Goal: Task Accomplishment & Management: Manage account settings

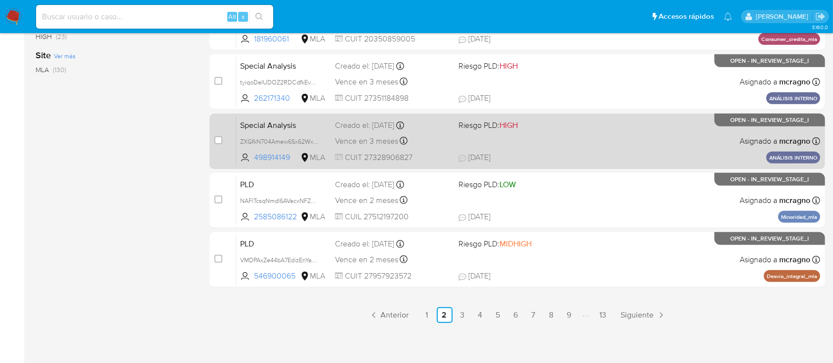
scroll to position [452, 0]
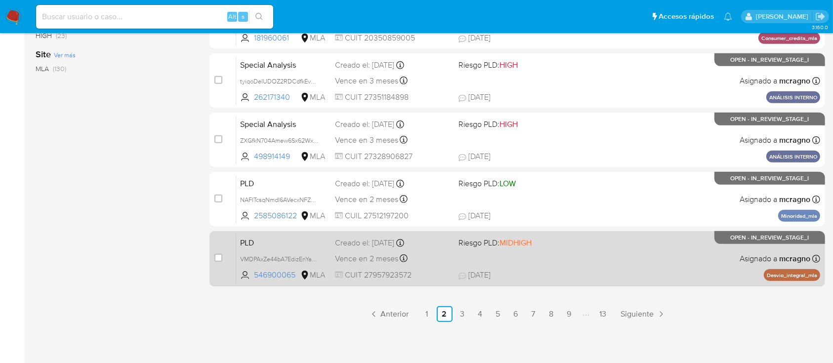
click at [669, 273] on span "[DATE] [DATE] 17:00" at bounding box center [577, 275] width 239 height 11
click at [312, 256] on span "VMDPAxZe44bA7EdizEnYa6IO" at bounding box center [280, 258] width 81 height 11
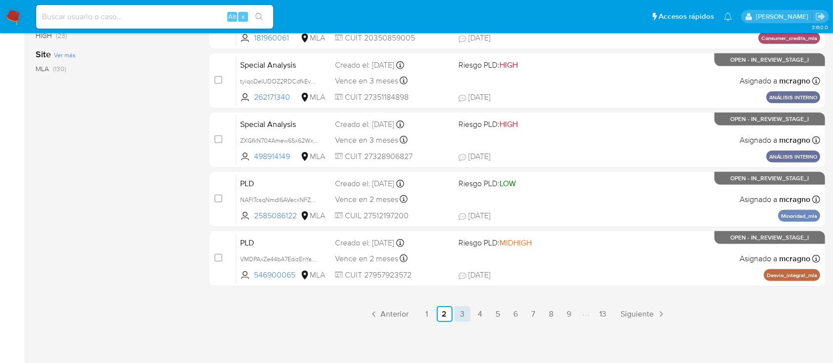
click at [467, 314] on link "3" at bounding box center [462, 314] width 16 height 16
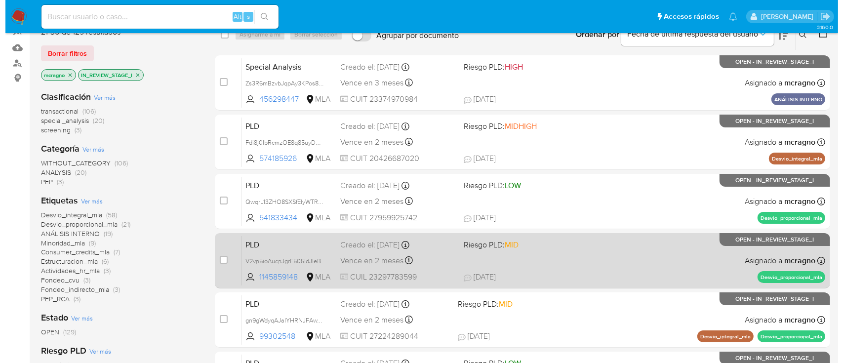
scroll to position [66, 0]
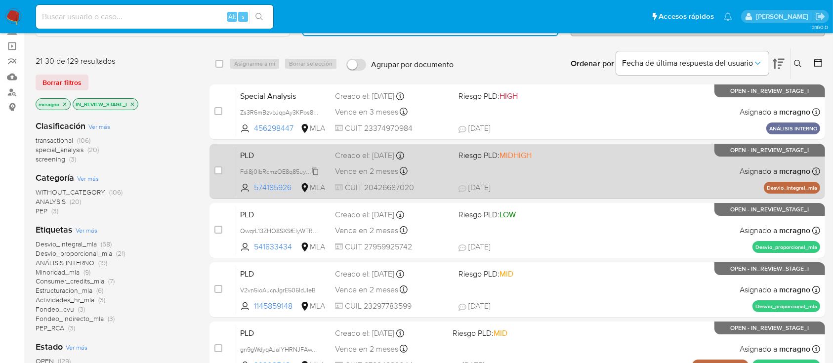
click at [316, 166] on span "Fdi8j0IbRcmzOE8q85uyDWuC" at bounding box center [281, 170] width 83 height 11
click at [589, 170] on div "PLD Fdi8j0IbRcmzOE8q85uyDWuC 574185926 MLA Riesgo PLD: MIDHIGH Creado el: [DATE…" at bounding box center [528, 171] width 584 height 50
click at [218, 170] on input "checkbox" at bounding box center [218, 170] width 8 height 8
checkbox input "true"
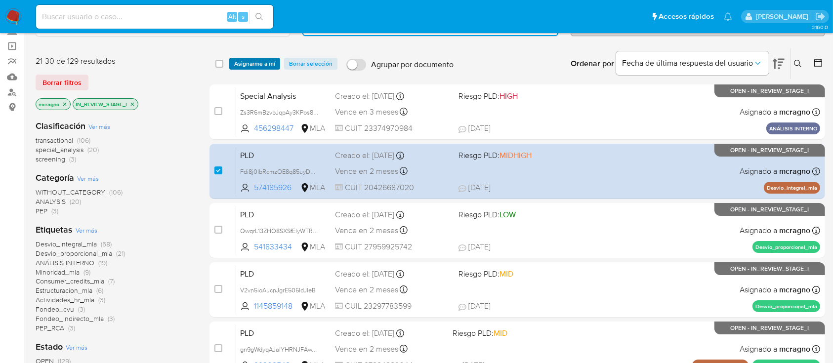
click at [256, 62] on span "Asignarme a mí" at bounding box center [254, 64] width 41 height 10
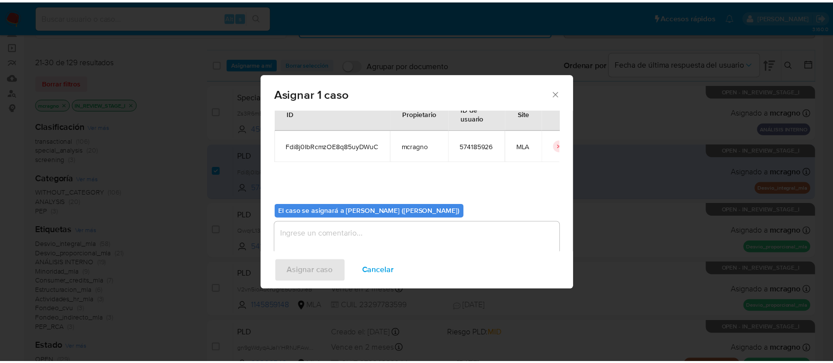
scroll to position [50, 0]
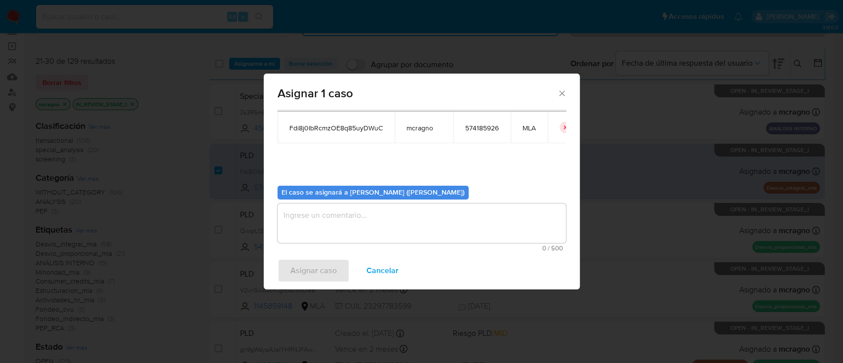
click at [370, 213] on textarea "assign-modal" at bounding box center [422, 223] width 288 height 40
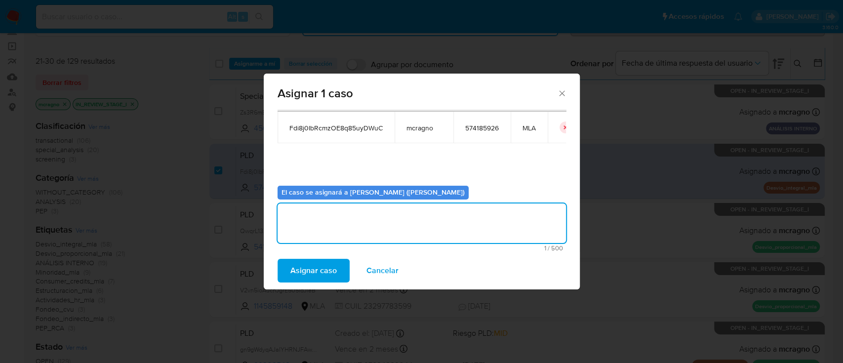
click at [333, 275] on span "Asignar caso" at bounding box center [313, 271] width 46 height 22
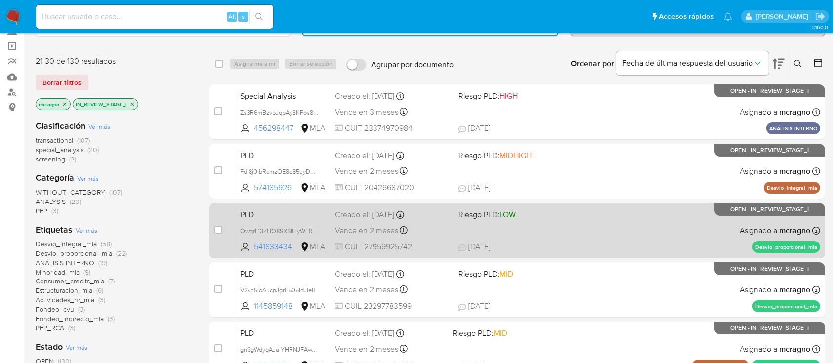
click at [644, 229] on div "PLD QwqrL13ZHO8SXSfElyWTRVxe 541833434 MLA Riesgo PLD: LOW Creado el: [DATE] Cr…" at bounding box center [528, 230] width 584 height 50
click at [315, 230] on span "QwqrL13ZHO8SXSfElyWTRVxe" at bounding box center [281, 230] width 83 height 11
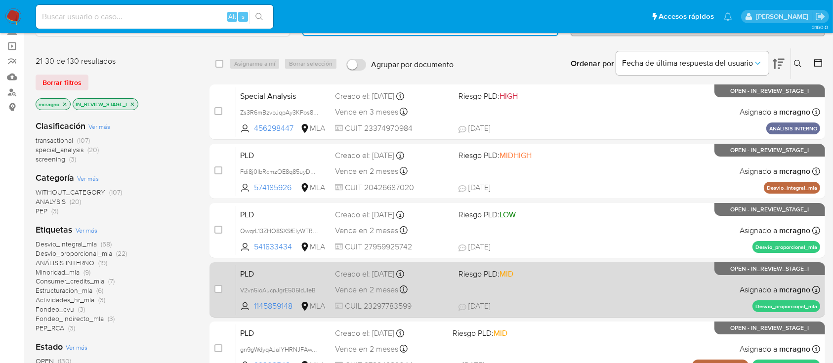
click at [588, 302] on span "19/09/2025 19/09/2025 09:28" at bounding box center [577, 306] width 239 height 11
click at [315, 284] on span "V2vn5ioAucnJgrE505IdJleB" at bounding box center [278, 289] width 76 height 11
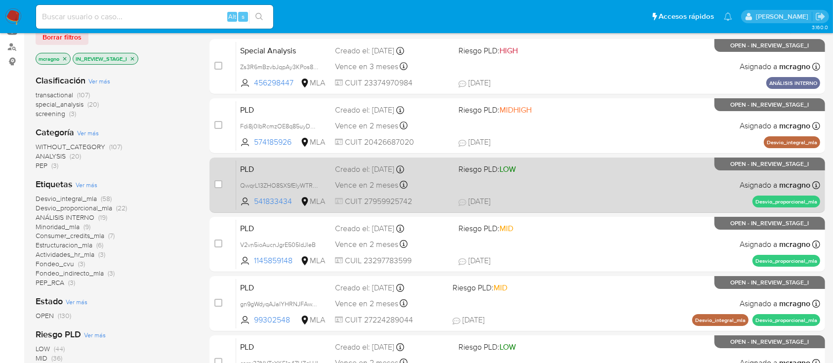
scroll to position [131, 0]
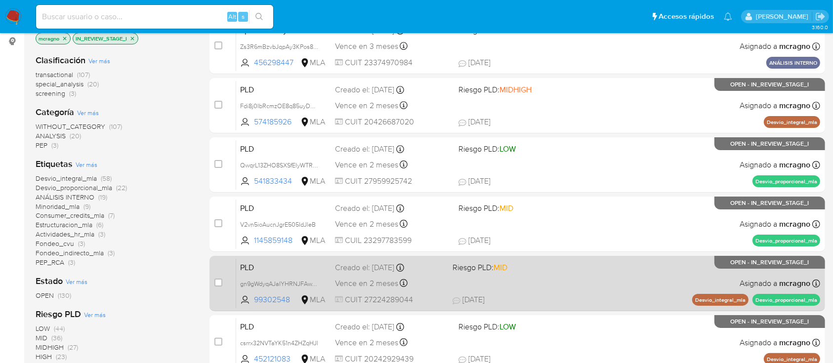
click at [585, 279] on div "PLD gn9gWdyqAJaIYHRNJFAwYNPQ 99302548 MLA Riesgo PLD: MID Creado el: 12/09/2025…" at bounding box center [528, 283] width 584 height 50
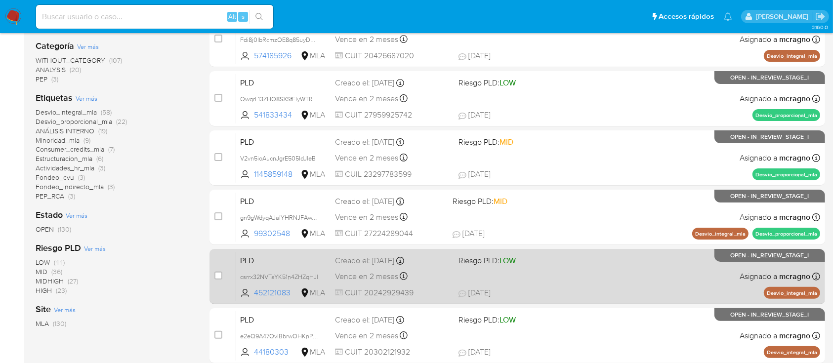
click at [615, 278] on div "PLD csrrx32NVTaYK51n4ZHZqHJl 452121083 MLA Riesgo PLD: LOW Creado el: 12/09/202…" at bounding box center [528, 276] width 584 height 50
click at [209, 275] on div "case-item-checkbox No es posible asignar el caso PLD csrrx32NVTaYK51n4ZHZqHJl 4…" at bounding box center [516, 276] width 615 height 55
click at [215, 273] on input "checkbox" at bounding box center [218, 276] width 8 height 8
checkbox input "true"
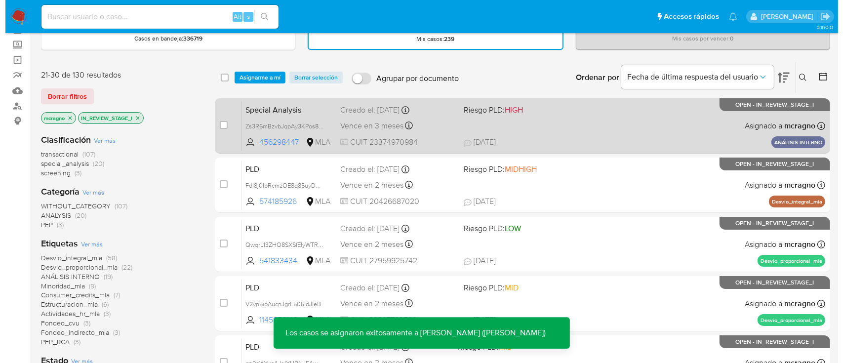
scroll to position [0, 0]
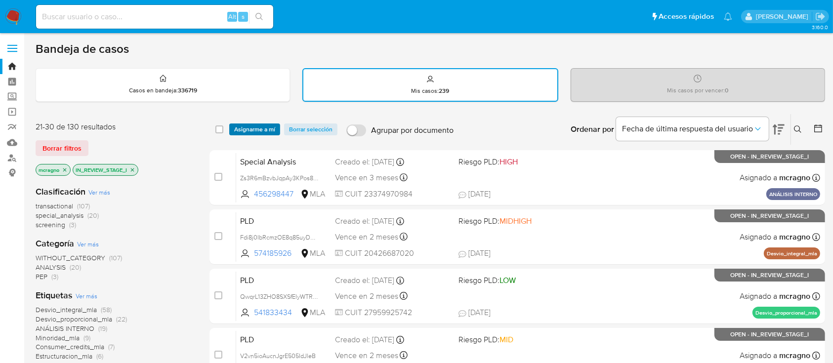
click at [253, 127] on span "Asignarme a mí" at bounding box center [254, 129] width 41 height 10
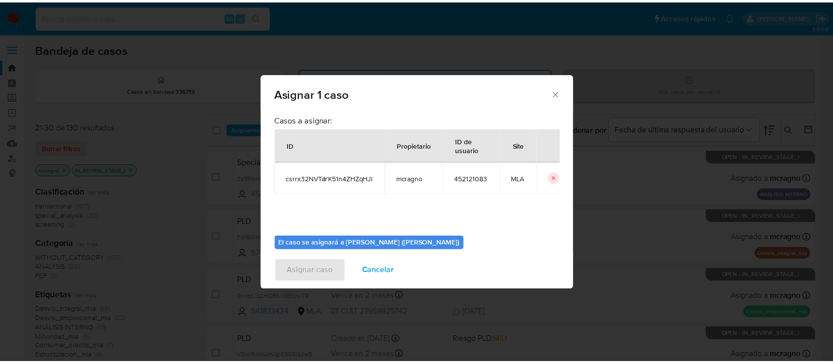
scroll to position [50, 0]
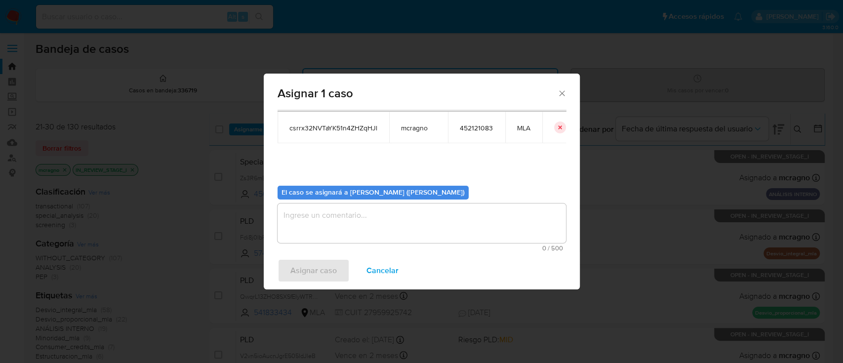
drag, startPoint x: 309, startPoint y: 221, endPoint x: 316, endPoint y: 252, distance: 32.0
click at [310, 221] on textarea "assign-modal" at bounding box center [422, 223] width 288 height 40
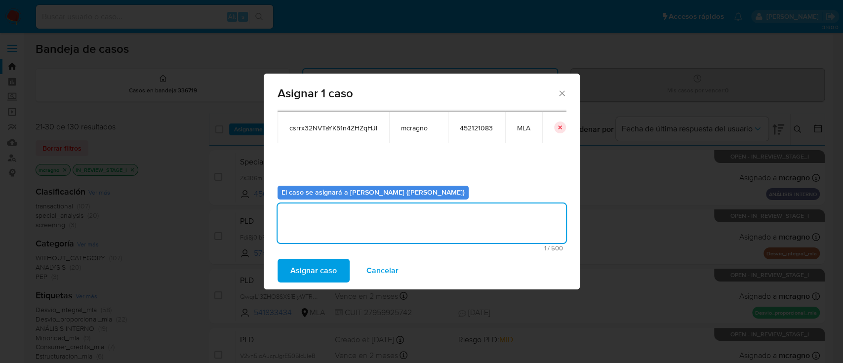
click at [312, 271] on span "Asignar caso" at bounding box center [313, 271] width 46 height 22
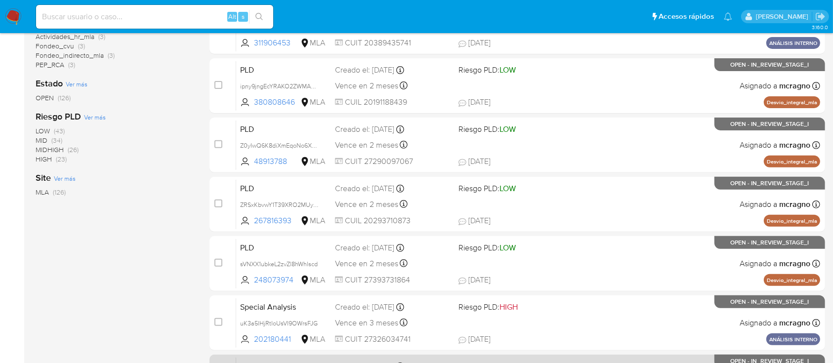
scroll to position [452, 0]
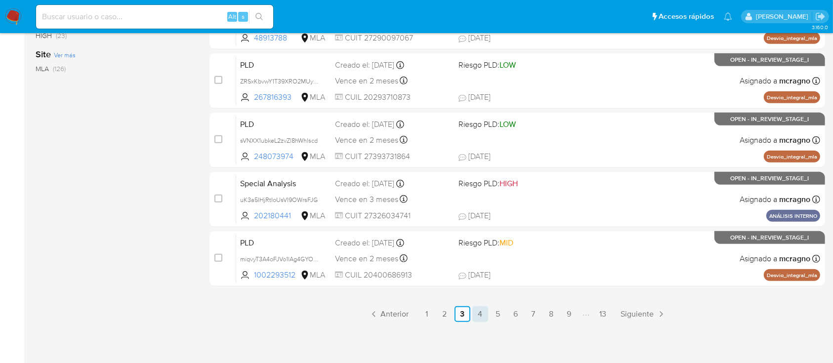
click at [480, 307] on link "4" at bounding box center [480, 314] width 16 height 16
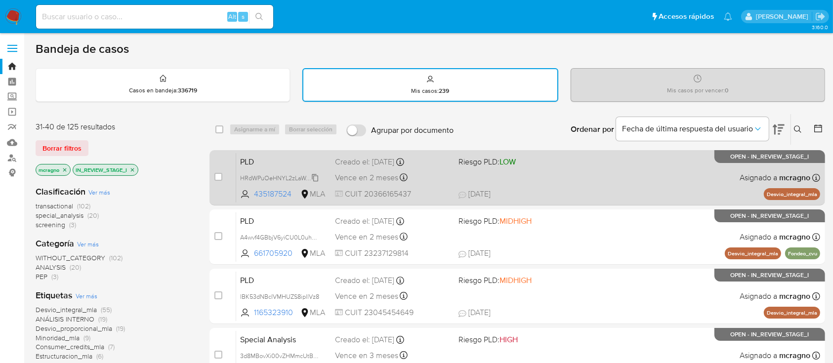
click at [313, 175] on span "HRdWPuOeHNYL2zLaWemD19U2" at bounding box center [286, 177] width 92 height 11
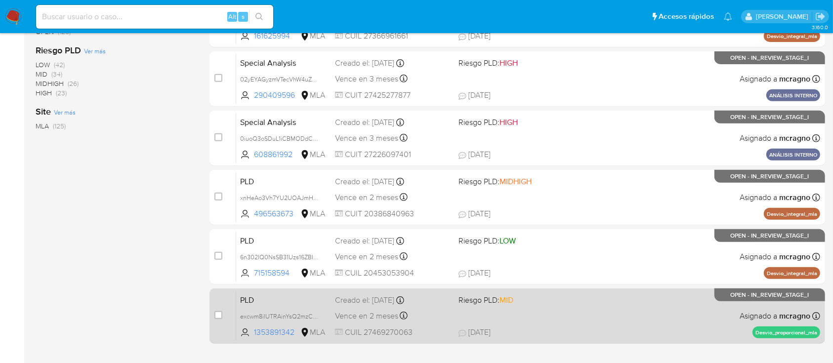
scroll to position [452, 0]
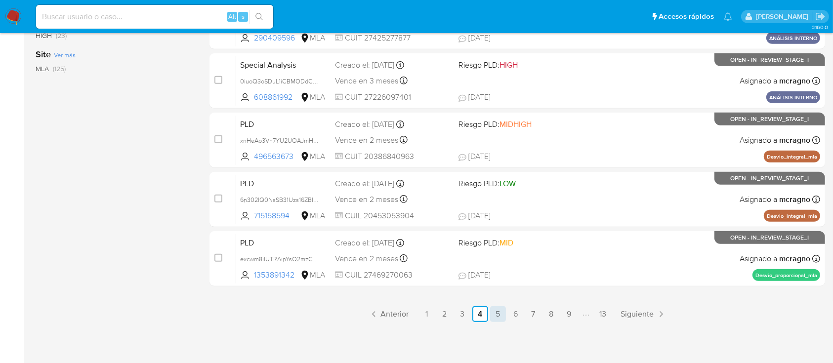
click at [502, 315] on link "5" at bounding box center [498, 314] width 16 height 16
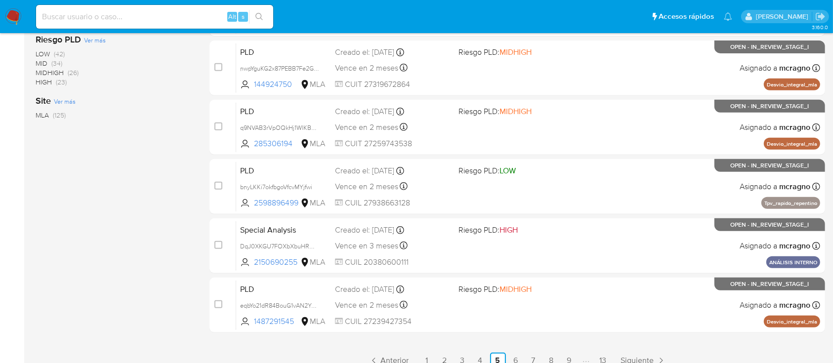
scroll to position [452, 0]
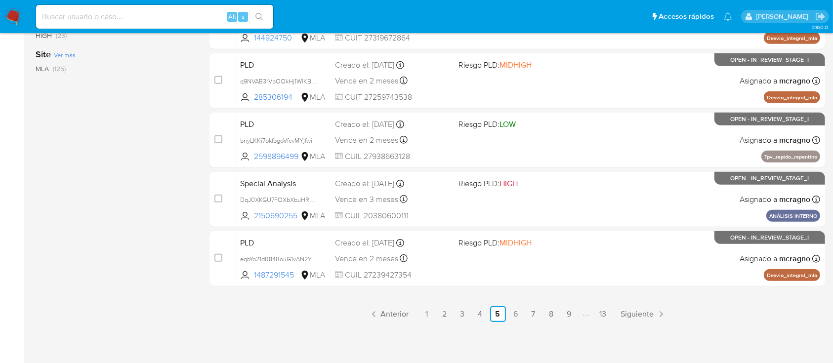
click at [478, 312] on link "4" at bounding box center [480, 314] width 16 height 16
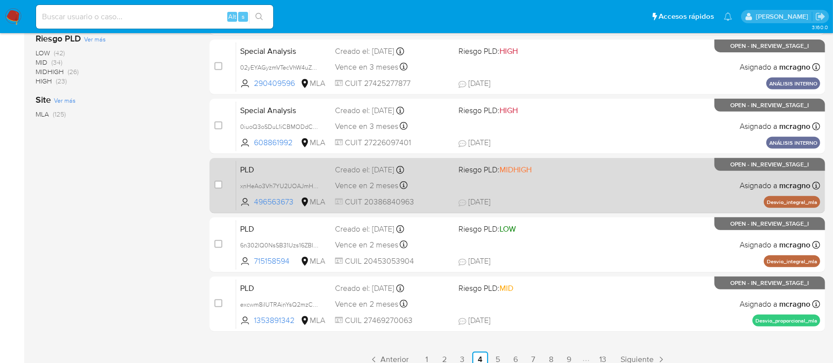
scroll to position [452, 0]
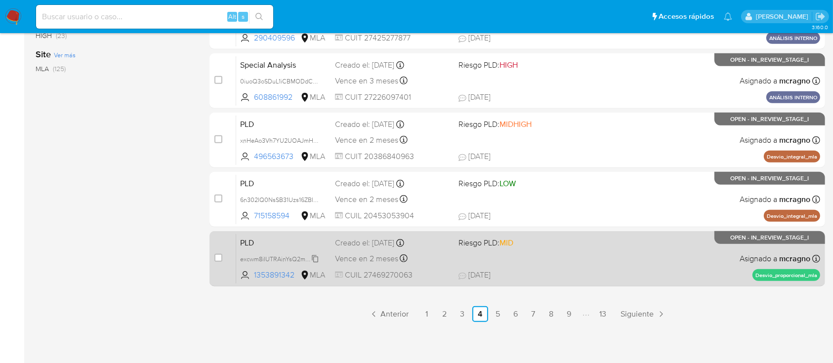
click at [316, 256] on span "excwm8iIUTRAinYsQ2mzCHoT" at bounding box center [281, 258] width 83 height 11
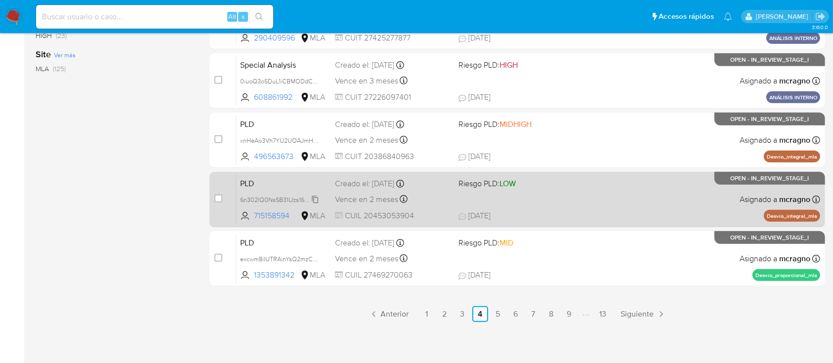
click at [312, 200] on span "6n302IQ0NsSB31Uzs16ZBITk" at bounding box center [280, 199] width 80 height 11
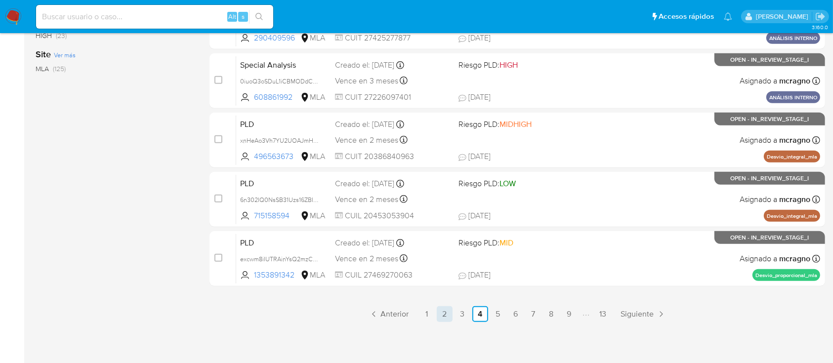
click at [443, 317] on link "2" at bounding box center [445, 314] width 16 height 16
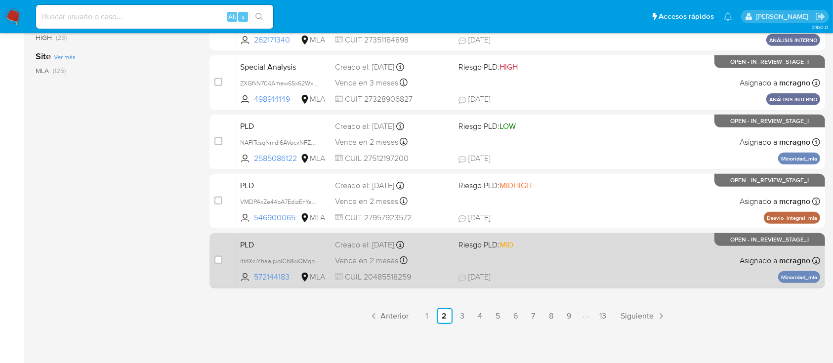
scroll to position [452, 0]
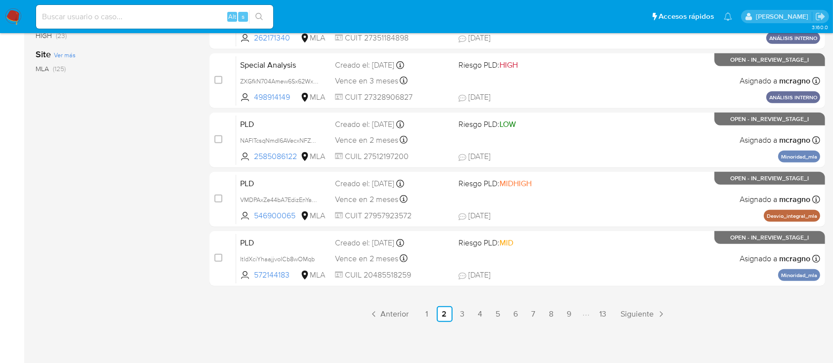
click at [458, 315] on link "3" at bounding box center [462, 314] width 16 height 16
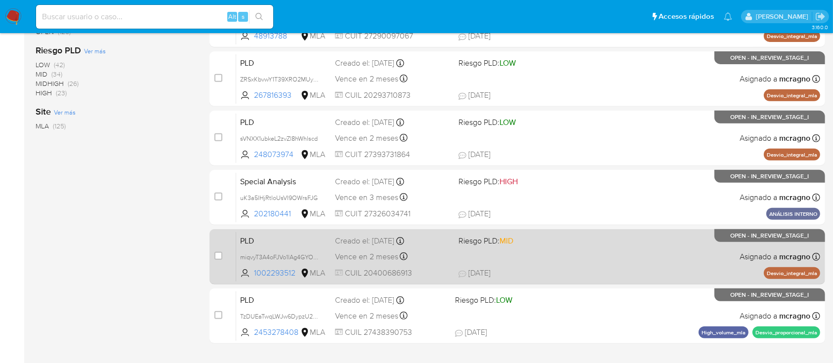
scroll to position [452, 0]
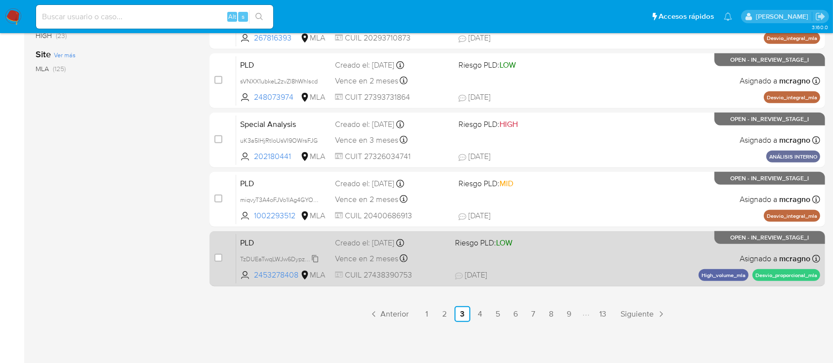
click at [316, 258] on span "TzDUEaTwqLWJw6DypzU2RTlc" at bounding box center [282, 258] width 84 height 11
click at [218, 259] on input "checkbox" at bounding box center [218, 258] width 8 height 8
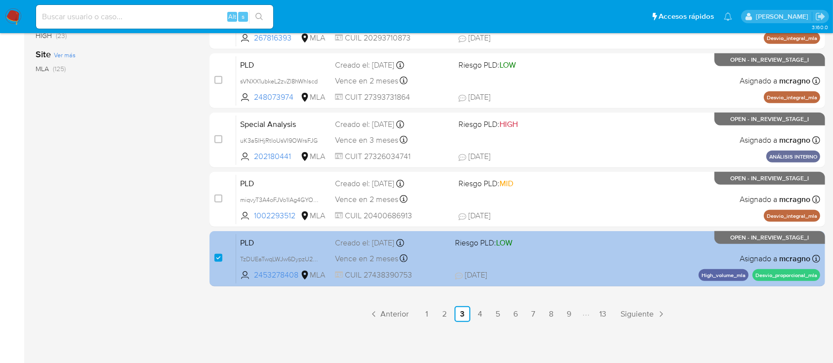
click at [668, 267] on div "PLD TzDUEaTwqLWJw6DypzU2RTlc 2453278408 MLA Riesgo PLD: LOW Creado el: 12/09/20…" at bounding box center [528, 259] width 584 height 50
click at [214, 256] on input "checkbox" at bounding box center [218, 258] width 8 height 8
checkbox input "false"
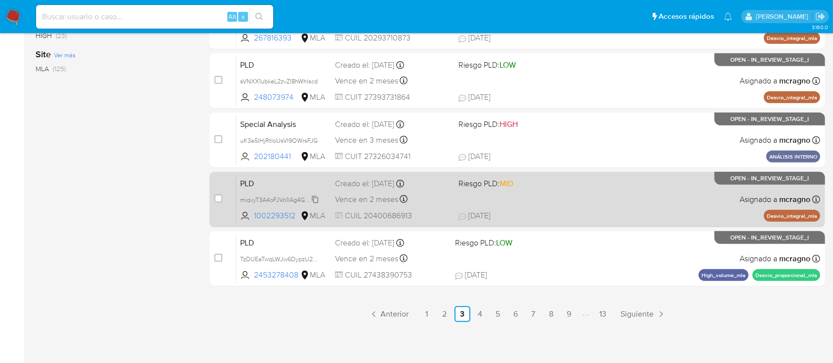
click at [317, 197] on span "miqvyT3A4oFJVo1lAg4GYONc" at bounding box center [280, 199] width 81 height 11
drag, startPoint x: 217, startPoint y: 196, endPoint x: 517, endPoint y: 197, distance: 300.3
click at [216, 197] on input "checkbox" at bounding box center [218, 199] width 8 height 8
checkbox input "true"
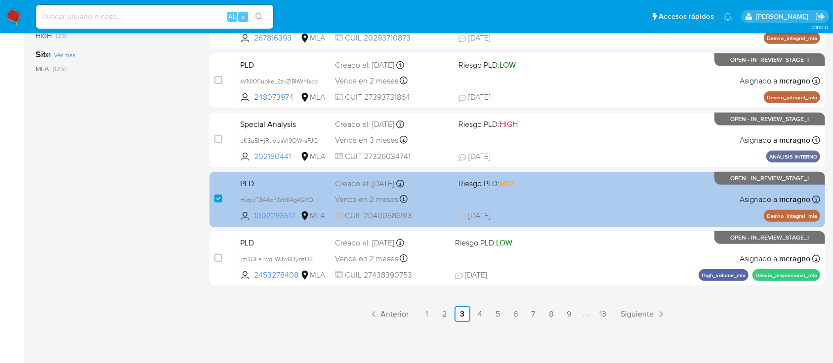
click at [548, 197] on div "PLD miqvyT3A4oFJVo1lAg4GYONc 1002293512 MLA Riesgo PLD: MID Creado el: 12/09/20…" at bounding box center [528, 199] width 584 height 50
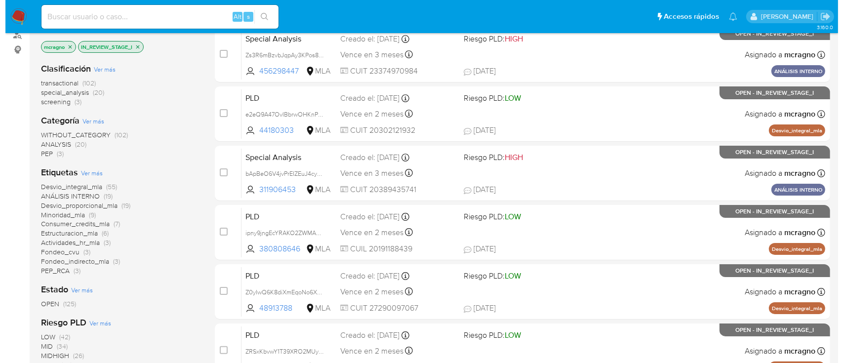
scroll to position [0, 0]
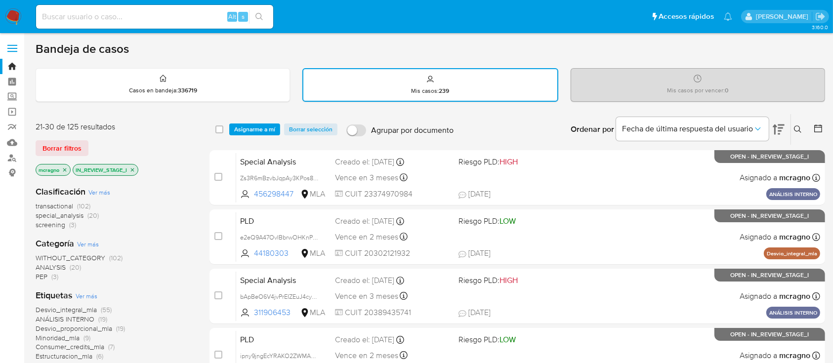
click at [259, 124] on span "Asignarme a mí" at bounding box center [254, 129] width 41 height 10
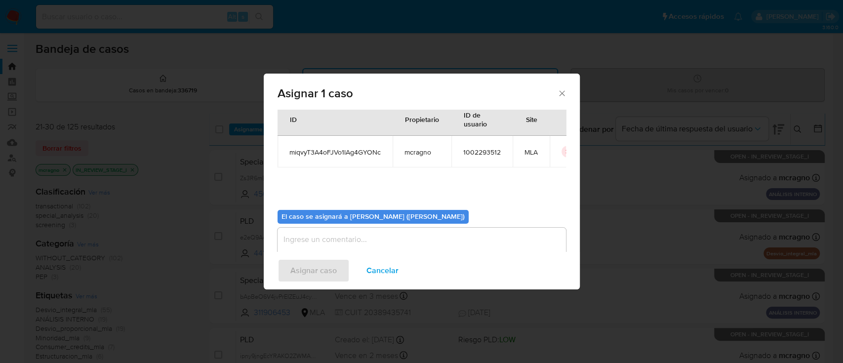
scroll to position [50, 0]
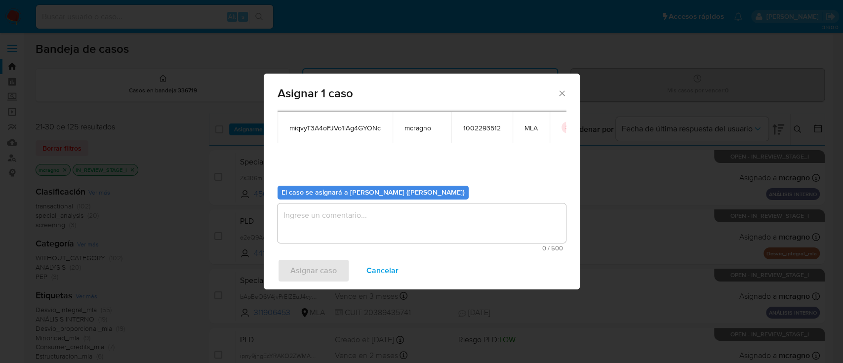
click at [383, 223] on textarea "assign-modal" at bounding box center [422, 223] width 288 height 40
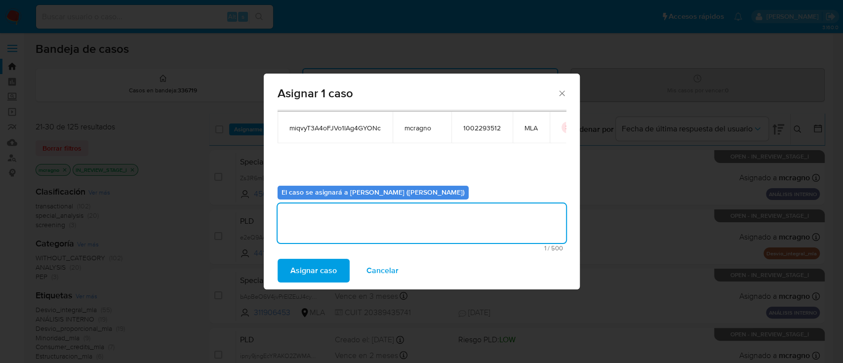
click at [321, 275] on span "Asignar caso" at bounding box center [313, 271] width 46 height 22
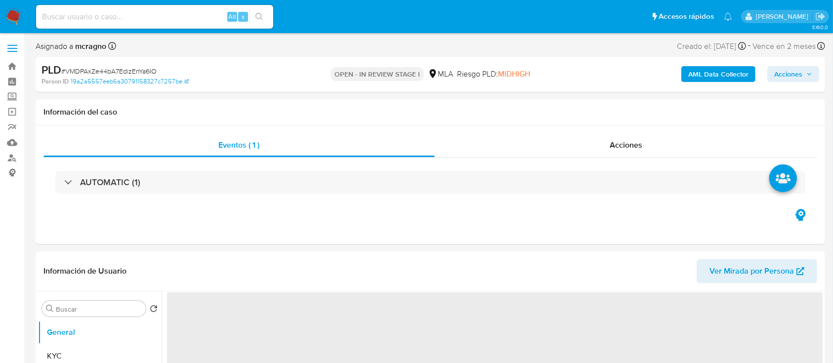
select select "10"
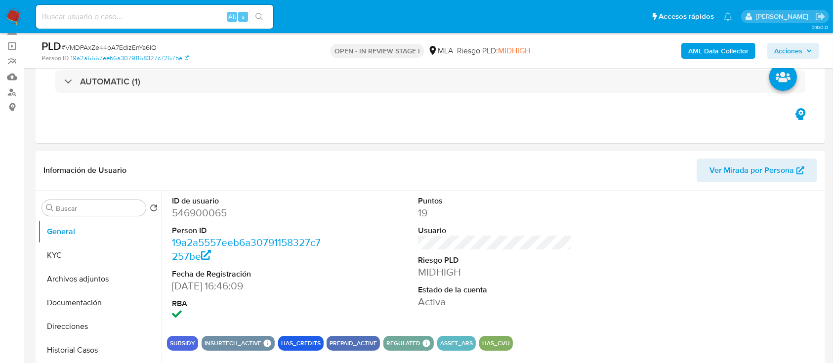
scroll to position [263, 0]
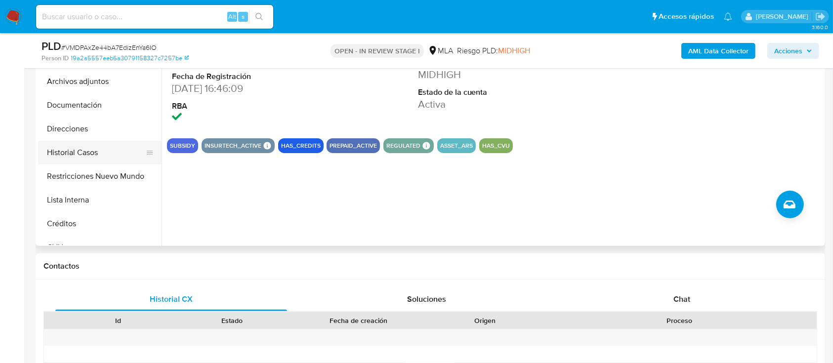
click at [83, 146] on button "Historial Casos" at bounding box center [96, 153] width 116 height 24
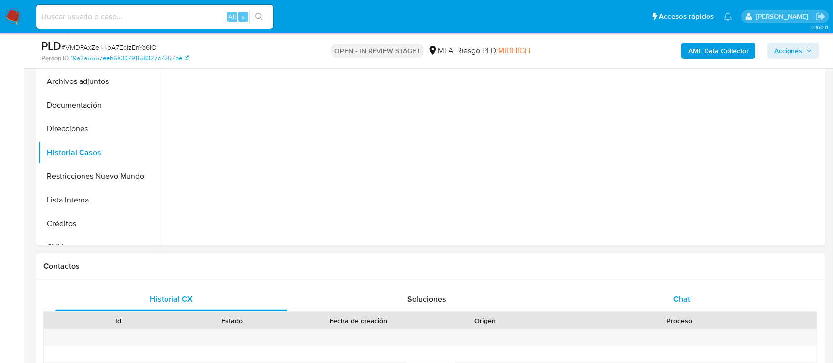
click at [714, 298] on div "Chat" at bounding box center [682, 299] width 232 height 24
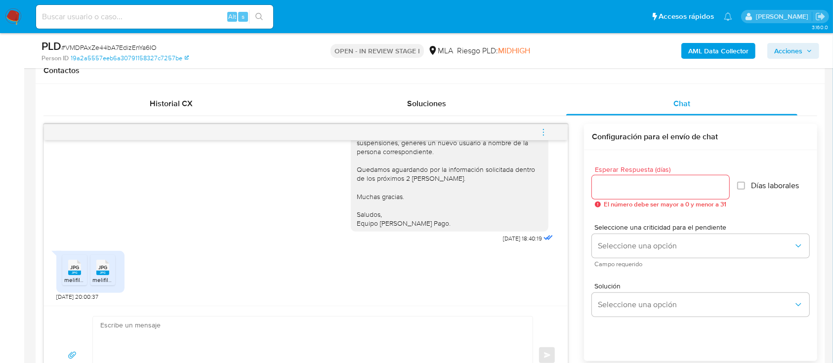
scroll to position [461, 0]
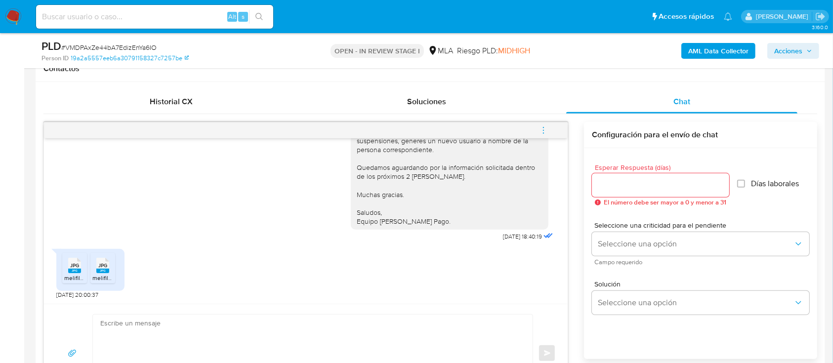
click at [71, 271] on rect at bounding box center [74, 271] width 13 height 4
click at [96, 271] on rect at bounding box center [102, 271] width 13 height 4
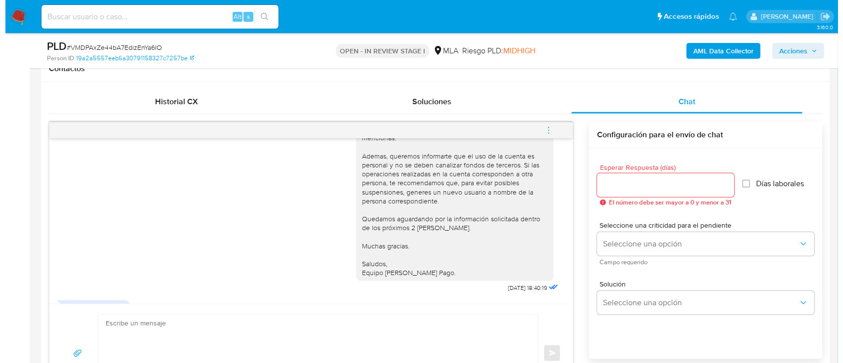
scroll to position [1323, 0]
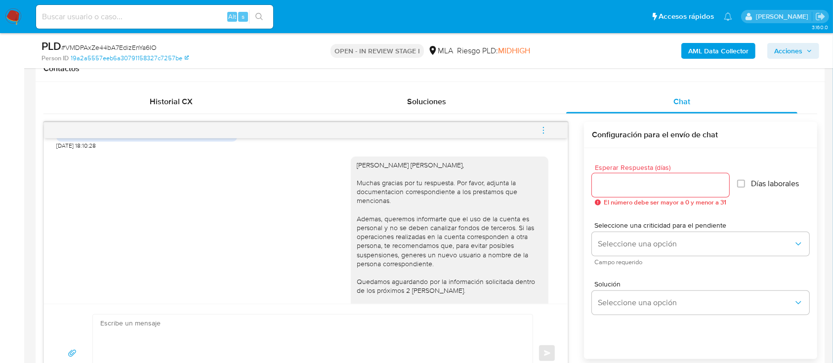
click at [700, 49] on b "AML Data Collector" at bounding box center [718, 51] width 60 height 16
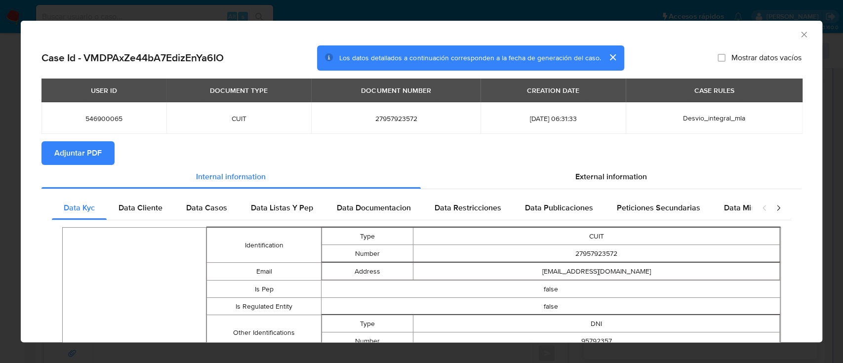
click at [59, 161] on span "Adjuntar PDF" at bounding box center [77, 153] width 47 height 22
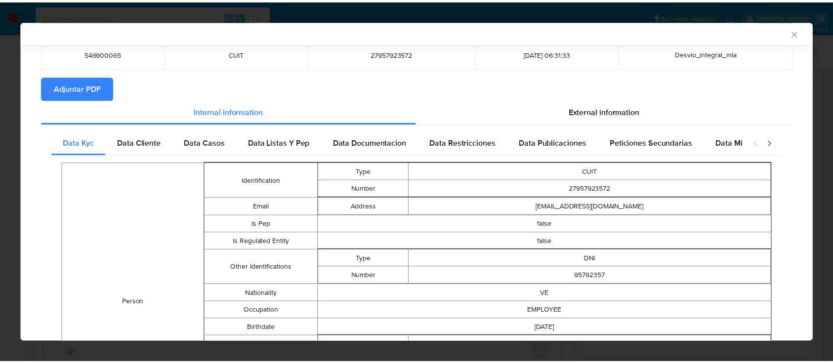
scroll to position [195, 0]
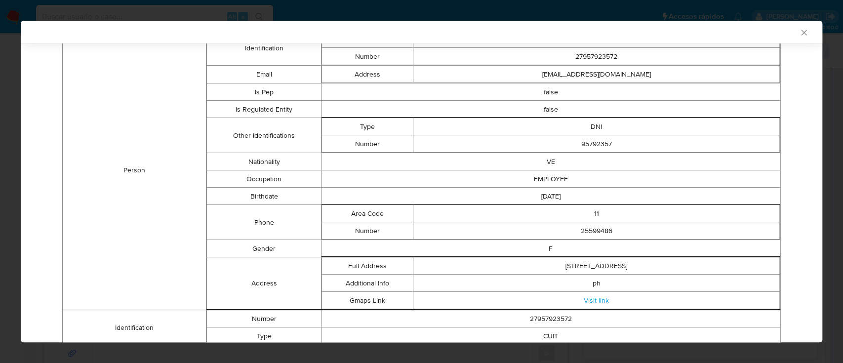
click at [801, 35] on icon "Cerrar ventana" at bounding box center [803, 32] width 5 height 5
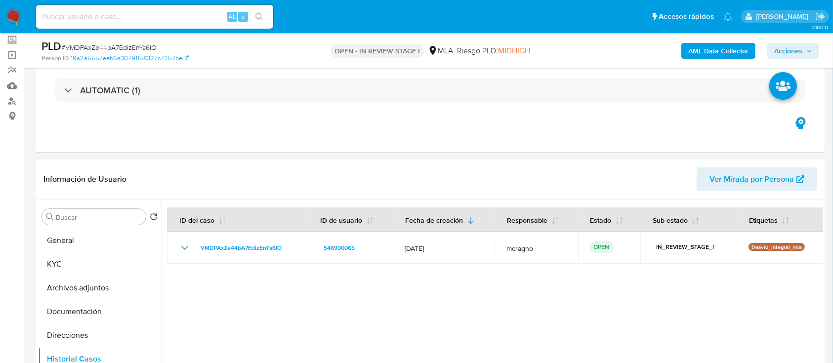
scroll to position [131, 0]
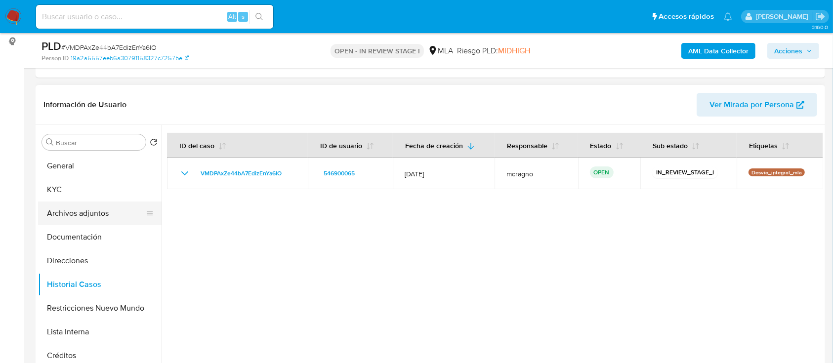
click at [99, 217] on button "Archivos adjuntos" at bounding box center [96, 213] width 116 height 24
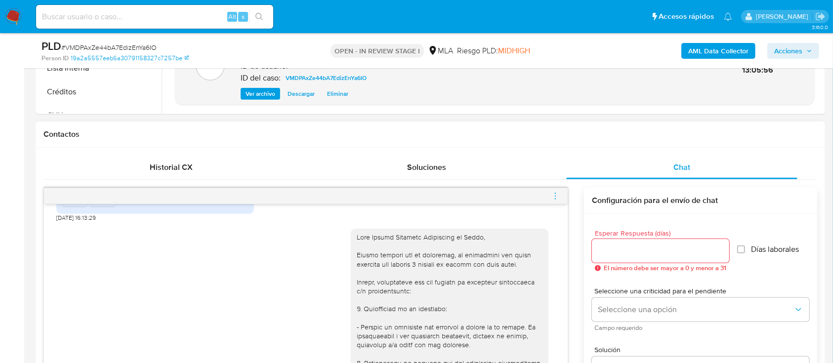
scroll to position [664, 0]
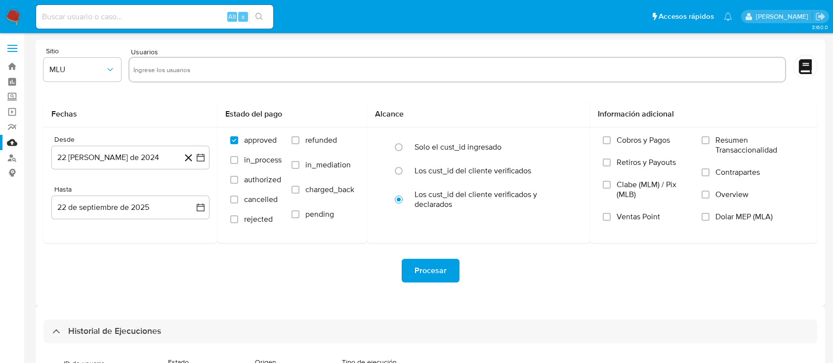
select select "10"
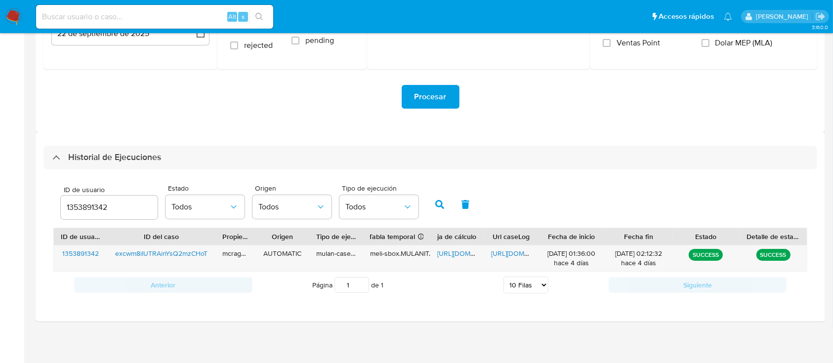
click at [81, 211] on input "1353891342" at bounding box center [109, 207] width 97 height 13
click at [440, 200] on icon "button" at bounding box center [439, 204] width 9 height 9
click at [448, 251] on span "https://docs.google.com/spreadsheets/d/1iKWfSt24AuVcIod861tJKKb5-EmAPedgIWmjBmE…" at bounding box center [471, 253] width 68 height 10
click at [520, 252] on span "https://docs.google.com/document/d/1HPC6IS_JWPSK6CjIt-4vDf0rZRkmtv_R0QVvX_4_e_I…" at bounding box center [525, 253] width 68 height 10
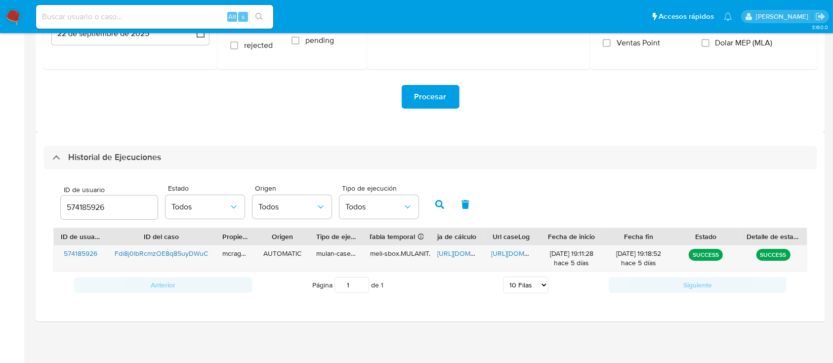
click at [80, 204] on input "574185926" at bounding box center [109, 207] width 97 height 13
drag, startPoint x: 435, startPoint y: 203, endPoint x: 445, endPoint y: 250, distance: 47.5
click at [436, 204] on icon "button" at bounding box center [439, 204] width 9 height 9
click at [452, 254] on span "https://docs.google.com/spreadsheets/d/1bYOHoOZE9Lz3EpH1BJBPOWxjTJrpREf-o3E2R13…" at bounding box center [471, 253] width 68 height 10
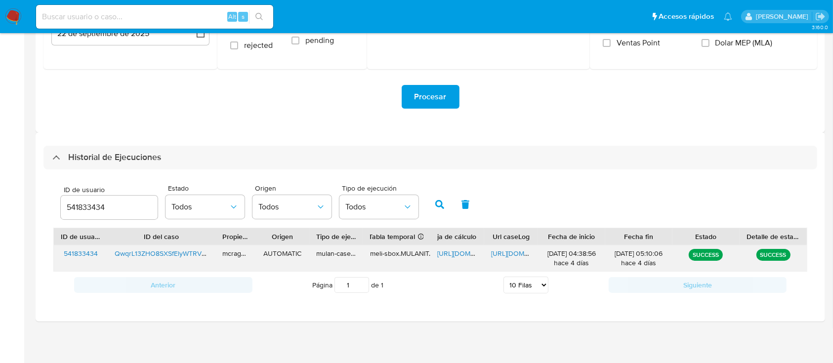
click at [515, 251] on span "https://docs.google.com/document/d/1pFobKP0o67HN4ANZUOROGqfjNYwvjZSqL-Xi2wLGm_g…" at bounding box center [525, 253] width 68 height 10
click at [84, 207] on input "541833434" at bounding box center [109, 207] width 97 height 13
type input "1145859148"
click at [441, 201] on icon "button" at bounding box center [439, 204] width 9 height 9
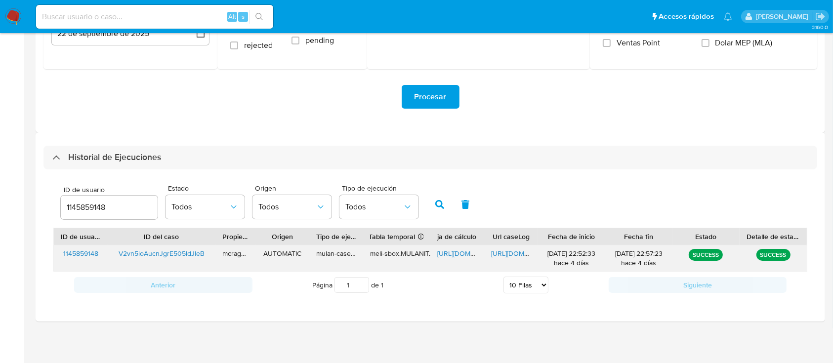
click at [444, 255] on span "https://docs.google.com/spreadsheets/d/1KCyd9ix_v4LjFYYJ-qGdkUBDCMyor6qEIcVGKzN…" at bounding box center [471, 253] width 68 height 10
click at [501, 258] on span "https://docs.google.com/document/d/1WPOagqdkfOwB-Tv9UNM7npd4oVvOP4KEVwoP1LjlYqM…" at bounding box center [525, 253] width 68 height 10
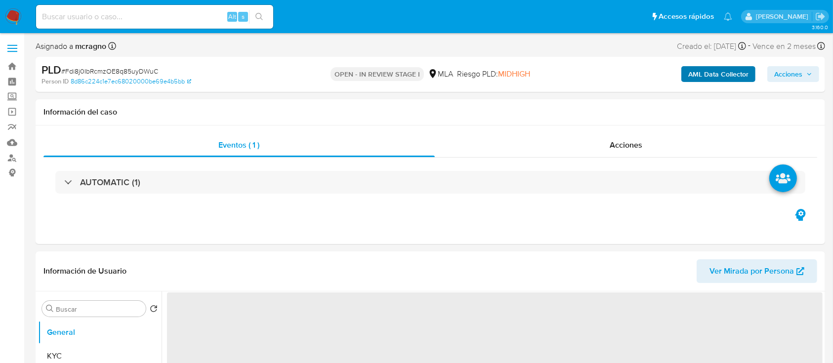
select select "10"
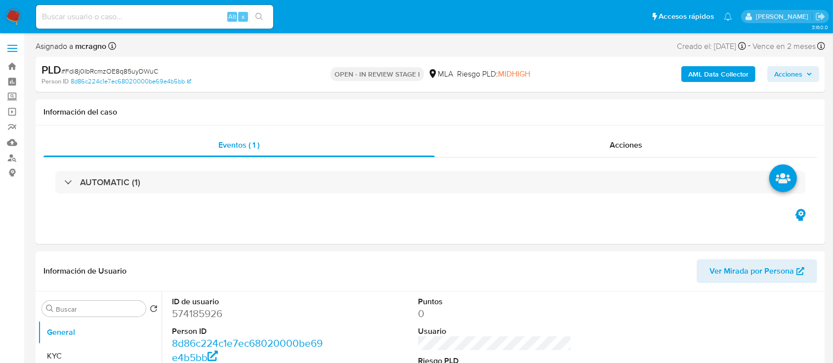
click at [723, 80] on b "AML Data Collector" at bounding box center [718, 74] width 60 height 16
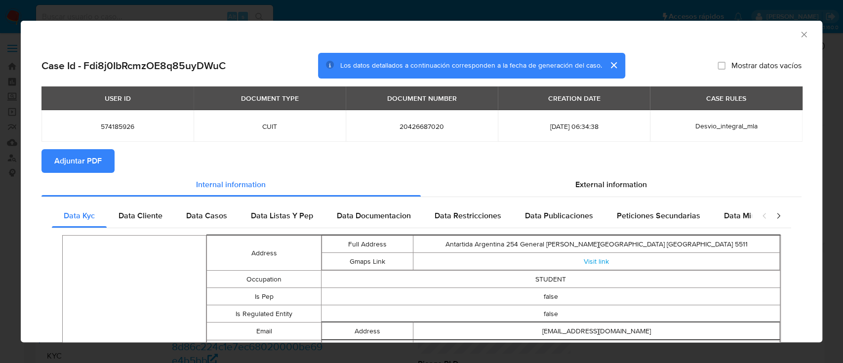
drag, startPoint x: 87, startPoint y: 166, endPoint x: 287, endPoint y: 202, distance: 203.3
click at [87, 165] on span "Adjuntar PDF" at bounding box center [77, 161] width 47 height 22
drag, startPoint x: 101, startPoint y: 156, endPoint x: 118, endPoint y: 156, distance: 16.8
click at [101, 156] on span "Adjuntar PDF" at bounding box center [77, 161] width 47 height 22
click at [799, 34] on icon "Cerrar ventana" at bounding box center [804, 35] width 10 height 10
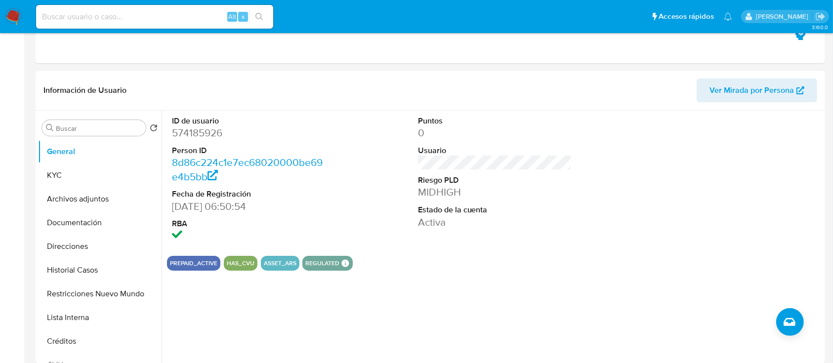
scroll to position [263, 0]
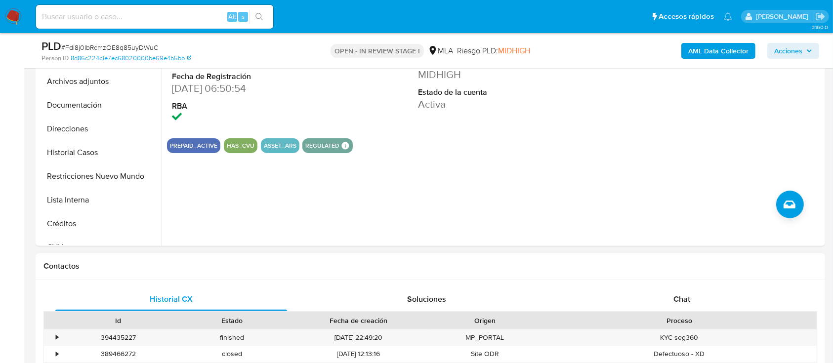
click at [697, 313] on div "Proceso" at bounding box center [679, 320] width 275 height 17
click at [700, 300] on div "Chat" at bounding box center [682, 299] width 232 height 24
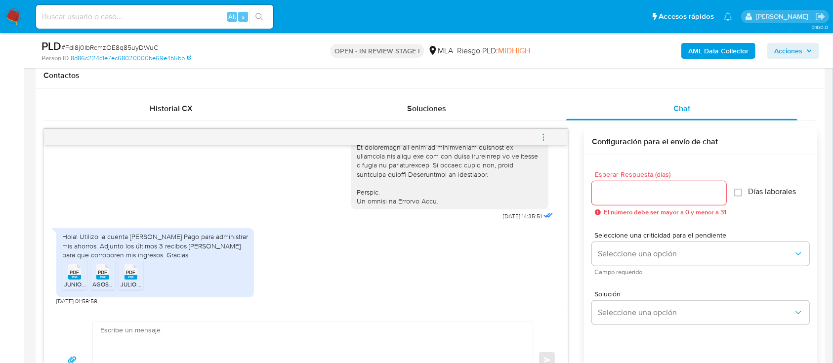
scroll to position [526, 0]
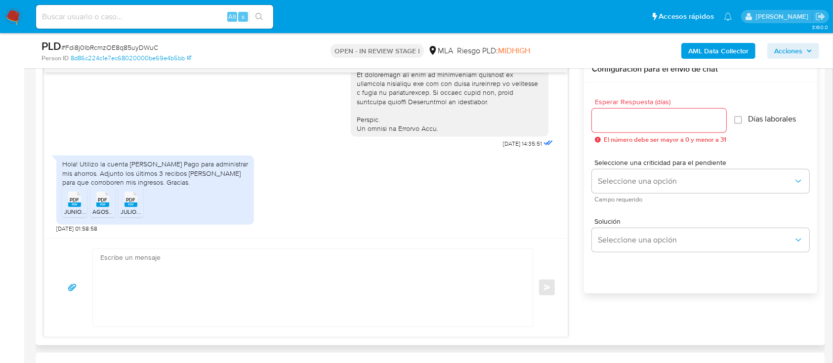
click at [78, 211] on span "JUNIO.pdf" at bounding box center [77, 211] width 27 height 8
click at [110, 201] on div "PDF PDF" at bounding box center [102, 198] width 21 height 19
click at [128, 200] on span "PDF" at bounding box center [130, 200] width 9 height 6
click at [315, 295] on textarea at bounding box center [310, 288] width 420 height 78
paste textarea "Hola, ¡Muchas gracias por tu respuesta! Confirmamos la recepción de la document…"
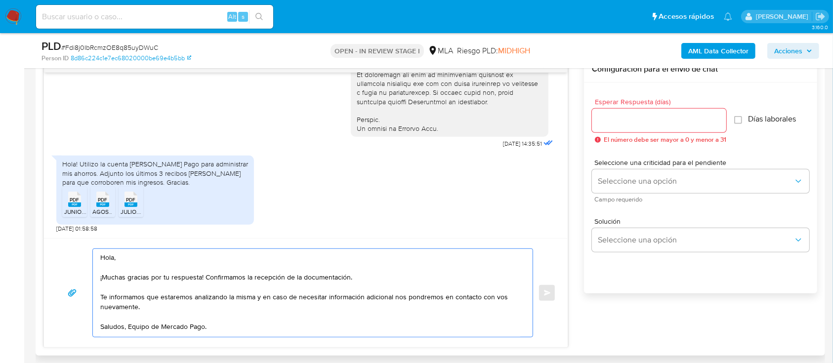
click at [94, 290] on div "Hola, ¡Muchas gracias por tu respuesta! Confirmamos la recepción de la document…" at bounding box center [310, 293] width 435 height 88
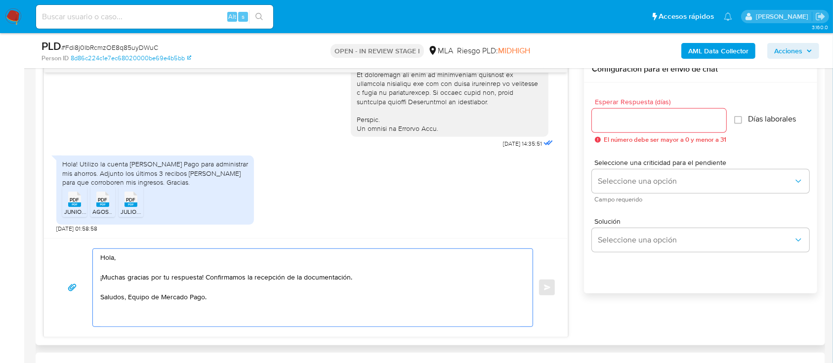
type textarea "Hola, ¡Muchas gracias por tu respuesta! Confirmamos la recepción de la document…"
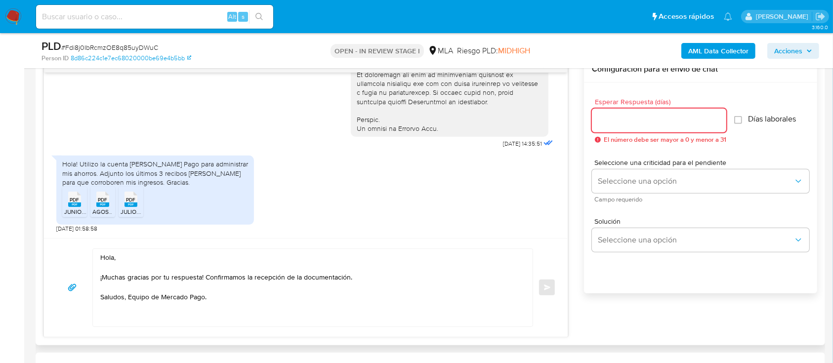
click at [626, 117] on input "Esperar Respuesta (días)" at bounding box center [659, 120] width 134 height 13
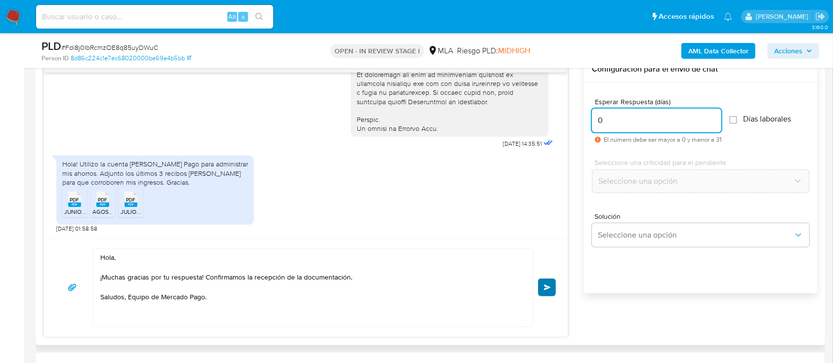
type input "0"
click at [538, 285] on button "Enviar" at bounding box center [547, 288] width 18 height 18
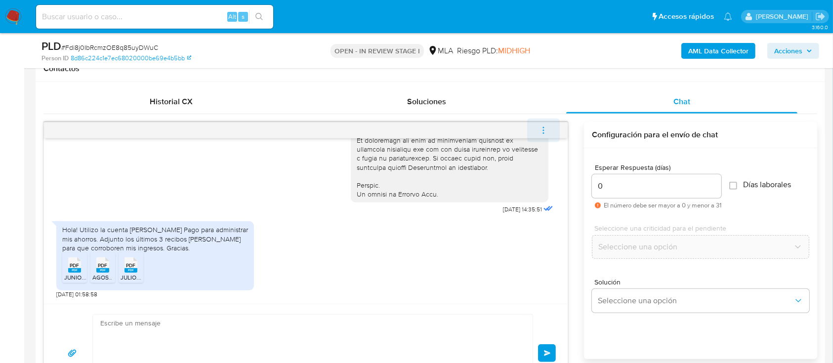
scroll to position [567, 0]
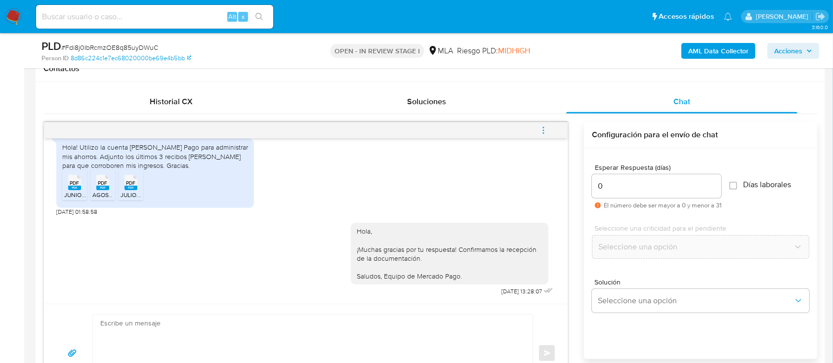
click at [547, 129] on icon "menu-action" at bounding box center [543, 130] width 9 height 9
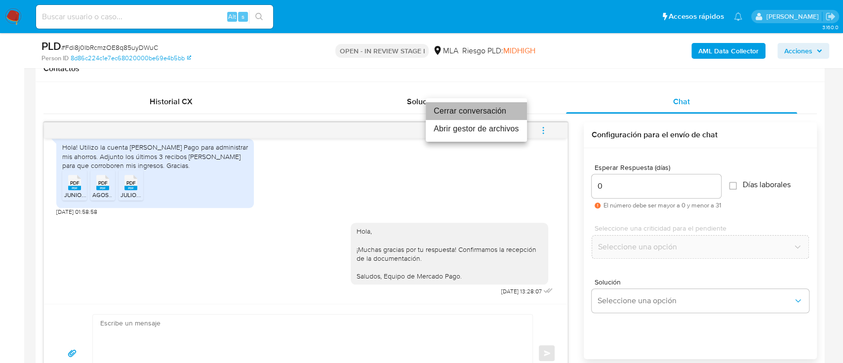
click at [475, 105] on li "Cerrar conversación" at bounding box center [476, 111] width 101 height 18
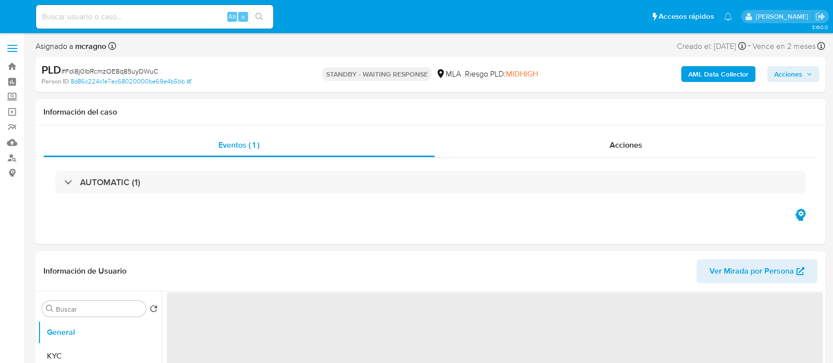
select select "10"
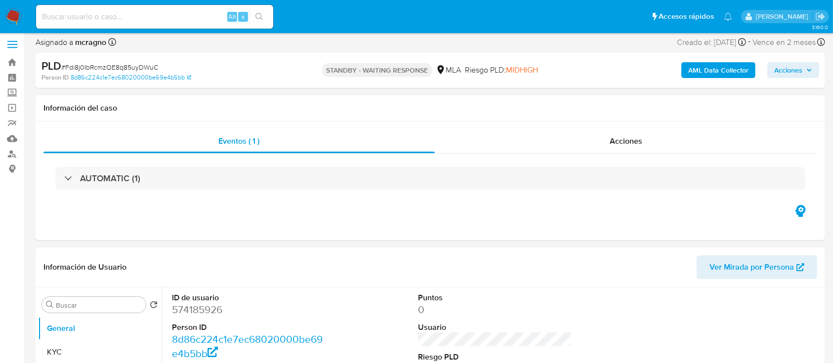
scroll to position [198, 0]
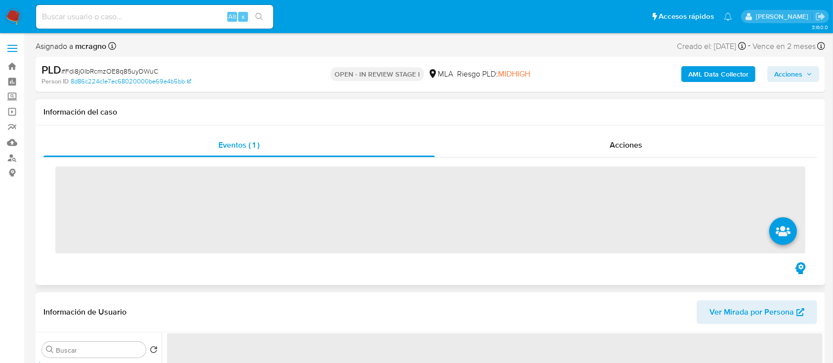
scroll to position [263, 0]
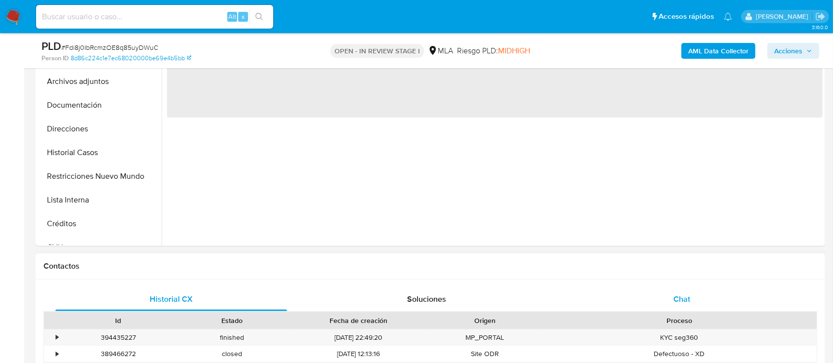
click at [688, 295] on span "Chat" at bounding box center [681, 298] width 17 height 11
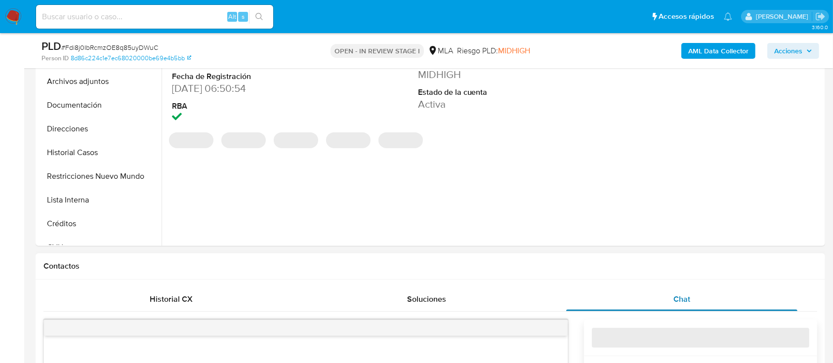
select select "10"
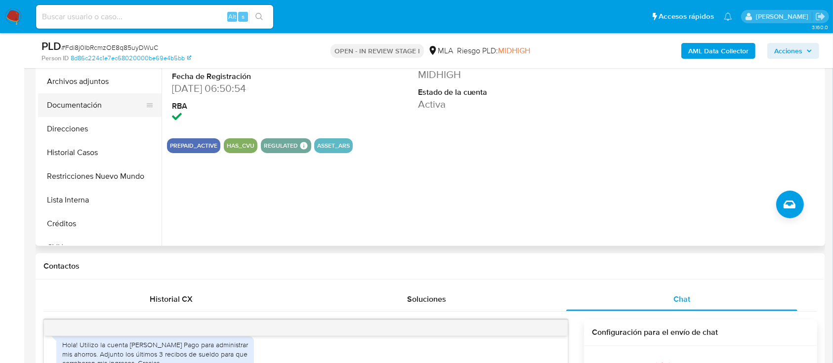
scroll to position [198, 0]
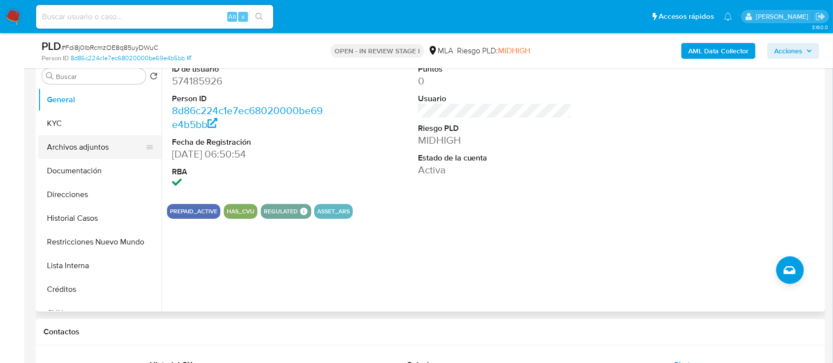
click at [87, 147] on button "Archivos adjuntos" at bounding box center [96, 147] width 116 height 24
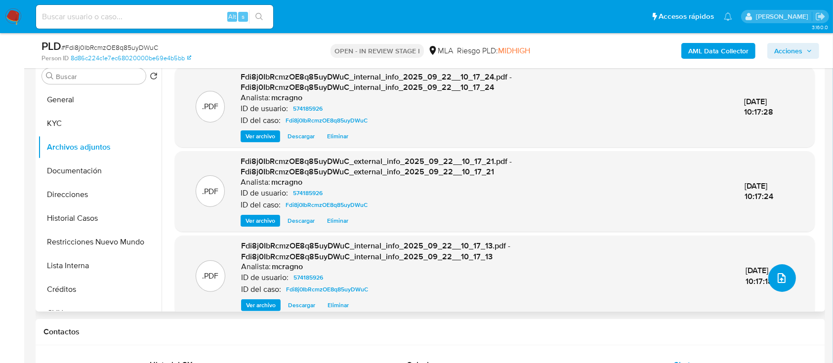
click at [770, 282] on button "upload-file" at bounding box center [782, 278] width 28 height 28
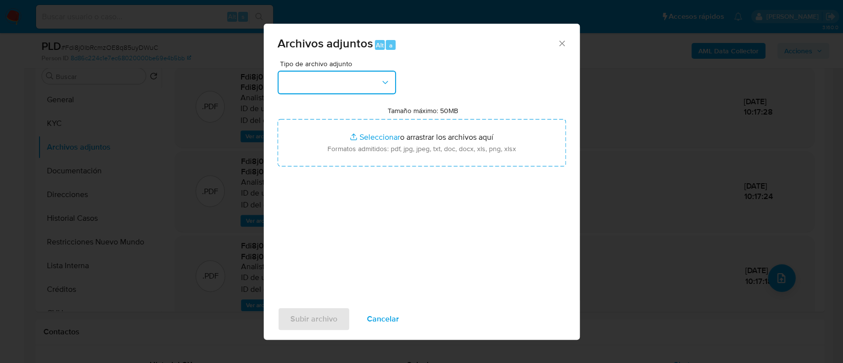
click at [342, 93] on button "button" at bounding box center [337, 83] width 119 height 24
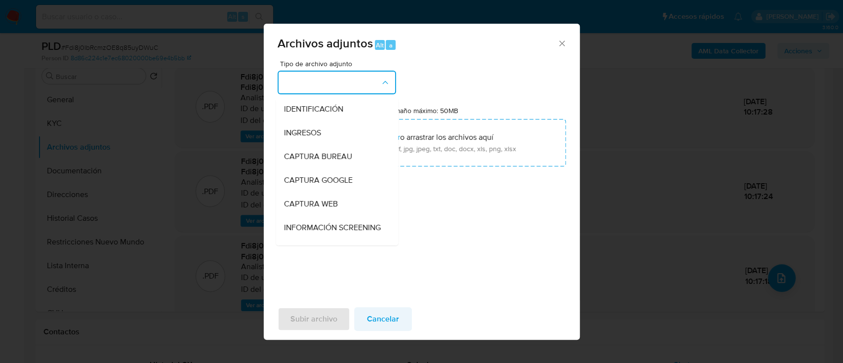
click at [393, 321] on span "Cancelar" at bounding box center [383, 319] width 32 height 22
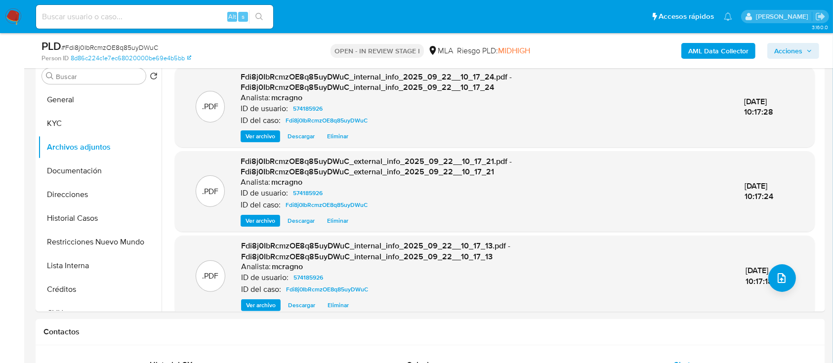
click at [392, 321] on div "Contactos" at bounding box center [430, 332] width 789 height 26
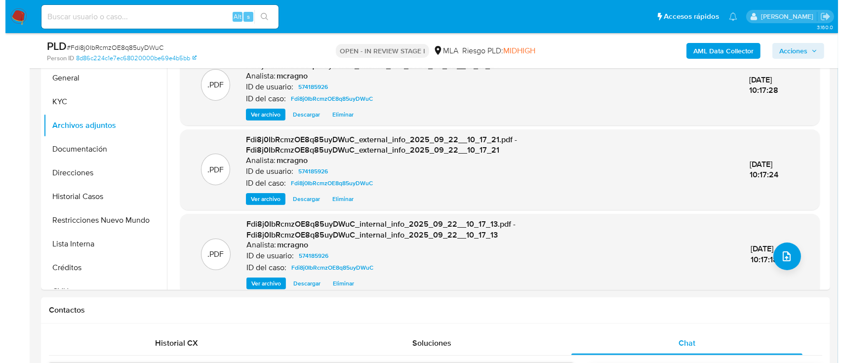
scroll to position [329, 0]
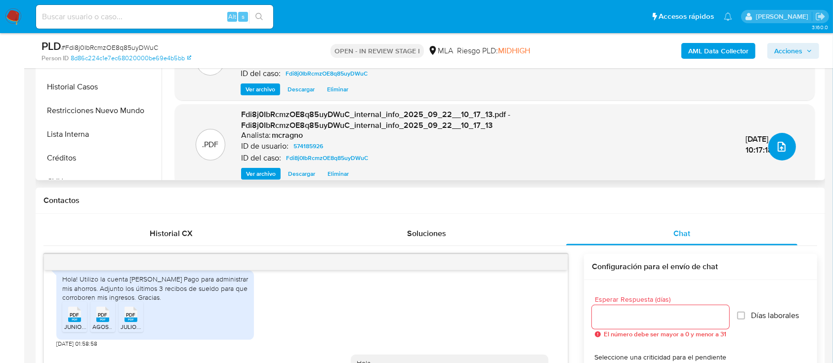
click at [779, 143] on icon "upload-file" at bounding box center [781, 147] width 12 height 12
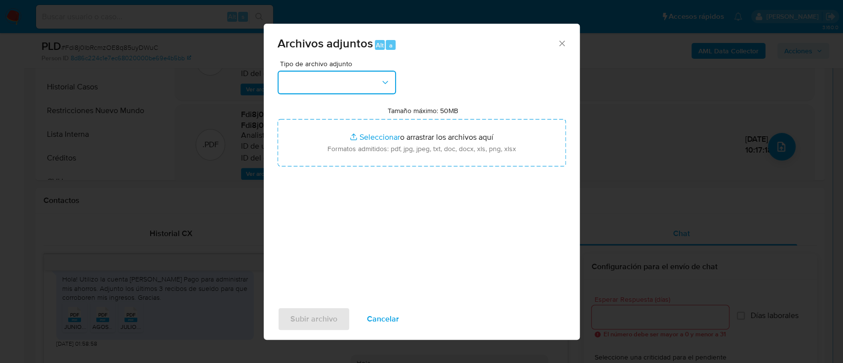
click at [373, 84] on button "button" at bounding box center [337, 83] width 119 height 24
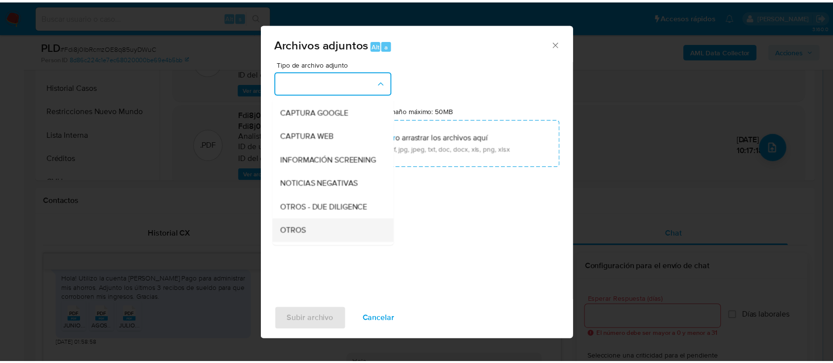
scroll to position [131, 0]
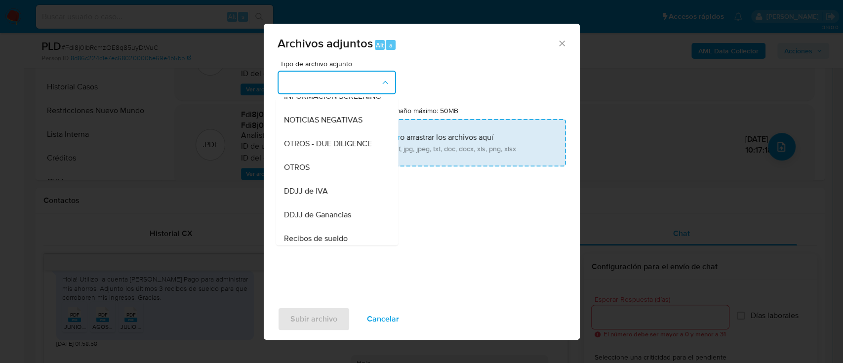
drag, startPoint x: 305, startPoint y: 172, endPoint x: 328, endPoint y: 143, distance: 37.2
click at [305, 172] on span "OTROS" at bounding box center [296, 167] width 26 height 10
click at [329, 144] on input "Tamaño máximo: 50MB Seleccionar archivos" at bounding box center [422, 142] width 288 height 47
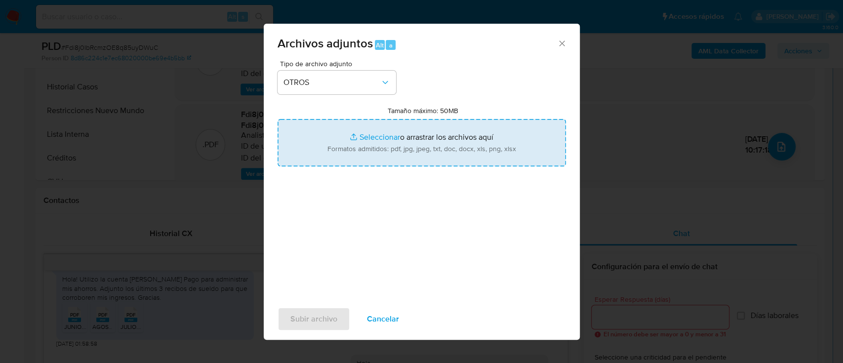
type input "C:\fakepath\574185926 - Movimientos.xlsx"
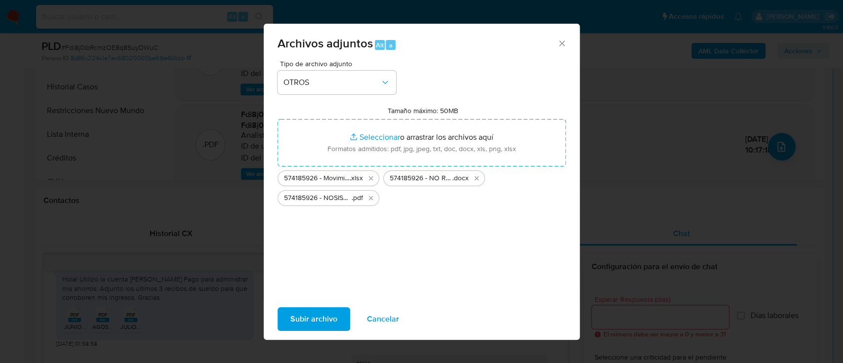
click at [313, 329] on span "Subir archivo" at bounding box center [313, 319] width 47 height 22
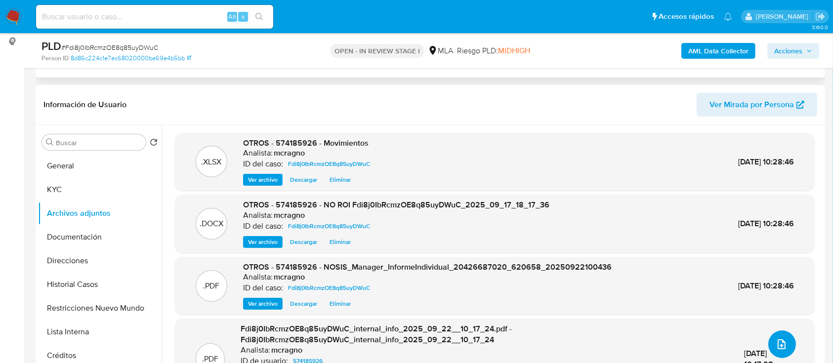
click at [773, 337] on button "upload-file" at bounding box center [782, 344] width 28 height 28
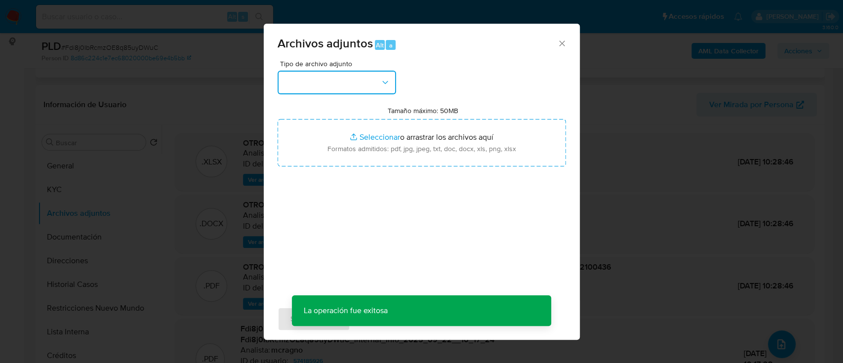
click at [363, 91] on button "button" at bounding box center [337, 83] width 119 height 24
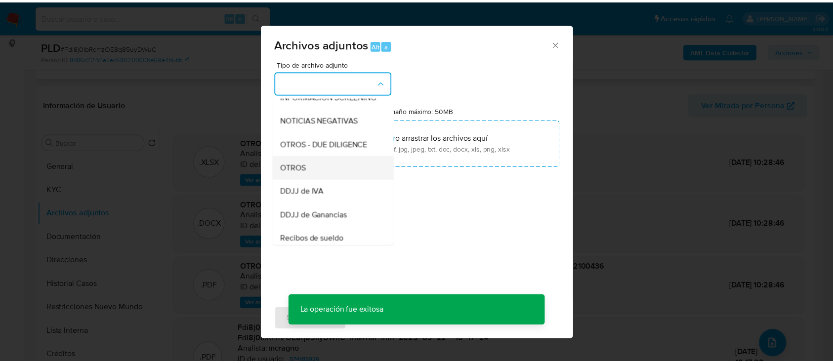
scroll to position [198, 0]
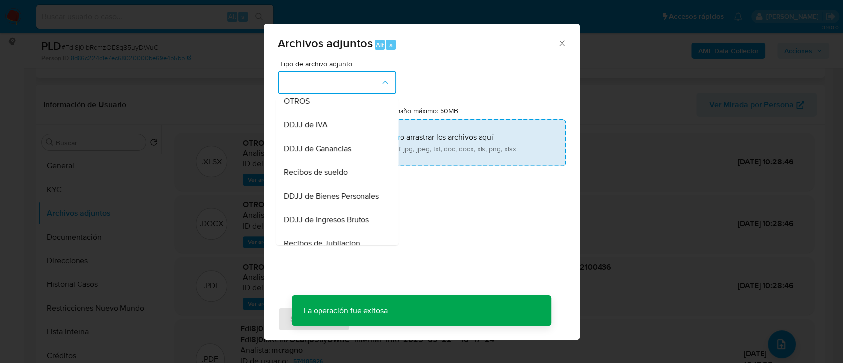
drag, startPoint x: 328, startPoint y: 181, endPoint x: 376, endPoint y: 143, distance: 61.2
click at [328, 177] on span "Recibos de sueldo" at bounding box center [315, 172] width 64 height 10
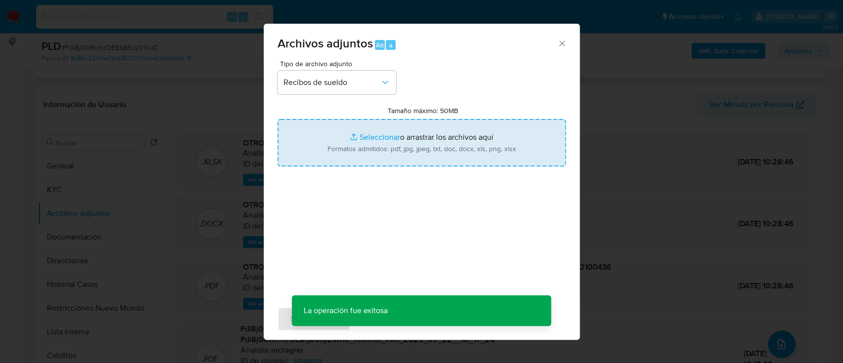
click at [377, 143] on input "Tamaño máximo: 50MB Seleccionar archivos" at bounding box center [422, 142] width 288 height 47
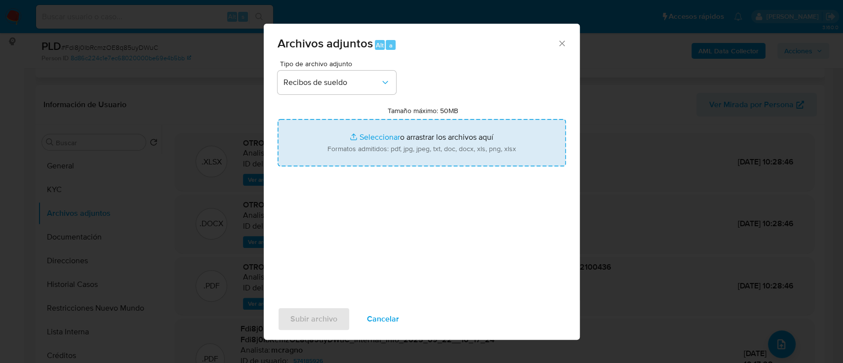
type input "C:\fakepath\574185926 - recibos de sueldo jun-ago25.pdf"
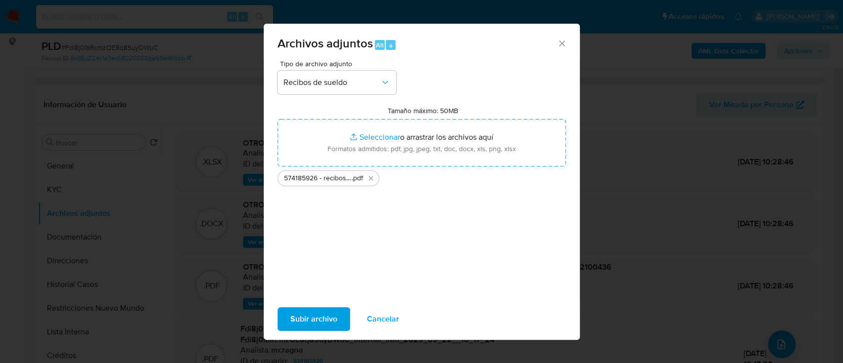
click at [300, 315] on span "Subir archivo" at bounding box center [313, 319] width 47 height 22
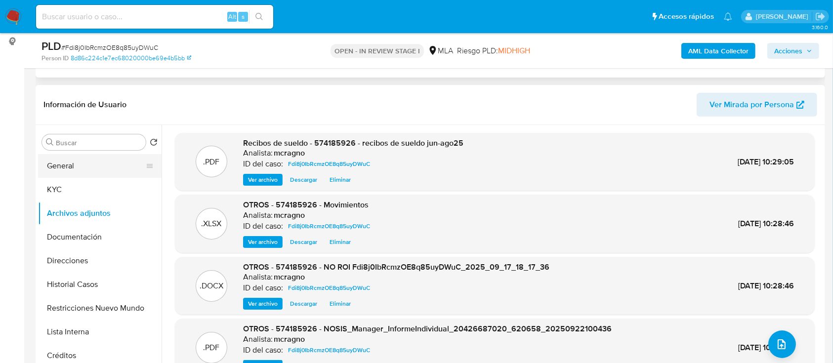
click at [84, 156] on button "General" at bounding box center [96, 166] width 116 height 24
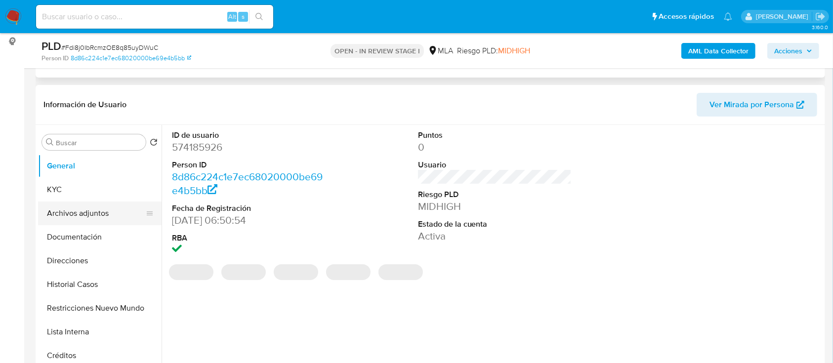
click at [98, 207] on button "Archivos adjuntos" at bounding box center [96, 213] width 116 height 24
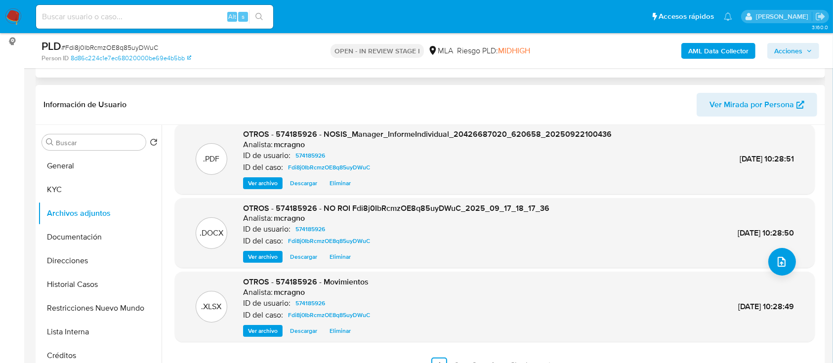
scroll to position [83, 0]
click at [785, 50] on span "Acciones" at bounding box center [788, 51] width 28 height 16
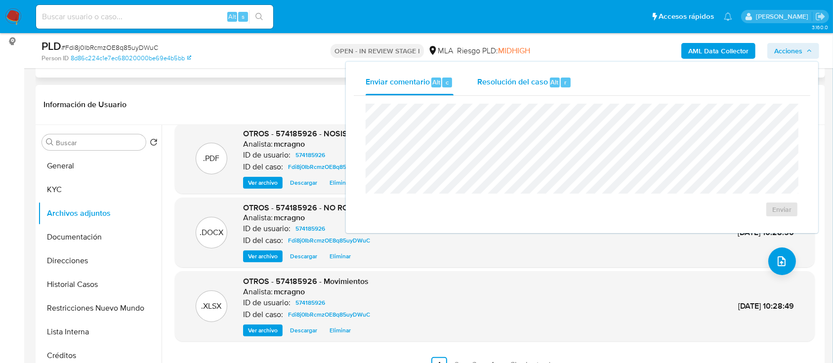
click at [534, 92] on div "Resolución del caso Alt r" at bounding box center [524, 83] width 94 height 26
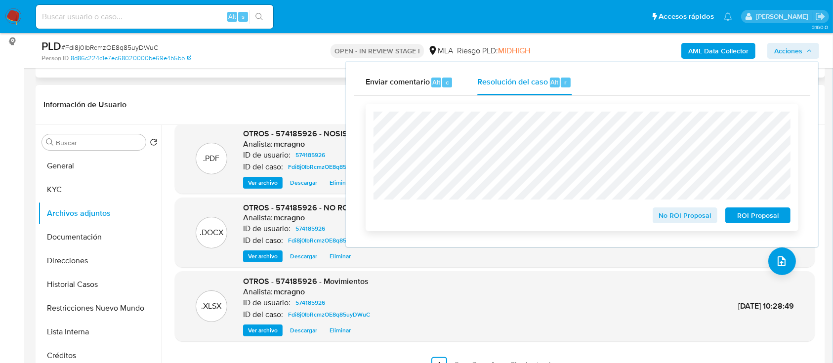
click at [669, 215] on span "No ROI Proposal" at bounding box center [684, 215] width 51 height 14
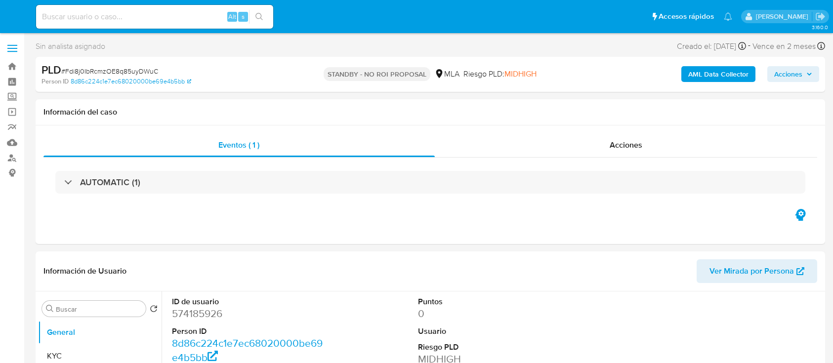
select select "10"
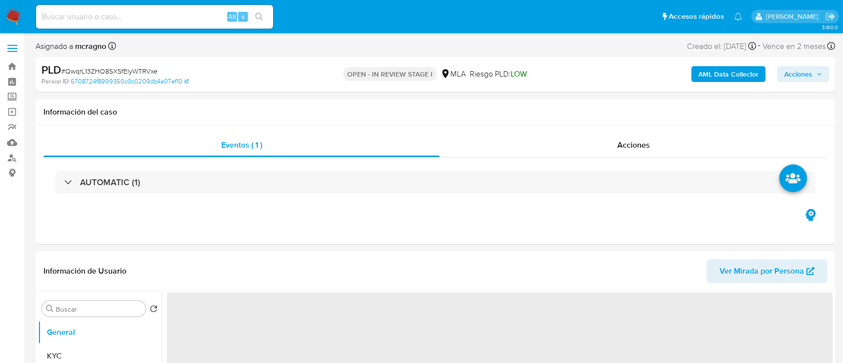
select select "10"
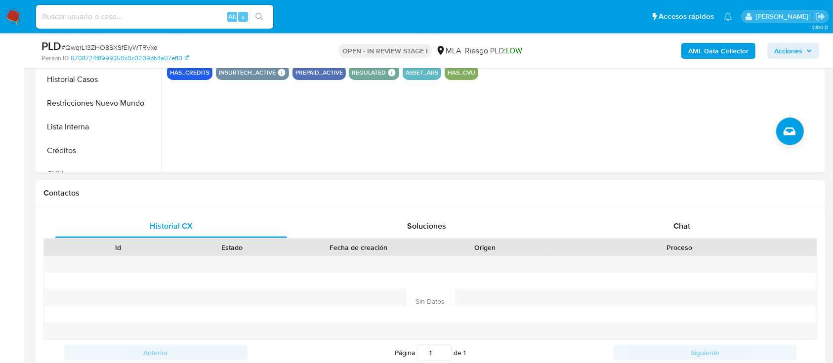
scroll to position [395, 0]
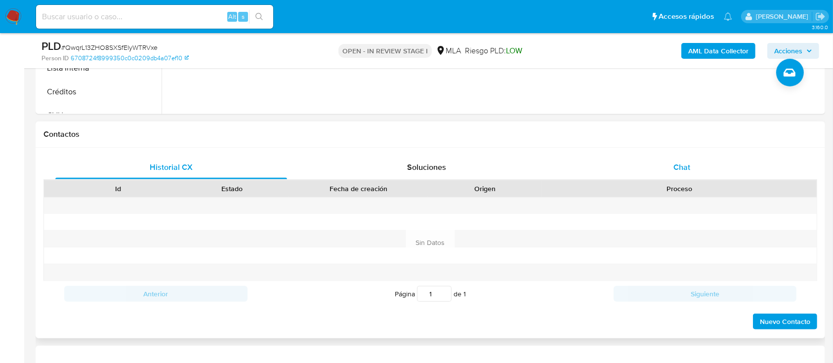
drag, startPoint x: 712, startPoint y: 150, endPoint x: 711, endPoint y: 160, distance: 9.9
click at [712, 152] on div "Historial CX Soluciones Chat Id Estado Fecha de creación Origen Proceso Anterio…" at bounding box center [430, 243] width 789 height 191
click at [707, 166] on div "Chat" at bounding box center [682, 168] width 232 height 24
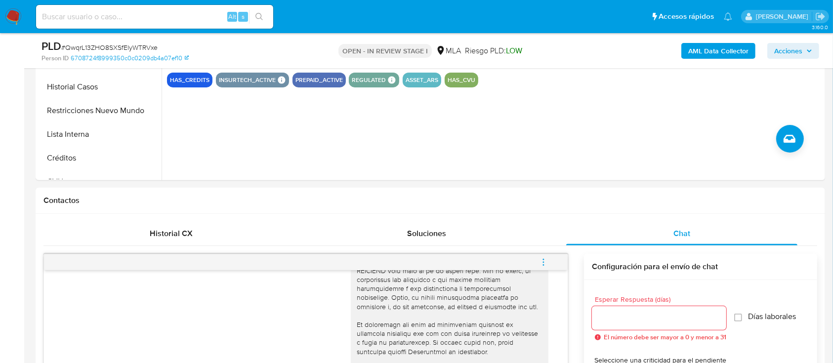
scroll to position [131, 0]
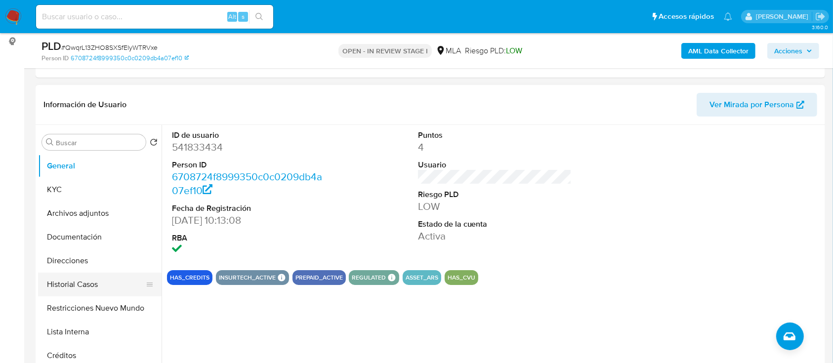
click at [83, 287] on button "Historial Casos" at bounding box center [96, 285] width 116 height 24
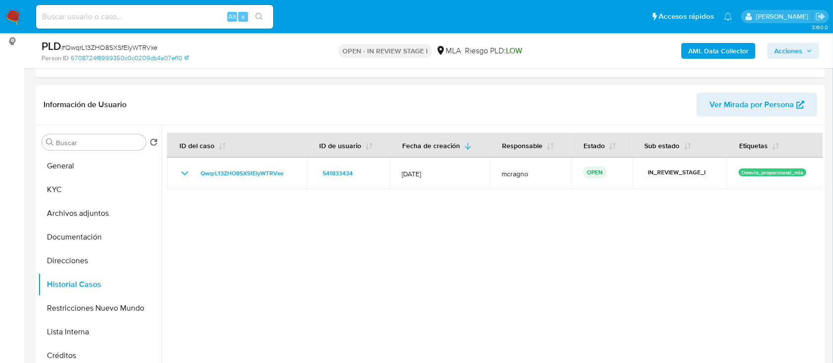
click at [714, 53] on b "AML Data Collector" at bounding box center [718, 51] width 60 height 16
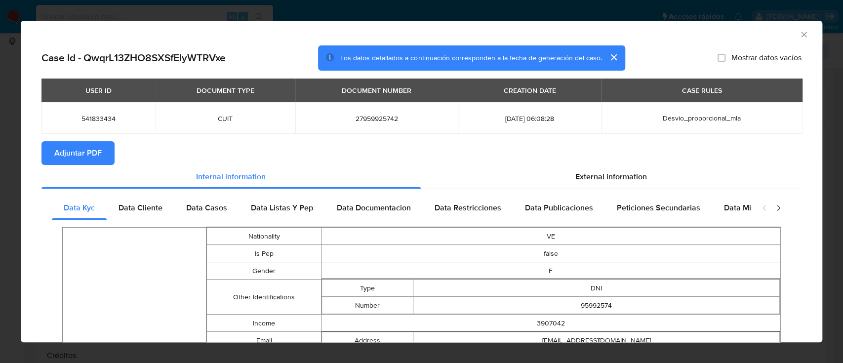
click at [87, 152] on span "Adjuntar PDF" at bounding box center [77, 153] width 47 height 22
click at [799, 32] on icon "Cerrar ventana" at bounding box center [804, 35] width 10 height 10
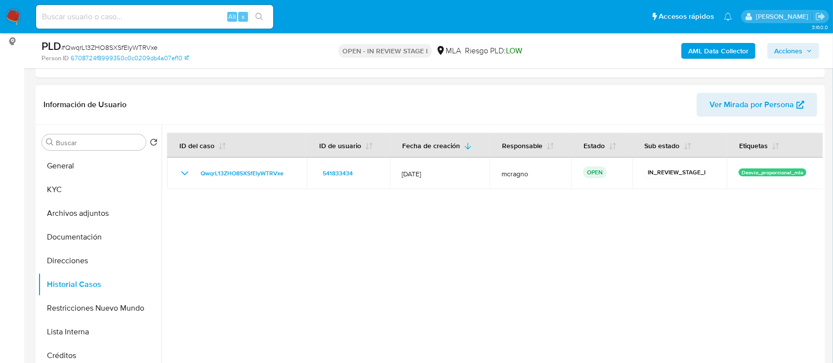
scroll to position [395, 0]
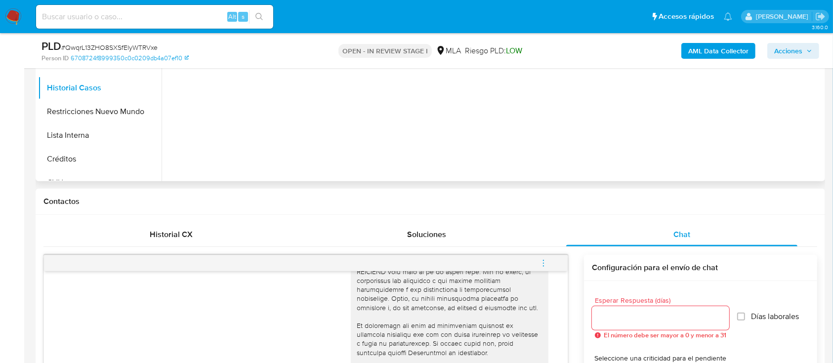
scroll to position [198, 0]
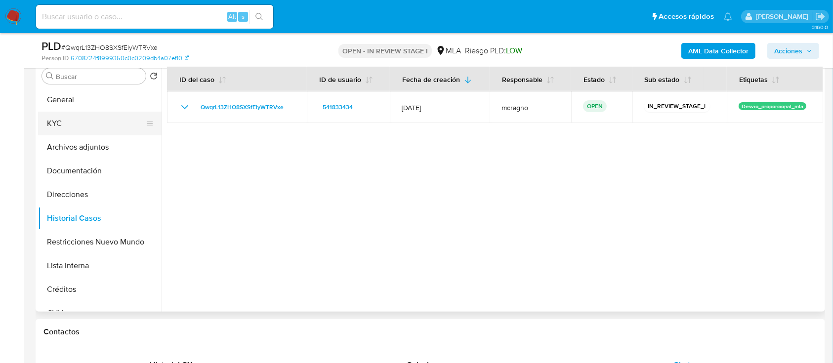
drag, startPoint x: 88, startPoint y: 121, endPoint x: 160, endPoint y: 149, distance: 77.1
click at [89, 121] on button "KYC" at bounding box center [99, 124] width 123 height 24
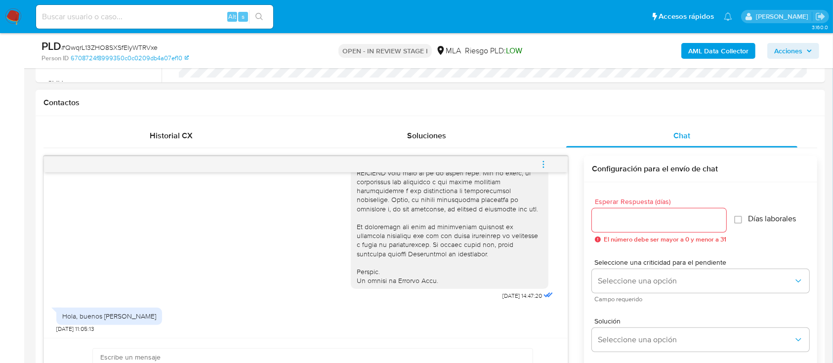
scroll to position [526, 0]
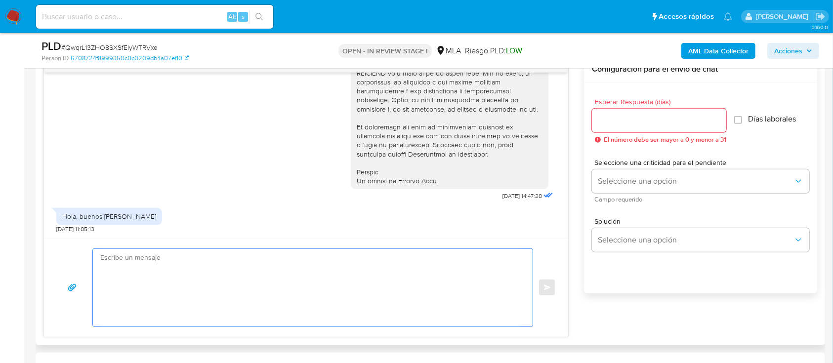
drag, startPoint x: 326, startPoint y: 255, endPoint x: 366, endPoint y: 288, distance: 52.2
click at [326, 255] on textarea at bounding box center [310, 288] width 420 height 78
paste textarea "Hola Marianellys Jesus Arevalo Colon, En función de las operaciones registradas…"
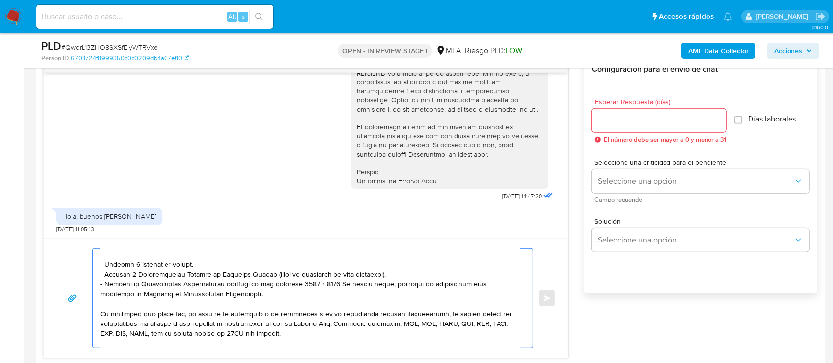
scroll to position [0, 0]
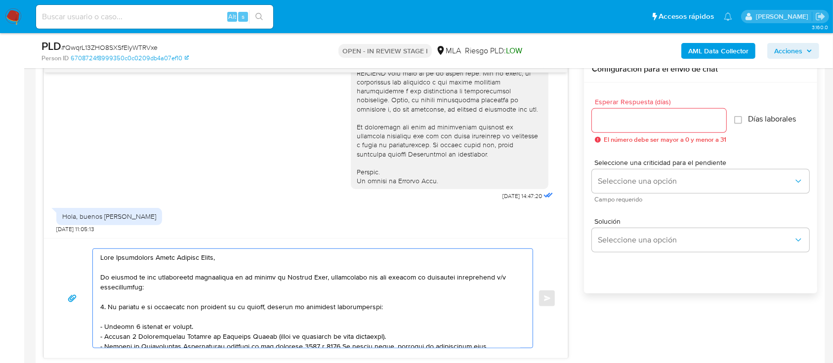
type textarea "Hola Marianellys Jesus Arevalo Colon, En función de las operaciones registradas…"
click at [679, 119] on input "Esperar Respuesta (días)" at bounding box center [659, 120] width 134 height 13
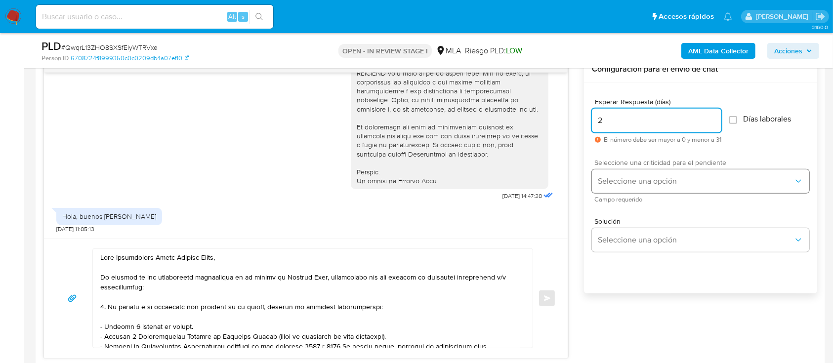
type input "2"
click at [627, 180] on span "Seleccione una opción" at bounding box center [696, 181] width 196 height 10
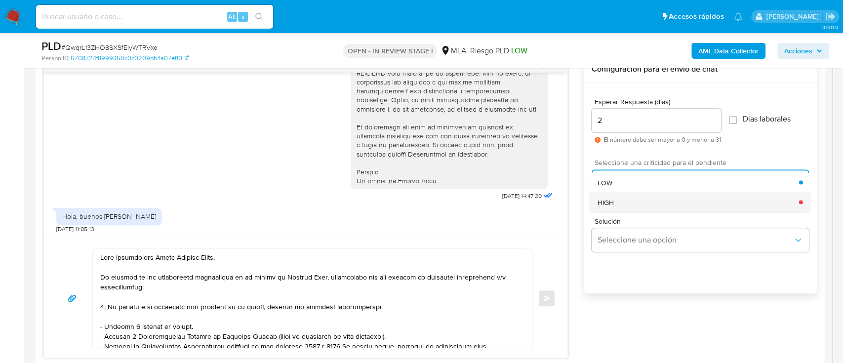
click at [621, 206] on div "HIGH" at bounding box center [698, 202] width 201 height 20
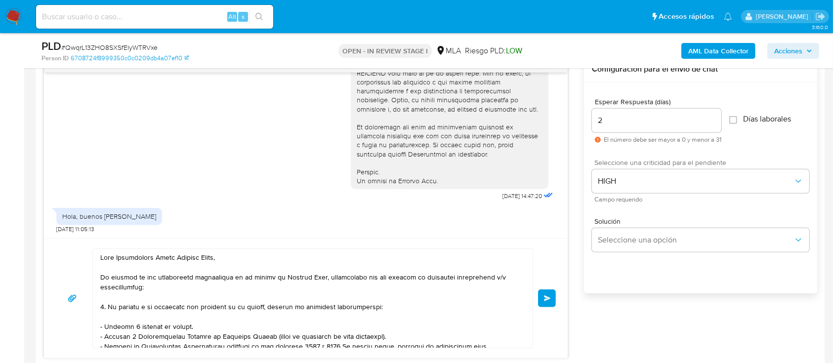
drag, startPoint x: 98, startPoint y: 289, endPoint x: 147, endPoint y: 285, distance: 48.6
click at [98, 289] on div at bounding box center [310, 298] width 435 height 99
click at [542, 297] on button "Enviar" at bounding box center [547, 298] width 18 height 18
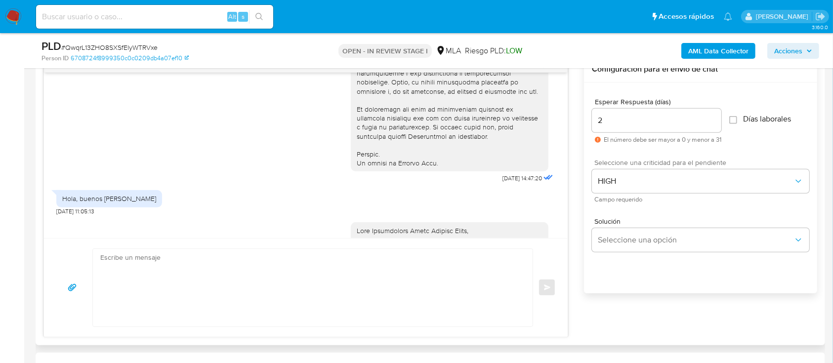
scroll to position [731, 0]
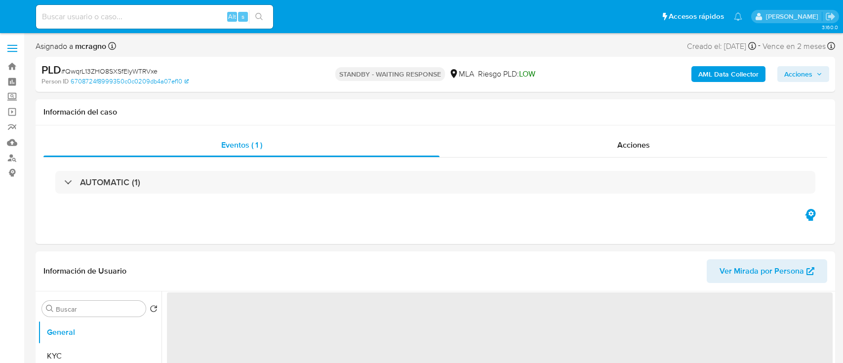
select select "10"
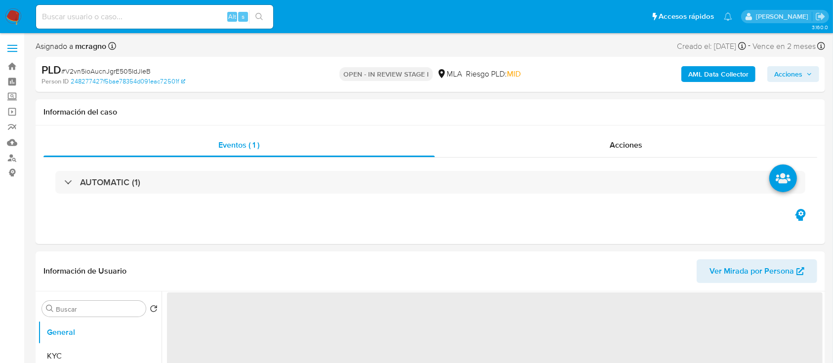
select select "10"
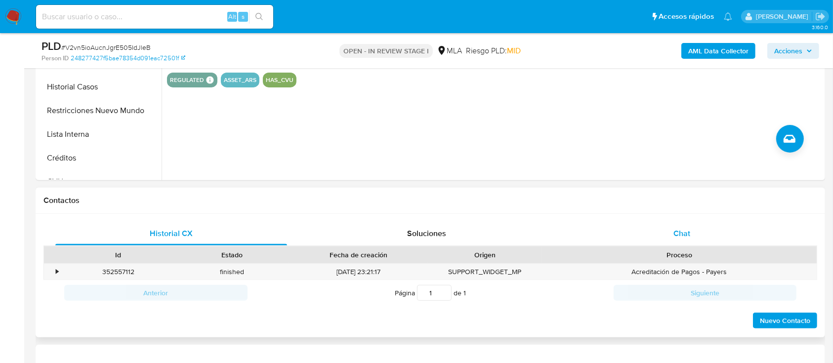
click at [725, 233] on div "Chat" at bounding box center [682, 234] width 232 height 24
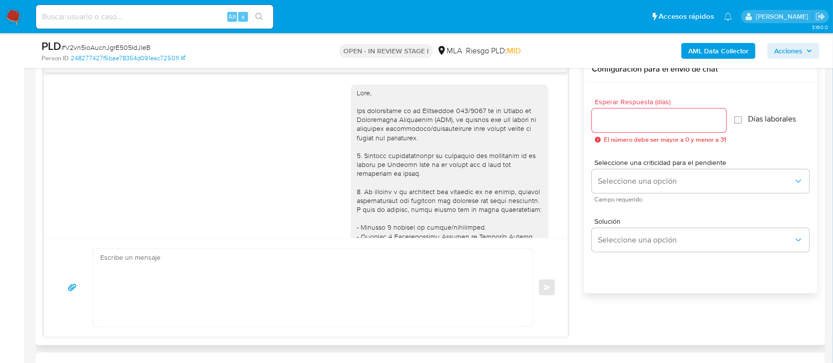
scroll to position [513, 0]
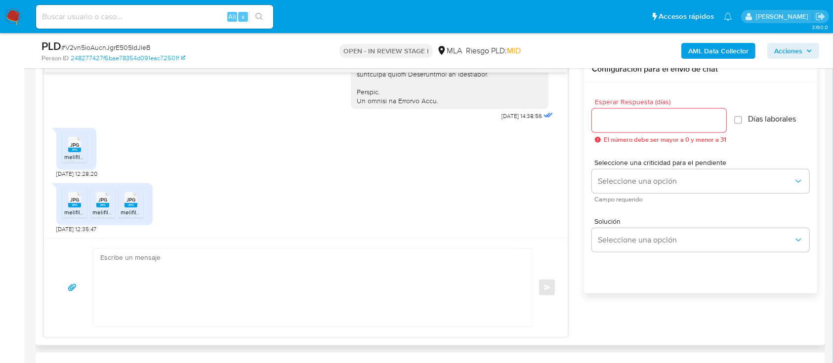
drag, startPoint x: 77, startPoint y: 145, endPoint x: 74, endPoint y: 183, distance: 38.6
click at [77, 145] on span "JPG" at bounding box center [74, 145] width 9 height 6
click at [74, 186] on div "JPG JPG melifile6364281124477941552.jpg JPG JPG melifile5085392018850367373.jpg…" at bounding box center [104, 204] width 96 height 42
click at [78, 198] on span "JPG" at bounding box center [74, 200] width 9 height 6
click at [99, 203] on rect at bounding box center [102, 205] width 13 height 4
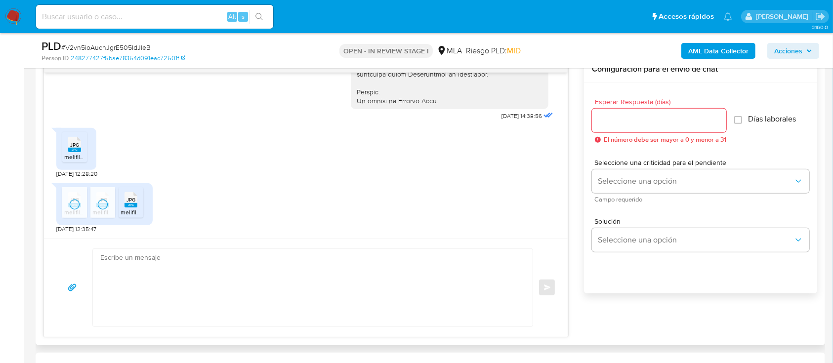
click at [130, 201] on span "JPG" at bounding box center [130, 200] width 9 height 6
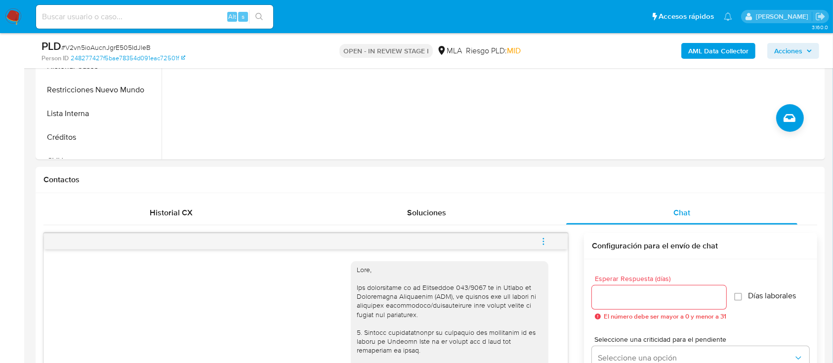
scroll to position [263, 0]
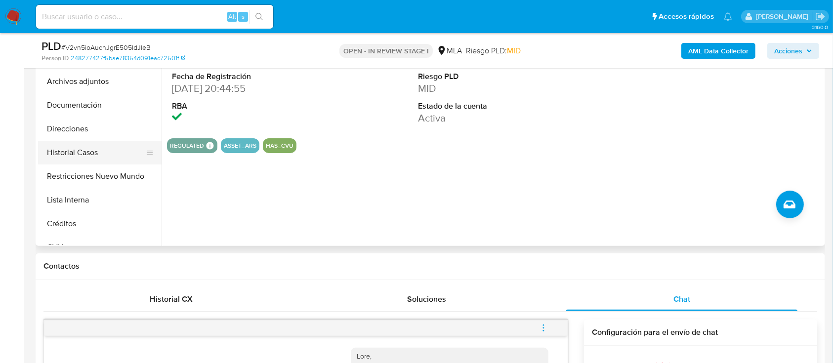
click at [118, 157] on button "Historial Casos" at bounding box center [96, 153] width 116 height 24
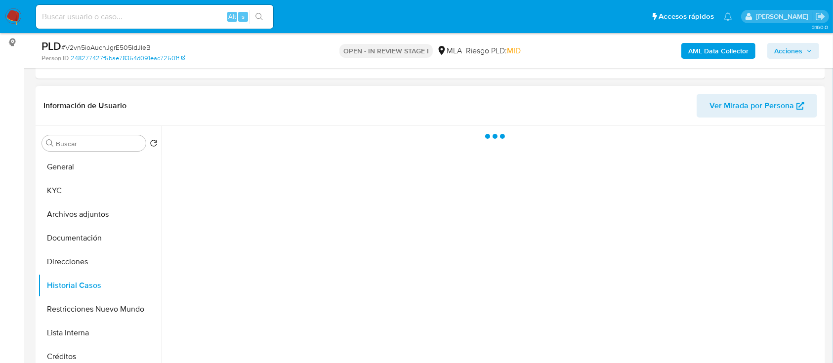
scroll to position [131, 0]
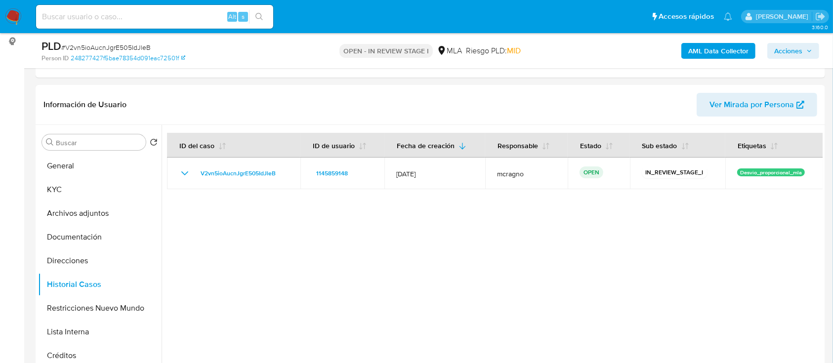
click at [723, 49] on b "AML Data Collector" at bounding box center [718, 51] width 60 height 16
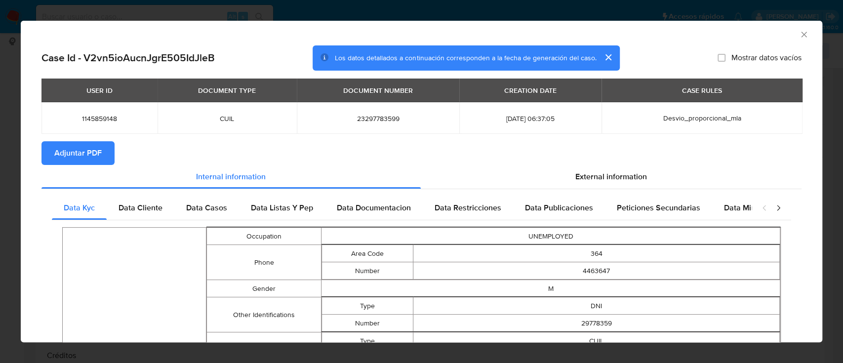
click at [75, 148] on span "Adjuntar PDF" at bounding box center [77, 153] width 47 height 22
drag, startPoint x: 790, startPoint y: 33, endPoint x: 645, endPoint y: 81, distance: 152.7
click at [799, 34] on icon "Cerrar ventana" at bounding box center [804, 35] width 10 height 10
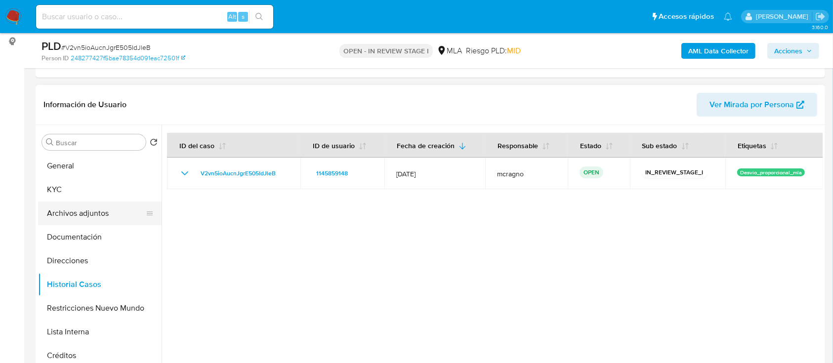
click at [85, 216] on button "Archivos adjuntos" at bounding box center [96, 213] width 116 height 24
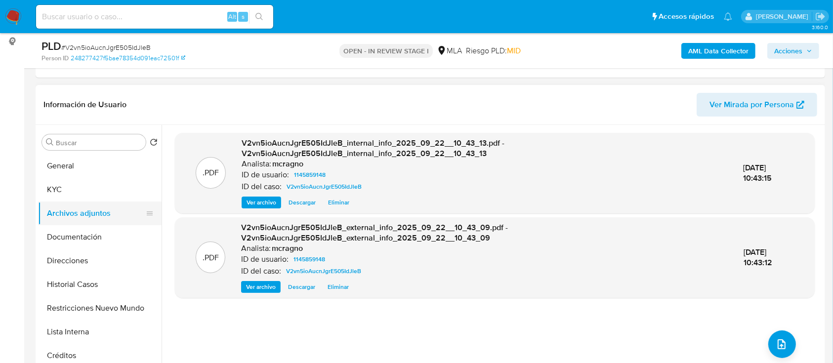
click at [104, 201] on button "Archivos adjuntos" at bounding box center [96, 213] width 116 height 24
drag, startPoint x: 86, startPoint y: 190, endPoint x: 105, endPoint y: 190, distance: 18.3
click at [86, 190] on button "KYC" at bounding box center [96, 190] width 116 height 24
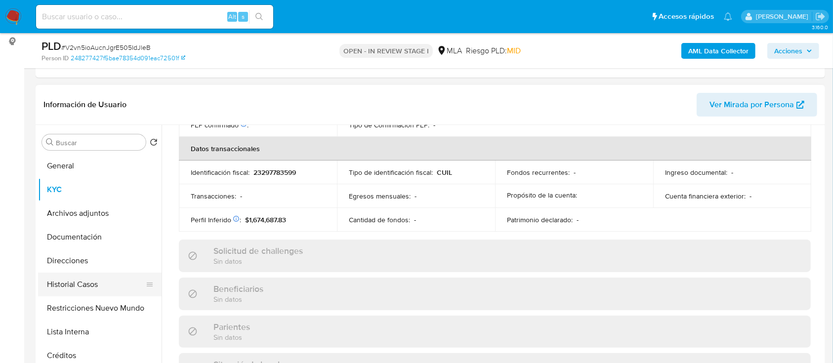
scroll to position [520, 0]
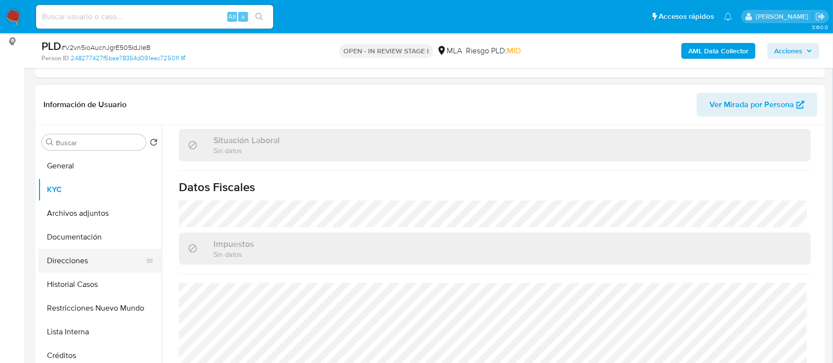
click at [111, 262] on button "Direcciones" at bounding box center [96, 261] width 116 height 24
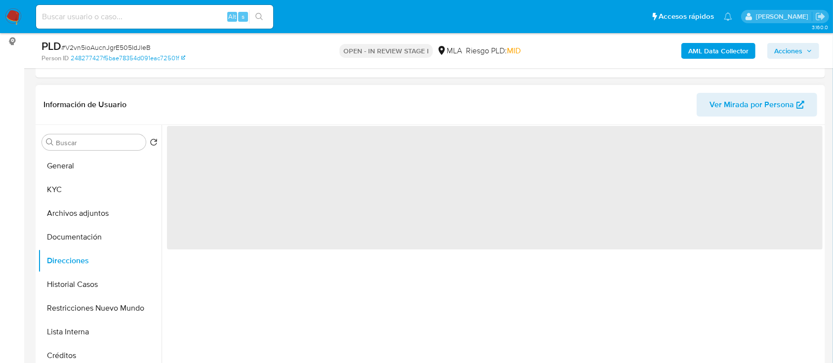
scroll to position [0, 0]
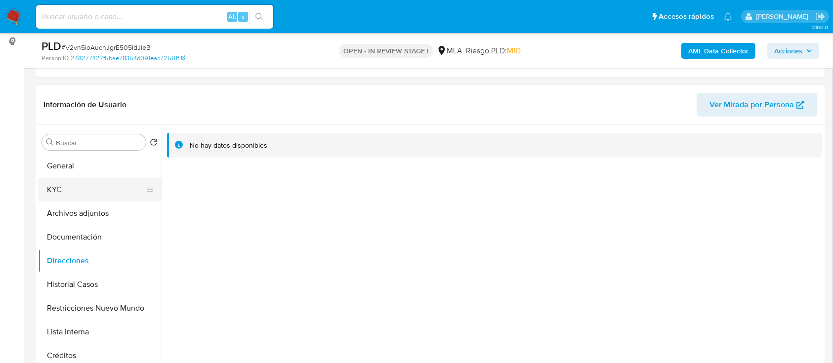
click at [87, 188] on button "KYC" at bounding box center [96, 190] width 116 height 24
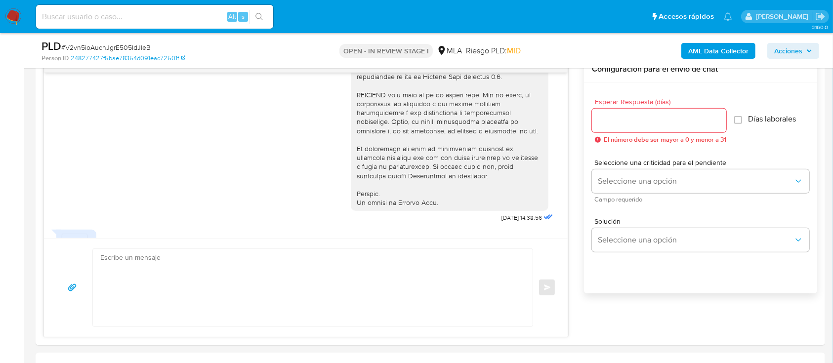
scroll to position [513, 0]
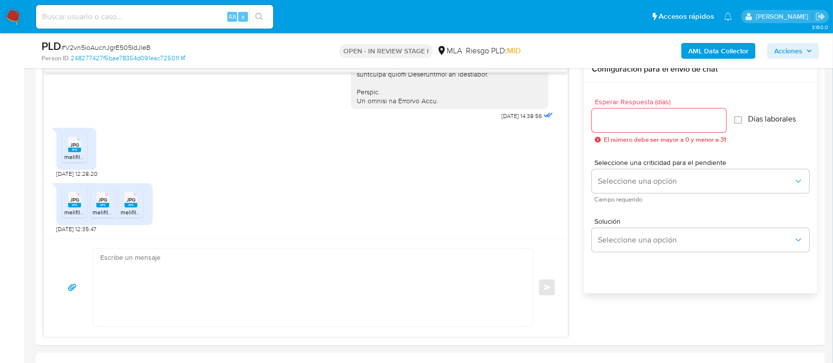
click at [375, 313] on textarea at bounding box center [310, 288] width 420 height 78
paste textarea "Hola Feliciano Gabriel Morales, Muchas gracias por la documentacion aportada, n…"
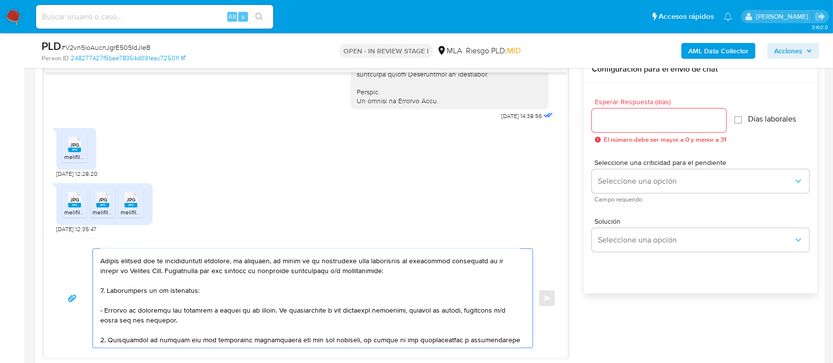
scroll to position [0, 0]
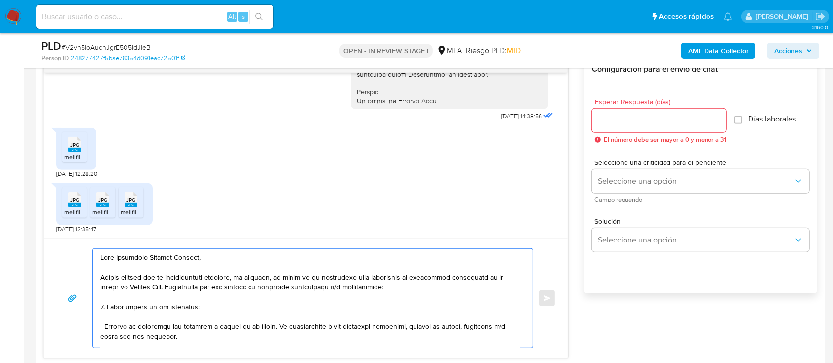
type textarea "Hola Feliciano Gabriel Morales, Muchas gracias por la documentacion aportada, n…"
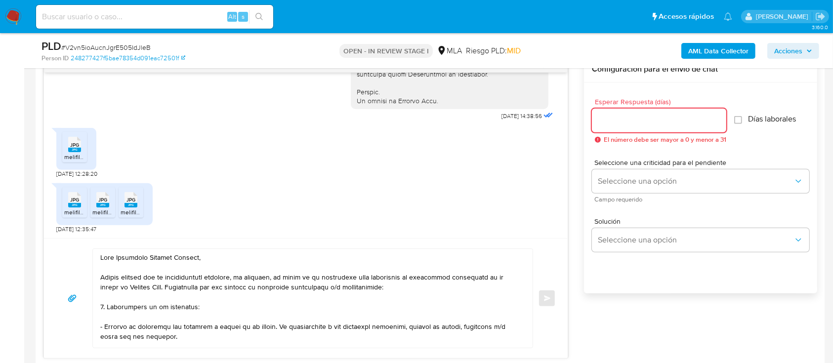
click at [631, 118] on input "Esperar Respuesta (días)" at bounding box center [659, 120] width 134 height 13
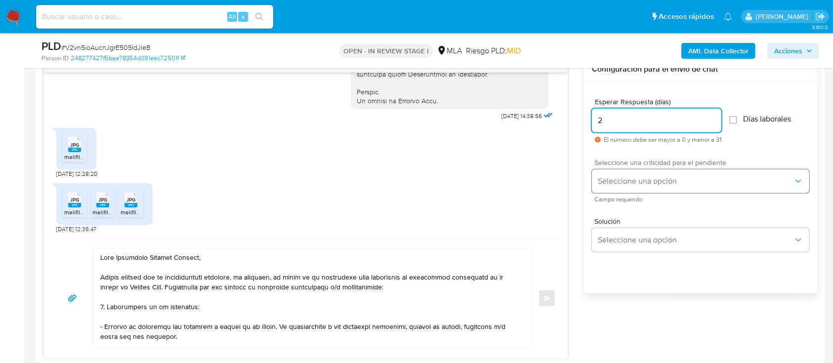
type input "2"
click at [640, 169] on button "Seleccione una opción" at bounding box center [700, 181] width 217 height 24
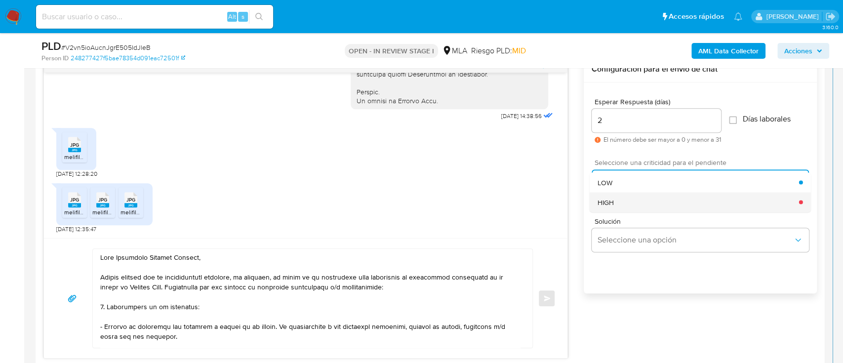
click at [650, 198] on div "HIGH" at bounding box center [698, 202] width 201 height 20
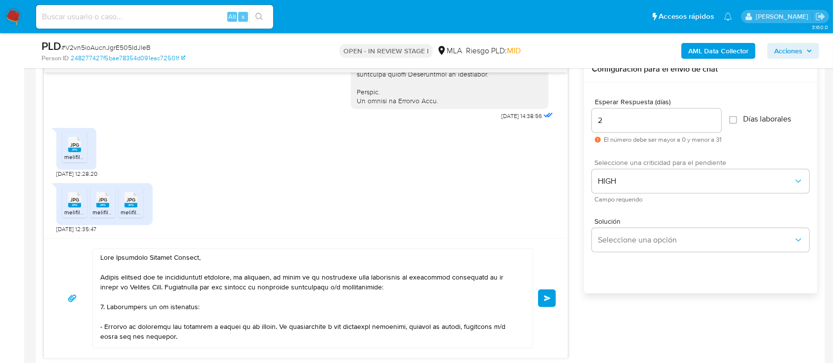
click at [543, 295] on button "Enviar" at bounding box center [547, 298] width 18 height 18
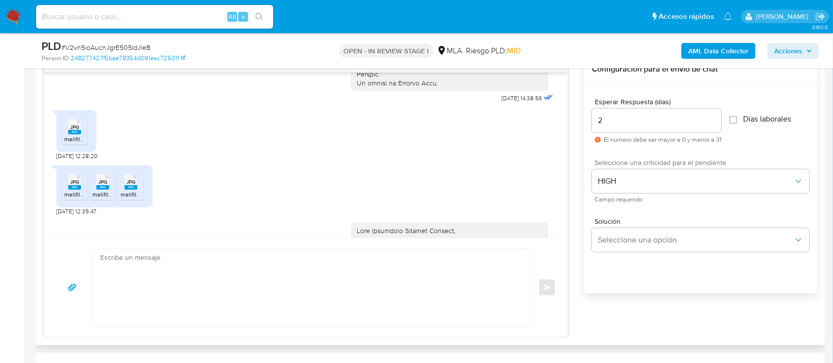
scroll to position [919, 0]
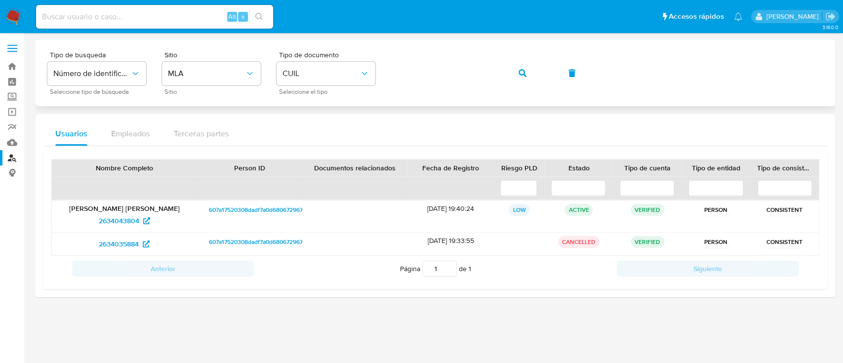
click at [520, 65] on span "button" at bounding box center [523, 73] width 8 height 22
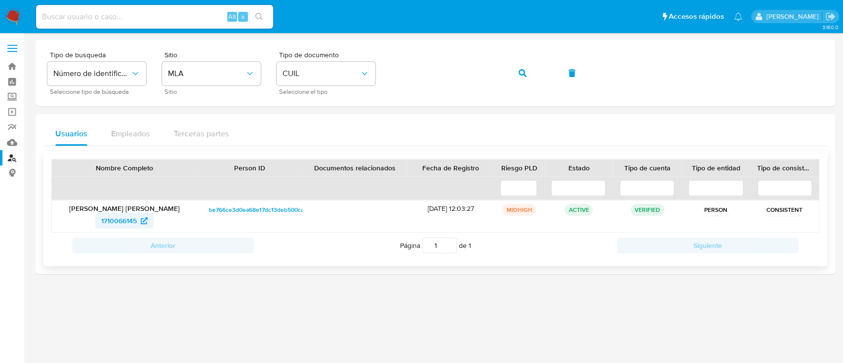
click at [131, 213] on span "1710066145" at bounding box center [119, 221] width 36 height 16
click at [524, 69] on icon "button" at bounding box center [523, 73] width 8 height 8
click at [129, 219] on span "99464715" at bounding box center [119, 221] width 30 height 16
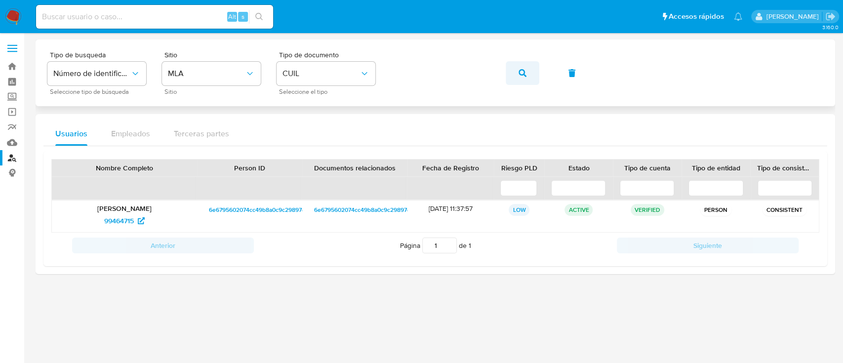
click at [524, 70] on icon "button" at bounding box center [523, 73] width 8 height 8
click at [113, 219] on span "1688612433" at bounding box center [119, 221] width 37 height 16
click at [521, 77] on icon "button" at bounding box center [523, 73] width 8 height 8
drag, startPoint x: 135, startPoint y: 227, endPoint x: 111, endPoint y: 211, distance: 29.1
click at [111, 211] on p "Roberto Carlos Herreras" at bounding box center [124, 208] width 131 height 9
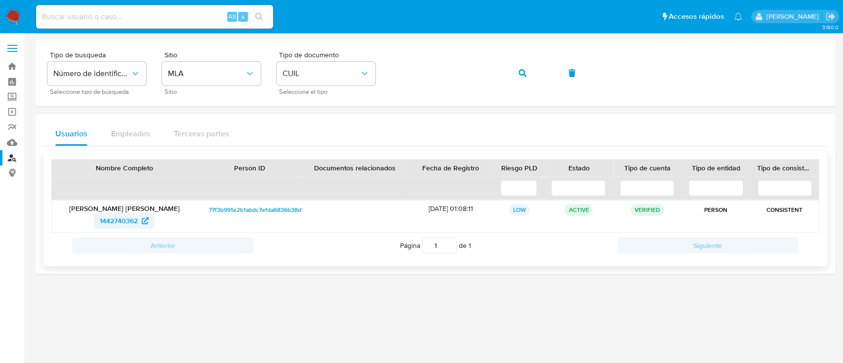
click at [115, 217] on span "1442740362" at bounding box center [119, 221] width 38 height 16
click at [531, 67] on button "button" at bounding box center [523, 73] width 34 height 24
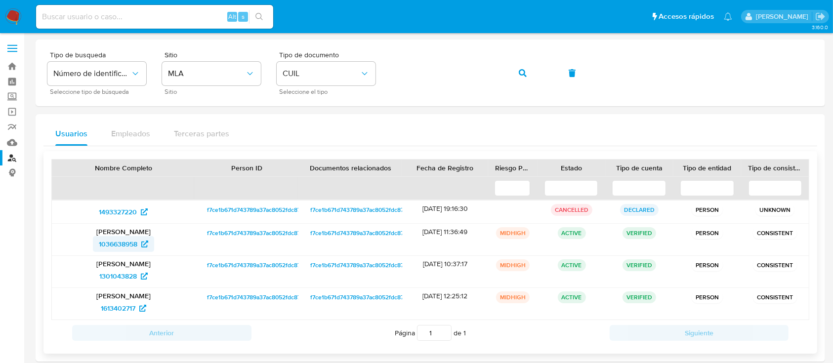
click at [139, 246] on span "1036638958" at bounding box center [123, 244] width 49 height 16
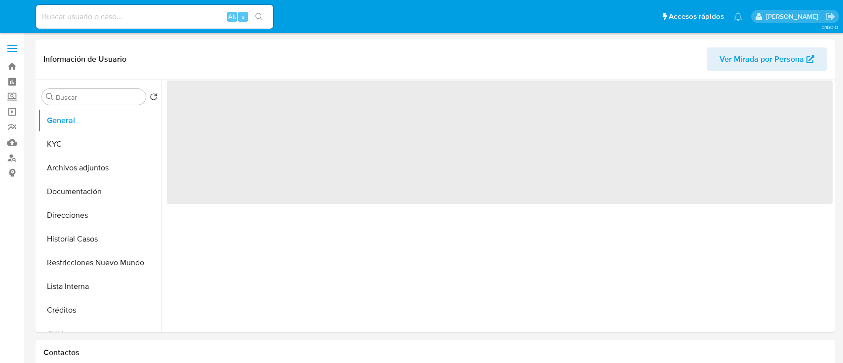
select select "10"
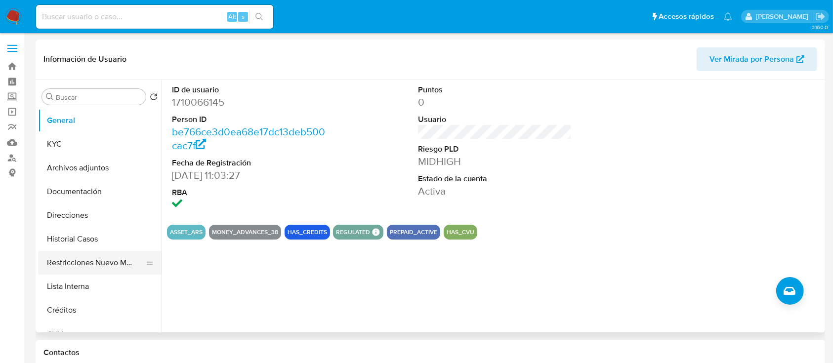
click at [107, 255] on button "Restricciones Nuevo Mundo" at bounding box center [96, 263] width 116 height 24
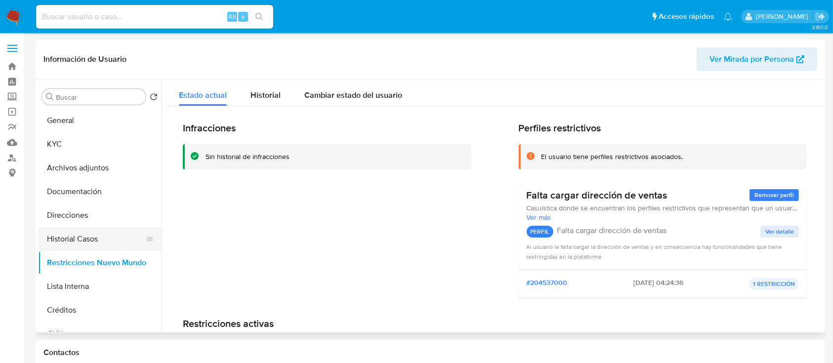
click at [115, 235] on button "Historial Casos" at bounding box center [96, 239] width 116 height 24
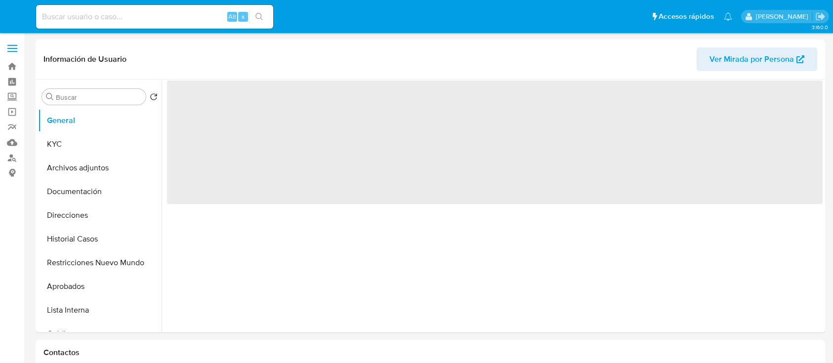
select select "10"
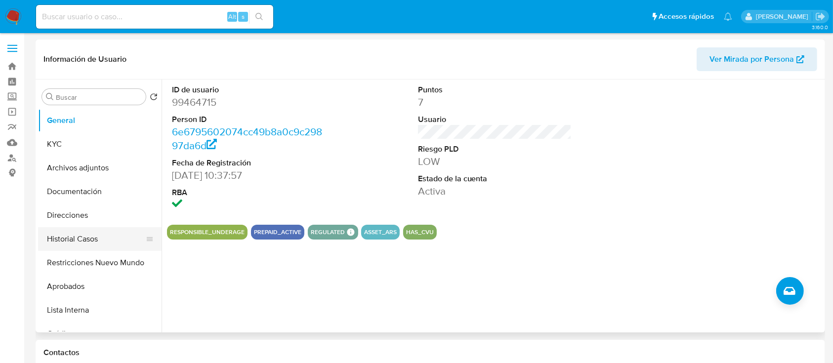
drag, startPoint x: 102, startPoint y: 261, endPoint x: 100, endPoint y: 242, distance: 18.9
click at [101, 262] on button "Restricciones Nuevo Mundo" at bounding box center [99, 263] width 123 height 24
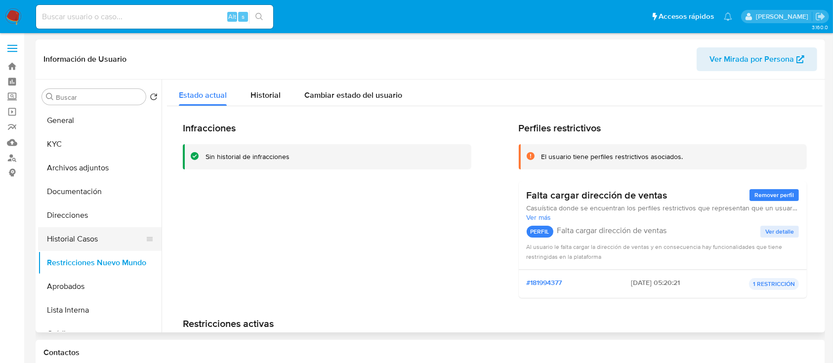
click at [100, 240] on button "Historial Casos" at bounding box center [96, 239] width 116 height 24
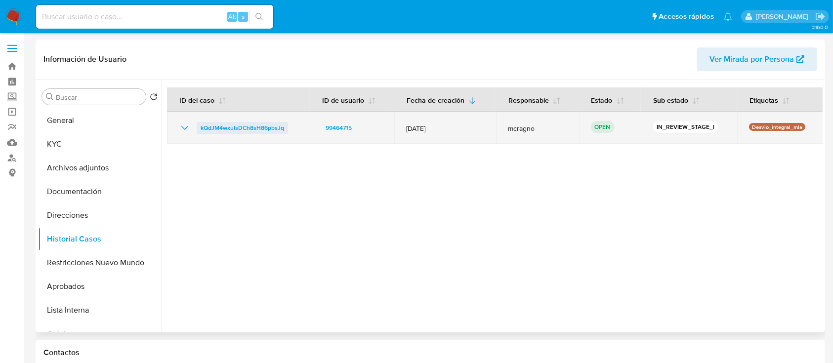
click at [256, 124] on span "kQdJM4wxuIsDCh8sH86pbsJq" at bounding box center [242, 128] width 83 height 12
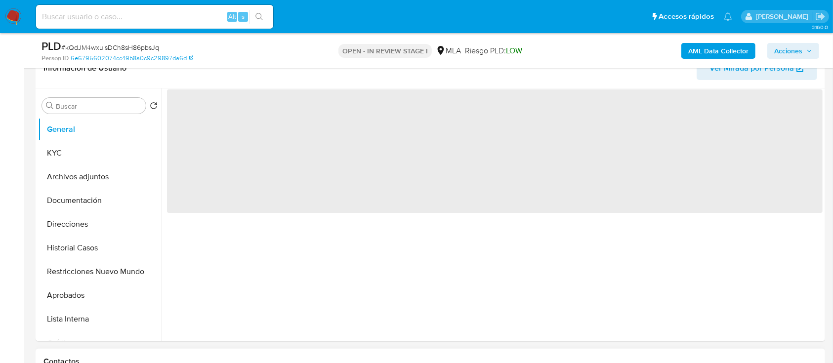
scroll to position [263, 0]
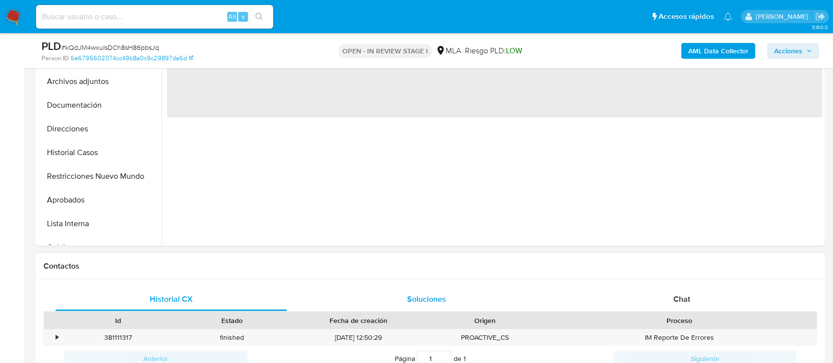
select select "10"
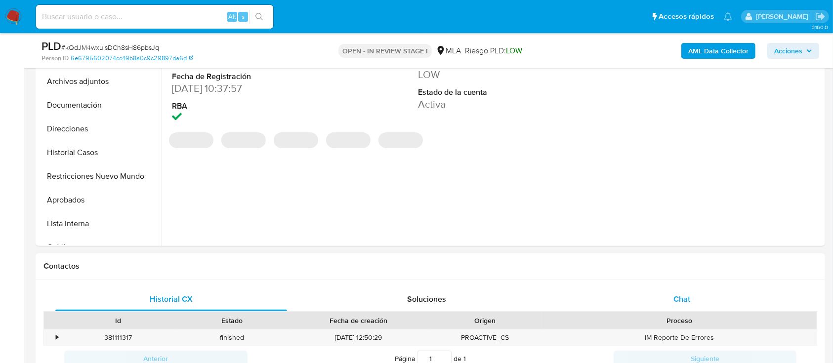
click at [738, 298] on div "Chat" at bounding box center [682, 299] width 232 height 24
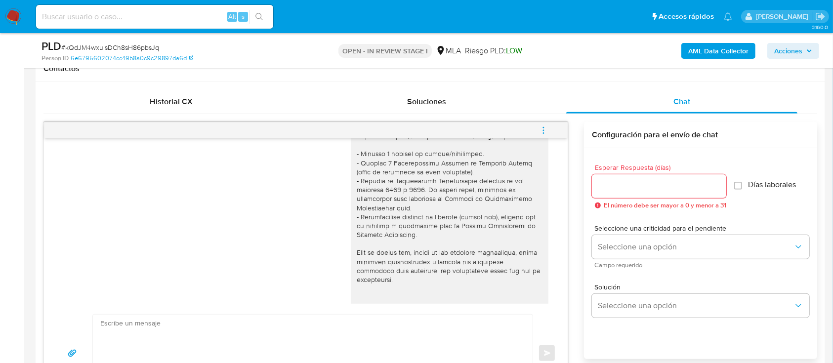
scroll to position [198, 0]
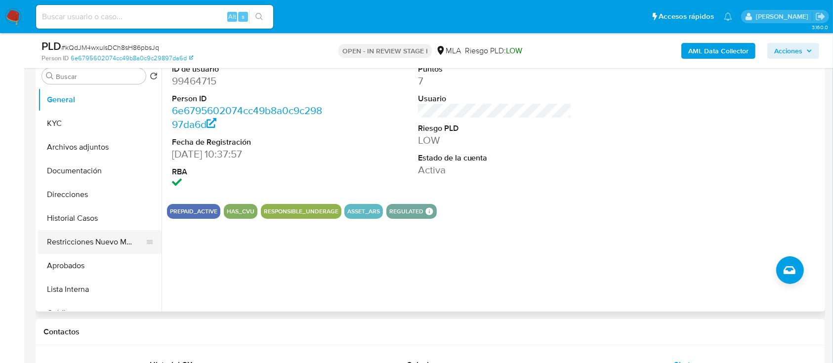
click at [81, 235] on button "Restricciones Nuevo Mundo" at bounding box center [96, 242] width 116 height 24
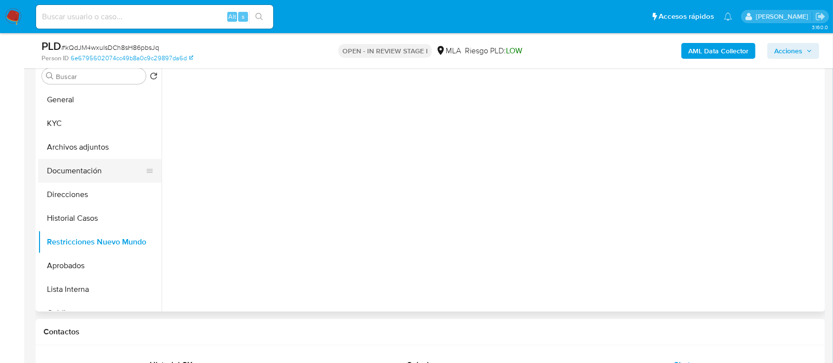
scroll to position [131, 0]
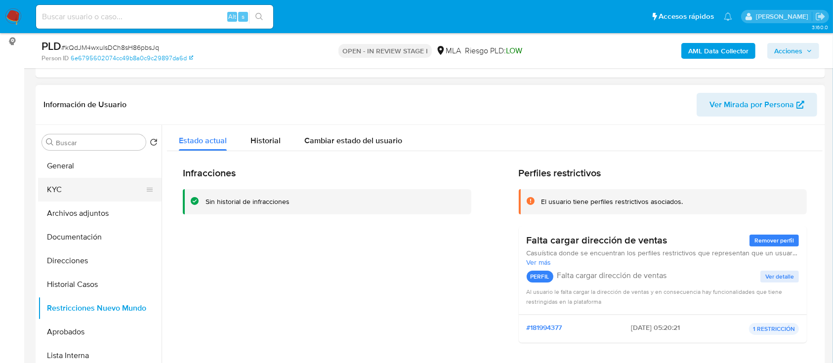
click at [99, 182] on button "KYC" at bounding box center [96, 190] width 116 height 24
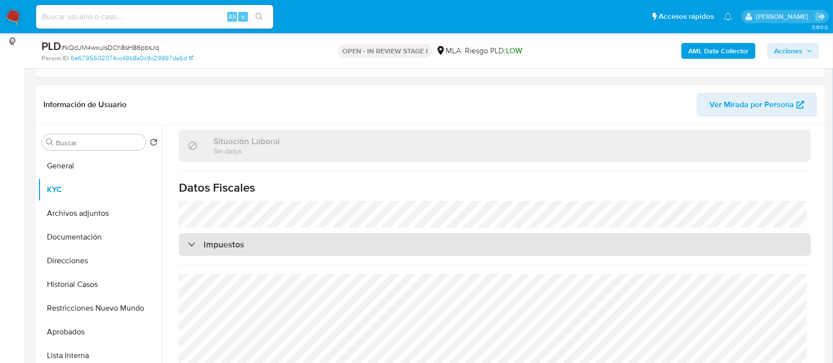
scroll to position [510, 0]
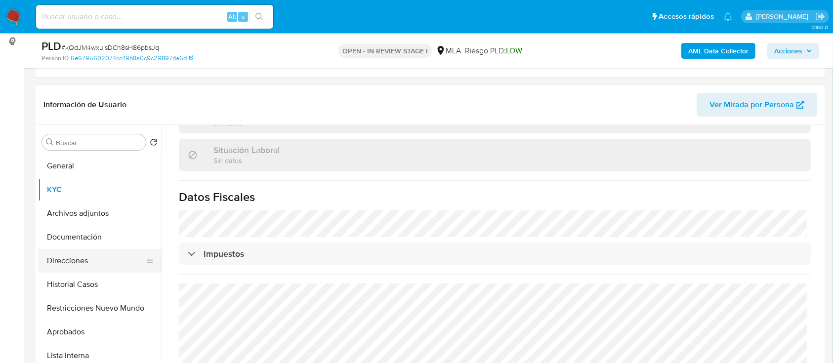
click at [100, 265] on button "Direcciones" at bounding box center [96, 261] width 116 height 24
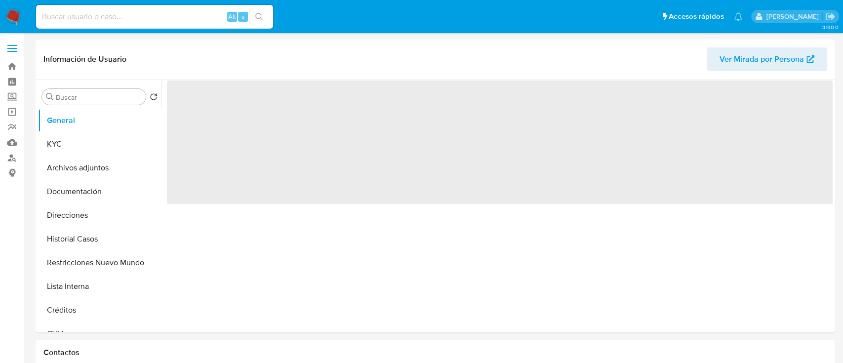
select select "10"
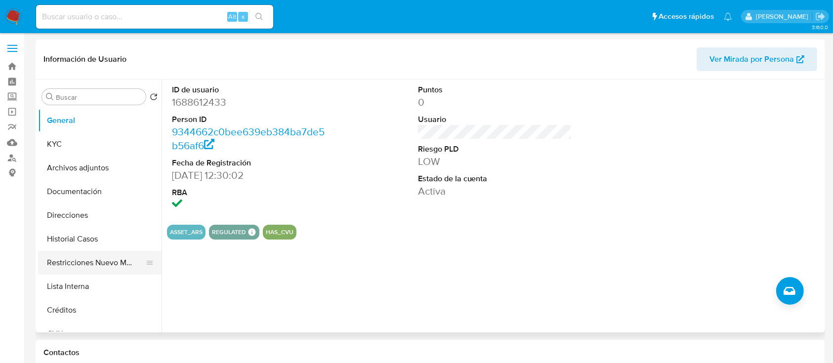
click at [111, 271] on button "Restricciones Nuevo Mundo" at bounding box center [96, 263] width 116 height 24
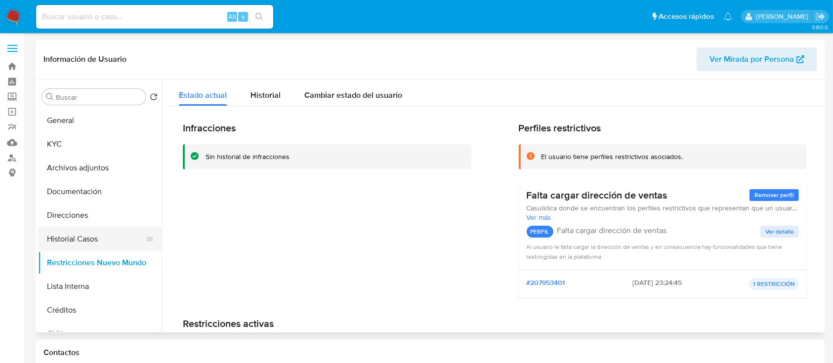
click at [64, 236] on button "Historial Casos" at bounding box center [96, 239] width 116 height 24
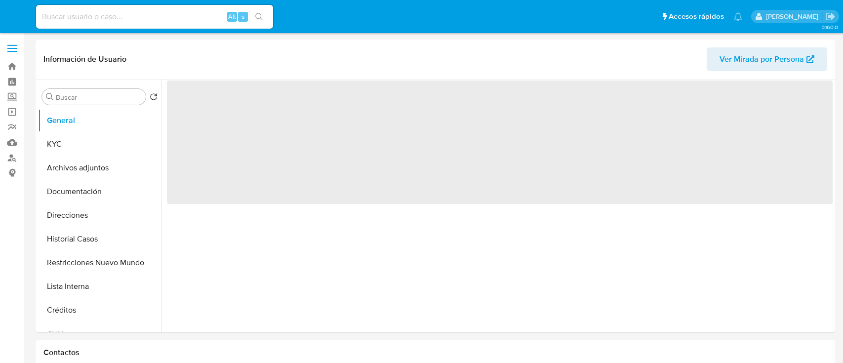
select select "10"
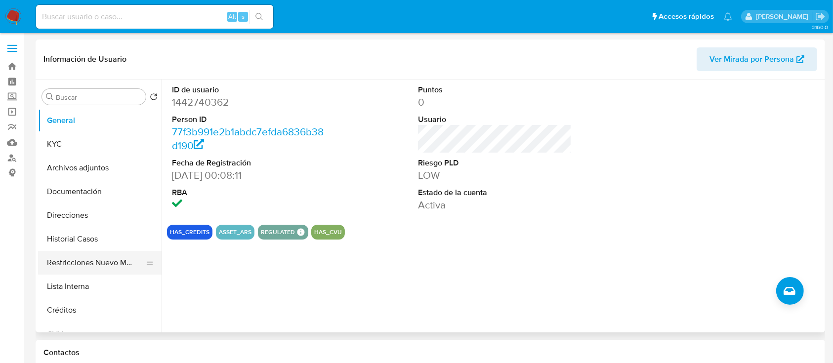
click at [72, 263] on button "Restricciones Nuevo Mundo" at bounding box center [96, 263] width 116 height 24
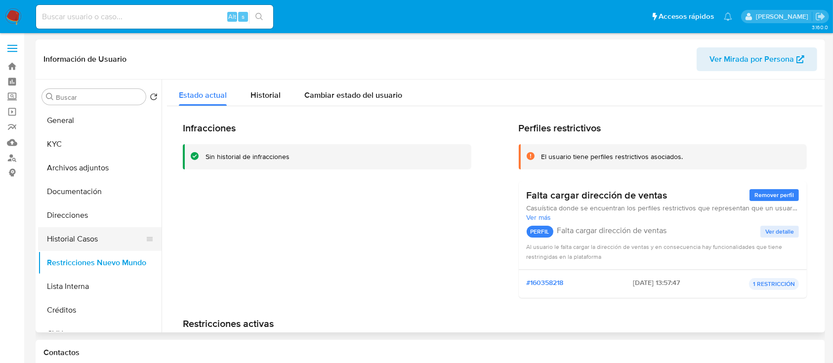
click at [92, 237] on button "Historial Casos" at bounding box center [96, 239] width 116 height 24
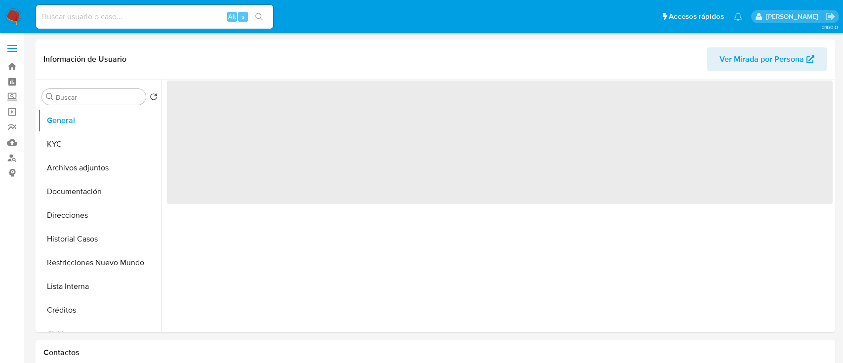
select select "10"
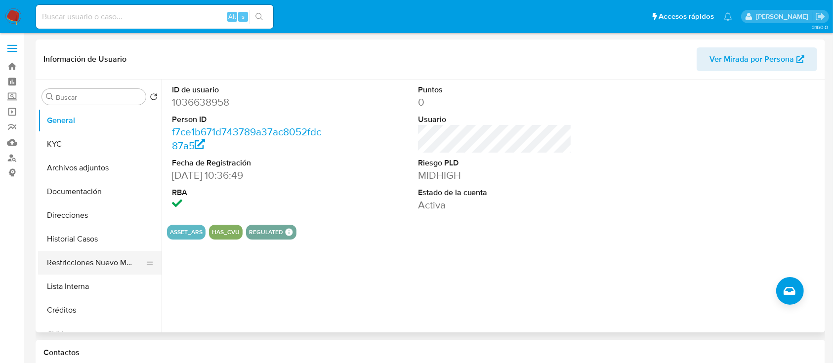
click at [113, 255] on button "Restricciones Nuevo Mundo" at bounding box center [96, 263] width 116 height 24
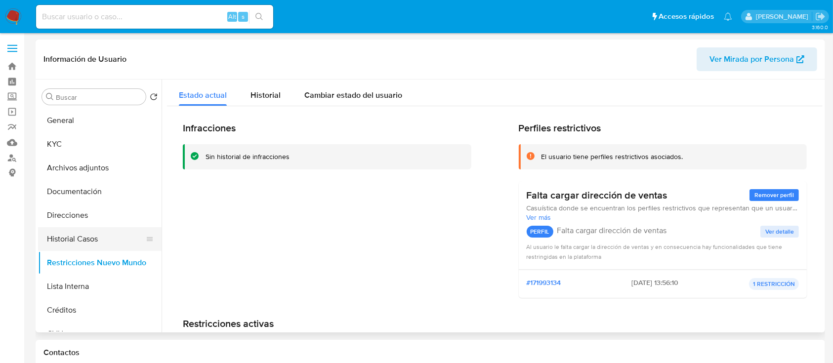
click at [112, 239] on button "Historial Casos" at bounding box center [96, 239] width 116 height 24
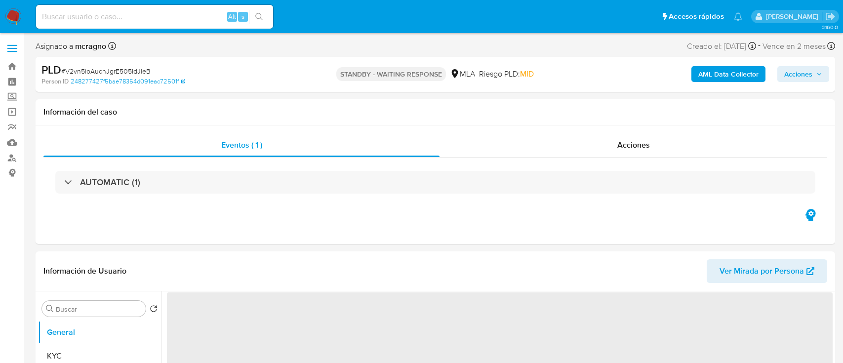
select select "10"
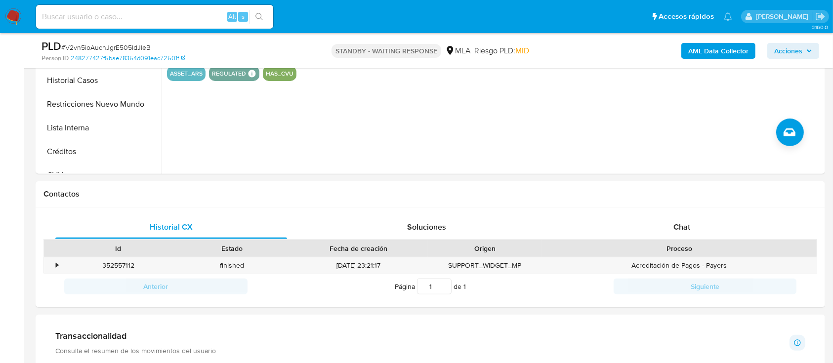
scroll to position [395, 0]
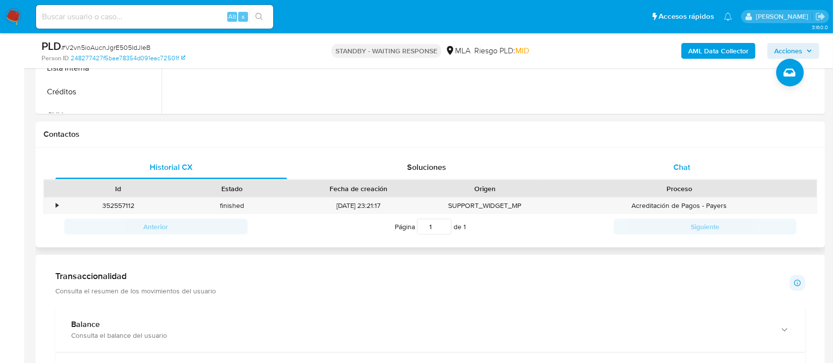
click at [708, 169] on div "Chat" at bounding box center [682, 168] width 232 height 24
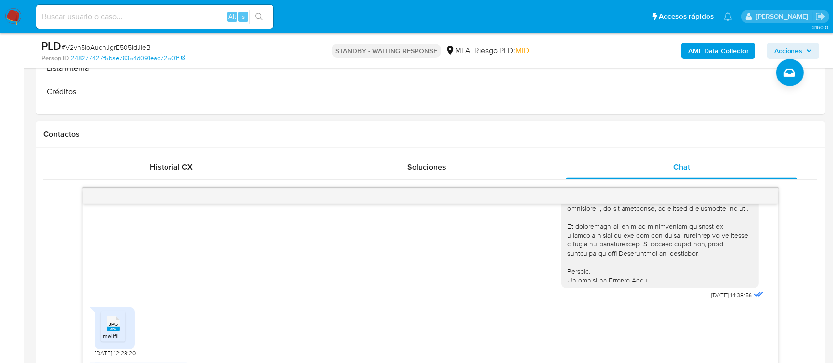
scroll to position [446, 0]
drag, startPoint x: 687, startPoint y: 313, endPoint x: 720, endPoint y: 313, distance: 32.6
click at [720, 303] on div "[DATE] 14:38:56" at bounding box center [663, 32] width 204 height 541
copy span "[DATE]"
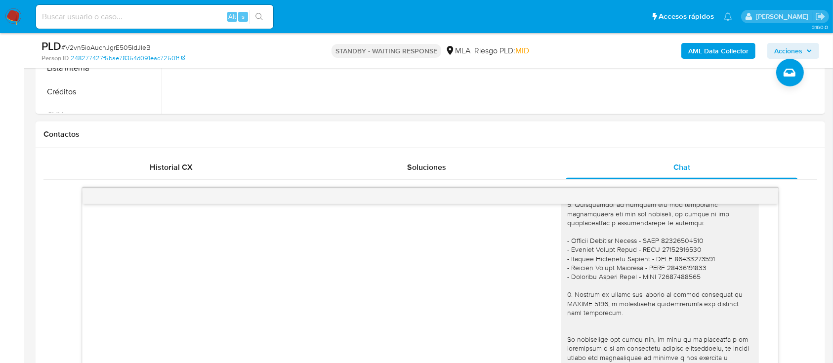
scroll to position [973, 0]
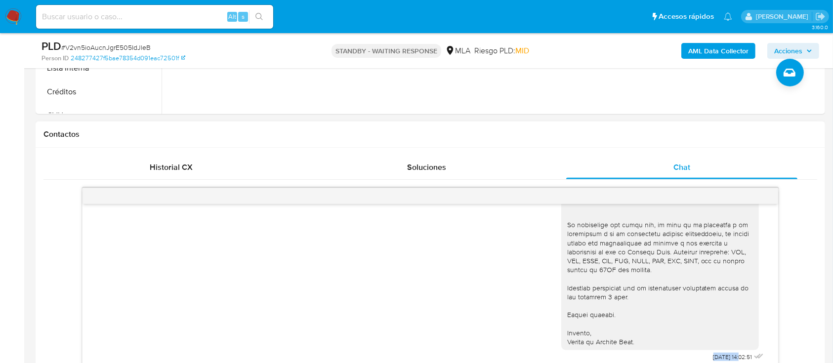
drag, startPoint x: 689, startPoint y: 358, endPoint x: 631, endPoint y: 361, distance: 57.9
click at [721, 357] on div "[DATE] 14:02:51" at bounding box center [663, 161] width 204 height 406
copy span "[DATE]"
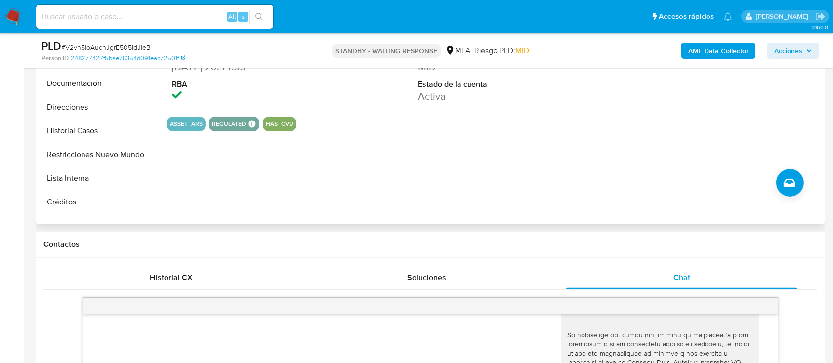
scroll to position [198, 0]
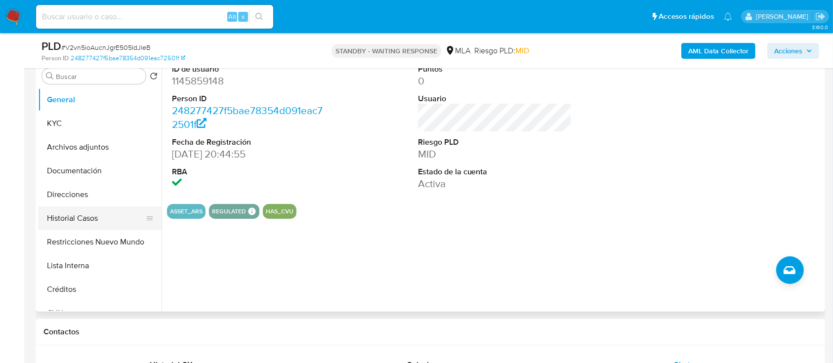
click at [76, 211] on button "Historial Casos" at bounding box center [96, 218] width 116 height 24
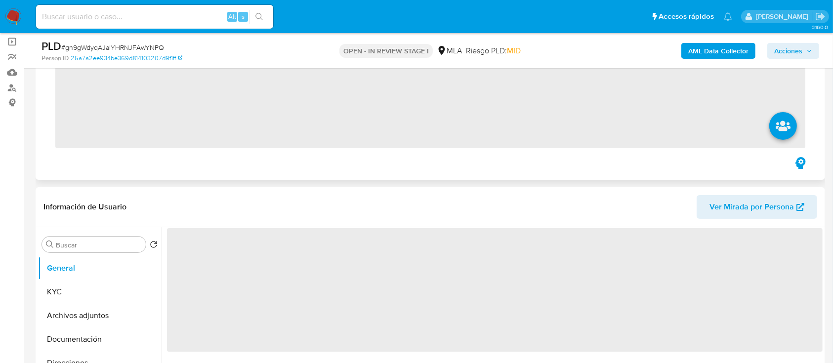
scroll to position [131, 0]
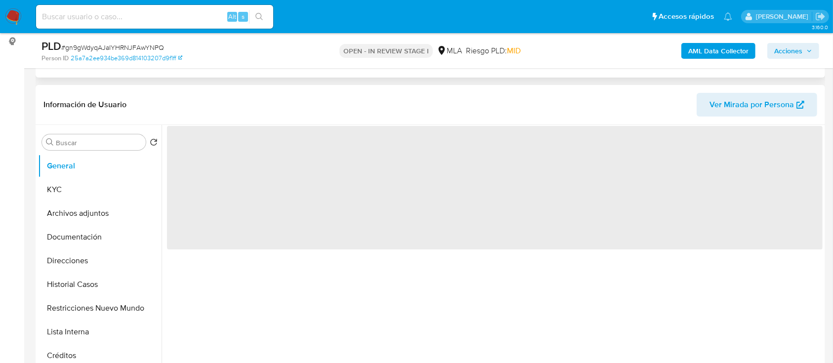
select select "10"
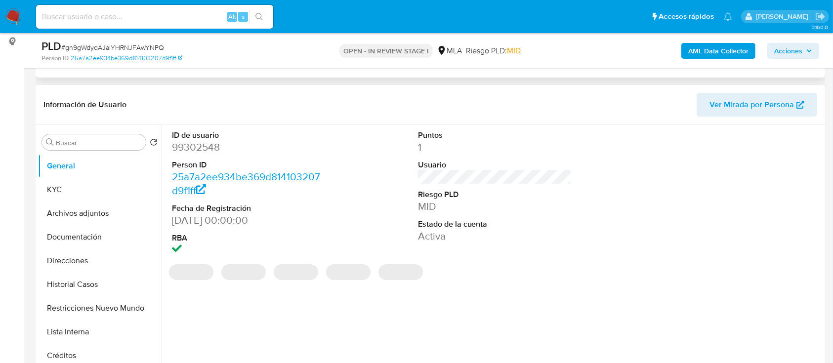
click at [196, 151] on dd "99302548" at bounding box center [249, 147] width 154 height 14
copy dd "99302548"
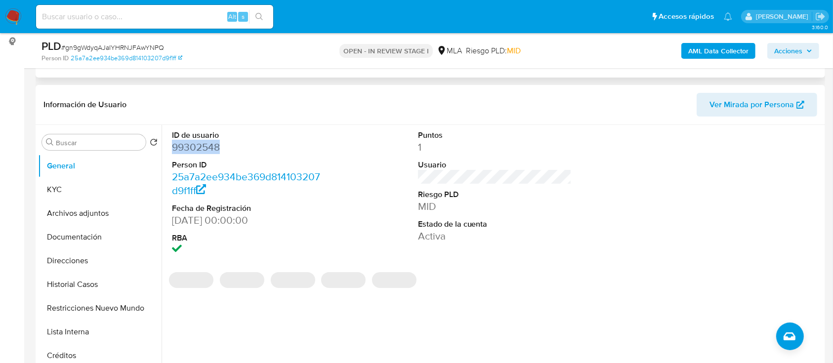
drag, startPoint x: 93, startPoint y: 288, endPoint x: 326, endPoint y: 288, distance: 233.6
click at [93, 288] on button "Historial Casos" at bounding box center [99, 285] width 123 height 24
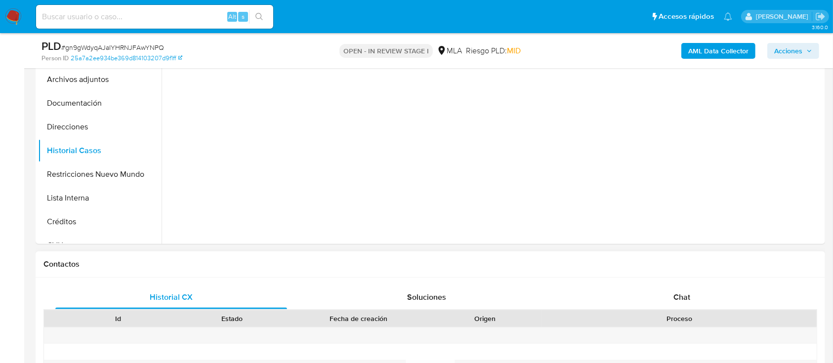
scroll to position [329, 0]
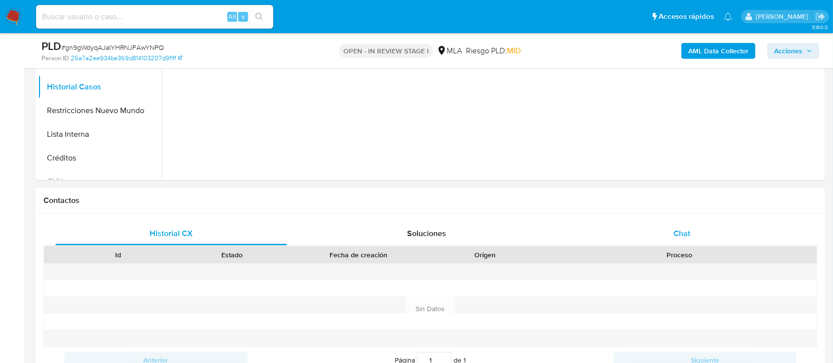
click at [711, 239] on div "Chat" at bounding box center [682, 234] width 232 height 24
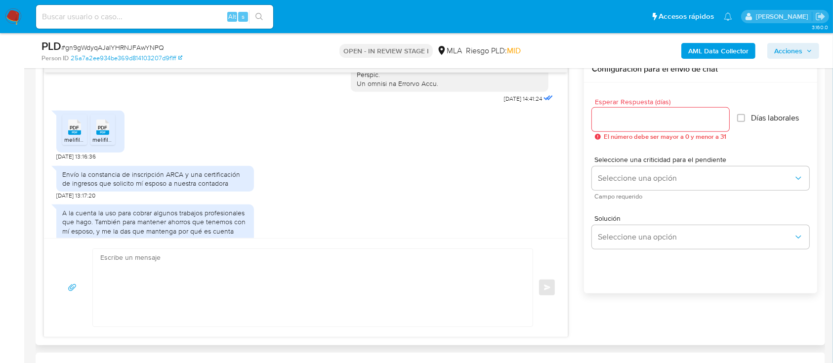
scroll to position [487, 0]
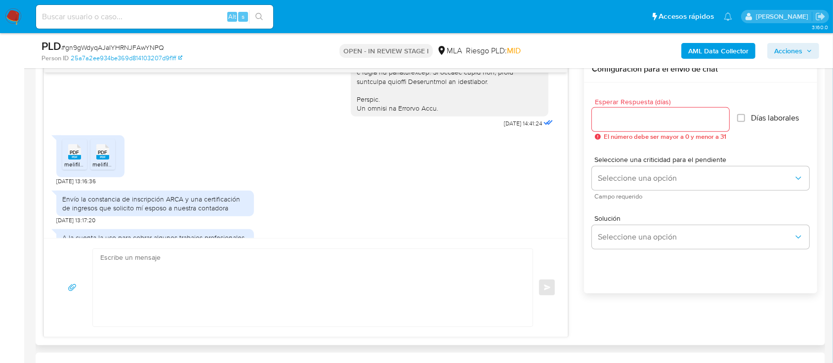
click at [78, 160] on rect at bounding box center [74, 157] width 13 height 4
click at [108, 160] on icon at bounding box center [102, 151] width 13 height 15
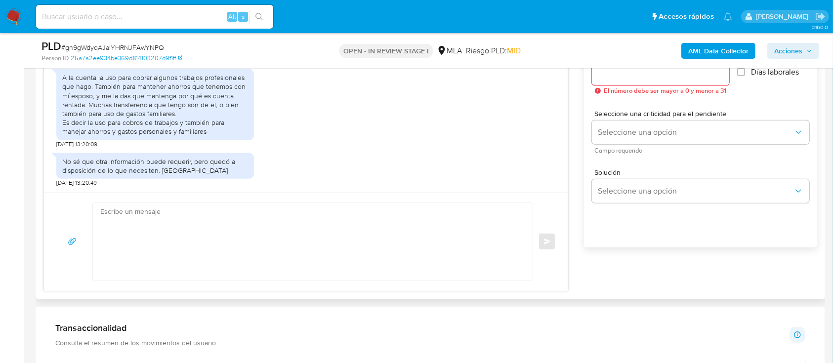
scroll to position [593, 0]
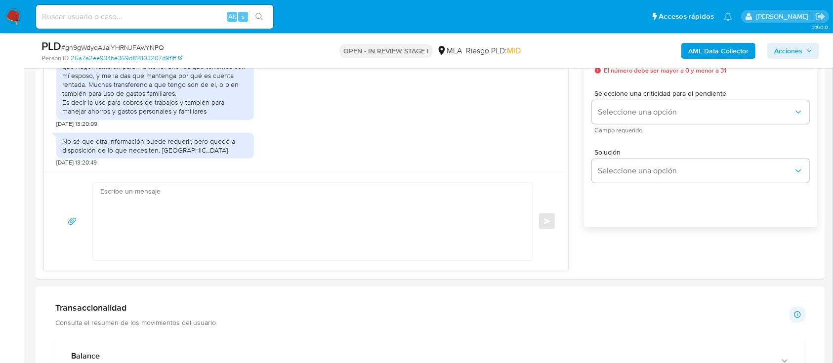
click at [698, 52] on b "AML Data Collector" at bounding box center [718, 51] width 60 height 16
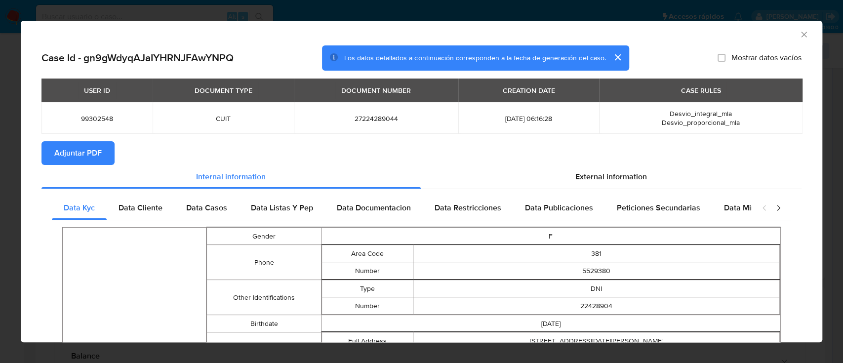
click at [81, 151] on span "Adjuntar PDF" at bounding box center [77, 153] width 47 height 22
drag, startPoint x: 791, startPoint y: 35, endPoint x: 739, endPoint y: 48, distance: 53.4
click at [799, 35] on icon "Cerrar ventana" at bounding box center [804, 35] width 10 height 10
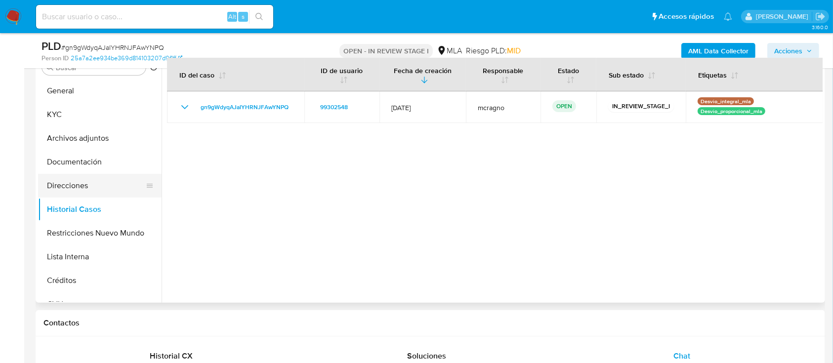
scroll to position [198, 0]
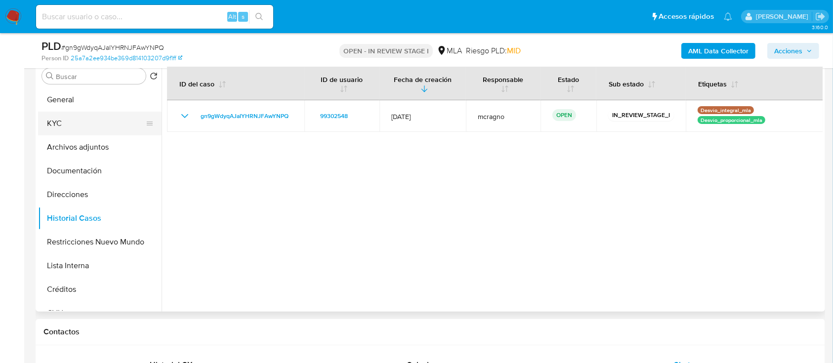
click at [96, 152] on button "Archivos adjuntos" at bounding box center [99, 147] width 123 height 24
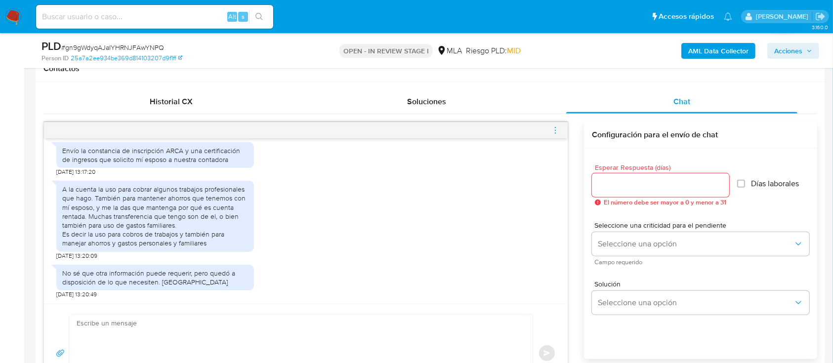
scroll to position [658, 0]
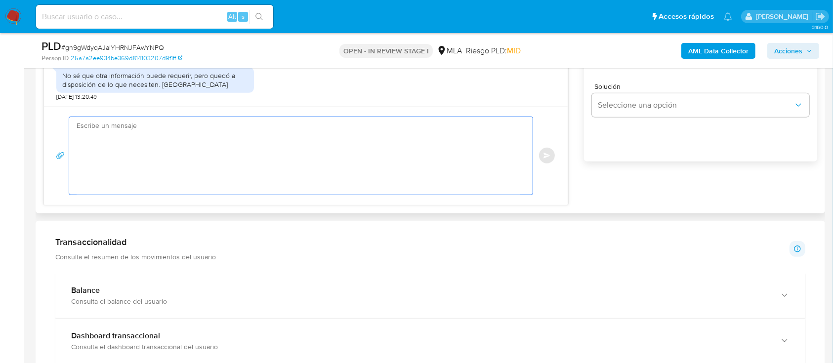
click at [315, 133] on textarea at bounding box center [298, 156] width 443 height 78
paste textarea "Hola Estela Alejandra Rios Caceres, Muchas gracias por la documentacion aportad…"
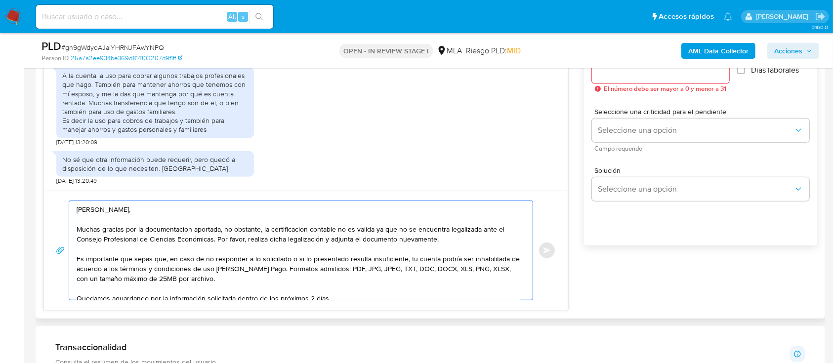
scroll to position [526, 0]
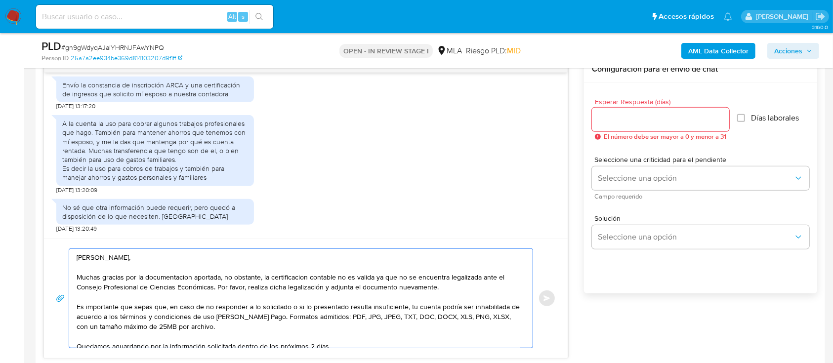
type textarea "Hola Estela Alejandra Rios Caceres, Muchas gracias por la documentacion aportad…"
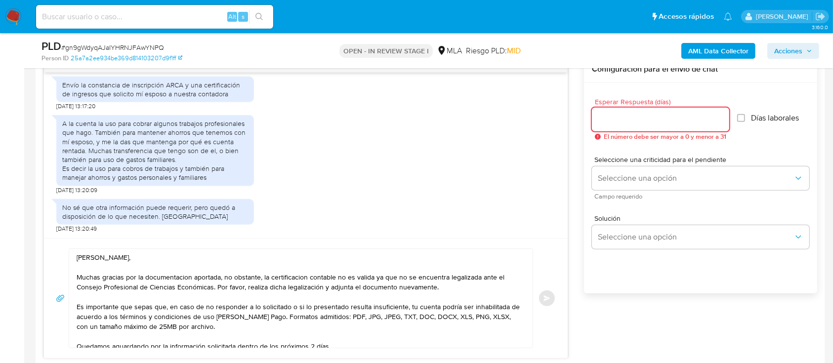
click at [647, 116] on input "Esperar Respuesta (días)" at bounding box center [660, 119] width 137 height 13
type input "2"
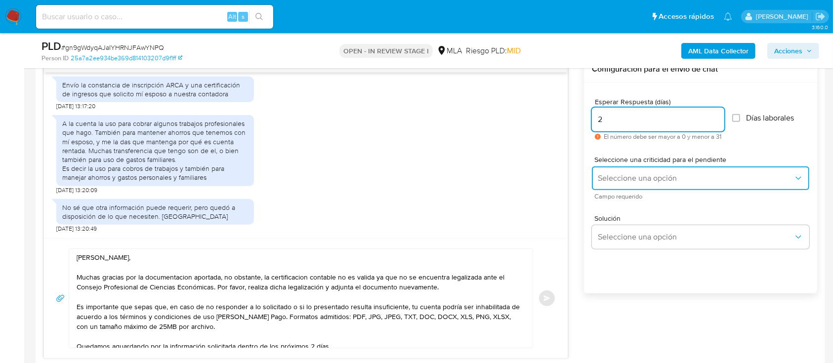
click at [638, 174] on span "Seleccione una opción" at bounding box center [696, 178] width 196 height 10
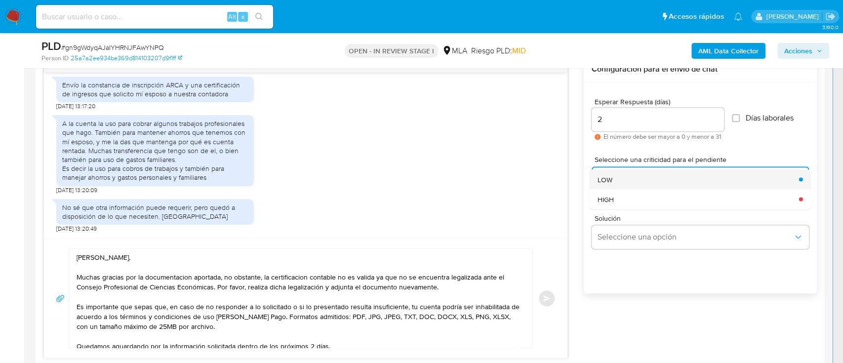
click at [621, 181] on div "LOW" at bounding box center [696, 179] width 196 height 20
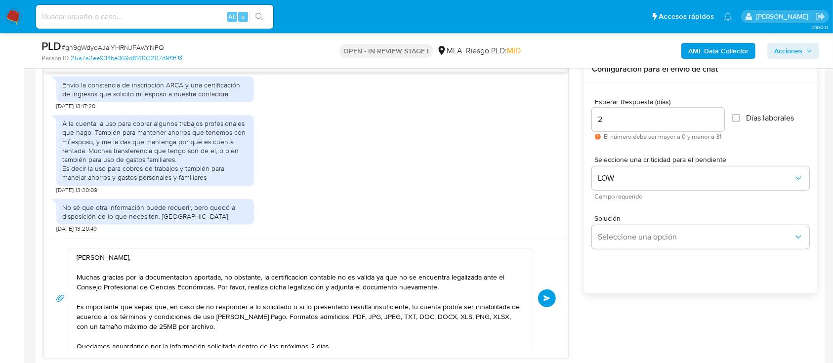
click at [550, 300] on button "Enviar" at bounding box center [547, 298] width 18 height 18
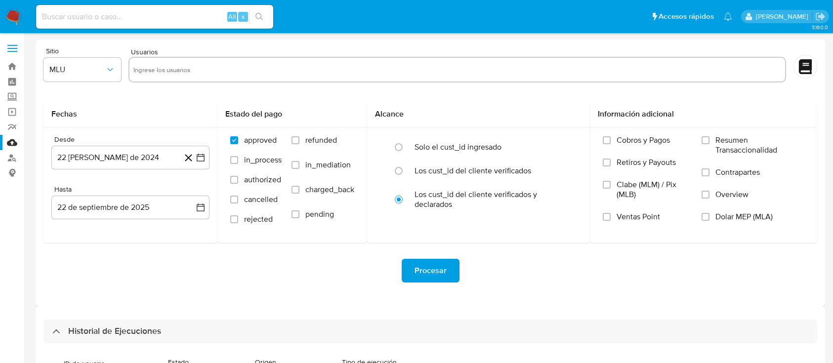
select select "10"
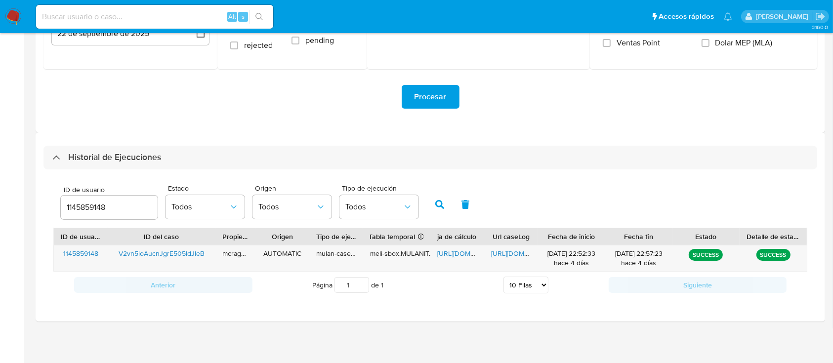
click at [90, 208] on input "1145859148" at bounding box center [109, 207] width 97 height 13
click at [438, 202] on icon "button" at bounding box center [439, 204] width 9 height 9
click at [449, 255] on span "https://docs.google.com/spreadsheets/d/1yFCDioegVRSvdJHC3c9YXhVWF09VaFKrD596RmA…" at bounding box center [471, 253] width 68 height 10
click at [506, 253] on span "https://docs.google.com/document/d/1FQ8JMbLNA5QhyVedxOpyVFM7GsastYFQJRqu-yFKxCw…" at bounding box center [525, 253] width 68 height 10
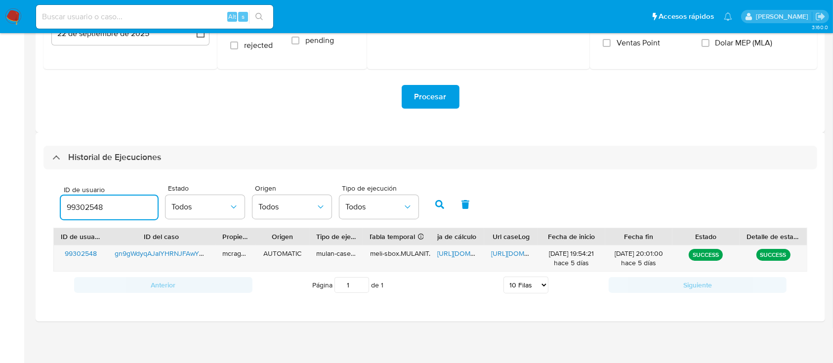
click at [86, 207] on input "99302548" at bounding box center [109, 207] width 97 height 13
drag, startPoint x: 86, startPoint y: 207, endPoint x: 427, endPoint y: 201, distance: 340.8
click at [86, 207] on input "99302548" at bounding box center [109, 207] width 97 height 13
drag, startPoint x: 436, startPoint y: 203, endPoint x: 455, endPoint y: 253, distance: 53.5
click at [437, 203] on icon "button" at bounding box center [439, 204] width 9 height 9
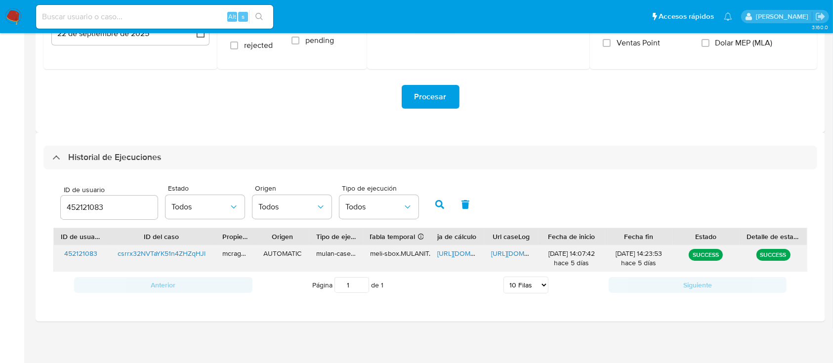
click at [455, 253] on span "https://docs.google.com/spreadsheets/d/1LSxjbcfsrUwj-H6FHdLxElT2xmvxNQRnNQH4sHP…" at bounding box center [471, 253] width 68 height 10
click at [507, 250] on span "https://docs.google.com/document/d/1SJSBz9LzDK-5BiCH_F_7vyFmNZnEep2mpED1PIiSbQY…" at bounding box center [525, 253] width 68 height 10
click at [104, 211] on input "452121083" at bounding box center [109, 207] width 97 height 13
click at [78, 203] on input "452121083" at bounding box center [109, 207] width 97 height 13
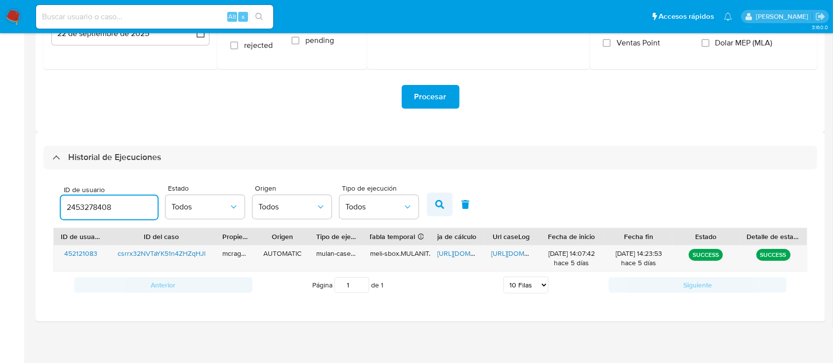
click at [434, 200] on button "button" at bounding box center [440, 205] width 26 height 24
click at [463, 255] on span "https://docs.google.com/spreadsheets/d/1C53X2CCmOROxvvnYyD5NvzST9671u5ztet13hAr…" at bounding box center [471, 253] width 68 height 10
click at [513, 251] on span "https://docs.google.com/document/d/129KHrMqasKe7yw_RDhiSyeIWFTSEGBFn9U9akO6Mqus…" at bounding box center [525, 253] width 68 height 10
click at [89, 201] on input "2453278408" at bounding box center [109, 207] width 97 height 13
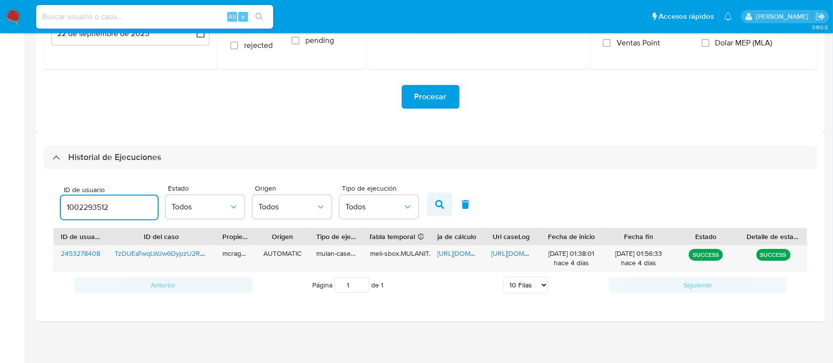
type input "1002293512"
drag, startPoint x: 434, startPoint y: 201, endPoint x: 451, endPoint y: 267, distance: 68.9
click at [434, 201] on button "button" at bounding box center [440, 205] width 26 height 24
click at [451, 254] on span "https://docs.google.com/spreadsheets/d/1Yx__7ahnl9FWdOOHp8r6nJXyEkIDvMIkexse8fm…" at bounding box center [471, 253] width 68 height 10
click at [502, 252] on span "https://docs.google.com/document/d/1ltdhLD96XwwTFGGtLADaRjuCcdKteUoWFKvZFBnLNfM…" at bounding box center [525, 253] width 68 height 10
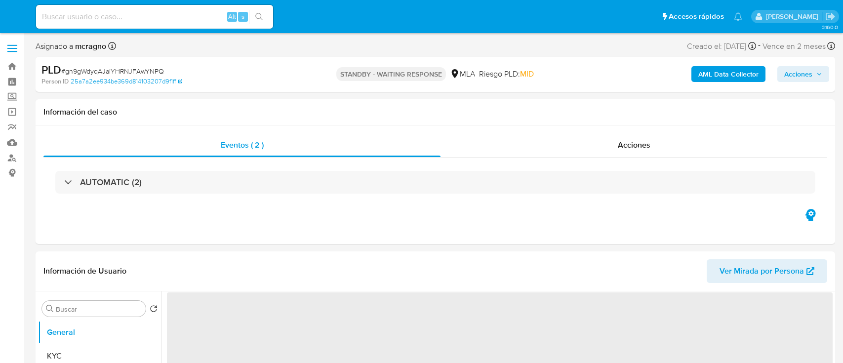
select select "10"
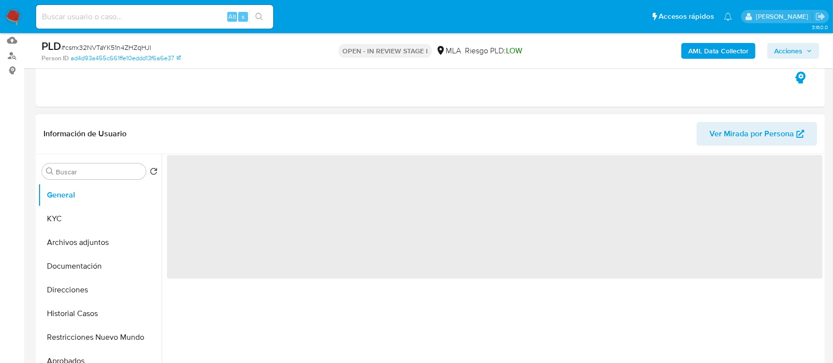
scroll to position [131, 0]
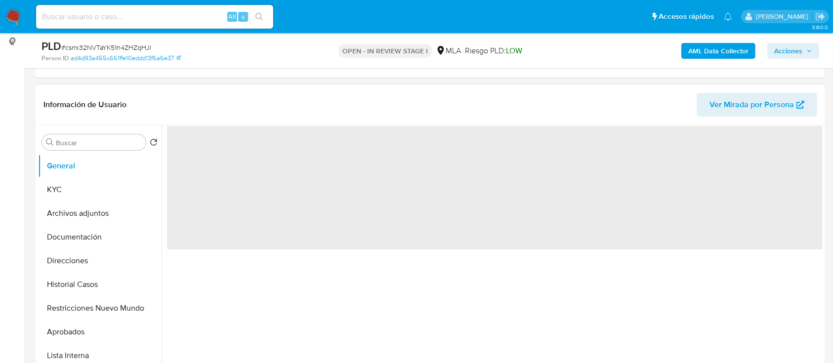
select select "10"
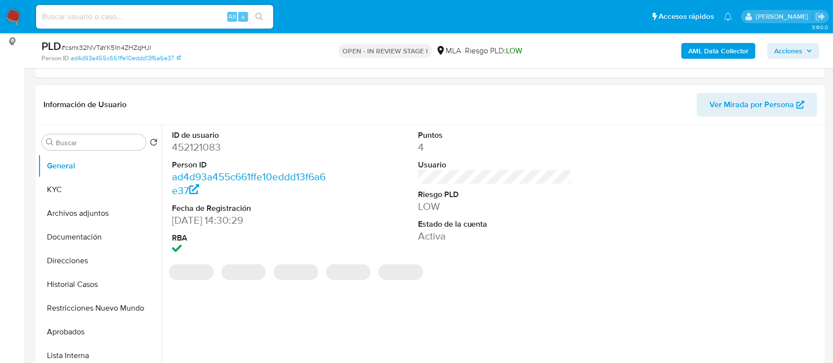
click at [200, 150] on dd "452121083" at bounding box center [249, 147] width 154 height 14
copy dd "452121083"
drag, startPoint x: 77, startPoint y: 275, endPoint x: 110, endPoint y: 276, distance: 33.1
click at [77, 275] on button "Historial Casos" at bounding box center [96, 285] width 116 height 24
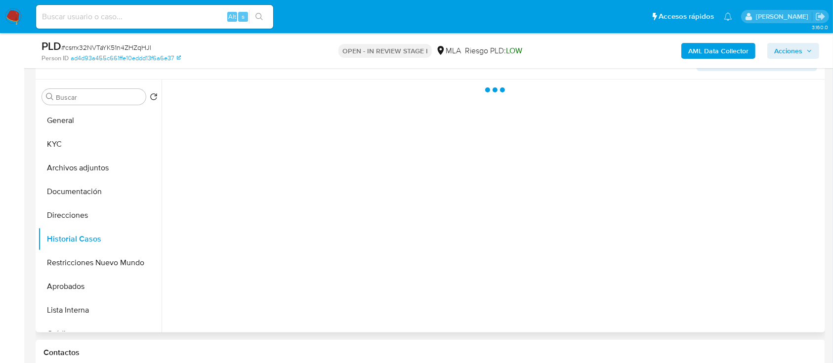
scroll to position [198, 0]
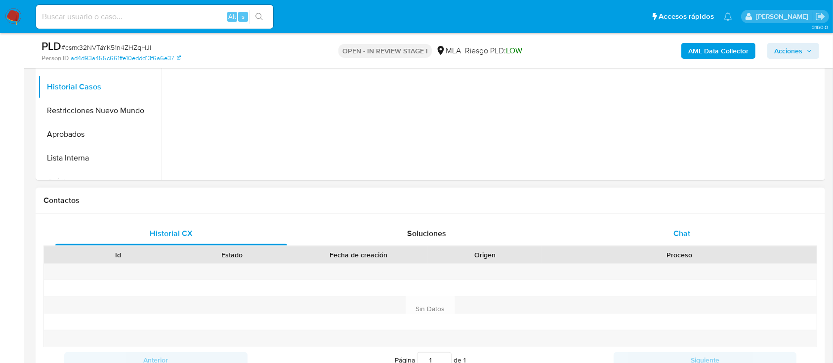
click at [722, 227] on div "Chat" at bounding box center [682, 234] width 232 height 24
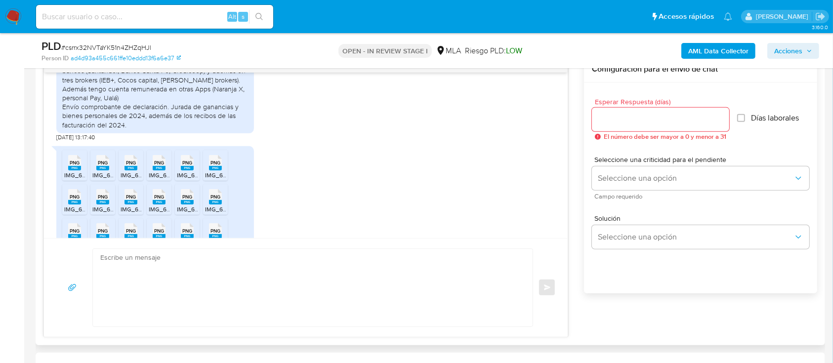
scroll to position [623, 0]
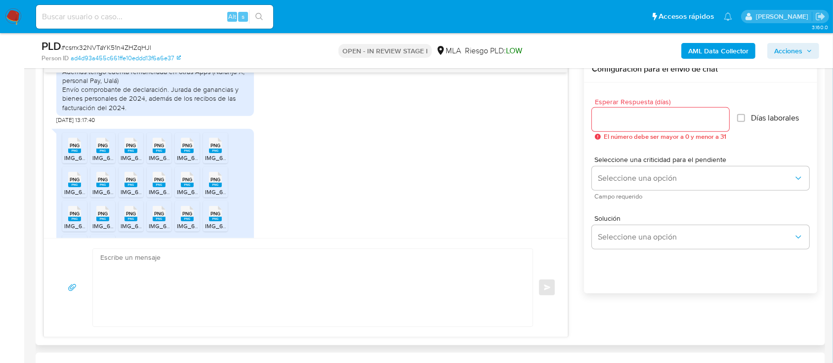
click at [75, 149] on span "PNG" at bounding box center [75, 145] width 10 height 6
click at [108, 153] on icon at bounding box center [102, 145] width 13 height 15
click at [132, 149] on span "PNG" at bounding box center [131, 145] width 10 height 6
drag, startPoint x: 165, startPoint y: 162, endPoint x: 174, endPoint y: 163, distance: 9.4
click at [164, 153] on icon at bounding box center [159, 145] width 13 height 15
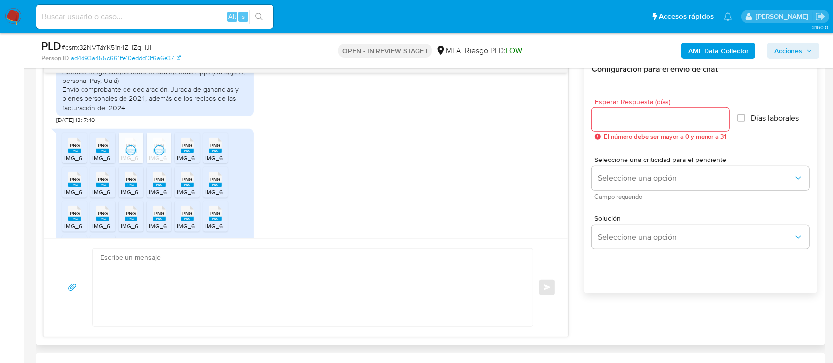
click at [196, 154] on div "PNG PNG" at bounding box center [187, 144] width 21 height 19
drag, startPoint x: 212, startPoint y: 161, endPoint x: 102, endPoint y: 187, distance: 112.7
click at [212, 149] on span "PNG" at bounding box center [215, 145] width 10 height 6
click at [68, 188] on div "PNG PNG" at bounding box center [74, 178] width 21 height 19
drag, startPoint x: 108, startPoint y: 200, endPoint x: 129, endPoint y: 197, distance: 21.5
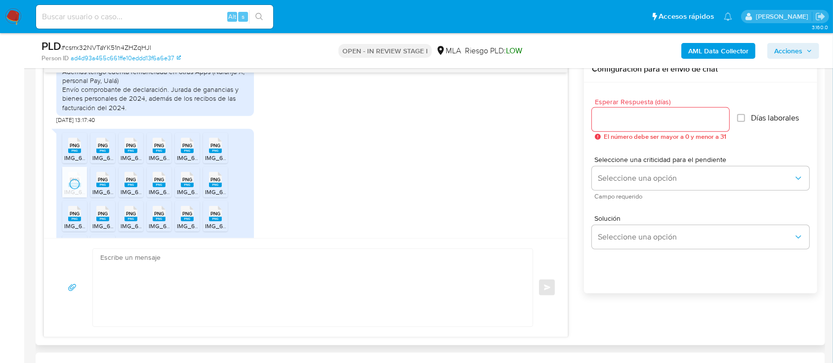
click at [108, 187] on rect at bounding box center [102, 185] width 13 height 4
drag, startPoint x: 133, startPoint y: 197, endPoint x: 158, endPoint y: 199, distance: 25.3
click at [133, 183] on span "PNG" at bounding box center [131, 179] width 10 height 6
click at [162, 183] on span "PNG" at bounding box center [159, 179] width 10 height 6
click at [180, 188] on div "PNG PNG" at bounding box center [187, 178] width 21 height 19
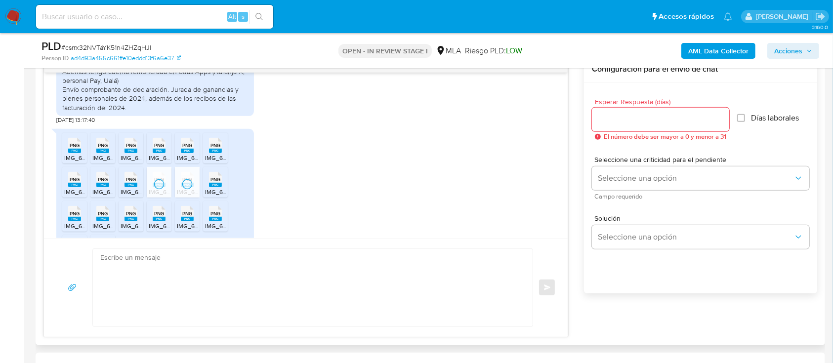
click at [212, 183] on span "PNG" at bounding box center [215, 179] width 10 height 6
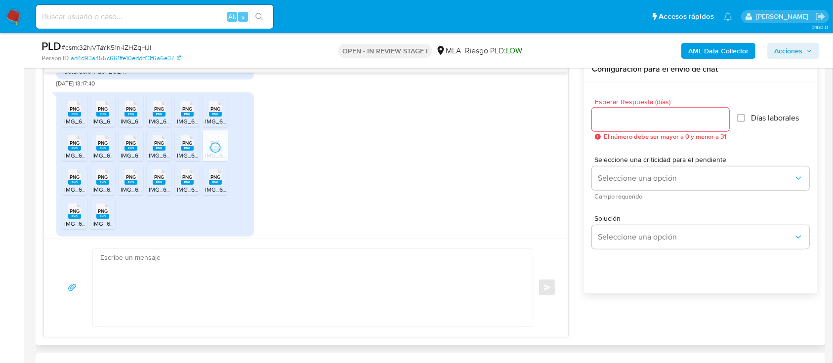
scroll to position [688, 0]
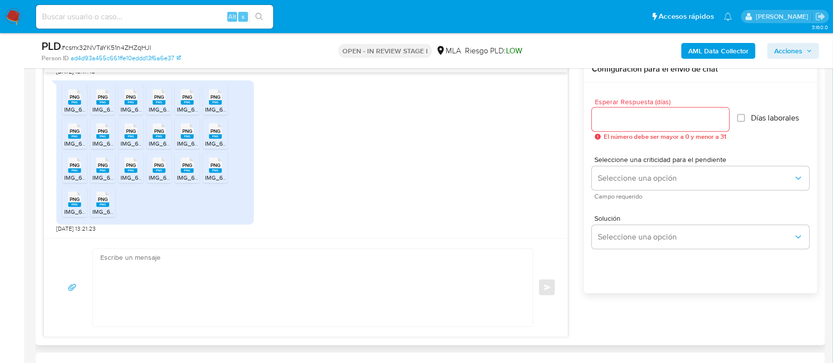
drag, startPoint x: 78, startPoint y: 165, endPoint x: 96, endPoint y: 170, distance: 19.1
click at [78, 166] on span "PNG" at bounding box center [75, 165] width 10 height 6
click at [105, 169] on rect at bounding box center [102, 170] width 13 height 4
drag, startPoint x: 132, startPoint y: 171, endPoint x: 154, endPoint y: 167, distance: 22.5
click at [132, 171] on rect at bounding box center [130, 170] width 13 height 4
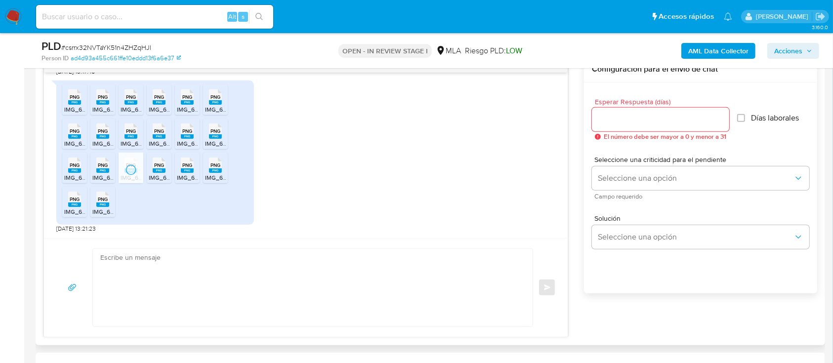
click at [154, 167] on span "PNG" at bounding box center [159, 165] width 10 height 6
drag, startPoint x: 193, startPoint y: 168, endPoint x: 224, endPoint y: 169, distance: 31.1
click at [192, 168] on icon at bounding box center [187, 165] width 13 height 15
drag, startPoint x: 224, startPoint y: 169, endPoint x: 147, endPoint y: 195, distance: 81.2
click at [224, 169] on div "PNG PNG" at bounding box center [215, 164] width 21 height 19
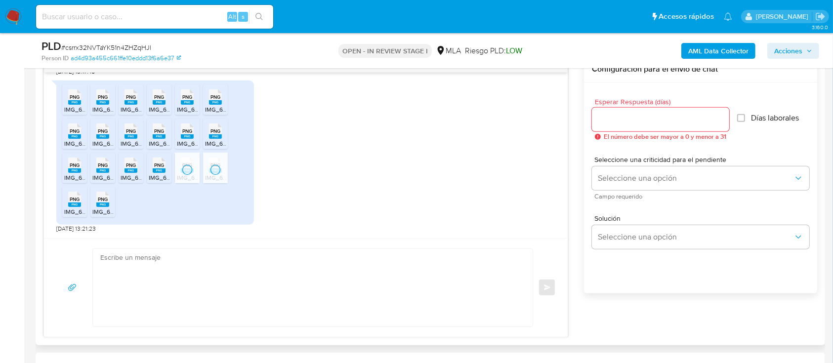
click at [71, 202] on rect at bounding box center [74, 204] width 13 height 4
click at [92, 207] on div "PNG PNG" at bounding box center [102, 198] width 21 height 19
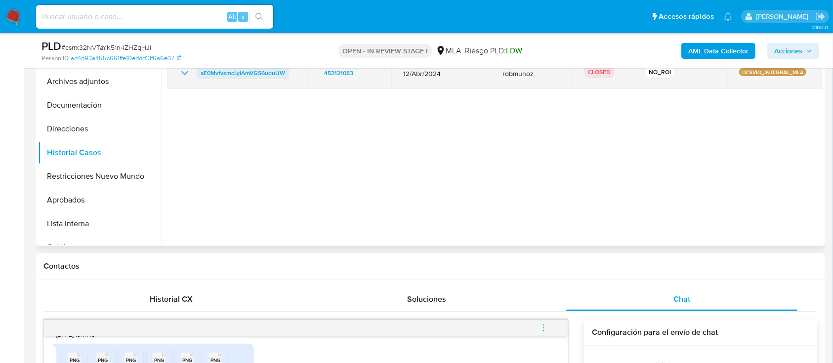
scroll to position [131, 0]
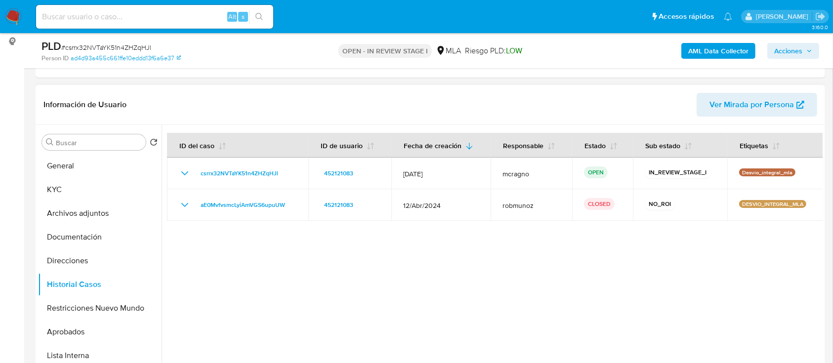
drag, startPoint x: 78, startPoint y: 167, endPoint x: 161, endPoint y: 180, distance: 83.5
click at [80, 168] on button "General" at bounding box center [99, 166] width 123 height 24
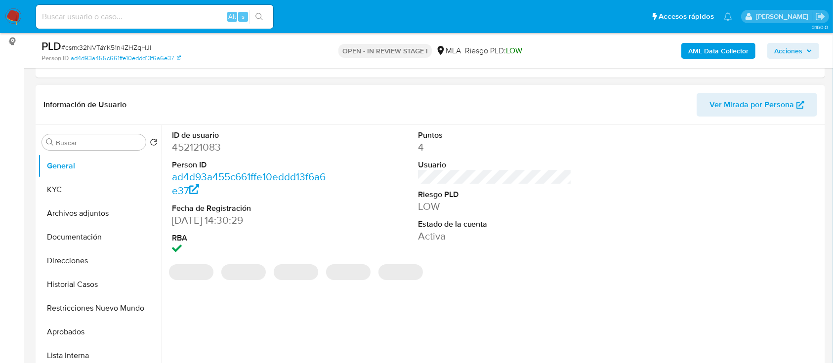
click at [205, 147] on dd "452121083" at bounding box center [249, 147] width 154 height 14
copy dd "452121083"
click at [727, 41] on div "AML Data Collector Acciones" at bounding box center [691, 50] width 256 height 23
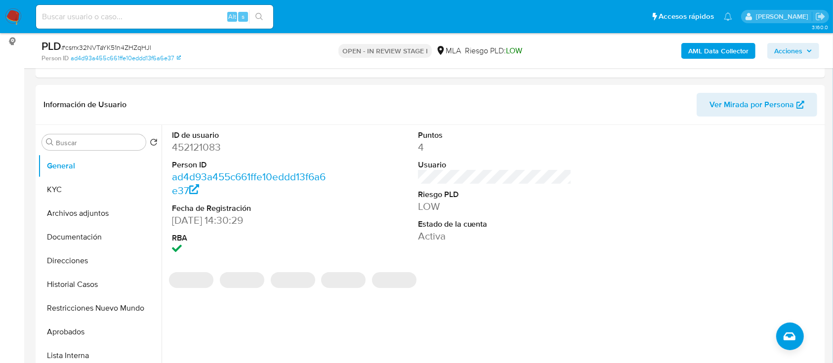
click at [726, 44] on b "AML Data Collector" at bounding box center [718, 51] width 60 height 16
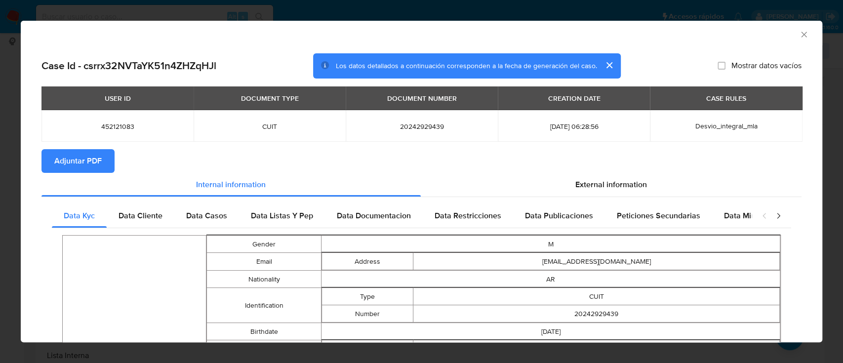
click at [104, 158] on button "Adjuntar PDF" at bounding box center [77, 161] width 73 height 24
click at [799, 34] on icon "Cerrar ventana" at bounding box center [804, 35] width 10 height 10
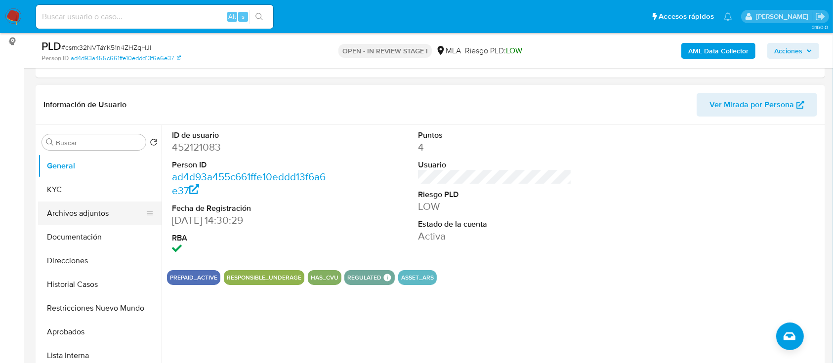
drag, startPoint x: 99, startPoint y: 214, endPoint x: 151, endPoint y: 219, distance: 51.6
click at [99, 215] on button "Archivos adjuntos" at bounding box center [96, 213] width 116 height 24
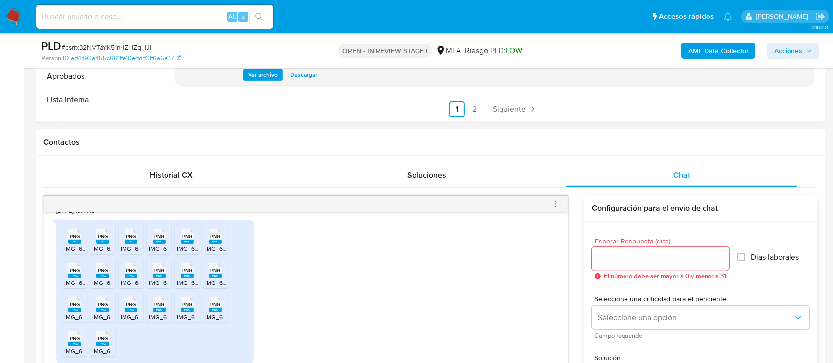
scroll to position [594, 0]
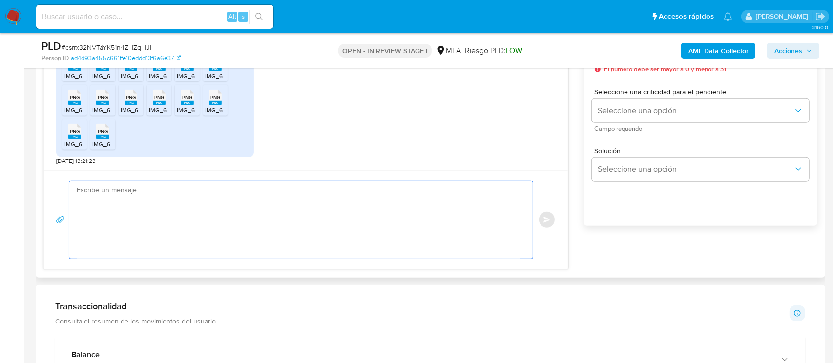
click at [333, 207] on textarea at bounding box center [298, 220] width 443 height 78
paste textarea "Hola, ¡Muchas gracias por tu respuesta! Confirmamos la recepción de la document…"
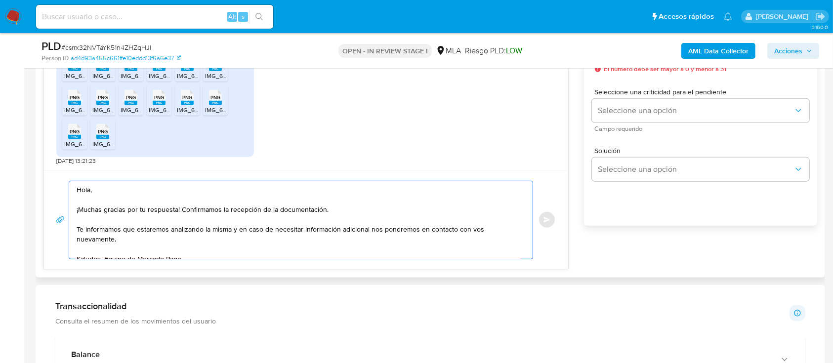
drag, startPoint x: 76, startPoint y: 230, endPoint x: 567, endPoint y: 227, distance: 490.9
click at [567, 227] on div "Hola, ¡Muchas gracias por tu respuesta! Confirmamos la recepción de la document…" at bounding box center [306, 219] width 524 height 99
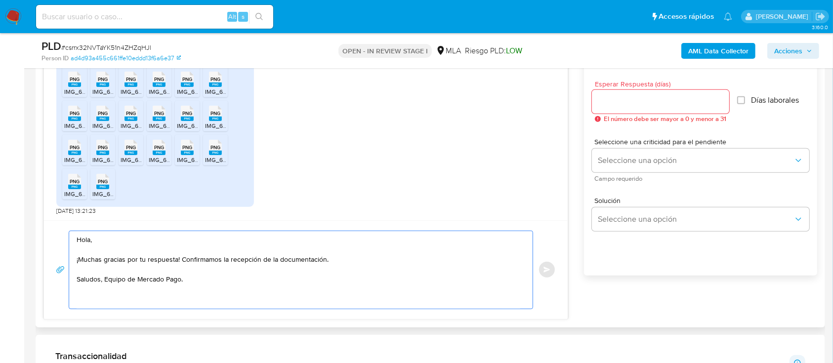
scroll to position [462, 0]
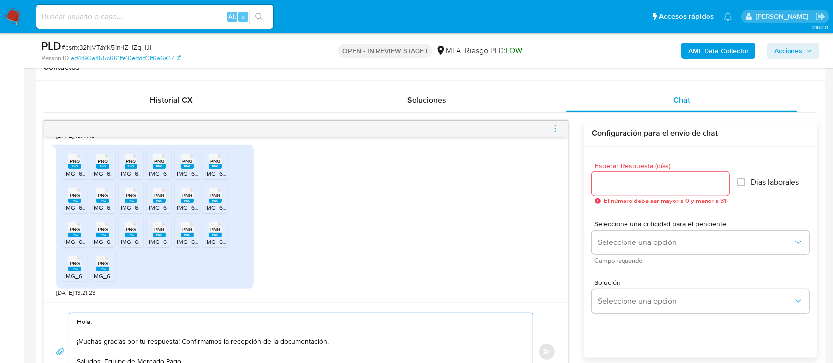
type textarea "Hola, ¡Muchas gracias por tu respuesta! Confirmamos la recepción de la document…"
click at [633, 184] on input "Esperar Respuesta (días)" at bounding box center [660, 183] width 137 height 13
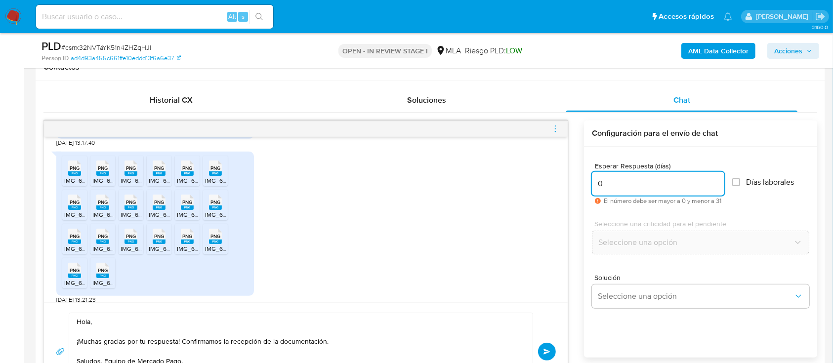
scroll to position [688, 0]
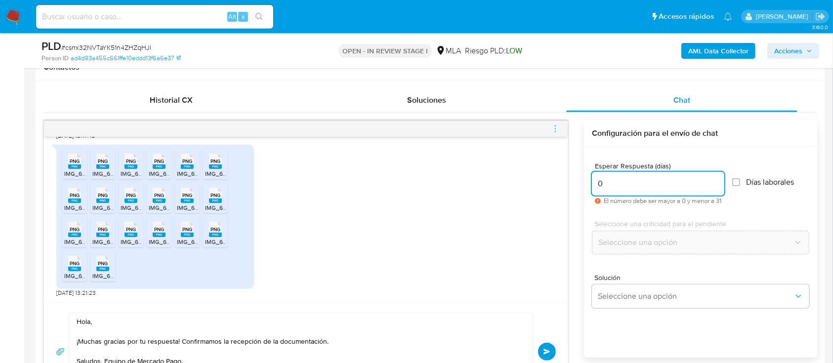
type input "0"
click at [79, 163] on span "PNG" at bounding box center [75, 161] width 10 height 6
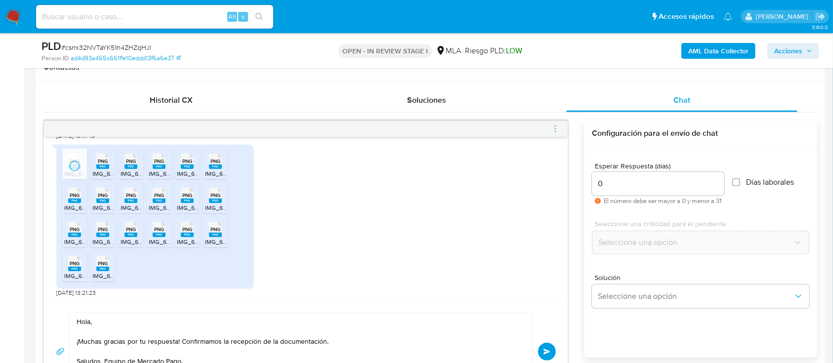
drag, startPoint x: 99, startPoint y: 168, endPoint x: 123, endPoint y: 164, distance: 25.0
click at [99, 168] on rect at bounding box center [102, 166] width 13 height 4
click at [127, 163] on span "PNG" at bounding box center [131, 161] width 10 height 6
drag, startPoint x: 157, startPoint y: 165, endPoint x: 175, endPoint y: 165, distance: 18.8
click at [158, 165] on rect at bounding box center [159, 166] width 13 height 4
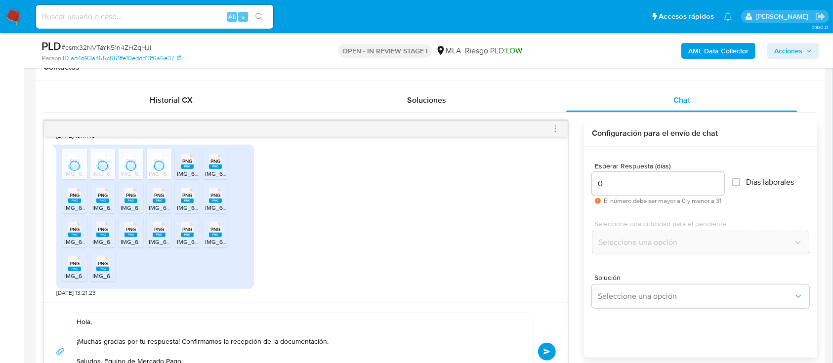
click at [186, 166] on rect at bounding box center [187, 166] width 13 height 4
drag, startPoint x: 208, startPoint y: 165, endPoint x: 158, endPoint y: 186, distance: 54.0
click at [209, 165] on div "PNG PNG" at bounding box center [215, 160] width 21 height 19
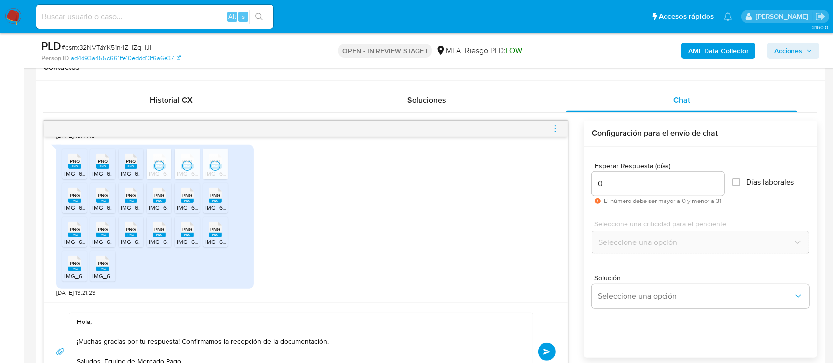
click at [72, 198] on div "PNG PNG" at bounding box center [74, 194] width 21 height 19
click at [98, 197] on div "PNG PNG" at bounding box center [102, 194] width 21 height 19
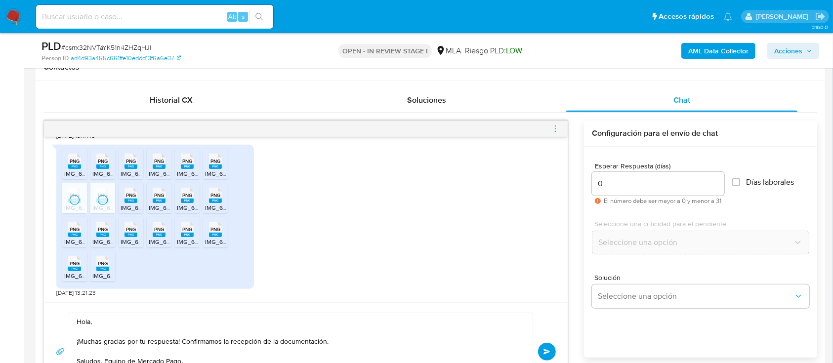
drag, startPoint x: 132, startPoint y: 198, endPoint x: 154, endPoint y: 198, distance: 21.7
click at [133, 198] on span "PNG" at bounding box center [131, 195] width 10 height 6
click at [156, 197] on span "PNG" at bounding box center [159, 195] width 10 height 6
click at [190, 200] on rect at bounding box center [187, 201] width 13 height 4
click at [210, 196] on span "PNG" at bounding box center [215, 195] width 10 height 6
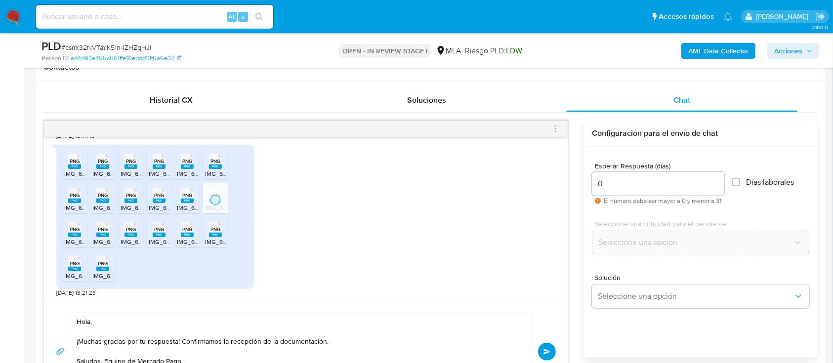
click at [76, 228] on span "PNG" at bounding box center [75, 229] width 10 height 6
drag, startPoint x: 101, startPoint y: 228, endPoint x: 122, endPoint y: 230, distance: 21.8
click at [101, 228] on span "PNG" at bounding box center [103, 229] width 10 height 6
click at [122, 230] on div "PNG PNG" at bounding box center [131, 228] width 21 height 19
click at [161, 230] on span "PNG" at bounding box center [159, 229] width 10 height 6
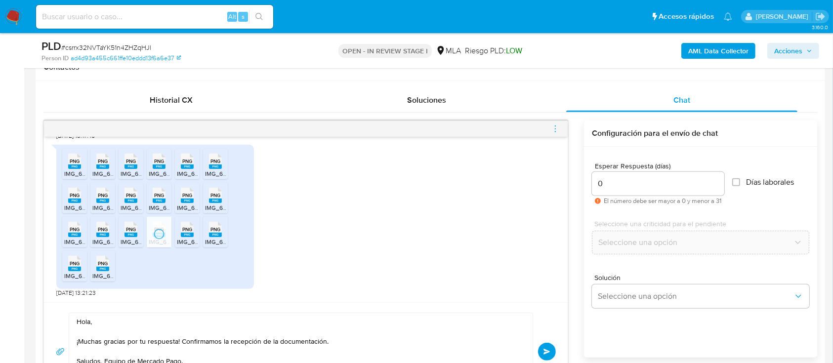
click at [183, 231] on span "PNG" at bounding box center [187, 229] width 10 height 6
click at [217, 232] on span "PNG" at bounding box center [215, 229] width 10 height 6
click at [66, 264] on div "PNG PNG" at bounding box center [74, 262] width 21 height 19
click at [105, 266] on span "PNG" at bounding box center [103, 263] width 10 height 6
click at [645, 345] on div "Esperar Respuesta (días) 0 El número debe ser mayor a 0 y menor a 31 Días labor…" at bounding box center [700, 265] width 233 height 237
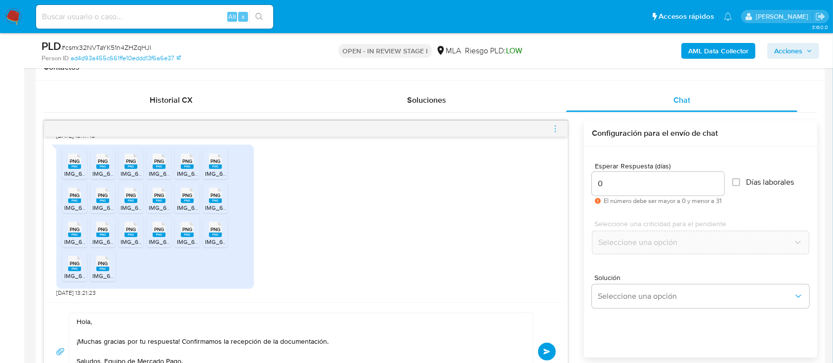
drag, startPoint x: 548, startPoint y: 354, endPoint x: 568, endPoint y: 272, distance: 83.8
click at [548, 354] on button "Enviar" at bounding box center [547, 352] width 18 height 18
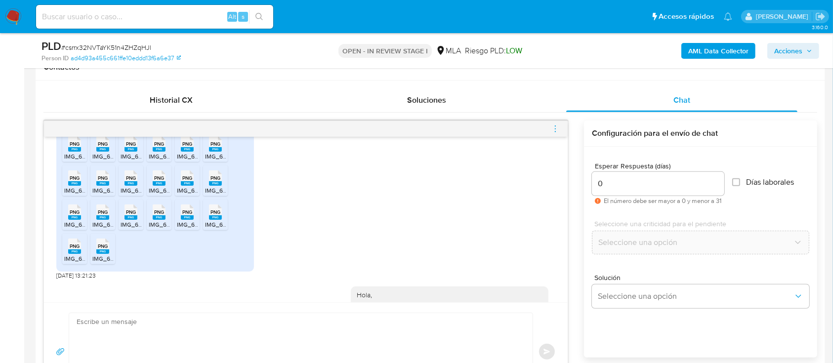
scroll to position [771, 0]
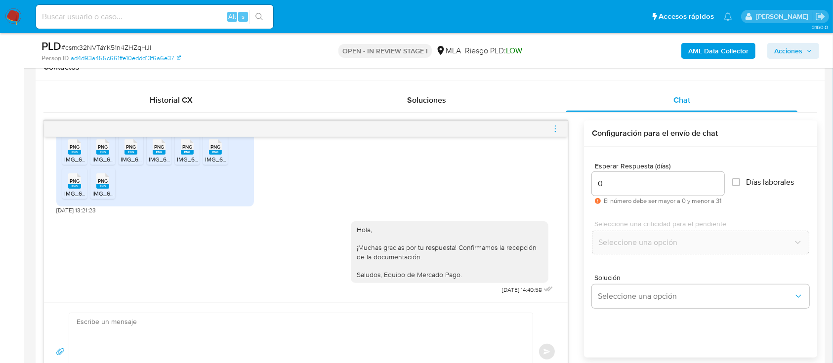
click at [556, 128] on icon "menu-action" at bounding box center [555, 128] width 9 height 9
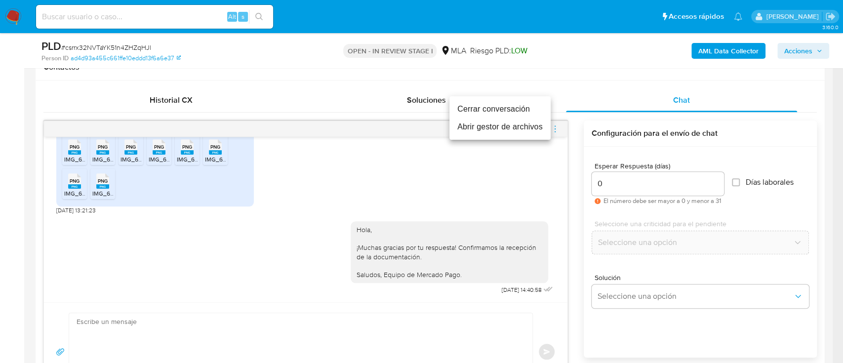
click at [470, 111] on li "Cerrar conversación" at bounding box center [499, 109] width 101 height 18
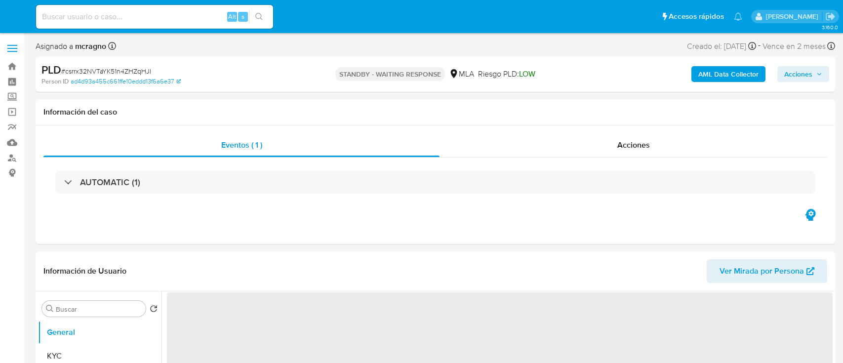
select select "10"
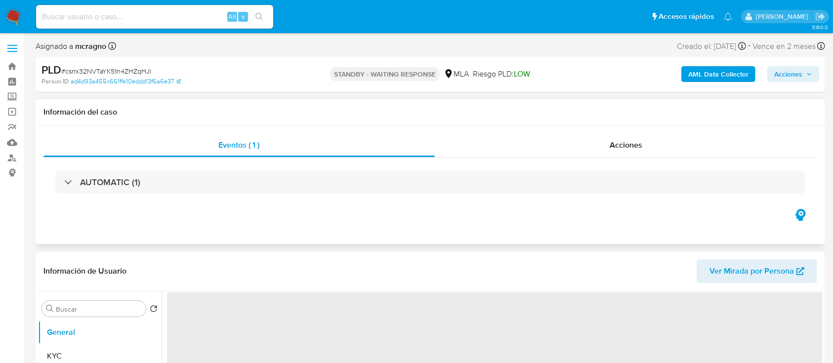
select select "10"
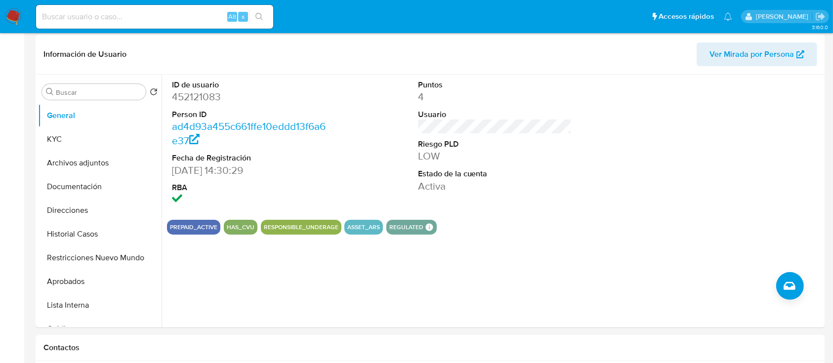
scroll to position [263, 0]
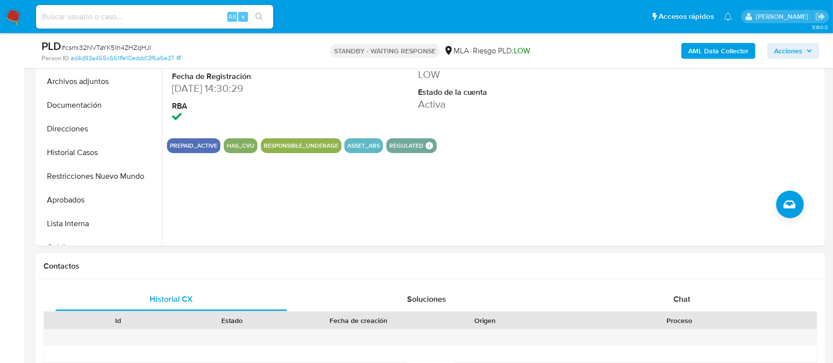
click at [686, 283] on div "Historial CX Soluciones Chat Id Estado Fecha de creación Origen Proceso Anterio…" at bounding box center [430, 363] width 789 height 167
click at [682, 300] on span "Chat" at bounding box center [681, 298] width 17 height 11
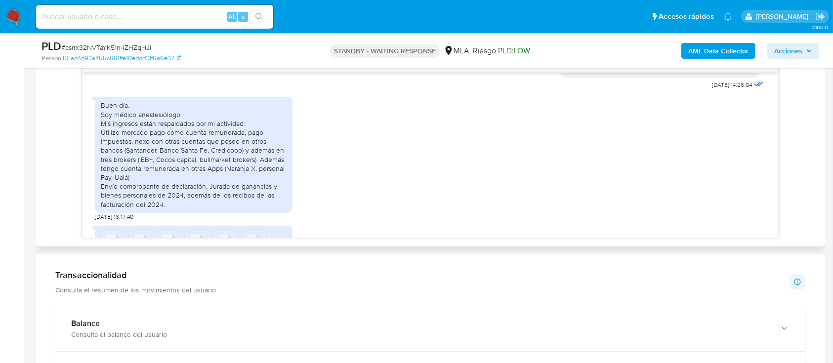
scroll to position [508, 0]
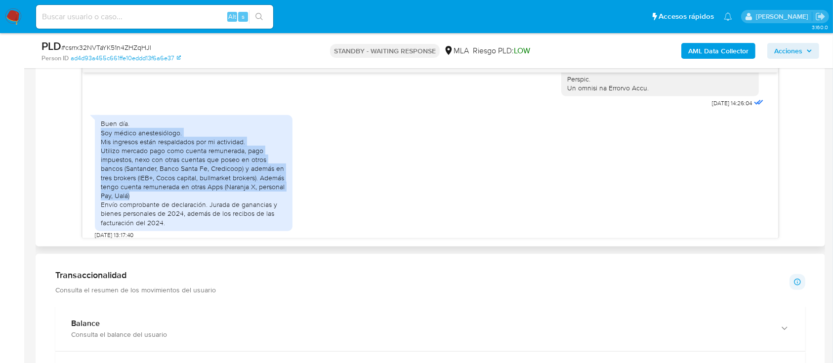
drag, startPoint x: 102, startPoint y: 148, endPoint x: 269, endPoint y: 216, distance: 180.0
click at [269, 216] on div "Buen día. Soy médico anestesiólogo. Mis ingresos están respaldados por mi activ…" at bounding box center [194, 173] width 186 height 108
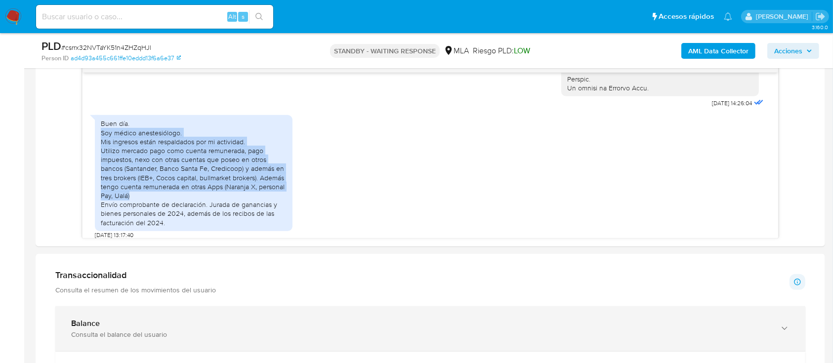
copy div "Soy médico anestesiólogo. Mis ingresos están respaldados por mi actividad. Util…"
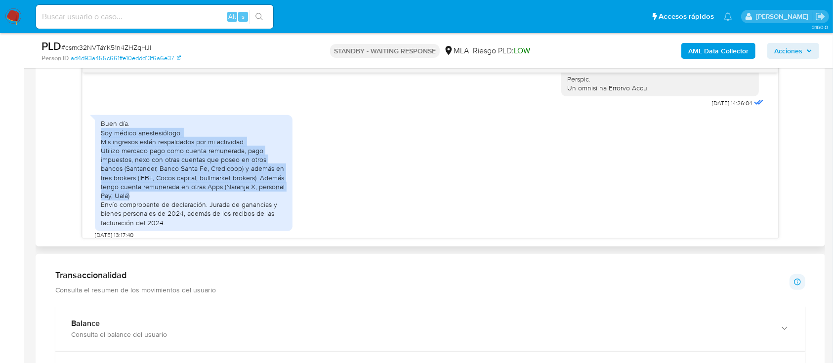
copy div "Soy médico anestesiólogo. Mis ingresos están respaldados por mi actividad. Util…"
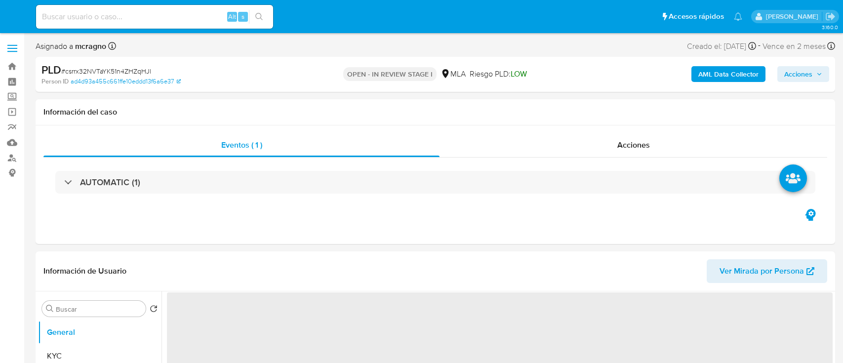
select select "10"
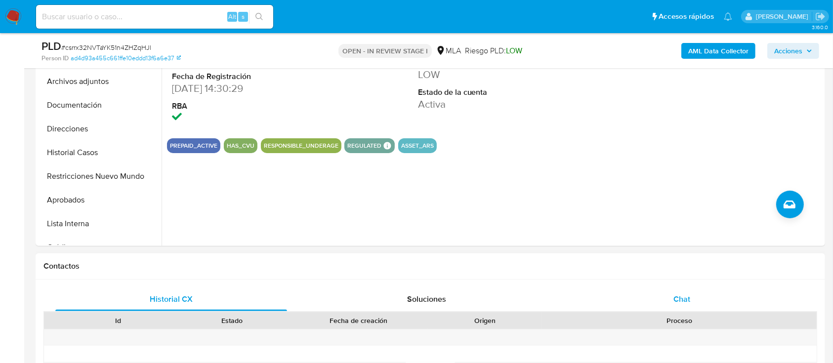
click at [704, 295] on div "Chat" at bounding box center [682, 299] width 232 height 24
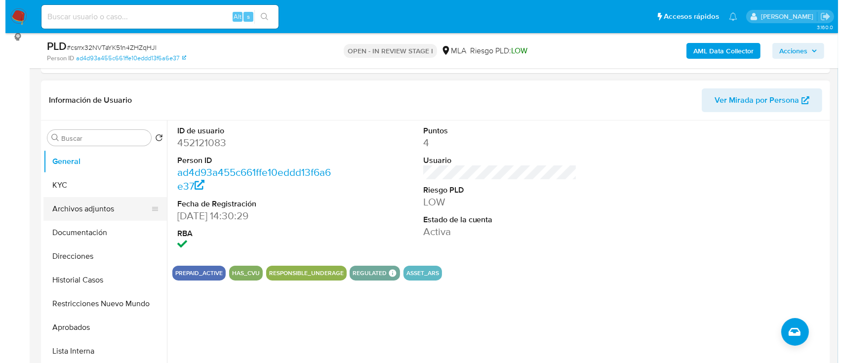
scroll to position [131, 0]
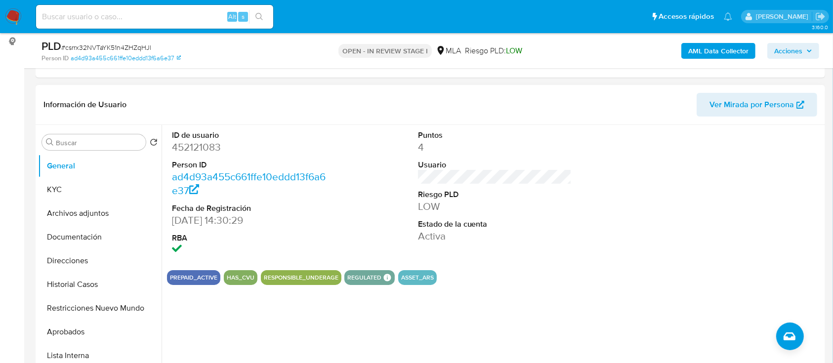
drag, startPoint x: 91, startPoint y: 216, endPoint x: 359, endPoint y: 246, distance: 268.9
click at [91, 216] on button "Archivos adjuntos" at bounding box center [99, 213] width 123 height 24
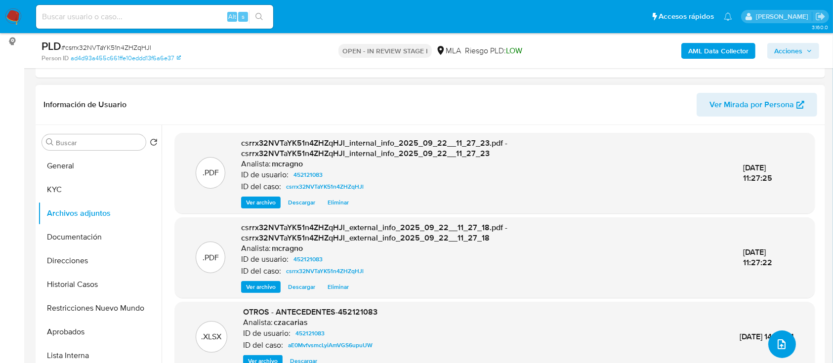
click at [774, 336] on button "upload-file" at bounding box center [782, 344] width 28 height 28
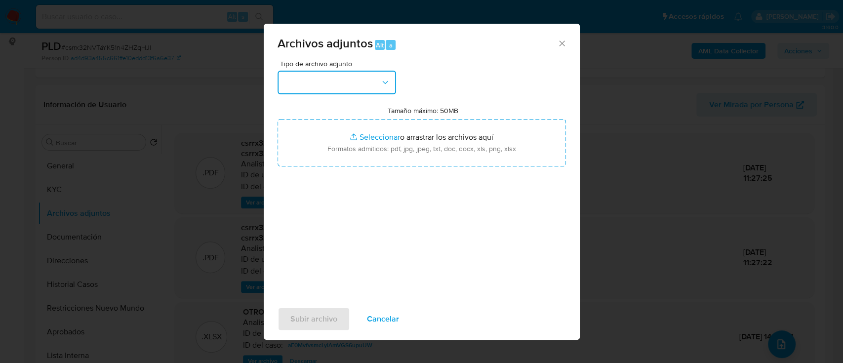
click at [391, 82] on button "button" at bounding box center [337, 83] width 119 height 24
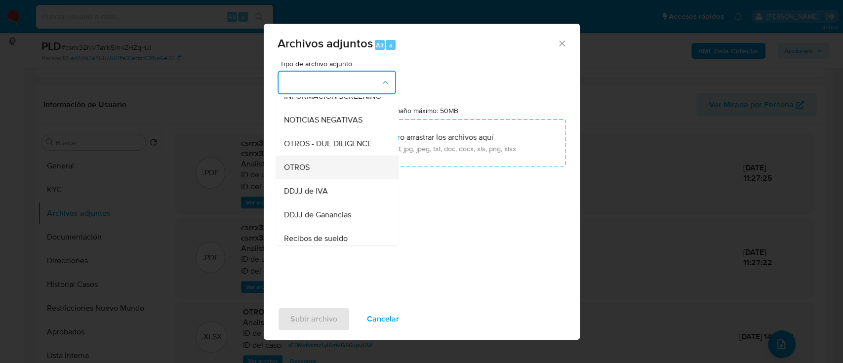
click at [332, 174] on div "OTROS" at bounding box center [333, 168] width 101 height 24
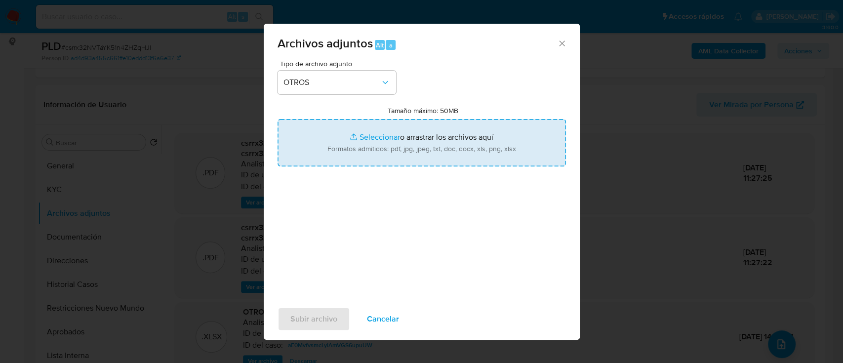
click at [377, 136] on input "Tamaño máximo: 50MB Seleccionar archivos" at bounding box center [422, 142] width 288 height 47
type input "C:\fakepath\452121083 - Movimientos.xlsx"
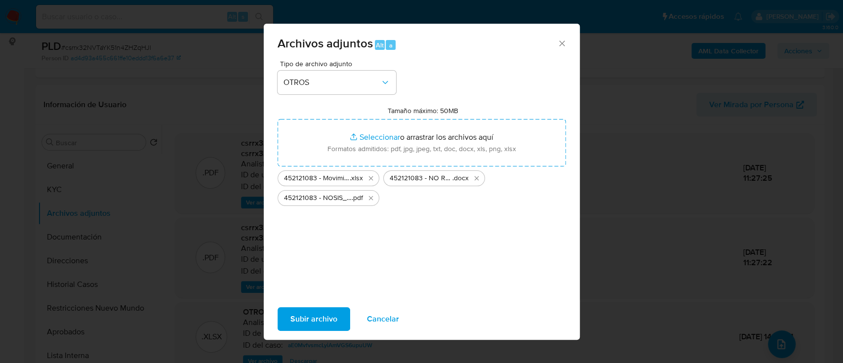
click at [340, 316] on button "Subir archivo" at bounding box center [314, 319] width 73 height 24
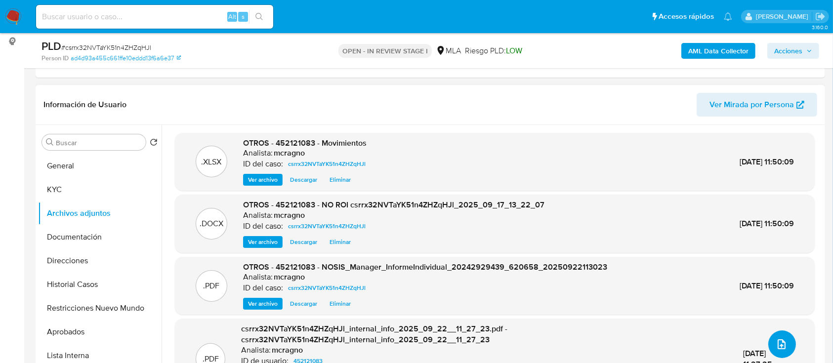
click at [775, 342] on icon "upload-file" at bounding box center [781, 344] width 12 height 12
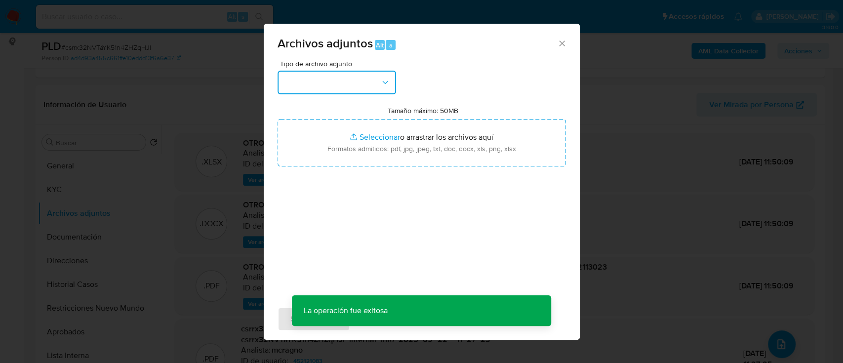
click at [336, 85] on button "button" at bounding box center [337, 83] width 119 height 24
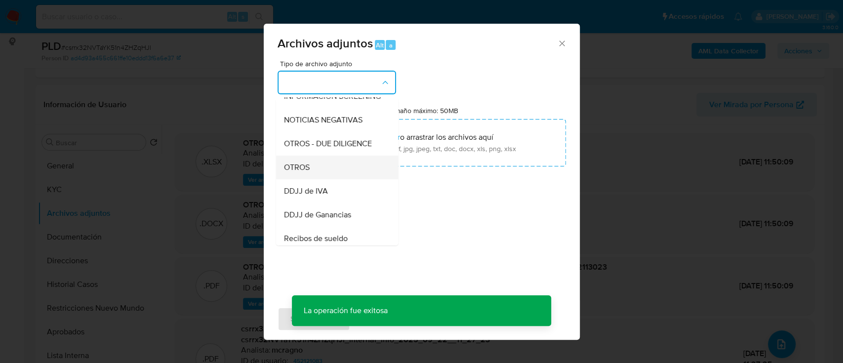
scroll to position [198, 0]
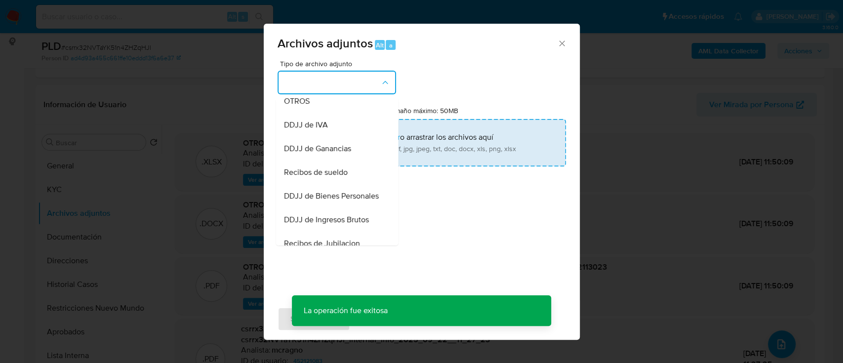
click at [357, 157] on div "DDJJ de Ganancias" at bounding box center [333, 149] width 101 height 24
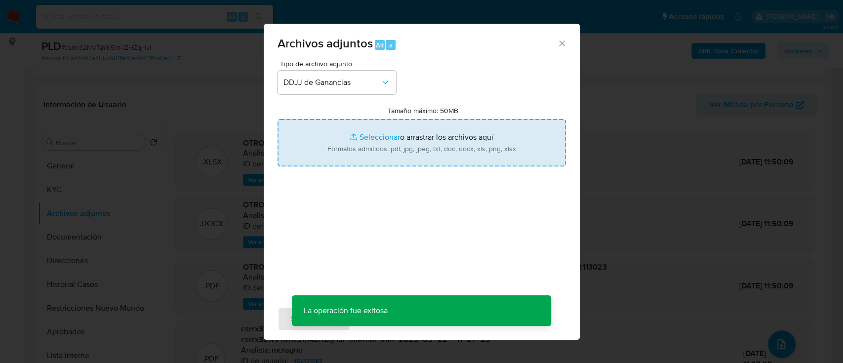
click at [399, 138] on input "Tamaño máximo: 50MB Seleccionar archivos" at bounding box center [422, 142] width 288 height 47
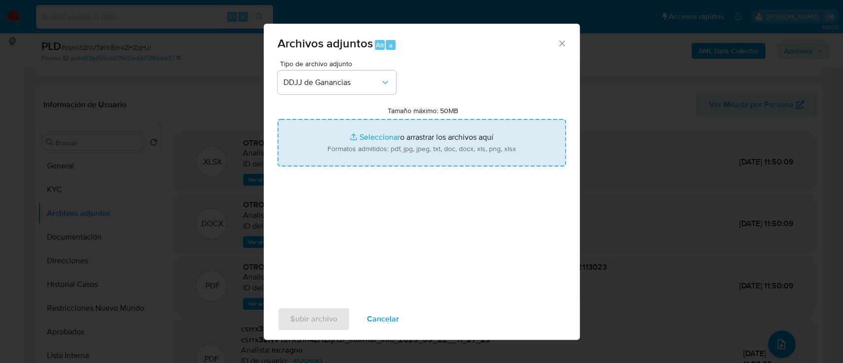
type input "C:\fakepath\452121083 - DDJJ Ganancias 2024.png"
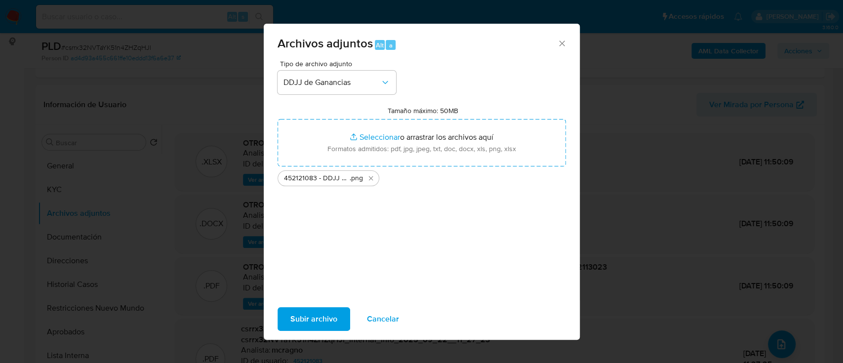
click at [300, 326] on span "Subir archivo" at bounding box center [313, 319] width 47 height 22
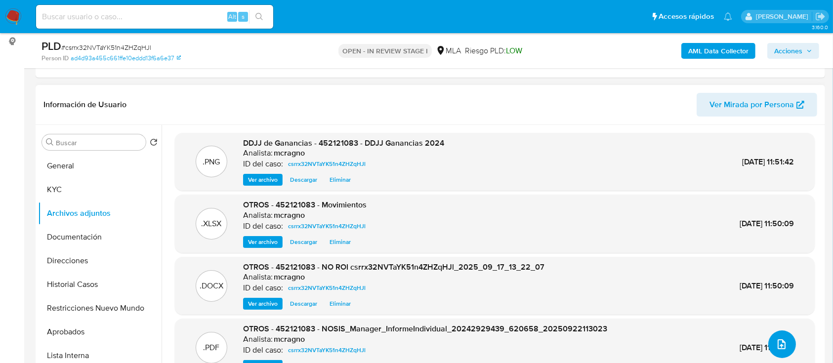
click at [780, 347] on icon "upload-file" at bounding box center [781, 344] width 12 height 12
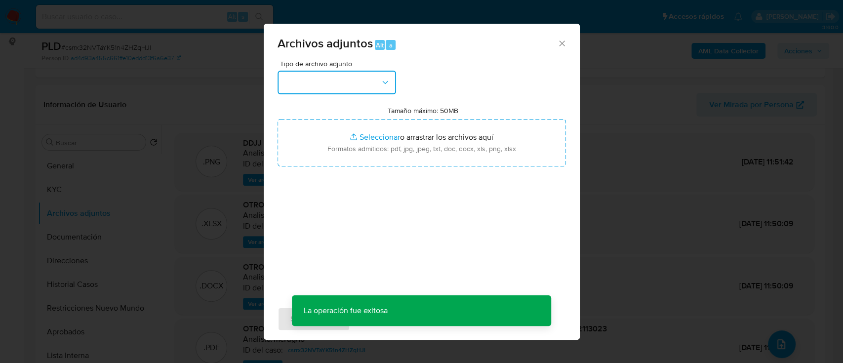
click at [307, 90] on button "button" at bounding box center [337, 83] width 119 height 24
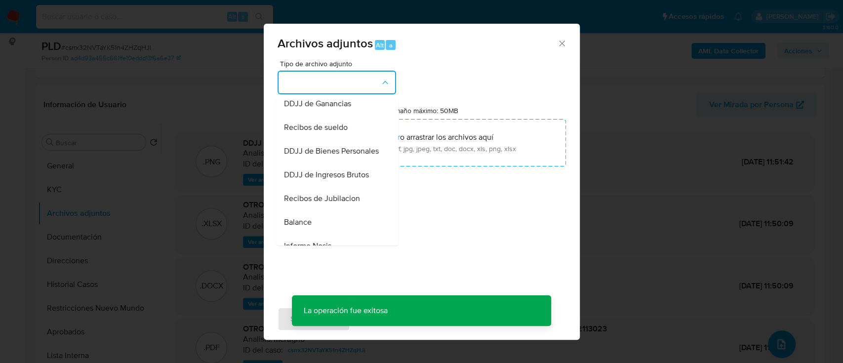
scroll to position [263, 0]
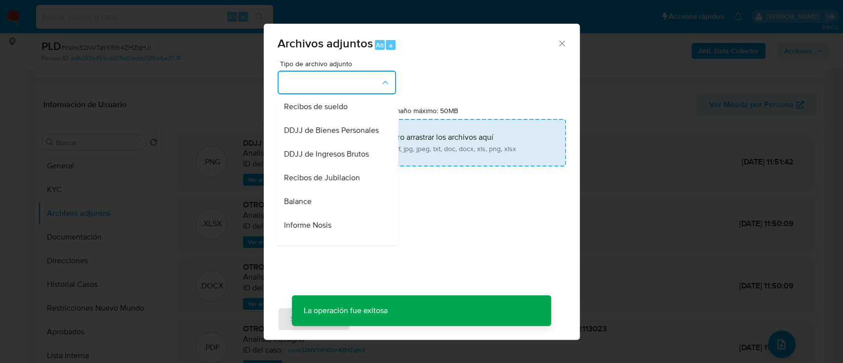
click at [332, 135] on span "DDJJ de Bienes Personales" at bounding box center [330, 130] width 95 height 10
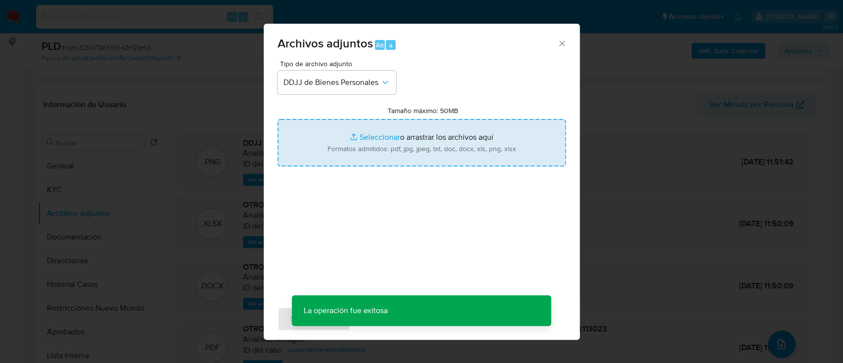
click at [420, 143] on input "Tamaño máximo: 50MB Seleccionar archivos" at bounding box center [422, 142] width 288 height 47
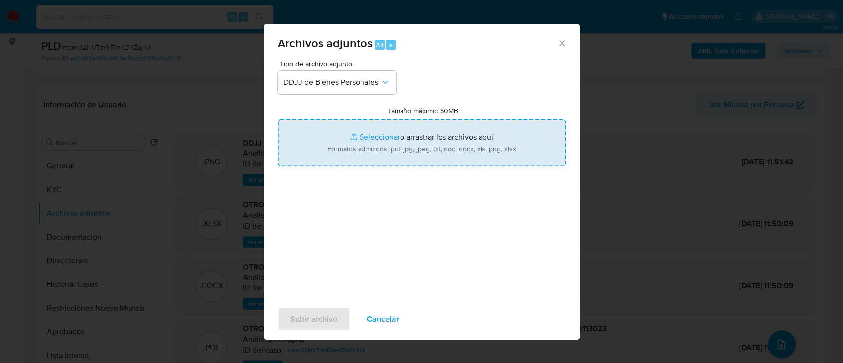
type input "C:\fakepath\452121083 - DDJJ Bienes personales 2024.png"
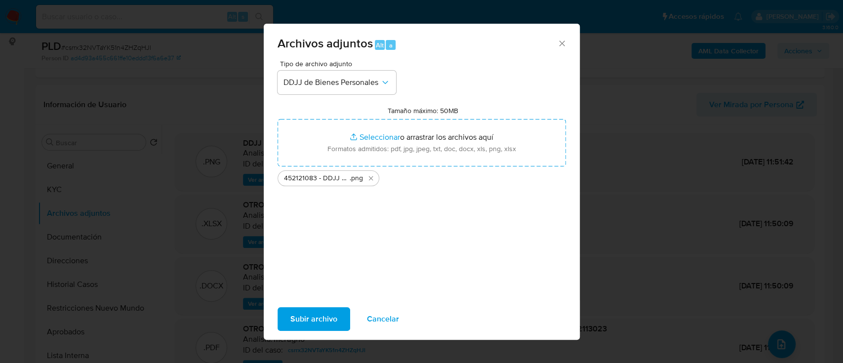
click at [296, 316] on span "Subir archivo" at bounding box center [313, 319] width 47 height 22
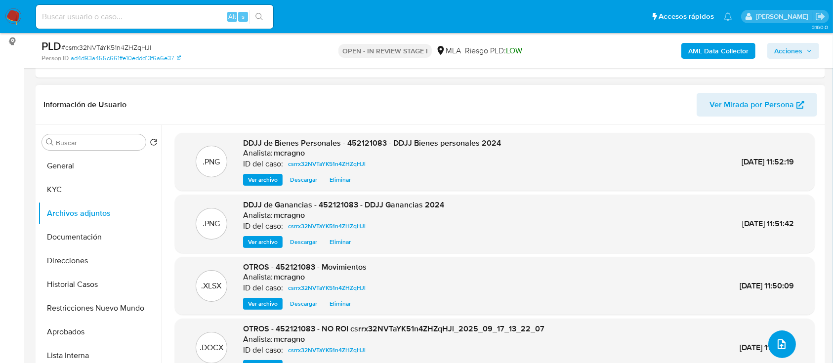
click at [778, 338] on icon "upload-file" at bounding box center [781, 344] width 12 height 12
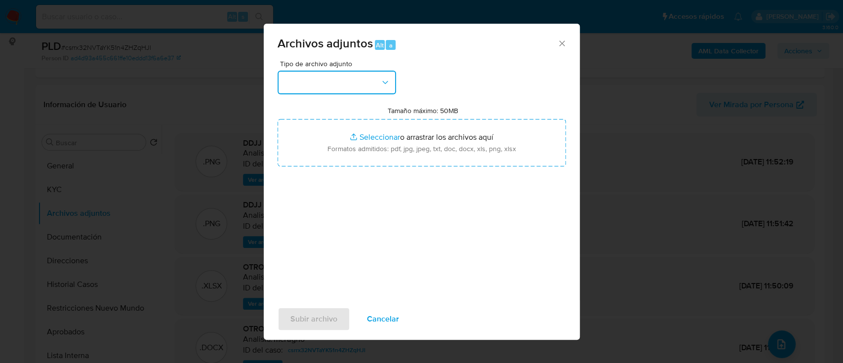
click at [386, 78] on icon "button" at bounding box center [385, 83] width 10 height 10
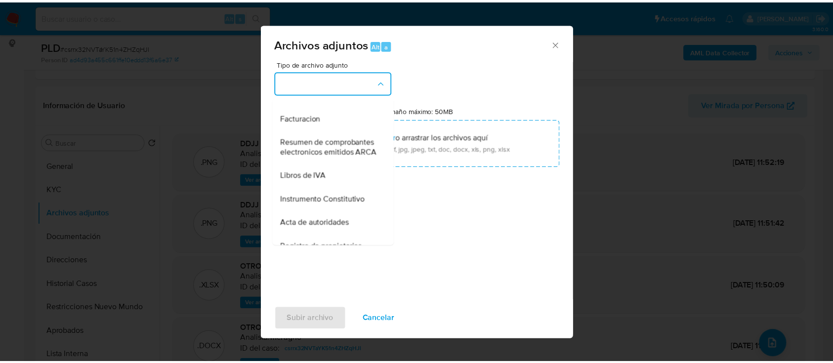
scroll to position [395, 0]
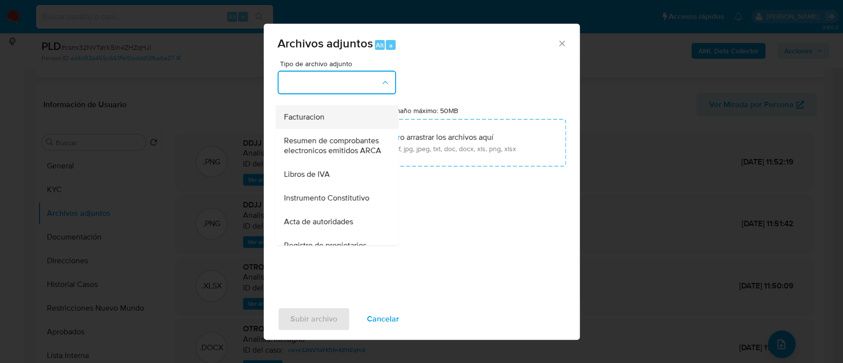
click at [347, 129] on div "Facturacion" at bounding box center [333, 117] width 101 height 24
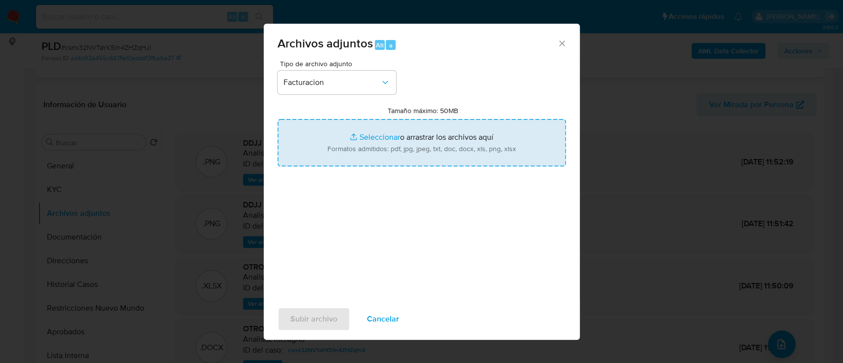
click at [372, 136] on input "Tamaño máximo: 50MB Seleccionar archivos" at bounding box center [422, 142] width 288 height 47
type input "C:\fakepath\452121083 - Facturas ene-jul25.pdf"
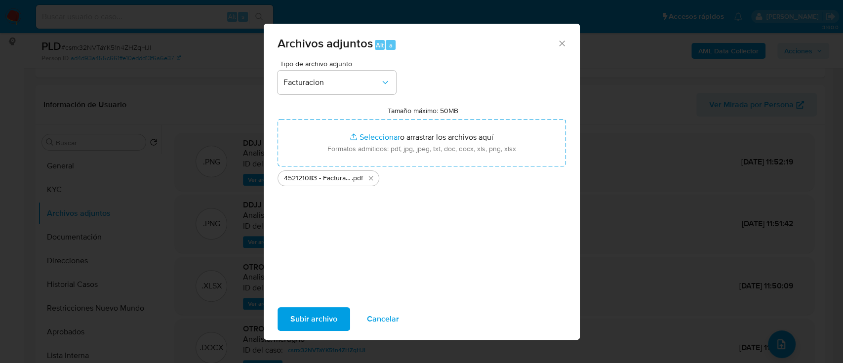
click at [314, 326] on span "Subir archivo" at bounding box center [313, 319] width 47 height 22
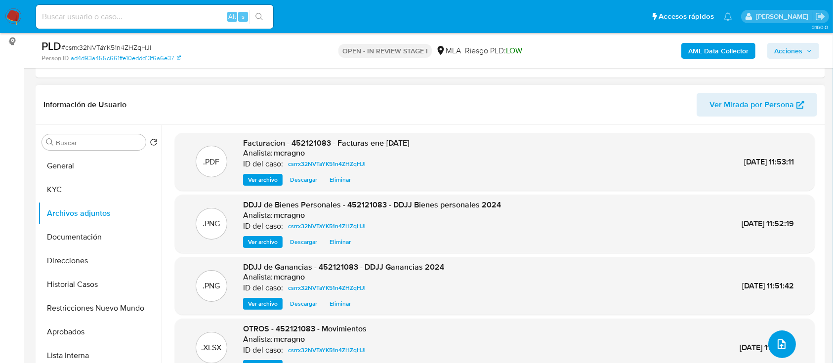
scroll to position [36, 0]
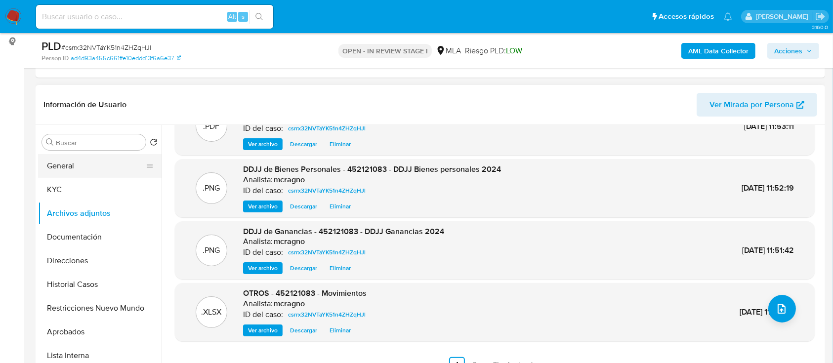
click at [55, 164] on button "General" at bounding box center [96, 166] width 116 height 24
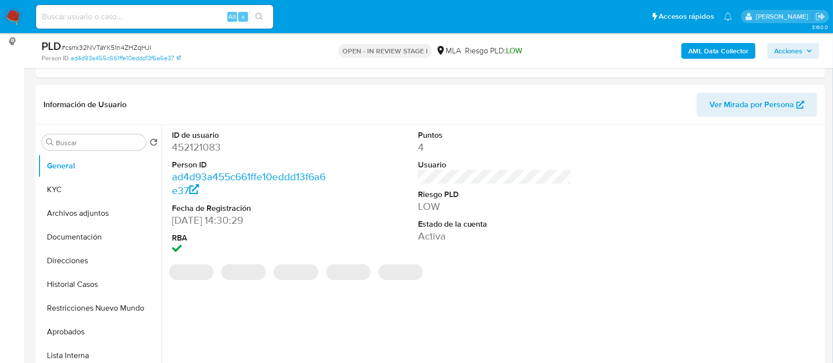
drag, startPoint x: 809, startPoint y: 51, endPoint x: 805, endPoint y: 54, distance: 5.3
click at [809, 51] on icon "button" at bounding box center [809, 50] width 4 height 2
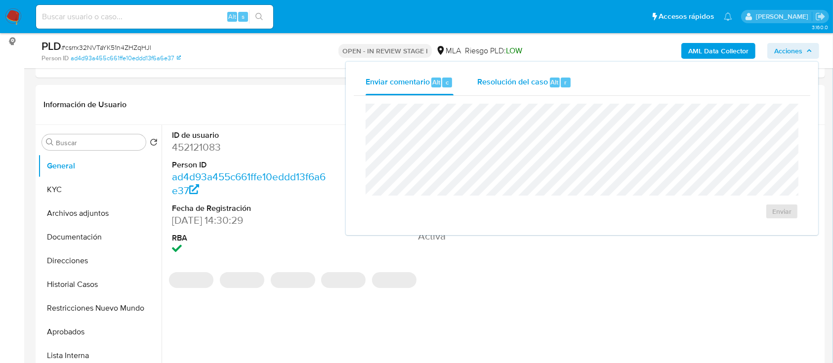
click at [557, 78] on span "Alt" at bounding box center [555, 82] width 8 height 9
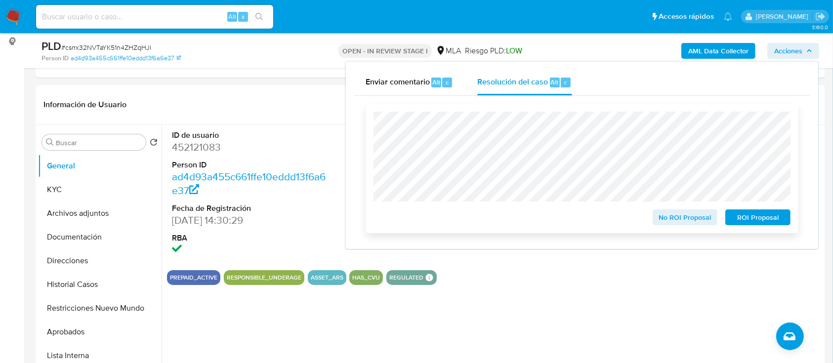
click at [703, 223] on span "No ROI Proposal" at bounding box center [684, 217] width 51 height 14
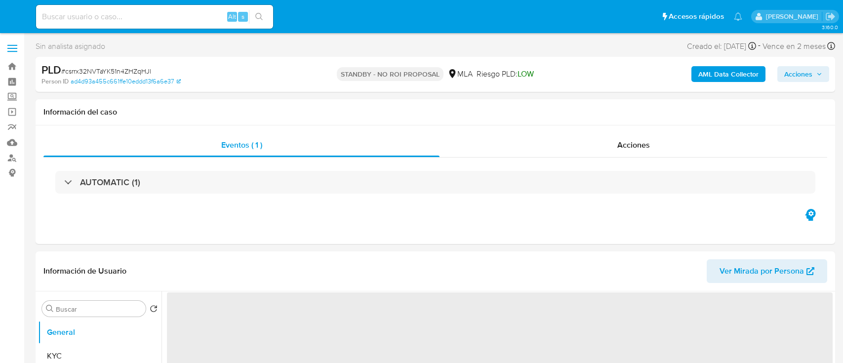
select select "10"
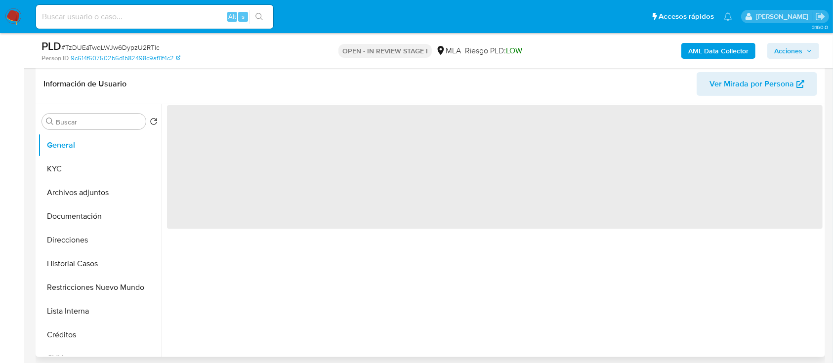
scroll to position [131, 0]
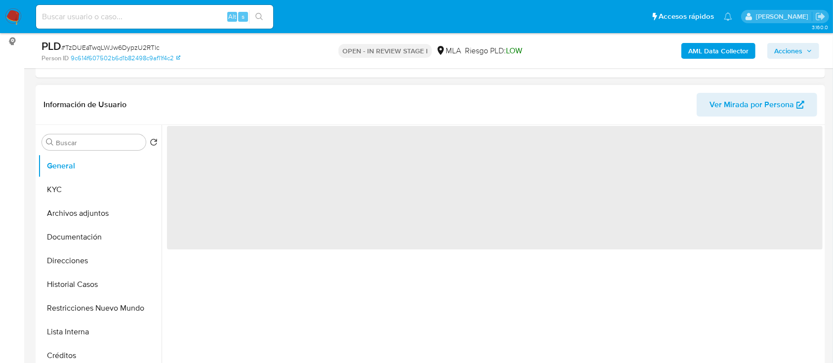
select select "10"
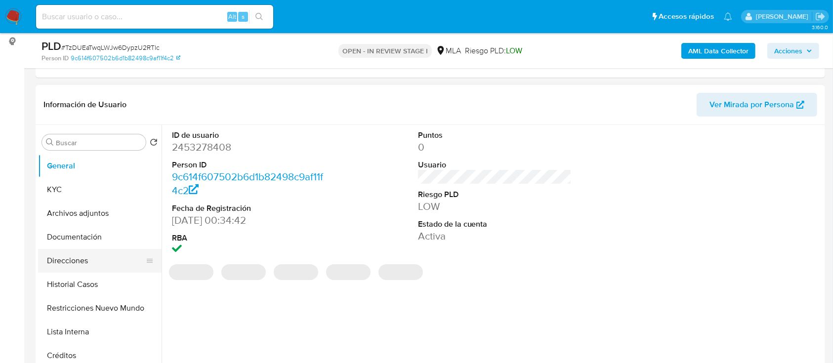
click at [96, 282] on button "Historial Casos" at bounding box center [99, 285] width 123 height 24
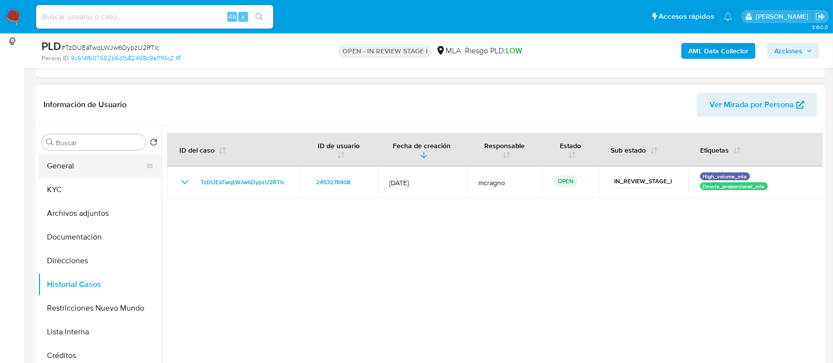
click at [91, 173] on button "General" at bounding box center [96, 166] width 116 height 24
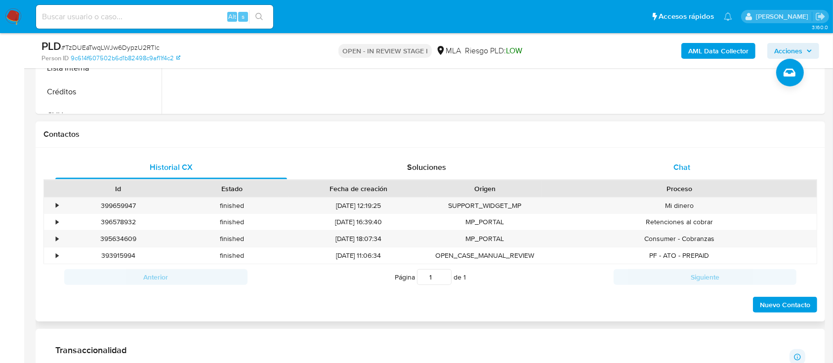
click at [692, 176] on div "Chat" at bounding box center [682, 168] width 232 height 24
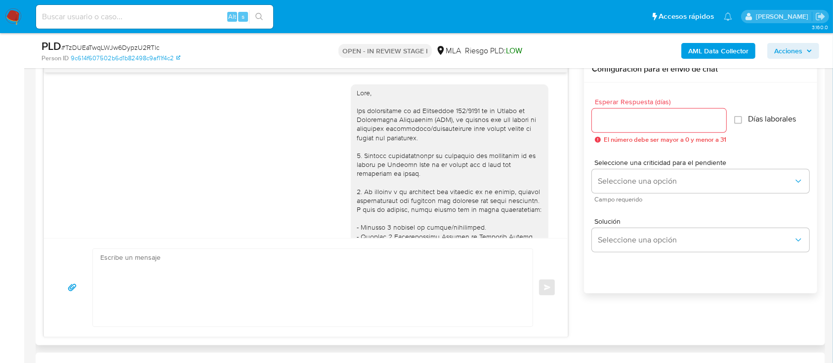
scroll to position [458, 0]
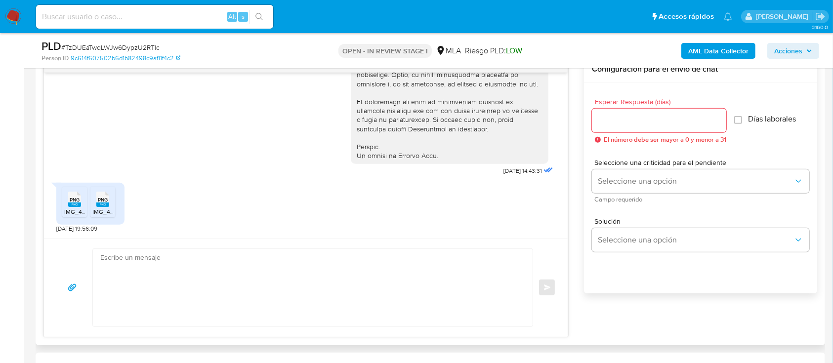
click at [79, 197] on span "PNG" at bounding box center [75, 200] width 10 height 6
click at [102, 197] on span "PNG" at bounding box center [103, 200] width 10 height 6
click at [732, 53] on b "AML Data Collector" at bounding box center [718, 51] width 60 height 16
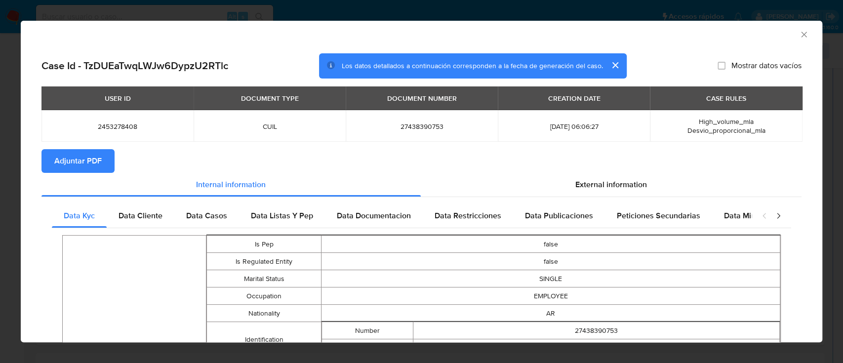
drag, startPoint x: 95, startPoint y: 164, endPoint x: 170, endPoint y: 139, distance: 79.2
click at [99, 164] on span "Adjuntar PDF" at bounding box center [77, 161] width 47 height 22
click at [77, 154] on span "Adjuntar PDF" at bounding box center [77, 161] width 47 height 22
drag, startPoint x: 795, startPoint y: 38, endPoint x: 660, endPoint y: 6, distance: 138.5
click at [799, 38] on icon "Cerrar ventana" at bounding box center [804, 35] width 10 height 10
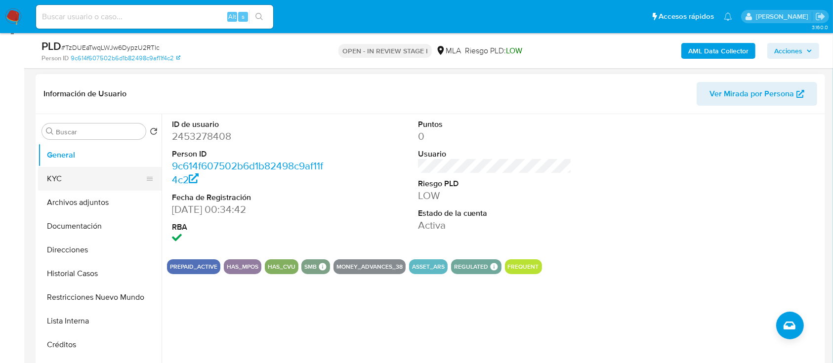
scroll to position [131, 0]
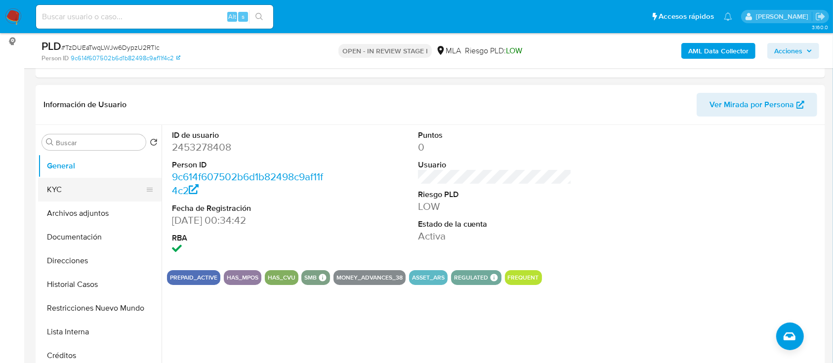
click at [56, 191] on button "KYC" at bounding box center [96, 190] width 116 height 24
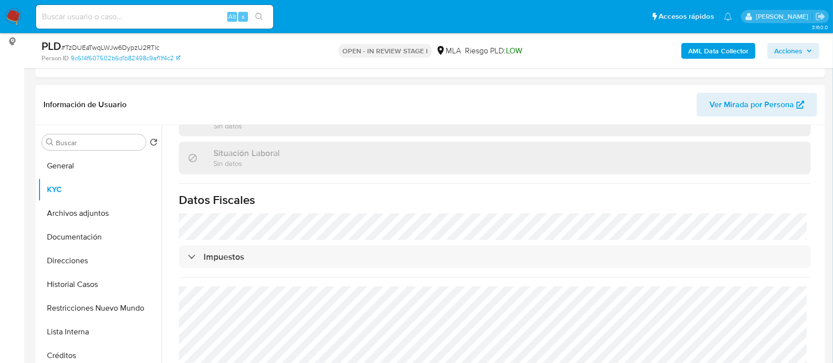
scroll to position [514, 0]
drag, startPoint x: 50, startPoint y: 257, endPoint x: 120, endPoint y: 257, distance: 69.6
click at [50, 257] on button "Direcciones" at bounding box center [96, 261] width 116 height 24
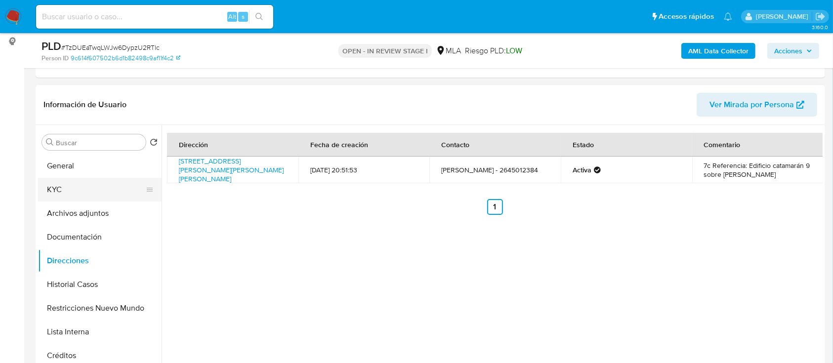
click at [82, 189] on button "KYC" at bounding box center [96, 190] width 116 height 24
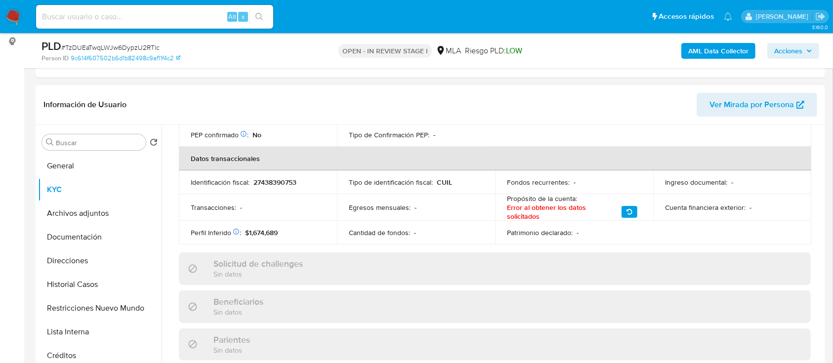
scroll to position [514, 0]
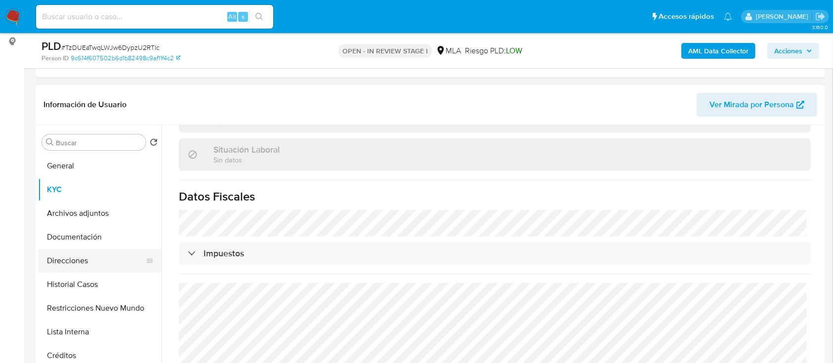
click at [86, 262] on button "Direcciones" at bounding box center [96, 261] width 116 height 24
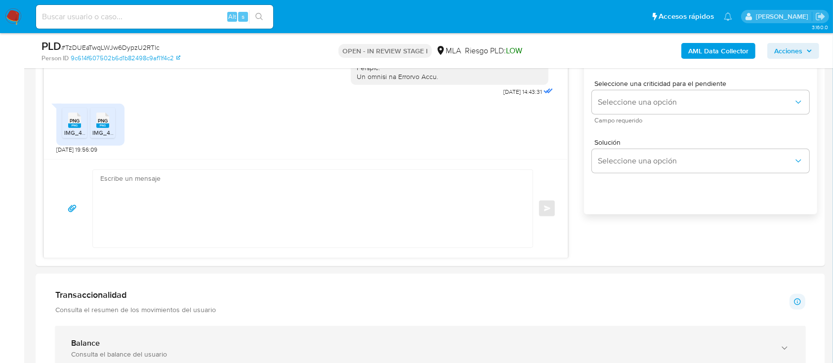
scroll to position [724, 0]
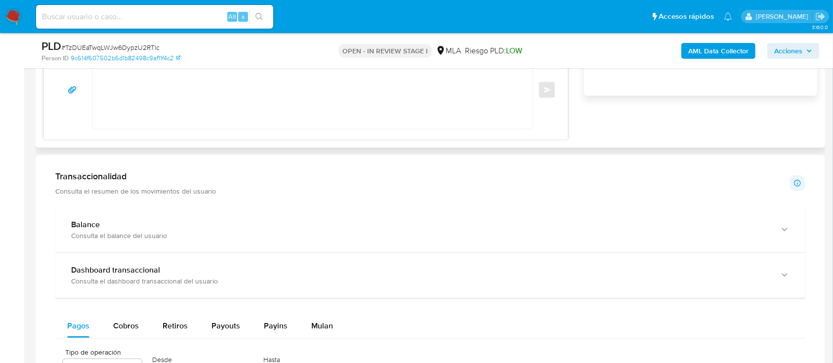
click at [270, 107] on textarea at bounding box center [310, 90] width 420 height 78
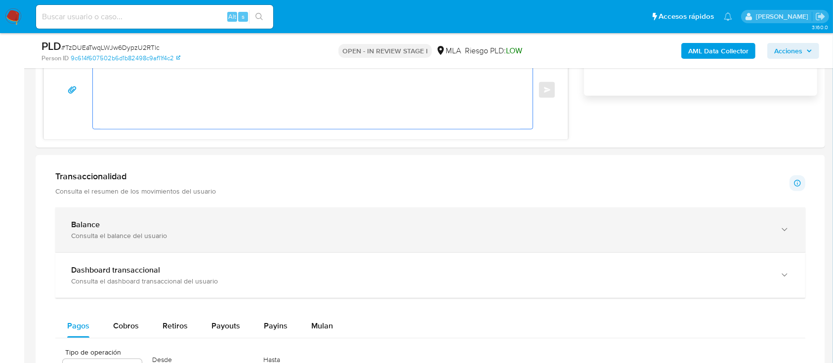
paste textarea "Lore Ipsumdo Sitame Consectet Adipis, Elitse doeiusm tem in utlaboreetdol magna…"
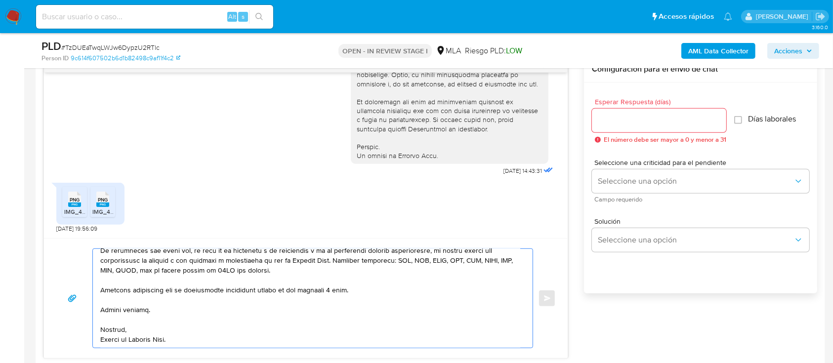
scroll to position [161, 0]
type textarea "Hola Beatriz Malena Dominguez Ortega, Muchas gracias por la documentacion aport…"
click at [626, 111] on div at bounding box center [659, 121] width 134 height 24
drag, startPoint x: 623, startPoint y: 120, endPoint x: 595, endPoint y: 220, distance: 104.1
click at [623, 119] on input "Esperar Respuesta (días)" at bounding box center [659, 120] width 134 height 13
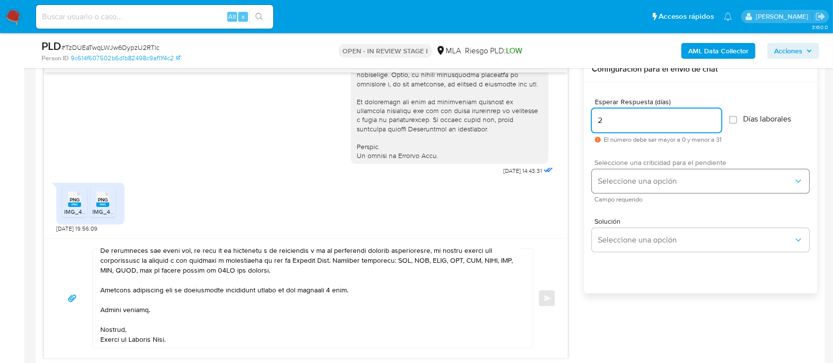
type input "2"
drag, startPoint x: 610, startPoint y: 183, endPoint x: 615, endPoint y: 211, distance: 29.1
click at [610, 183] on span "Seleccione una opción" at bounding box center [696, 181] width 196 height 10
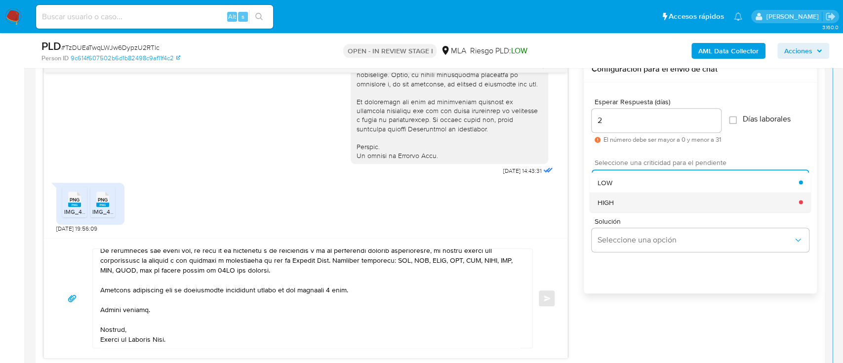
click at [615, 203] on div "HIGH" at bounding box center [698, 202] width 201 height 20
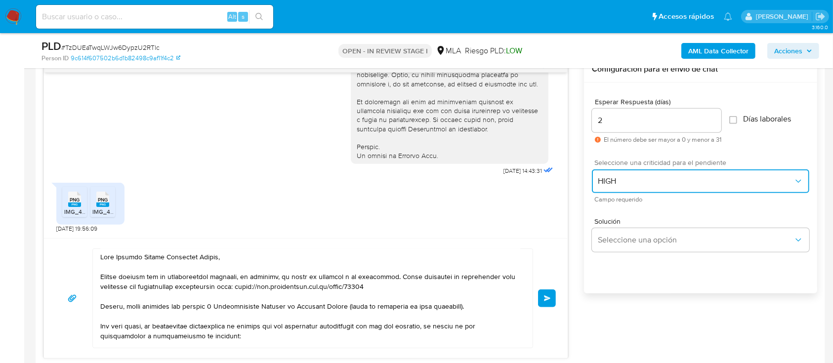
scroll to position [0, 0]
click at [541, 296] on button "Enviar" at bounding box center [547, 298] width 18 height 18
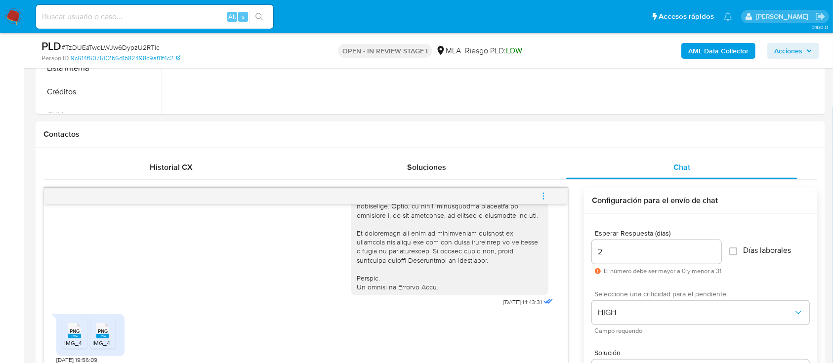
scroll to position [783, 0]
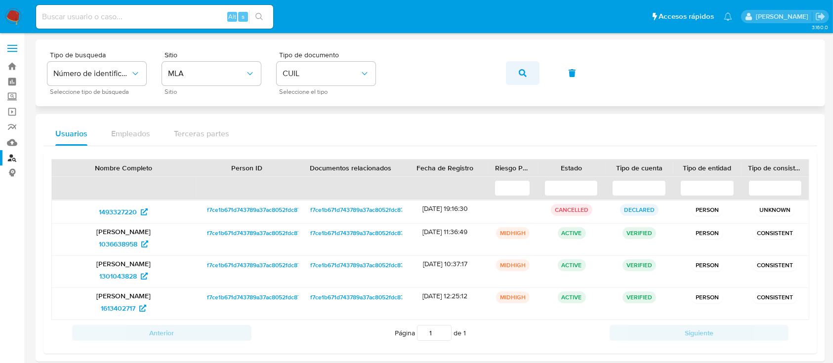
click at [534, 73] on button "button" at bounding box center [523, 73] width 34 height 24
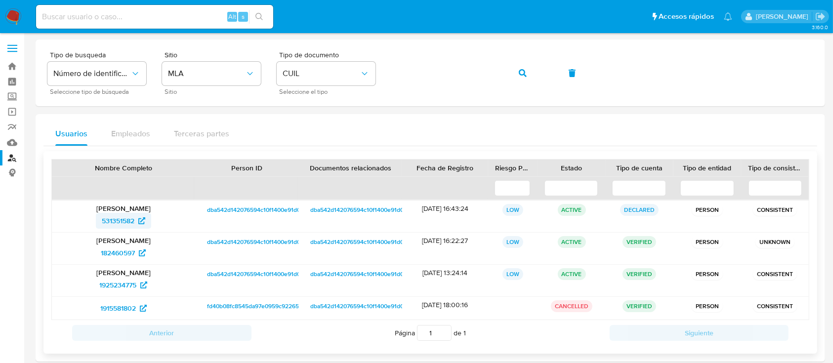
click at [114, 223] on span "531351582" at bounding box center [118, 221] width 33 height 16
drag, startPoint x: 525, startPoint y: 71, endPoint x: 500, endPoint y: 107, distance: 44.7
click at [525, 71] on icon "button" at bounding box center [523, 73] width 8 height 8
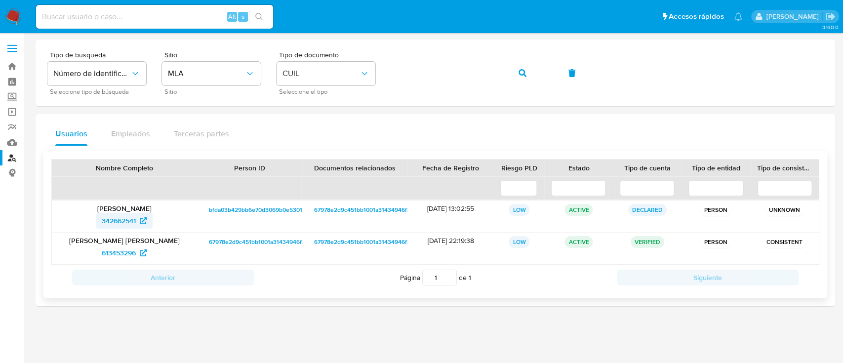
click at [121, 217] on span "342662541" at bounding box center [119, 221] width 34 height 16
click at [527, 69] on button "button" at bounding box center [523, 73] width 34 height 24
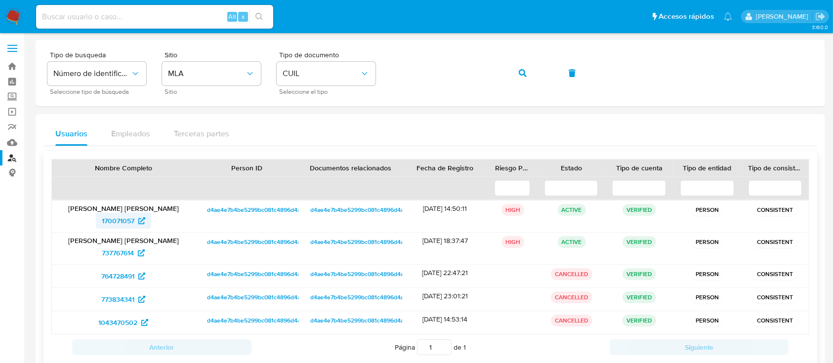
click at [123, 216] on span "170071057" at bounding box center [118, 221] width 33 height 16
click at [514, 73] on button "button" at bounding box center [523, 73] width 34 height 24
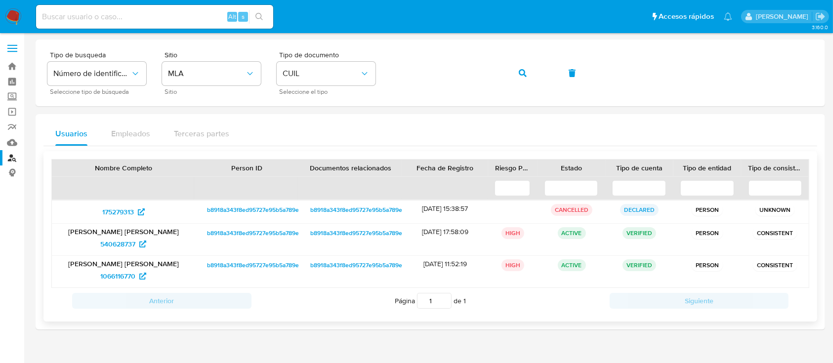
click at [115, 233] on p "Carina Alejandra Gutierrez" at bounding box center [123, 231] width 129 height 9
click at [137, 239] on span "540628737" at bounding box center [123, 244] width 46 height 16
click at [524, 68] on span "button" at bounding box center [523, 73] width 8 height 22
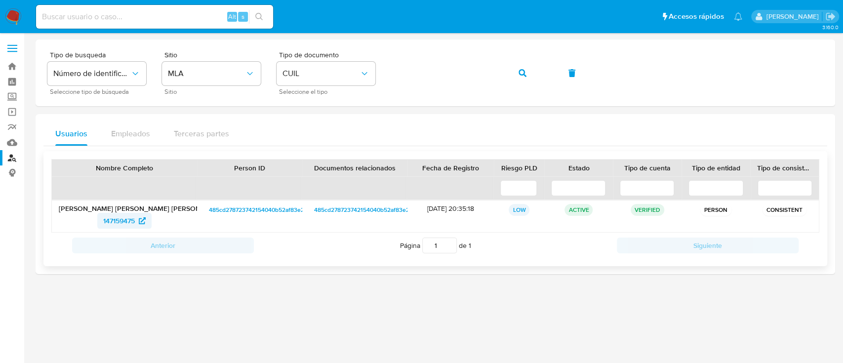
click at [128, 221] on span "147159475" at bounding box center [119, 221] width 32 height 16
drag, startPoint x: 518, startPoint y: 74, endPoint x: 485, endPoint y: 110, distance: 48.9
click at [518, 76] on button "button" at bounding box center [523, 73] width 34 height 24
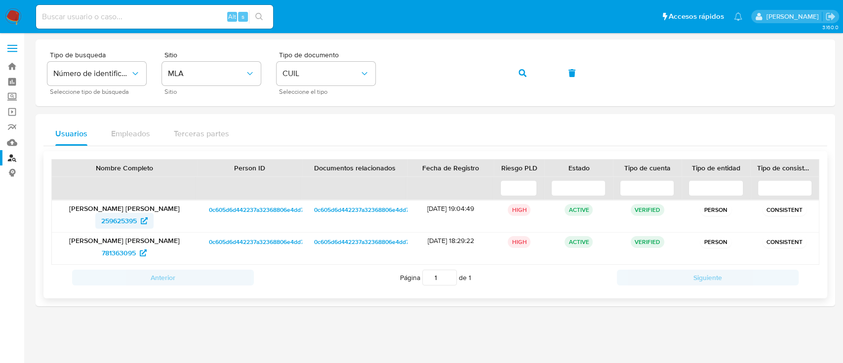
click at [120, 218] on span "259625395" at bounding box center [119, 221] width 36 height 16
drag, startPoint x: 518, startPoint y: 70, endPoint x: 484, endPoint y: 102, distance: 45.8
click at [518, 70] on button "button" at bounding box center [523, 73] width 34 height 24
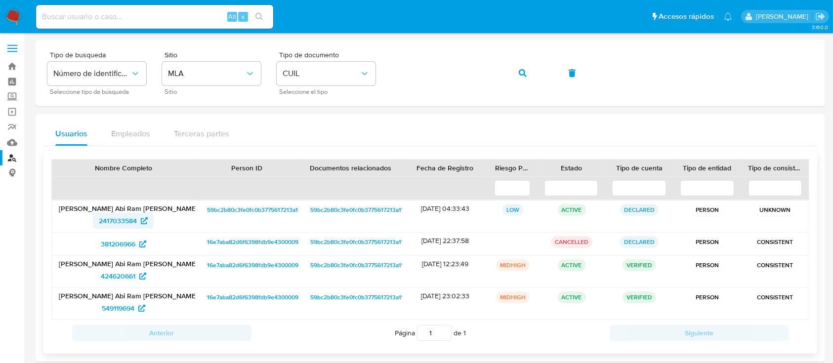
click at [127, 218] on span "2417033584" at bounding box center [118, 221] width 38 height 16
click at [115, 220] on span "2417033584" at bounding box center [118, 221] width 38 height 16
drag, startPoint x: 516, startPoint y: 65, endPoint x: 500, endPoint y: 91, distance: 30.4
click at [518, 67] on button "button" at bounding box center [523, 73] width 34 height 24
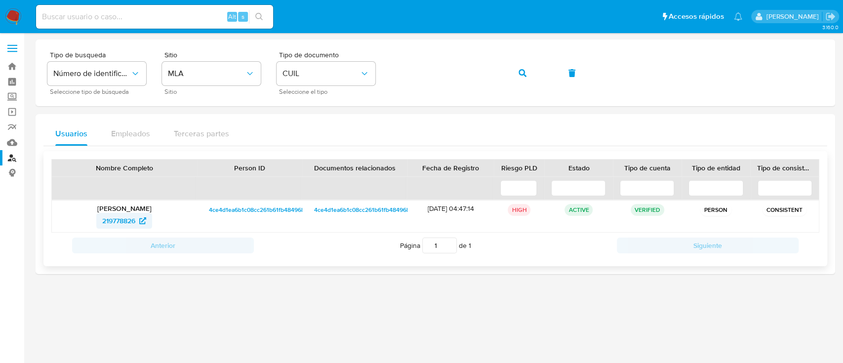
click at [109, 217] on span "219778826" at bounding box center [118, 221] width 33 height 16
drag, startPoint x: 533, startPoint y: 73, endPoint x: 509, endPoint y: 84, distance: 26.9
click at [533, 73] on button "button" at bounding box center [523, 73] width 34 height 24
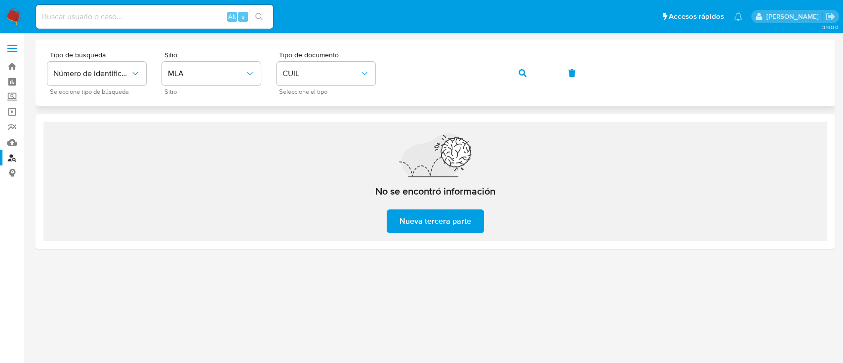
click at [645, 76] on div "Tipo de busqueda Número de identificación Seleccione tipo de búsqueda Sitio MLA…" at bounding box center [435, 72] width 776 height 43
drag, startPoint x: 515, startPoint y: 71, endPoint x: 475, endPoint y: 107, distance: 53.9
click at [516, 71] on button "button" at bounding box center [523, 73] width 34 height 24
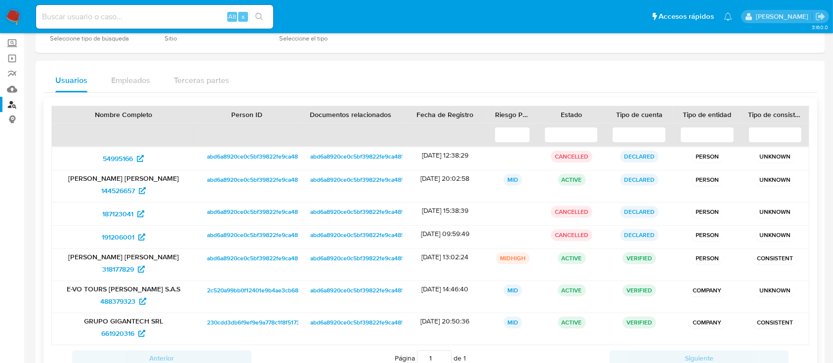
scroll to position [126, 0]
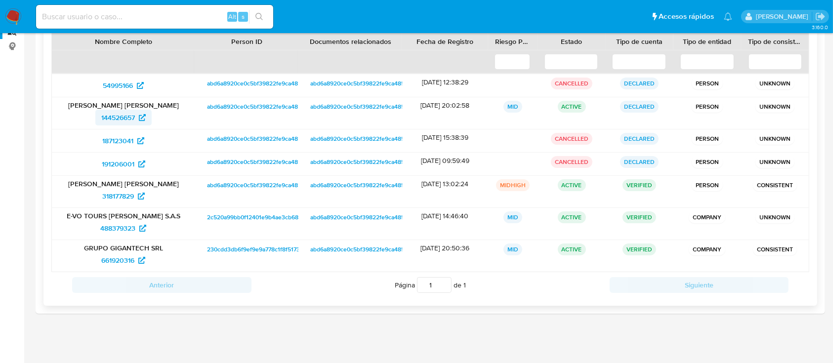
click at [126, 116] on span "144526657" at bounding box center [118, 118] width 34 height 16
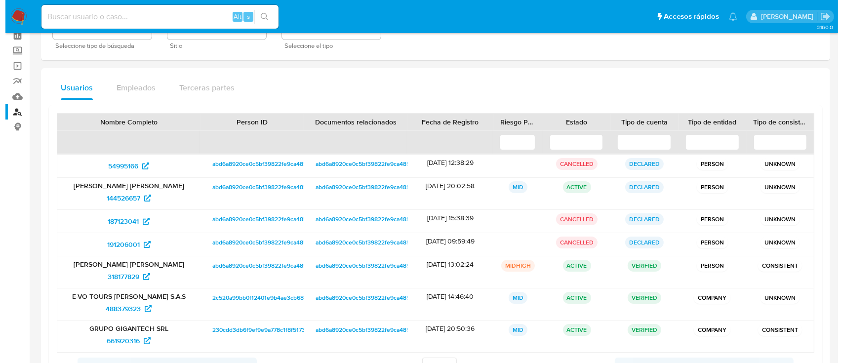
scroll to position [0, 0]
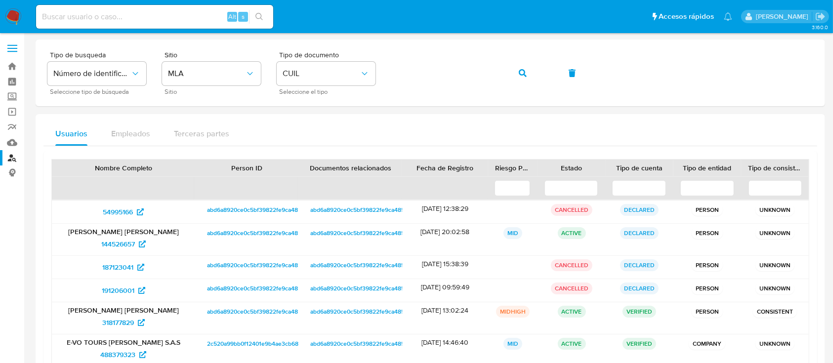
drag, startPoint x: 529, startPoint y: 77, endPoint x: 483, endPoint y: 113, distance: 58.4
click at [529, 77] on button "button" at bounding box center [523, 73] width 34 height 24
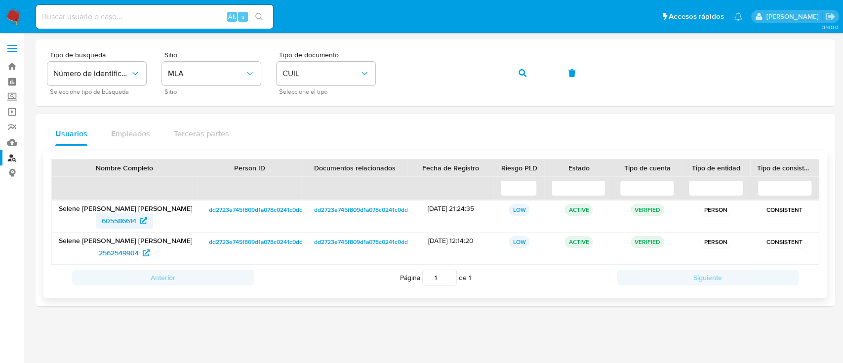
click at [108, 215] on span "605586614" at bounding box center [119, 221] width 35 height 16
drag, startPoint x: 525, startPoint y: 73, endPoint x: 500, endPoint y: 104, distance: 39.7
click at [525, 76] on icon "button" at bounding box center [523, 73] width 8 height 8
click at [126, 221] on span "2330576489" at bounding box center [119, 221] width 40 height 16
click at [530, 73] on button "button" at bounding box center [523, 73] width 34 height 24
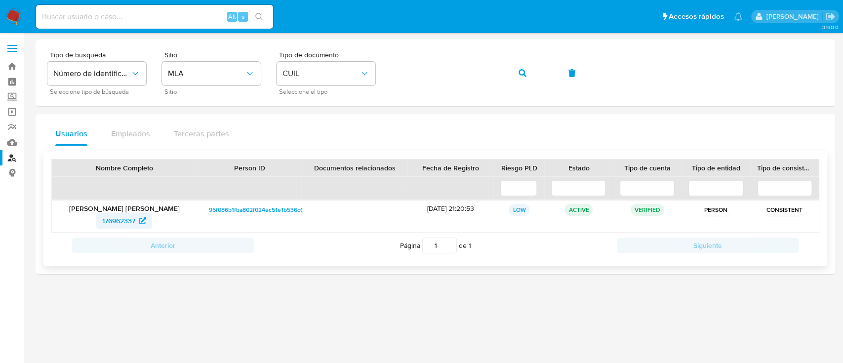
click at [124, 218] on span "176962337" at bounding box center [118, 221] width 33 height 16
click at [523, 69] on icon "button" at bounding box center [523, 73] width 8 height 8
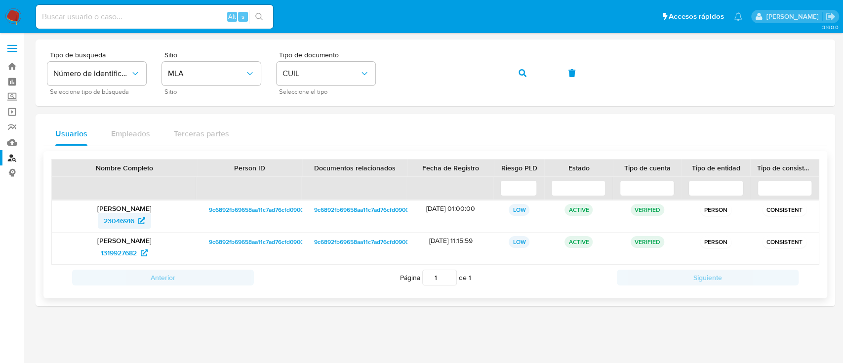
click at [113, 215] on span "23046916" at bounding box center [119, 221] width 31 height 16
click at [536, 77] on button "button" at bounding box center [523, 73] width 34 height 24
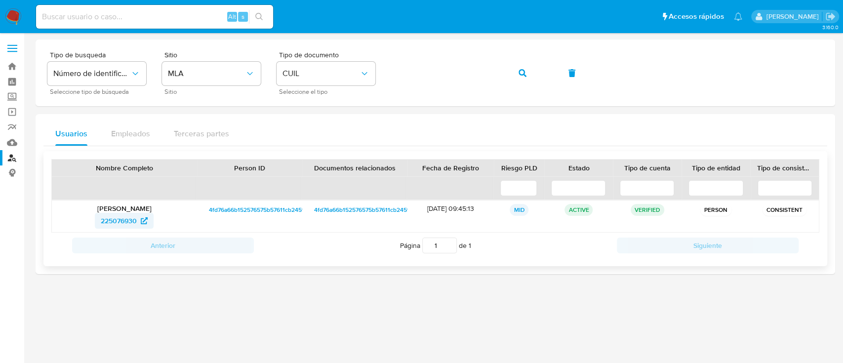
click at [117, 218] on span "225076930" at bounding box center [119, 221] width 36 height 16
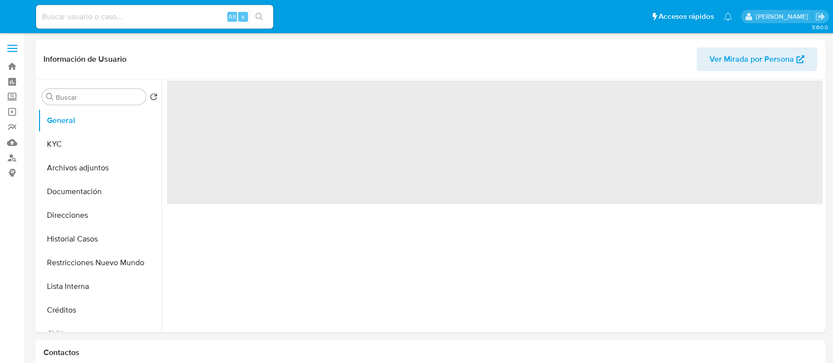
select select "10"
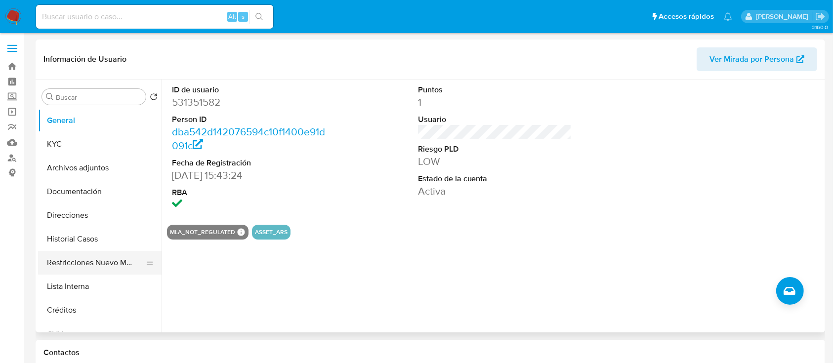
click at [103, 269] on button "Restricciones Nuevo Mundo" at bounding box center [96, 263] width 116 height 24
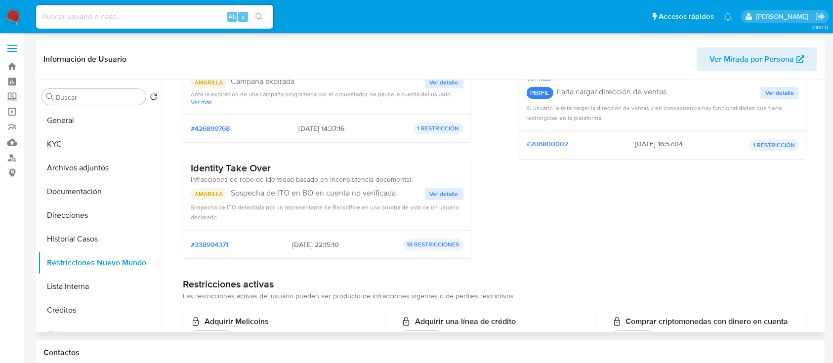
scroll to position [263, 0]
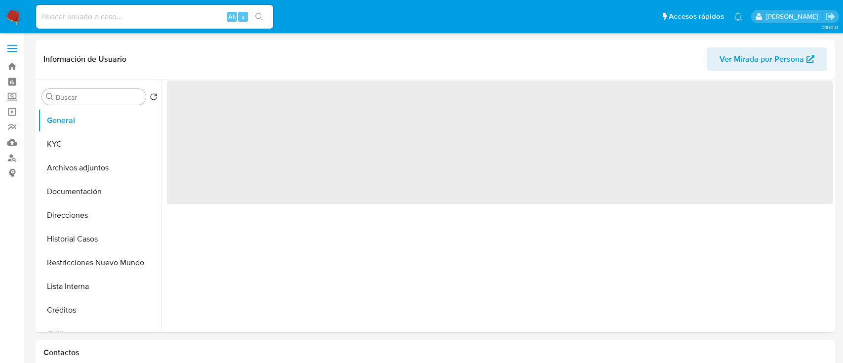
select select "10"
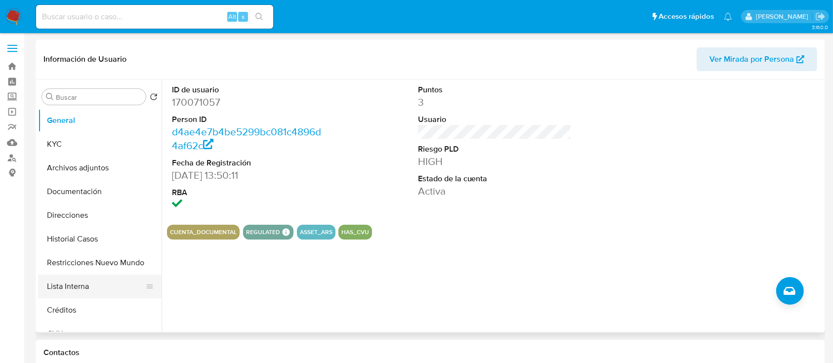
click at [79, 281] on button "Lista Interna" at bounding box center [96, 287] width 116 height 24
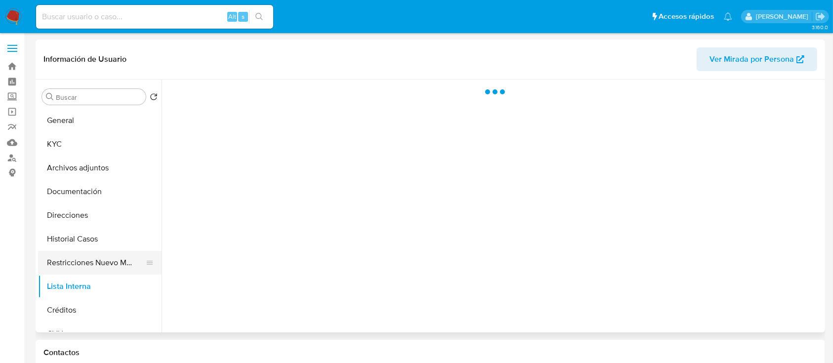
click at [91, 256] on button "Restricciones Nuevo Mundo" at bounding box center [96, 263] width 116 height 24
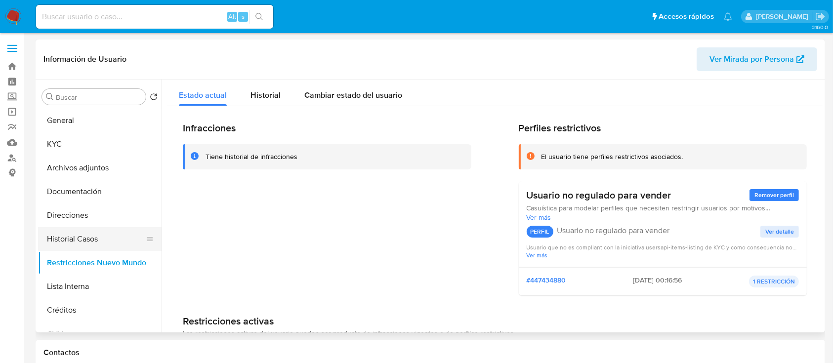
click at [93, 234] on button "Historial Casos" at bounding box center [96, 239] width 116 height 24
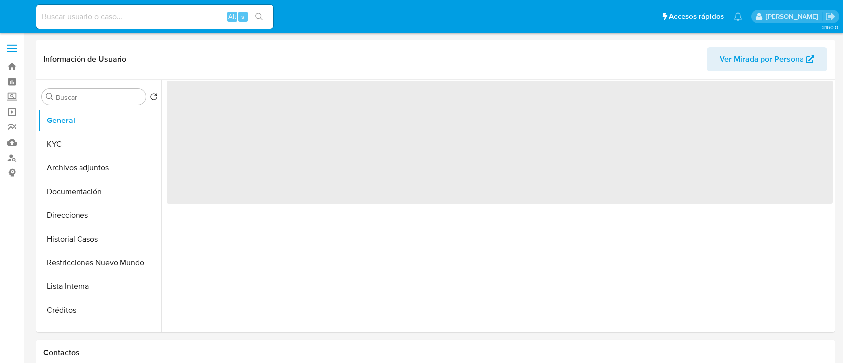
select select "10"
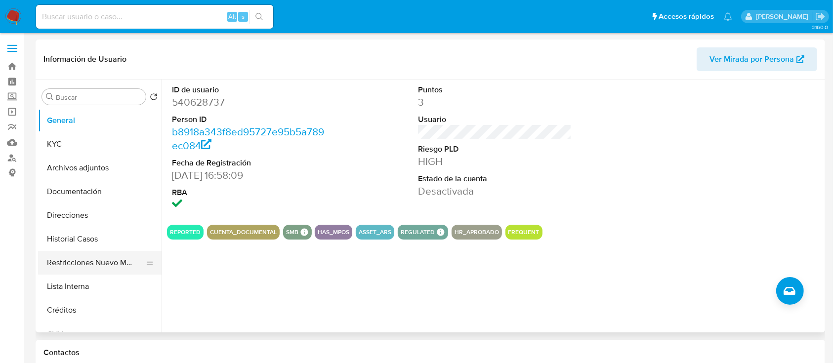
click at [84, 263] on button "Restricciones Nuevo Mundo" at bounding box center [96, 263] width 116 height 24
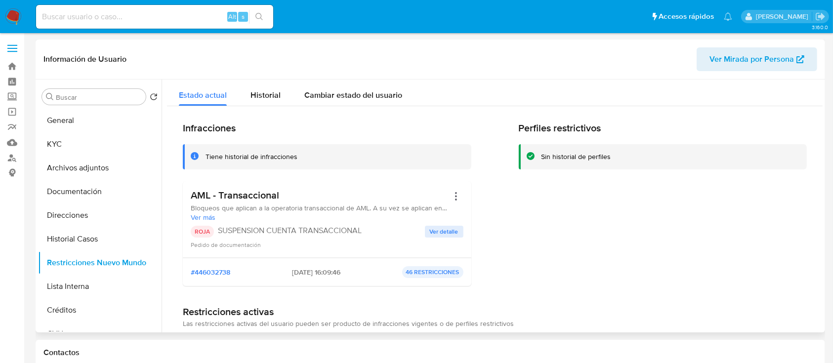
scroll to position [329, 0]
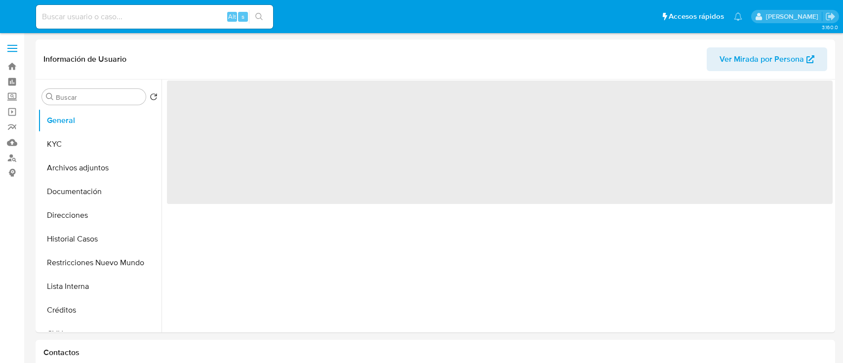
select select "10"
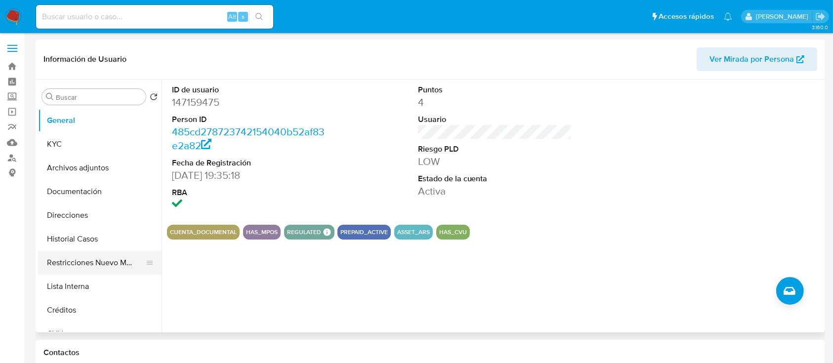
click at [102, 260] on button "Restricciones Nuevo Mundo" at bounding box center [96, 263] width 116 height 24
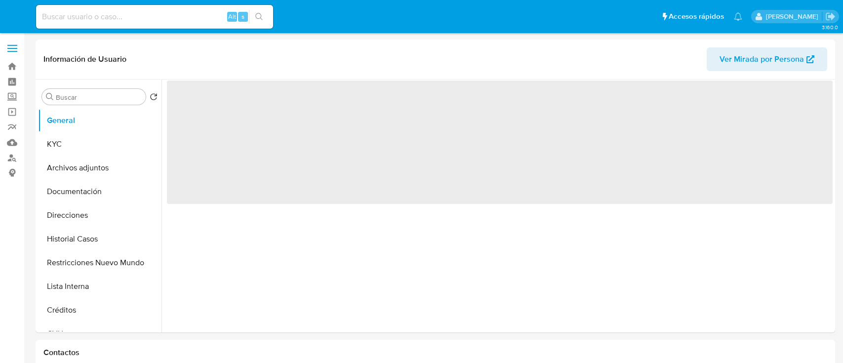
select select "10"
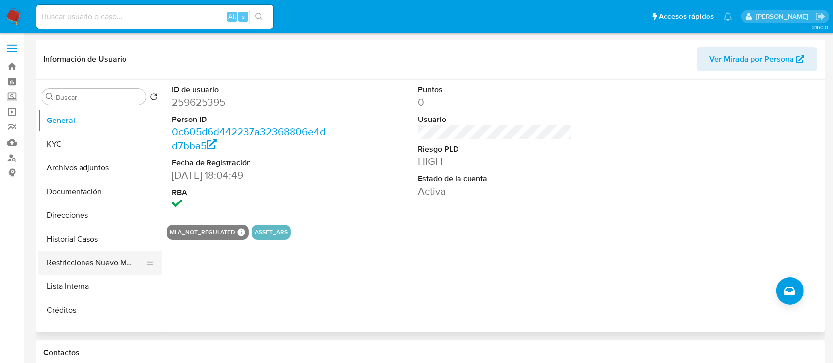
click at [113, 268] on button "Restricciones Nuevo Mundo" at bounding box center [96, 263] width 116 height 24
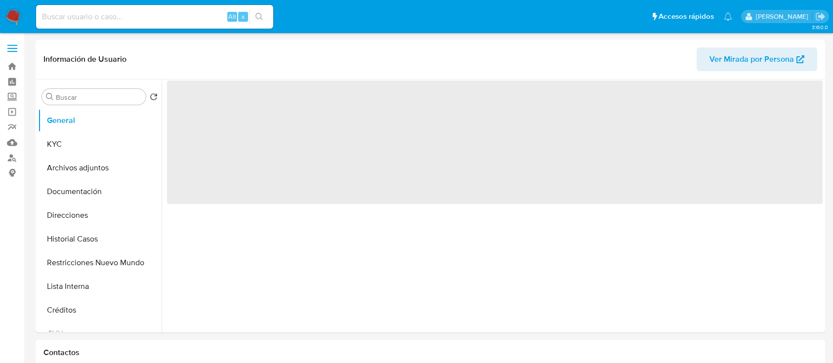
select select "10"
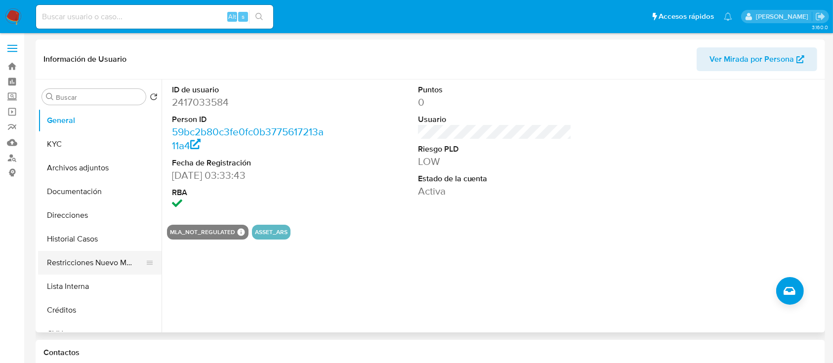
click at [83, 265] on button "Restricciones Nuevo Mundo" at bounding box center [96, 263] width 116 height 24
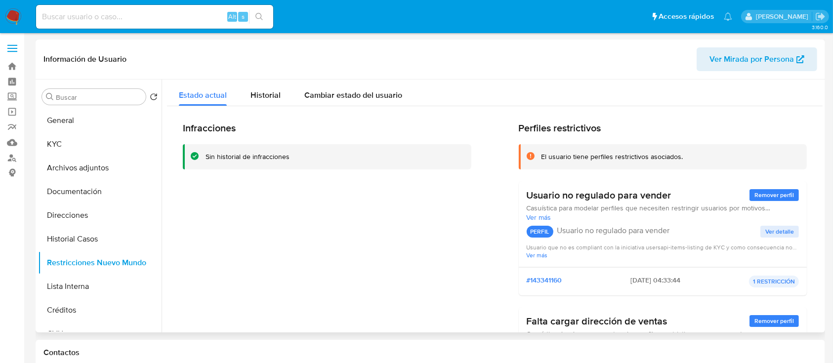
click at [716, 64] on span "Ver Mirada por Persona" at bounding box center [751, 59] width 84 height 24
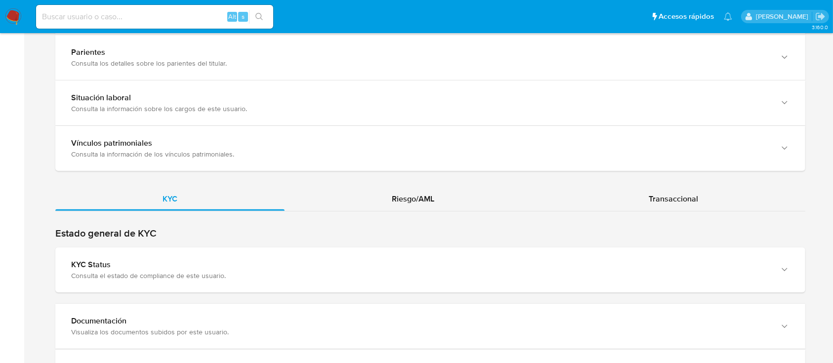
scroll to position [790, 0]
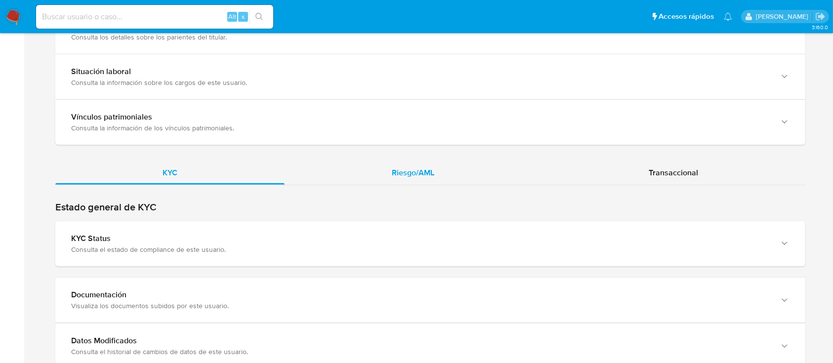
click at [417, 164] on div "Riesgo/AML" at bounding box center [412, 173] width 257 height 24
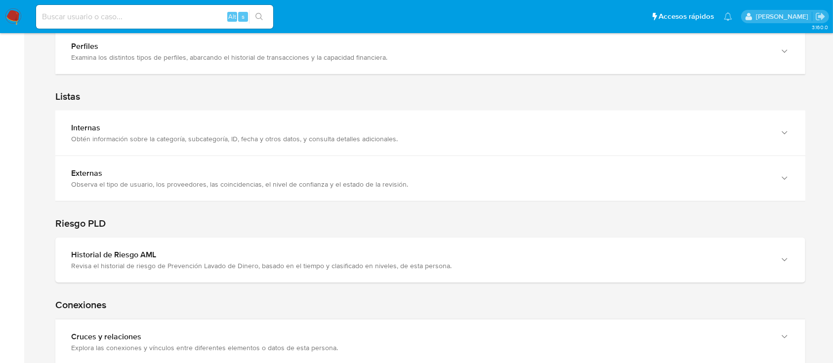
click at [281, 287] on div "Conexiones Cruces y relaciones Explora las conexiones y vínculos entre diferent…" at bounding box center [430, 324] width 750 height 82
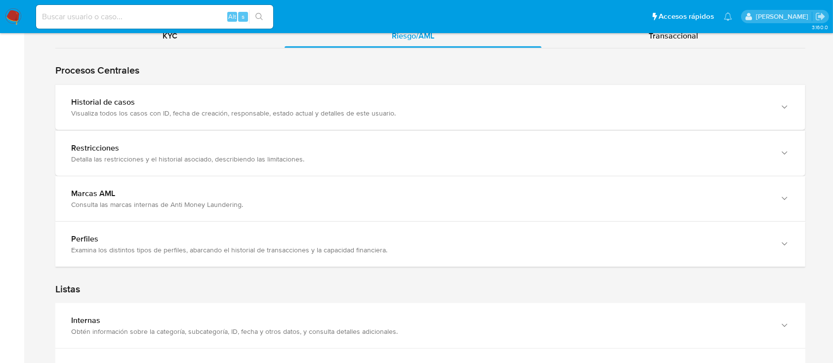
scroll to position [922, 0]
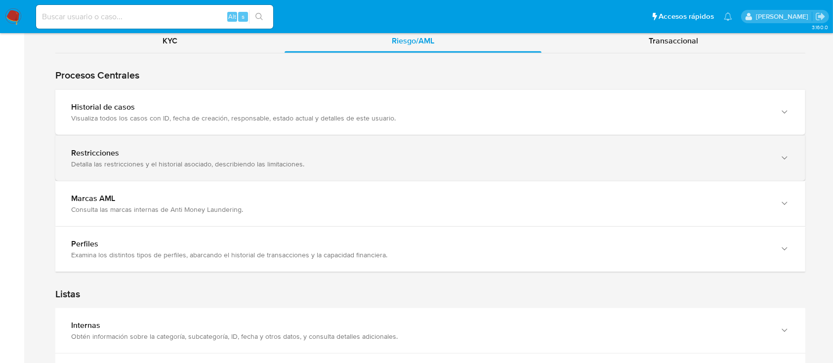
click at [162, 170] on div "Restricciones Detalla las restricciones y el historial asociado, describiendo l…" at bounding box center [430, 158] width 750 height 45
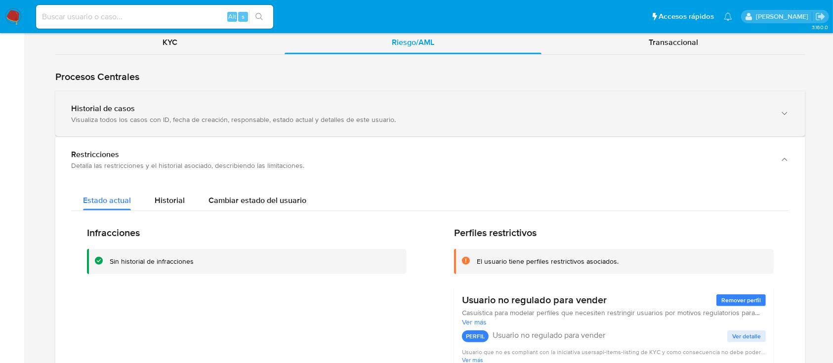
scroll to position [856, 0]
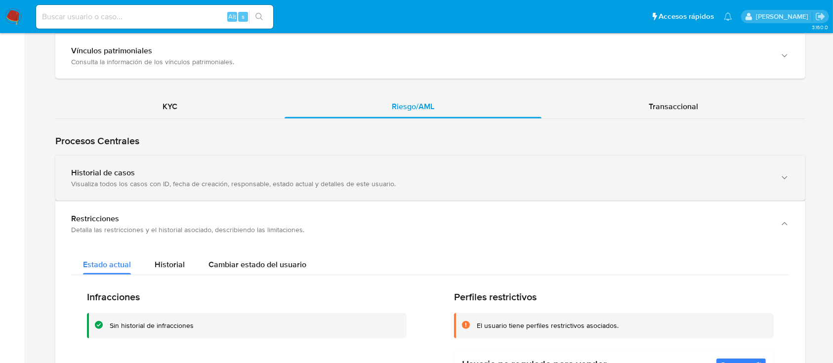
click at [170, 171] on div "Historial de casos" at bounding box center [420, 173] width 698 height 10
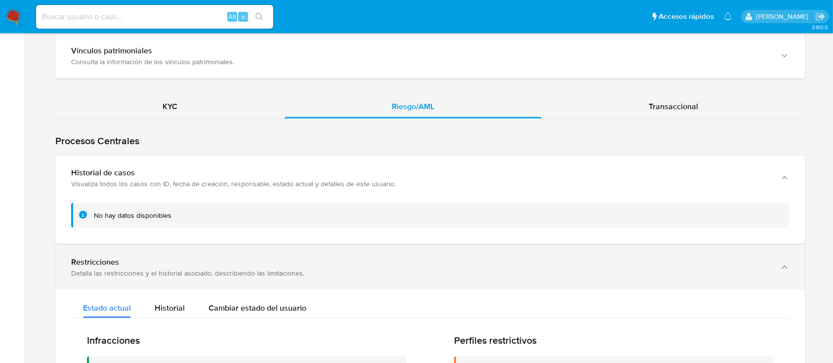
scroll to position [988, 0]
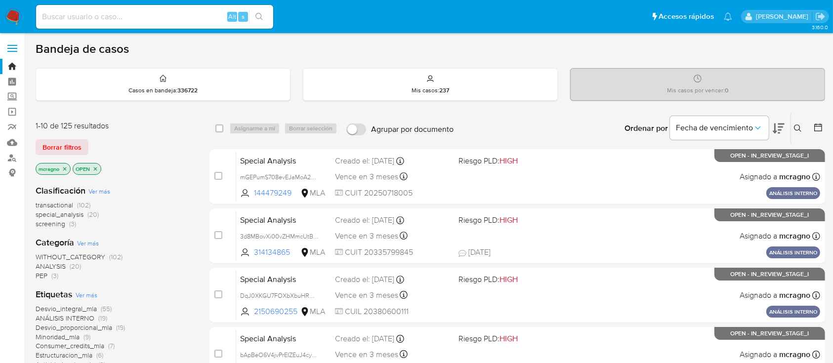
click at [97, 167] on icon "close-filter" at bounding box center [95, 169] width 6 height 6
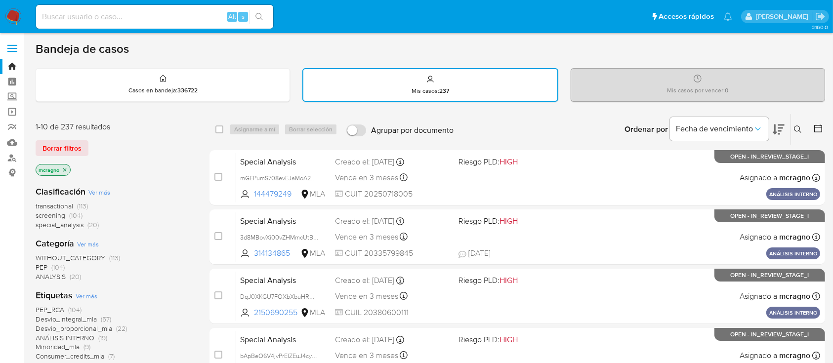
click at [67, 167] on icon "close-filter" at bounding box center [65, 170] width 6 height 6
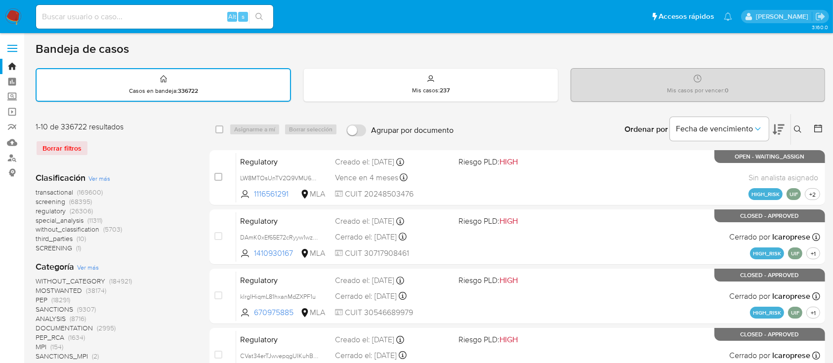
click at [798, 127] on icon at bounding box center [798, 129] width 8 height 8
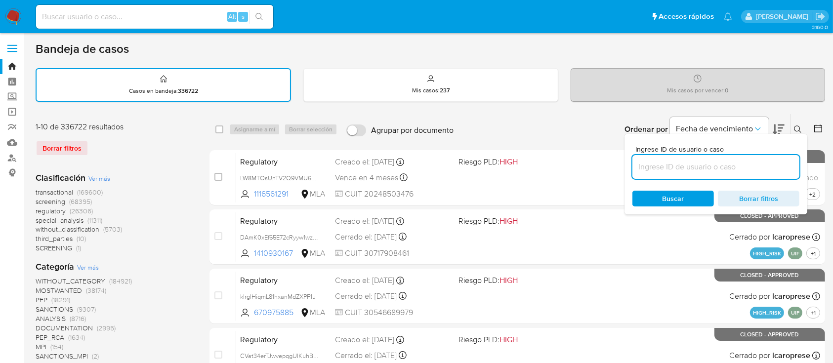
drag, startPoint x: 746, startPoint y: 170, endPoint x: 760, endPoint y: 164, distance: 15.0
click at [746, 170] on input at bounding box center [715, 167] width 167 height 13
type input "NqVltdw0EFofFP5HXfXqyRqF"
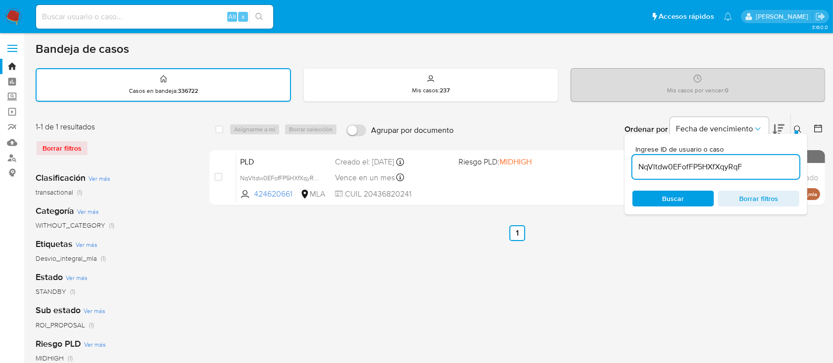
click at [797, 126] on icon at bounding box center [798, 129] width 8 height 8
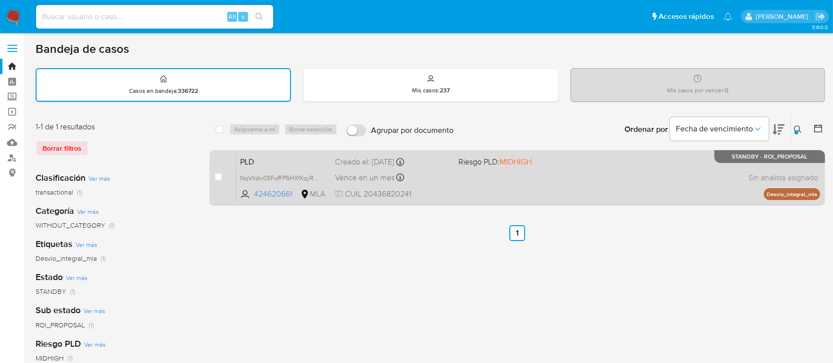
click at [631, 175] on div "PLD NqVltdw0EFofFP5HXfXqyRqF 424620661 MLA Riesgo PLD: MIDHIGH Creado el: [DATE…" at bounding box center [528, 178] width 584 height 50
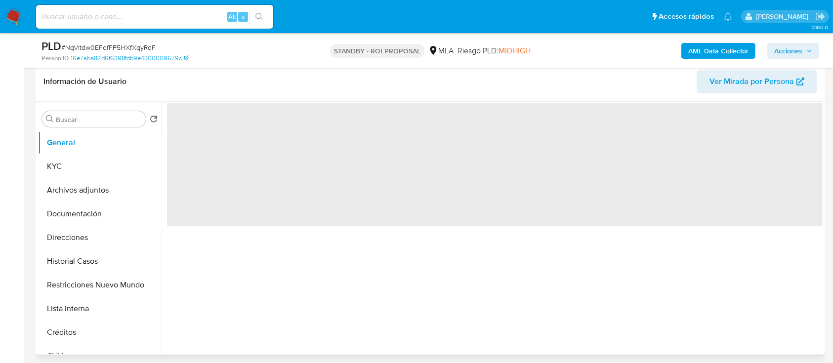
scroll to position [198, 0]
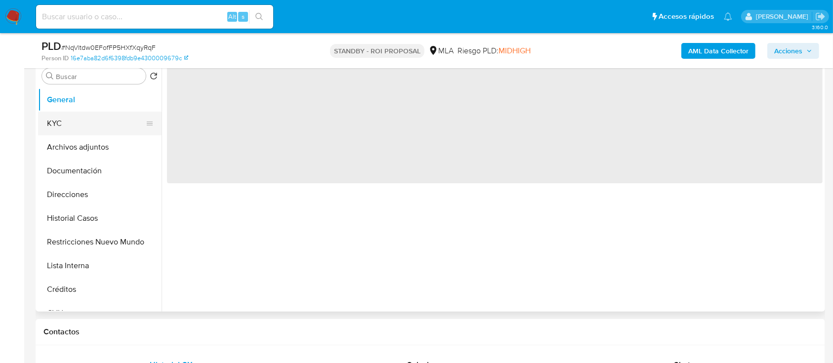
select select "10"
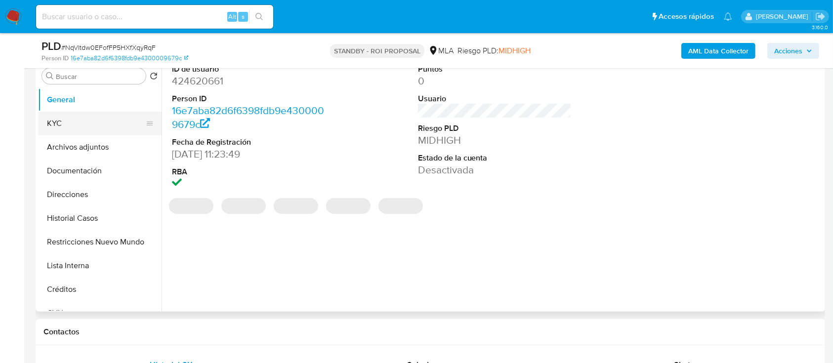
drag, startPoint x: 96, startPoint y: 122, endPoint x: 137, endPoint y: 136, distance: 43.1
click at [96, 123] on button "KYC" at bounding box center [99, 124] width 123 height 24
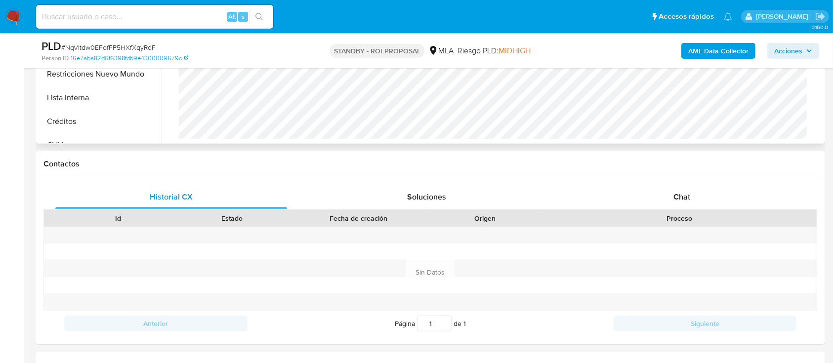
scroll to position [263, 0]
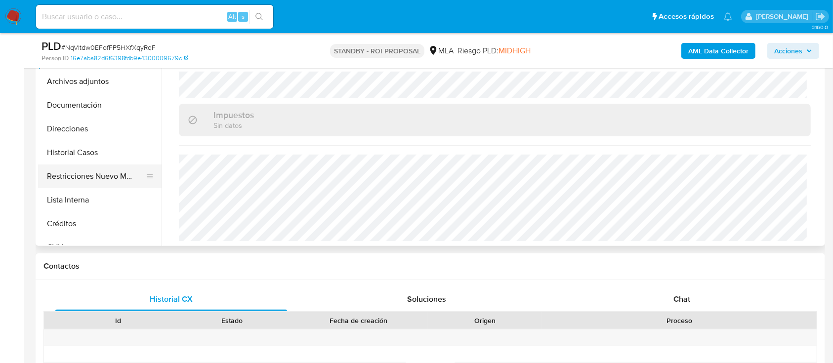
click at [82, 179] on button "Restricciones Nuevo Mundo" at bounding box center [96, 176] width 116 height 24
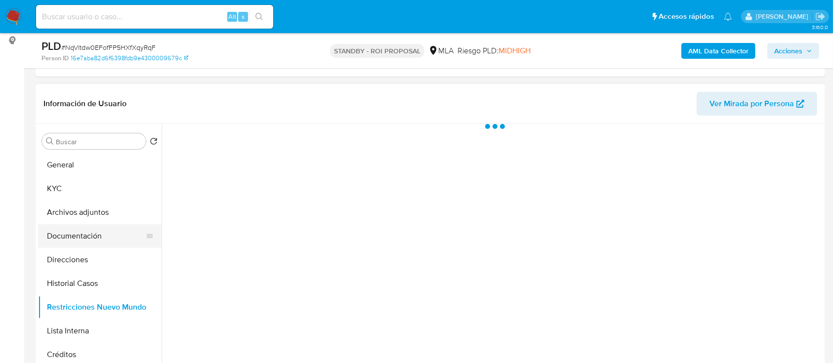
scroll to position [131, 0]
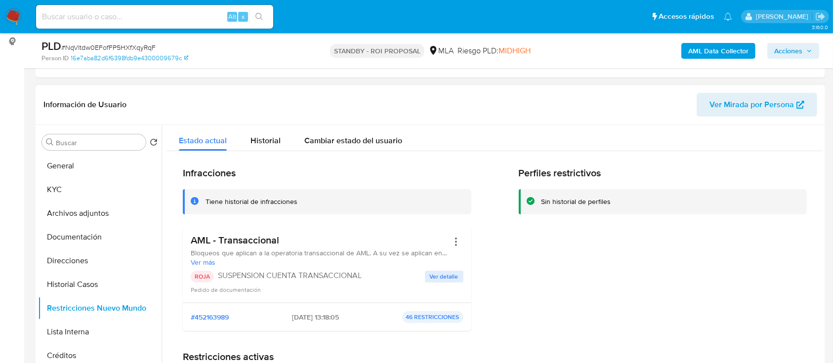
click at [743, 106] on span "Ver Mirada por Persona" at bounding box center [751, 105] width 84 height 24
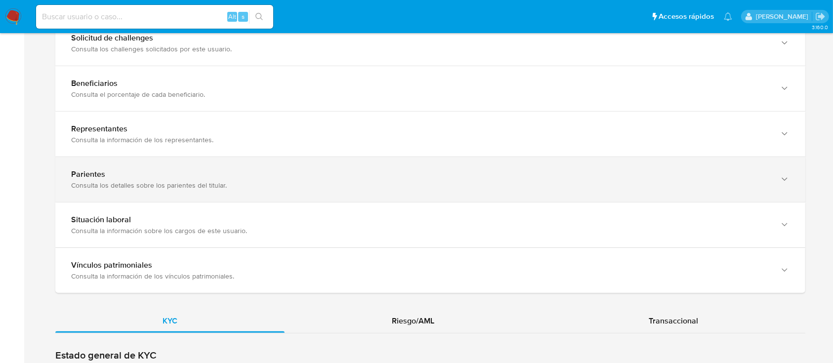
scroll to position [724, 0]
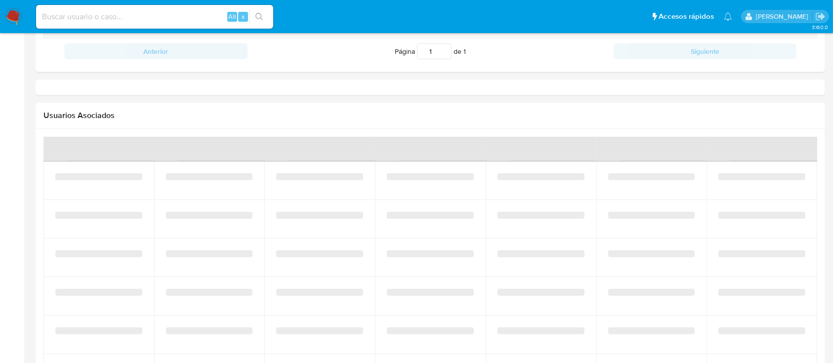
select select "10"
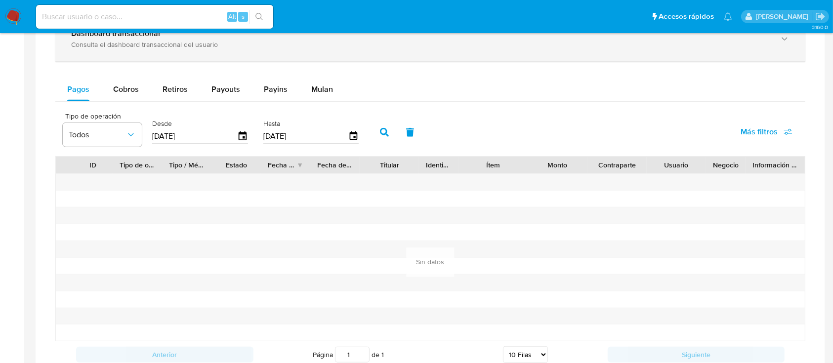
scroll to position [631, 0]
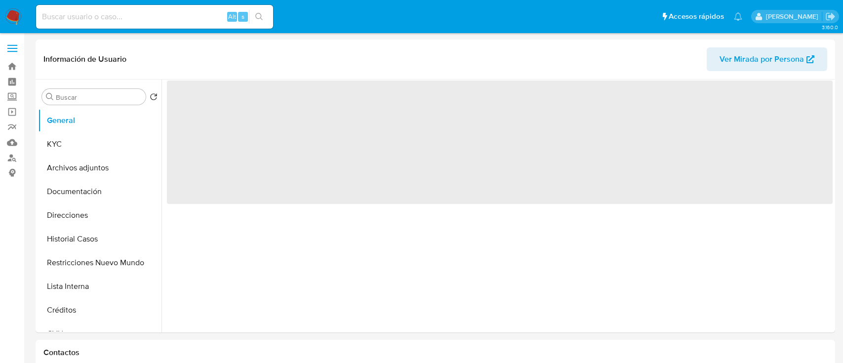
select select "10"
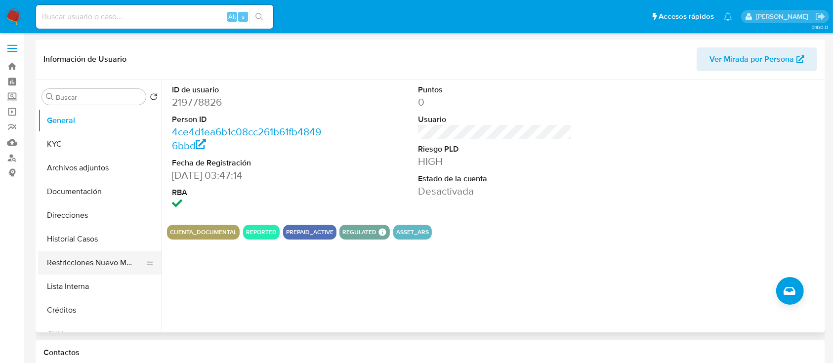
click at [105, 264] on button "Restricciones Nuevo Mundo" at bounding box center [96, 263] width 116 height 24
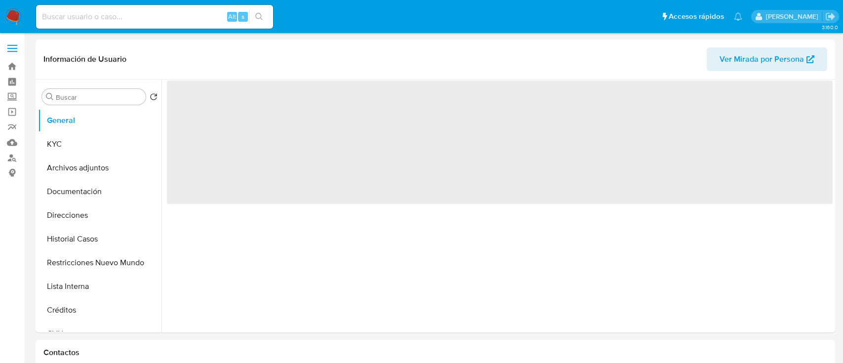
select select "10"
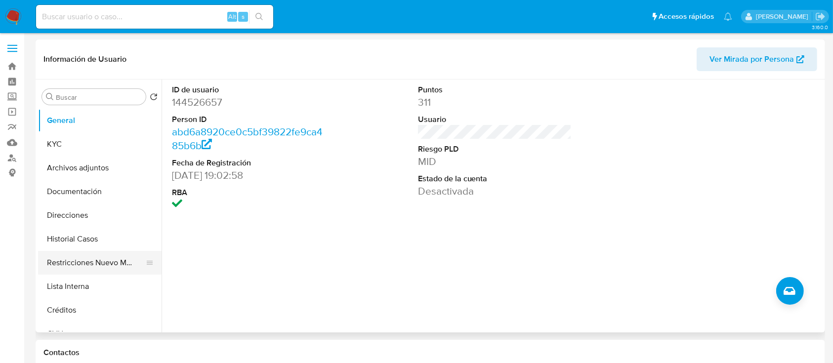
click at [93, 267] on button "Restricciones Nuevo Mundo" at bounding box center [96, 263] width 116 height 24
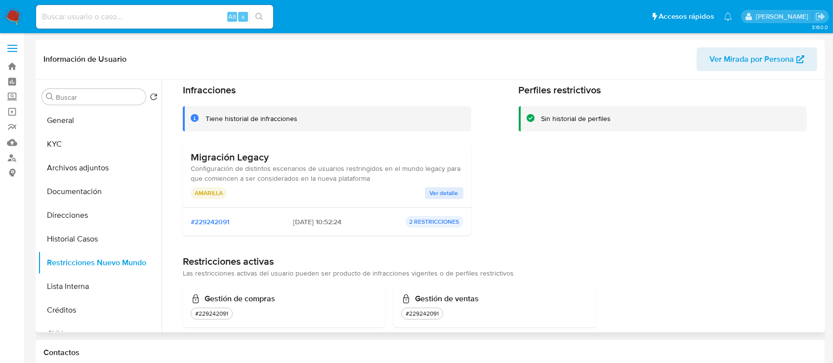
scroll to position [54, 0]
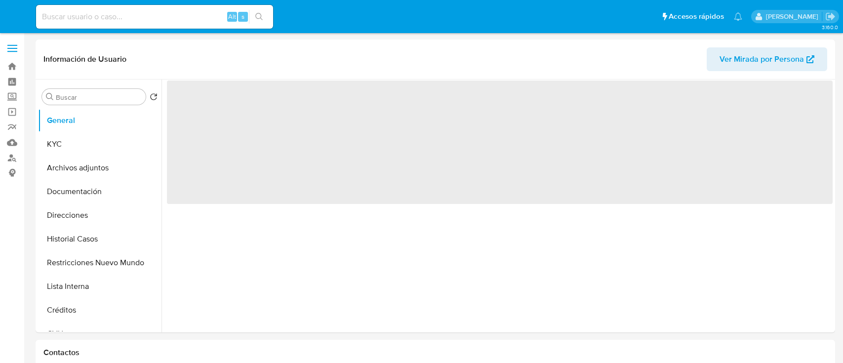
select select "10"
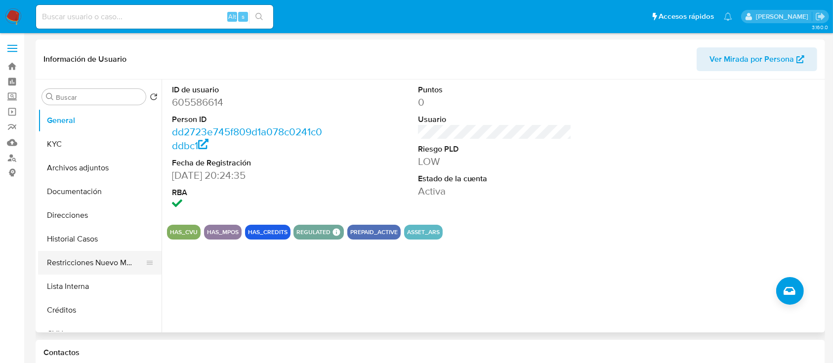
click at [95, 259] on button "Restricciones Nuevo Mundo" at bounding box center [96, 263] width 116 height 24
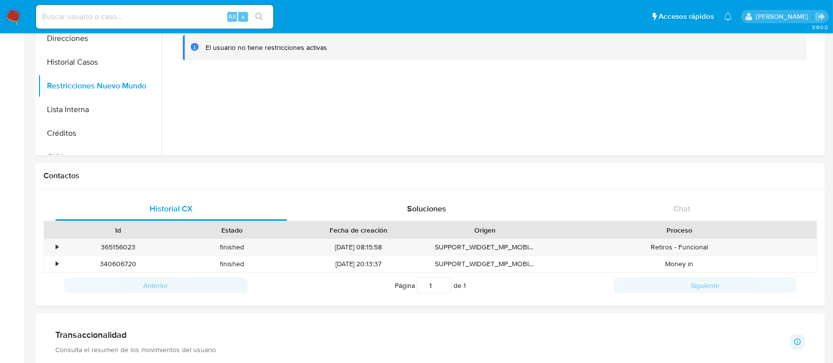
scroll to position [66, 0]
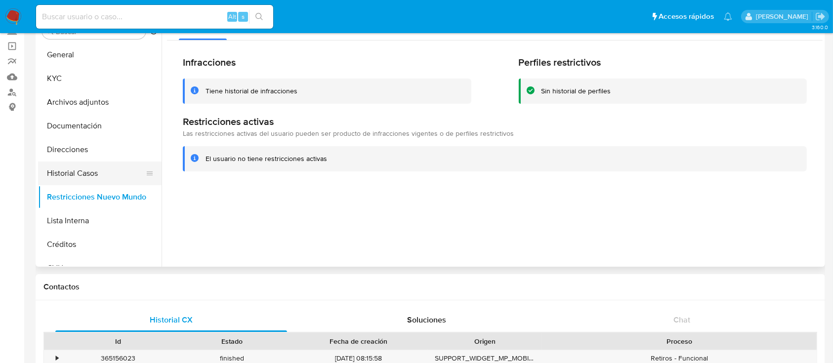
click at [67, 181] on button "Historial Casos" at bounding box center [96, 173] width 116 height 24
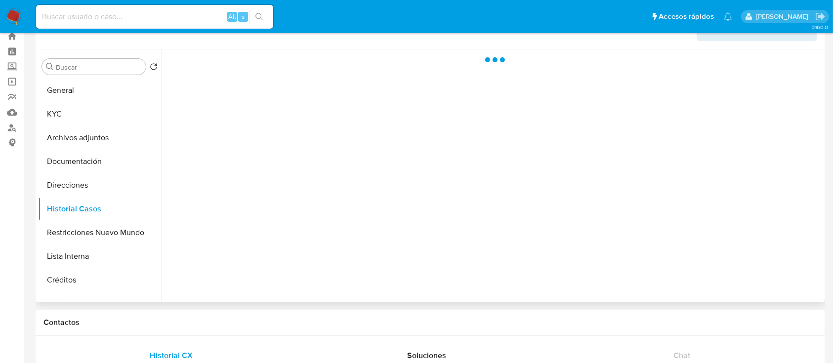
scroll to position [0, 0]
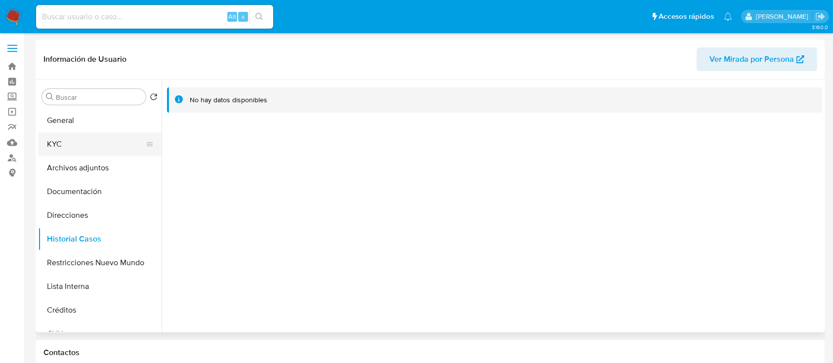
click at [94, 144] on button "KYC" at bounding box center [96, 144] width 116 height 24
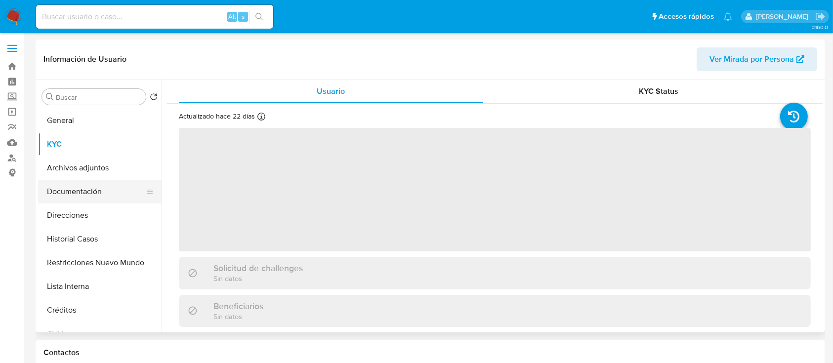
click at [89, 180] on button "Documentación" at bounding box center [96, 192] width 116 height 24
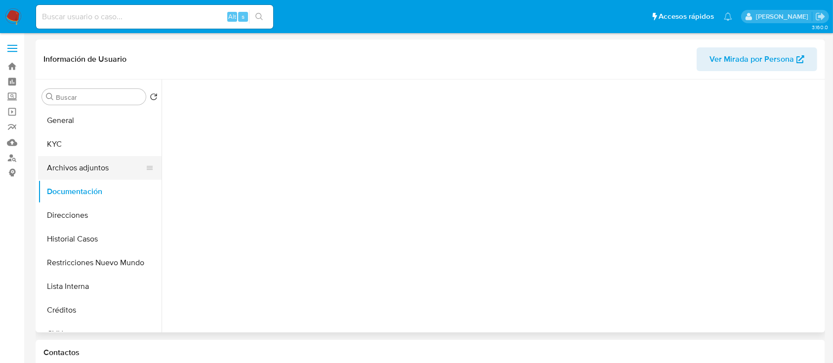
click at [119, 168] on button "Archivos adjuntos" at bounding box center [96, 168] width 116 height 24
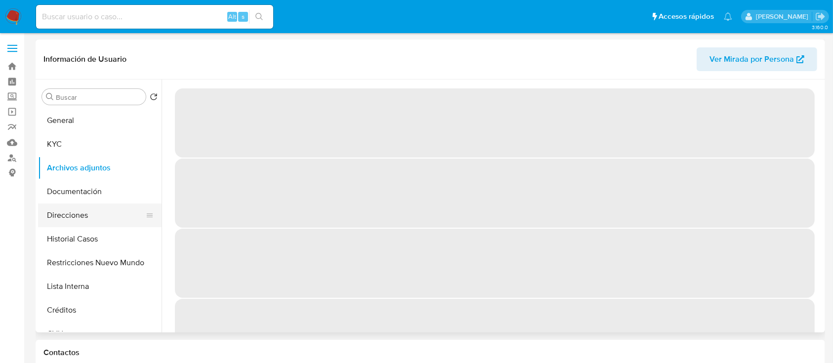
click at [79, 214] on button "Direcciones" at bounding box center [96, 215] width 116 height 24
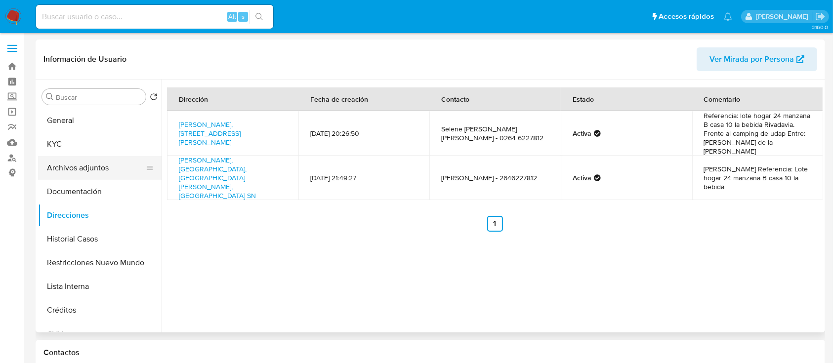
drag, startPoint x: 90, startPoint y: 141, endPoint x: 151, endPoint y: 159, distance: 63.3
click at [90, 141] on button "KYC" at bounding box center [99, 144] width 123 height 24
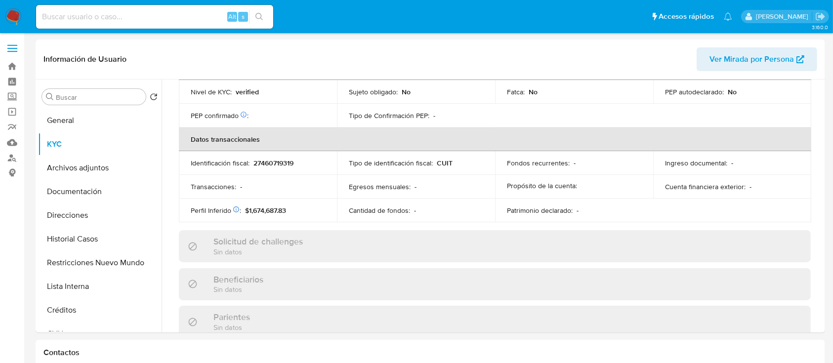
scroll to position [496, 0]
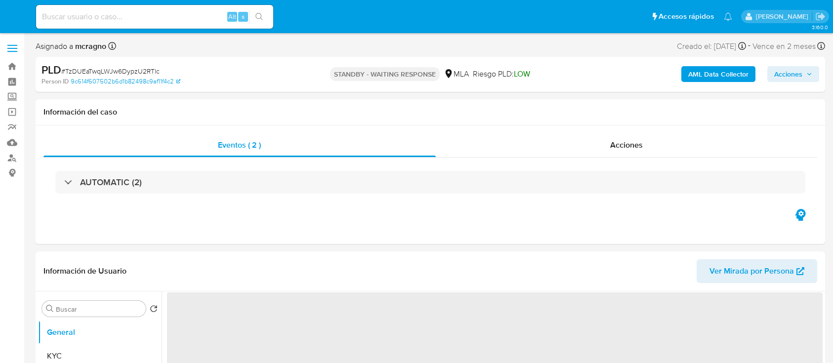
select select "10"
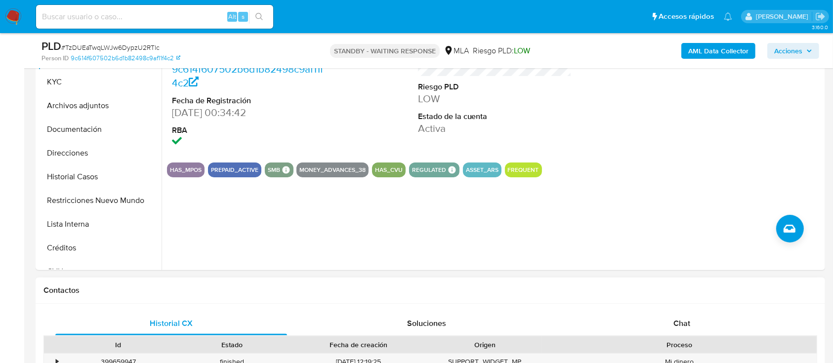
scroll to position [329, 0]
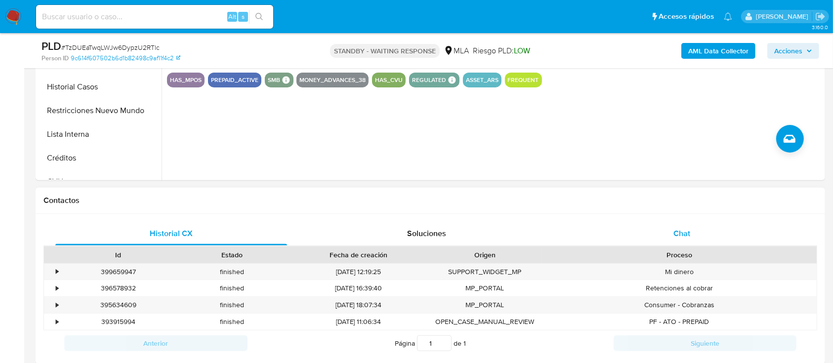
click at [712, 223] on div "Chat" at bounding box center [682, 234] width 232 height 24
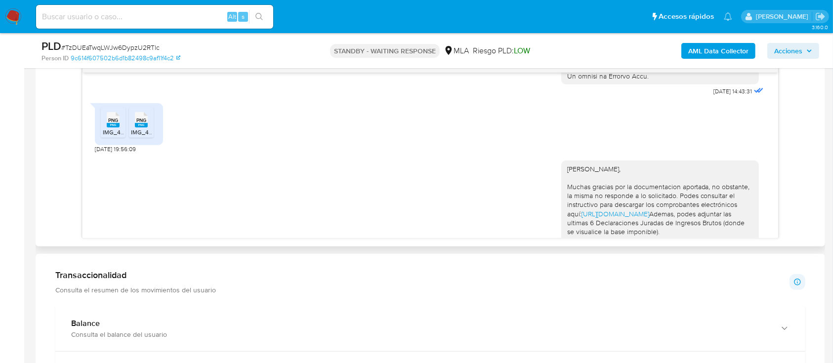
scroll to position [454, 0]
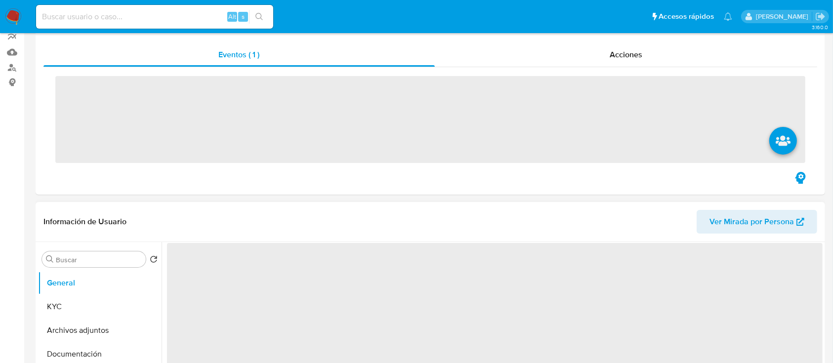
scroll to position [198, 0]
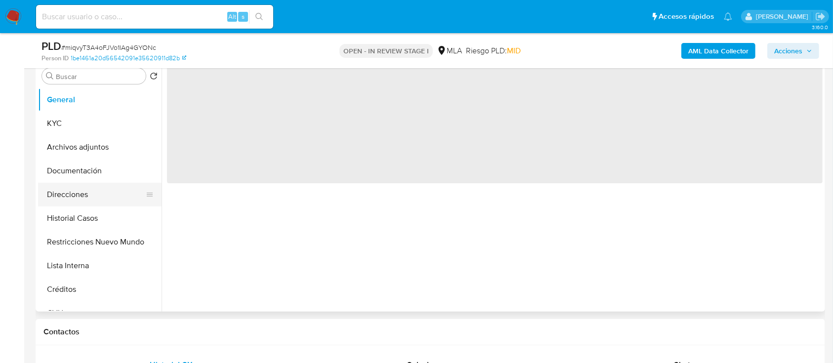
select select "10"
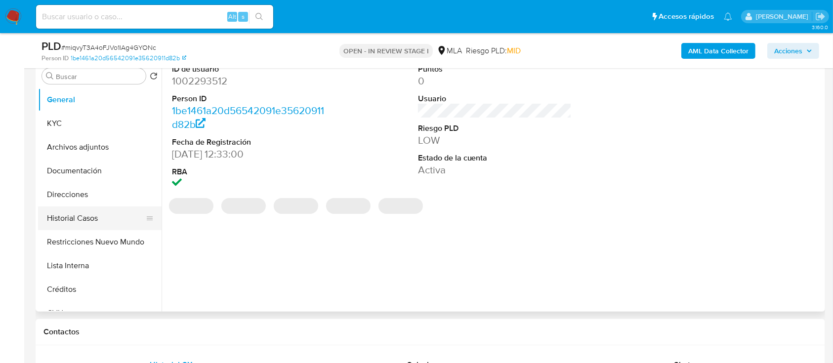
click at [95, 210] on button "Historial Casos" at bounding box center [96, 218] width 116 height 24
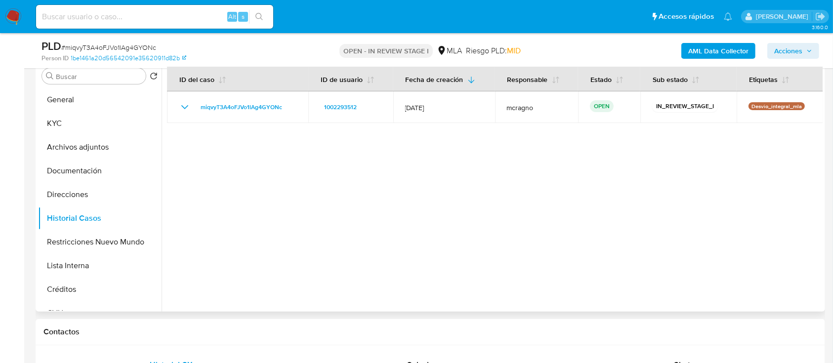
scroll to position [395, 0]
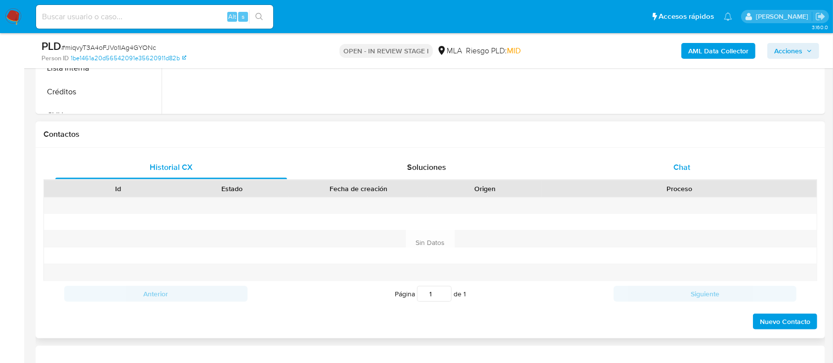
click at [711, 177] on div "Chat" at bounding box center [682, 168] width 232 height 24
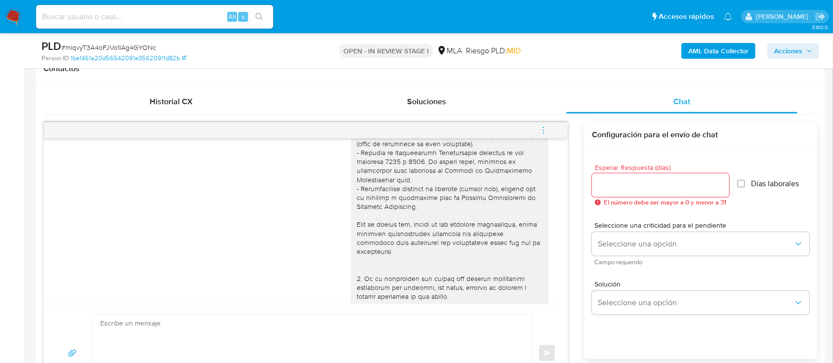
scroll to position [497, 0]
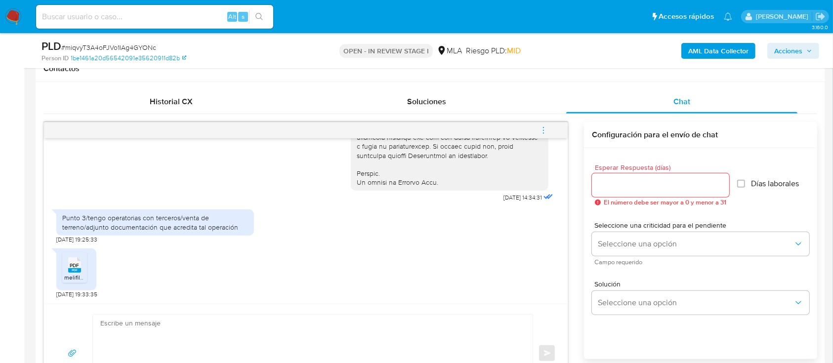
click at [81, 270] on div "PDF PDF" at bounding box center [74, 263] width 21 height 19
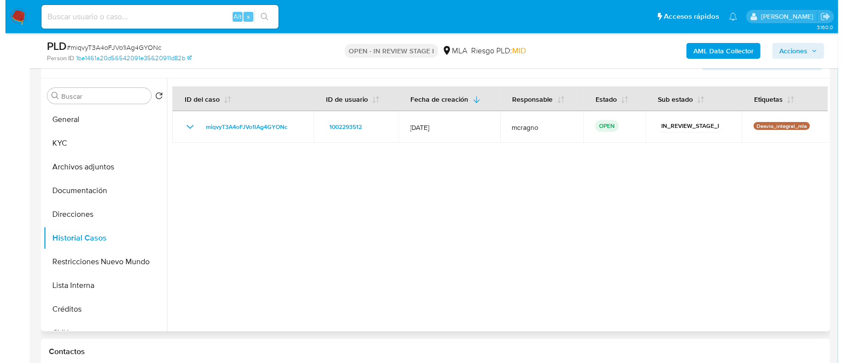
scroll to position [131, 0]
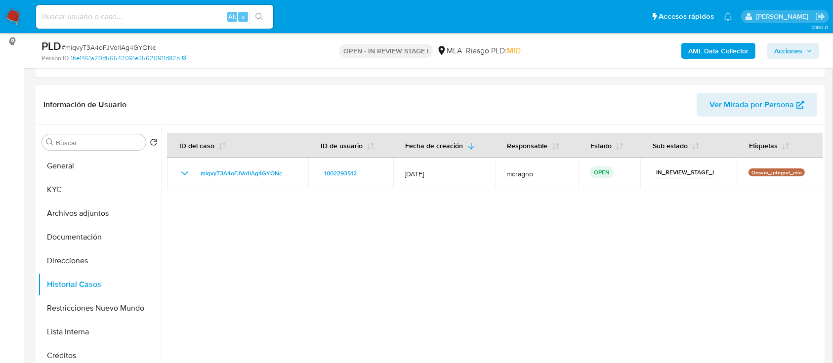
click at [735, 47] on b "AML Data Collector" at bounding box center [718, 51] width 60 height 16
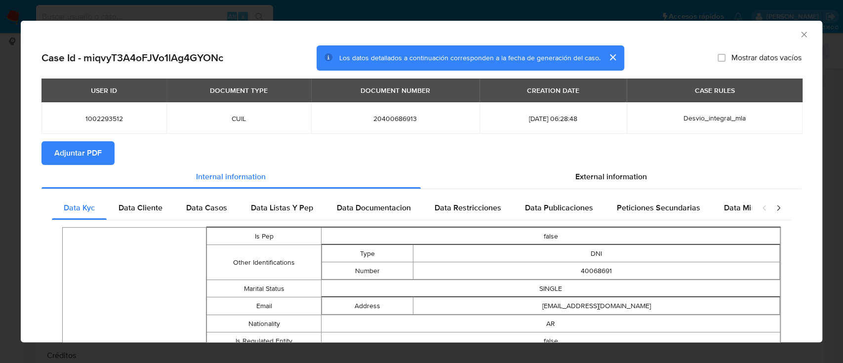
click at [78, 148] on span "Adjuntar PDF" at bounding box center [77, 153] width 47 height 22
drag, startPoint x: 799, startPoint y: 35, endPoint x: 680, endPoint y: 102, distance: 136.9
click at [800, 35] on div "AML Data Collector" at bounding box center [422, 33] width 802 height 25
click at [799, 34] on icon "Cerrar ventana" at bounding box center [804, 35] width 10 height 10
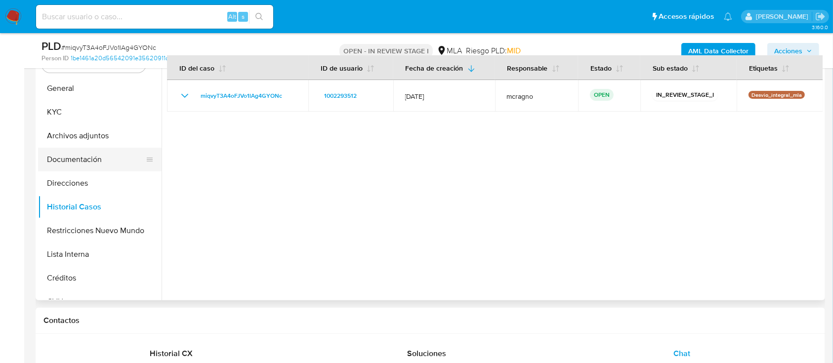
scroll to position [198, 0]
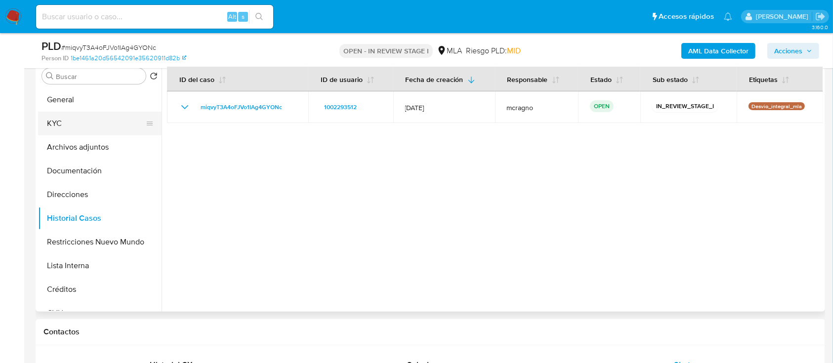
drag, startPoint x: 92, startPoint y: 128, endPoint x: 97, endPoint y: 131, distance: 6.4
click at [97, 131] on button "KYC" at bounding box center [96, 124] width 116 height 24
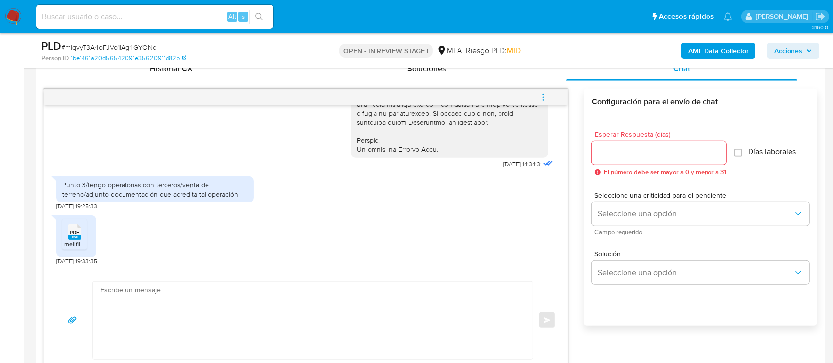
scroll to position [593, 0]
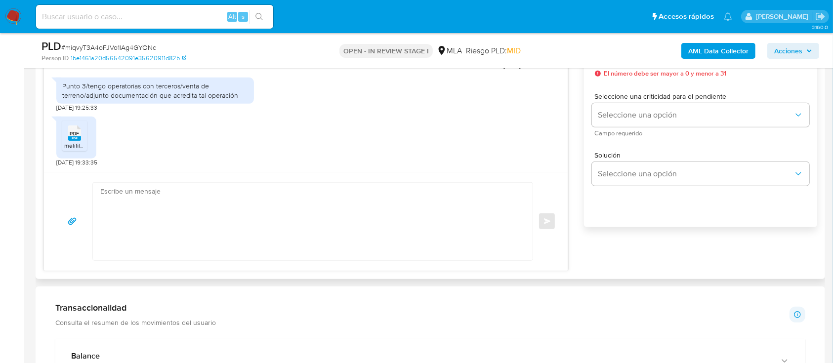
click at [296, 178] on div "Enviar" at bounding box center [306, 221] width 524 height 99
click at [283, 220] on textarea at bounding box center [310, 222] width 420 height 78
paste textarea "Hola, ¡Muchas gracias por tu respuesta! Confirmamos la recepción de la document…"
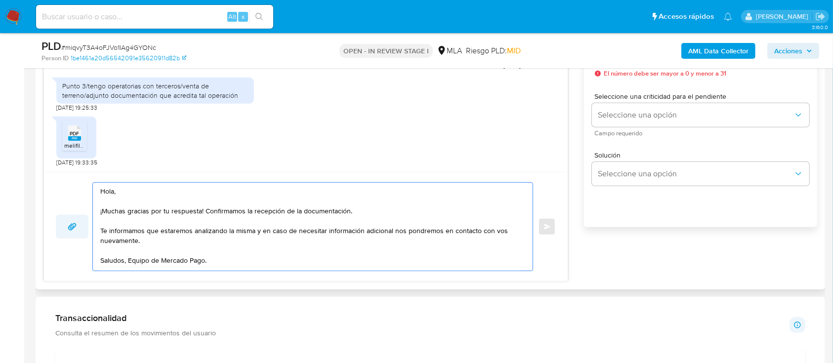
drag, startPoint x: 347, startPoint y: 246, endPoint x: 81, endPoint y: 225, distance: 267.0
click at [81, 225] on div "Hola, ¡Muchas gracias por tu respuesta! Confirmamos la recepción de la document…" at bounding box center [306, 226] width 500 height 89
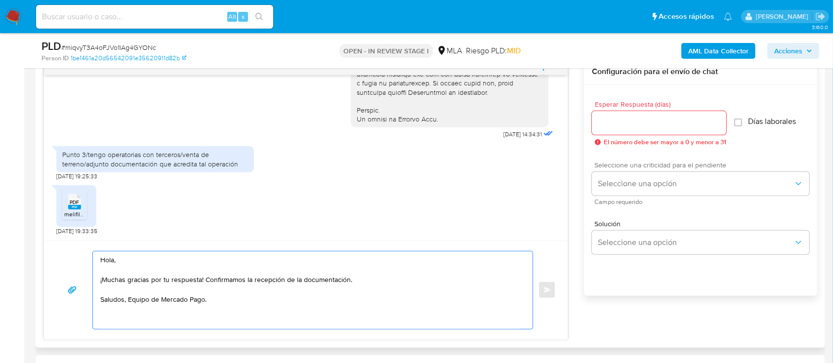
scroll to position [461, 0]
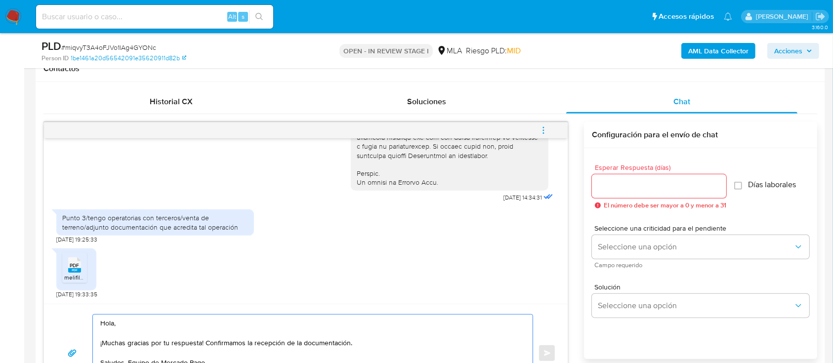
type textarea "Hola, ¡Muchas gracias por tu respuesta! Confirmamos la recepción de la document…"
drag, startPoint x: 638, startPoint y: 198, endPoint x: 639, endPoint y: 188, distance: 9.9
click at [638, 197] on div "Esperar Respuesta (días) El número debe ser mayor a 0 y menor a 31" at bounding box center [659, 186] width 134 height 45
click at [639, 188] on input "Esperar Respuesta (días)" at bounding box center [659, 186] width 134 height 13
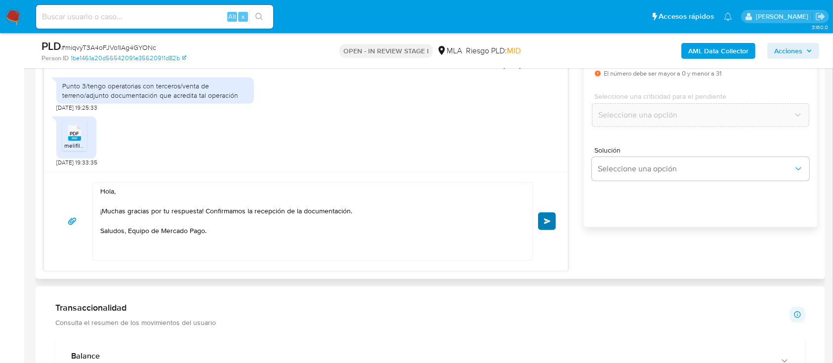
type input "0"
click at [545, 223] on span "Enviar" at bounding box center [547, 221] width 7 height 6
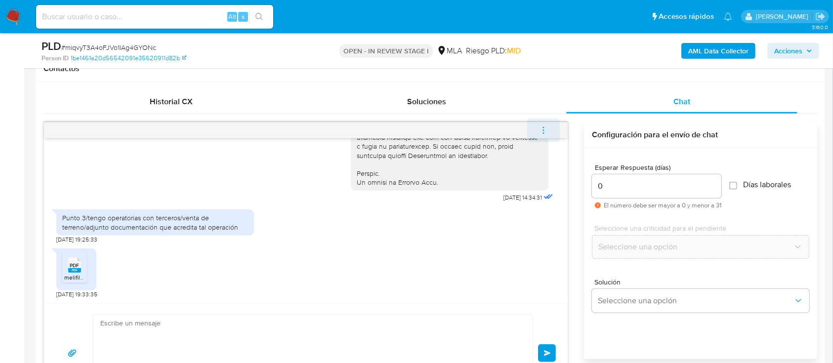
scroll to position [579, 0]
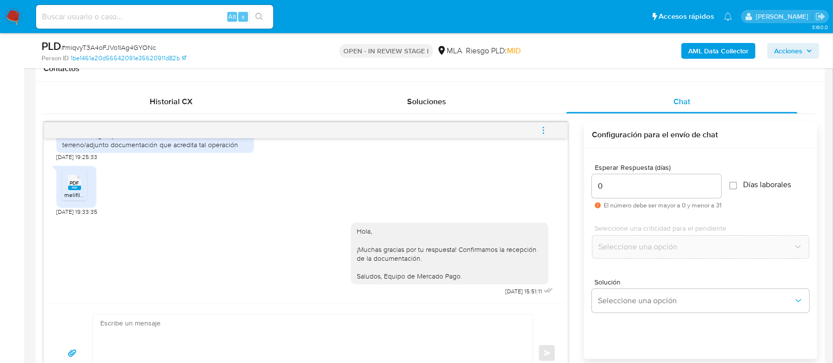
click at [545, 129] on icon "menu-action" at bounding box center [543, 130] width 9 height 9
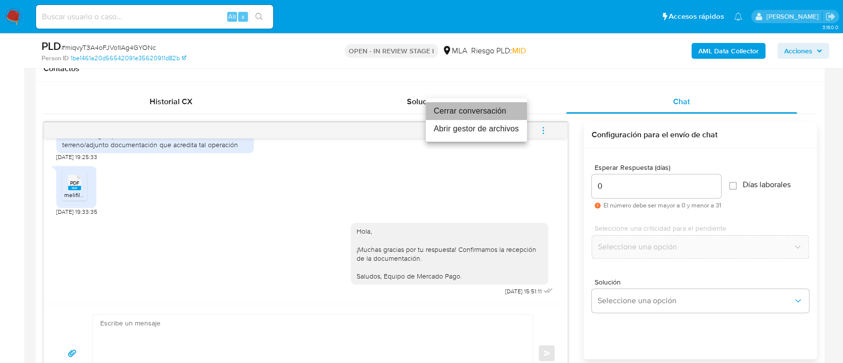
click at [474, 109] on li "Cerrar conversación" at bounding box center [476, 111] width 101 height 18
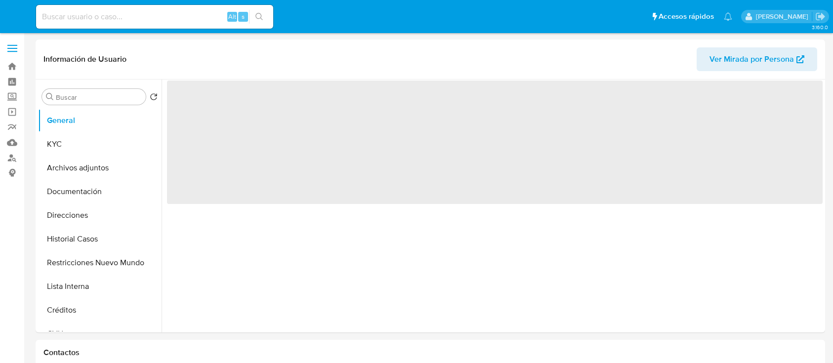
select select "10"
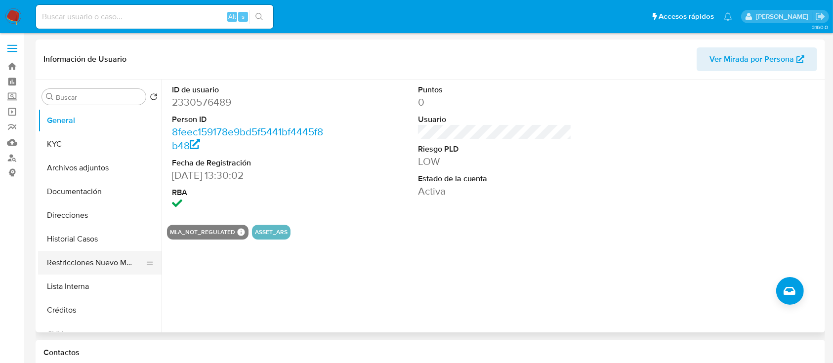
click at [79, 256] on button "Restricciones Nuevo Mundo" at bounding box center [96, 263] width 116 height 24
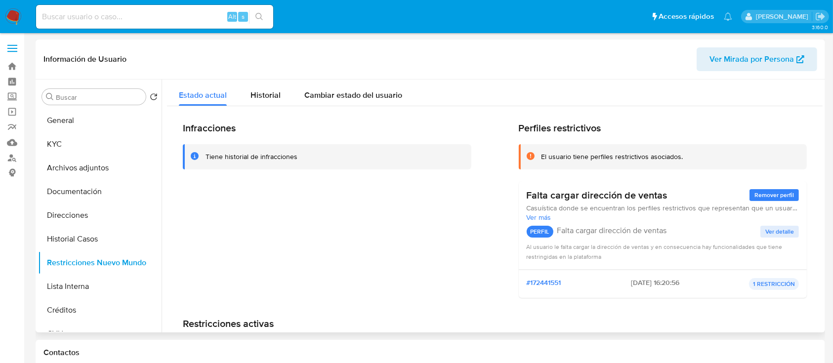
drag, startPoint x: 104, startPoint y: 145, endPoint x: 165, endPoint y: 164, distance: 63.7
click at [106, 146] on button "KYC" at bounding box center [99, 144] width 123 height 24
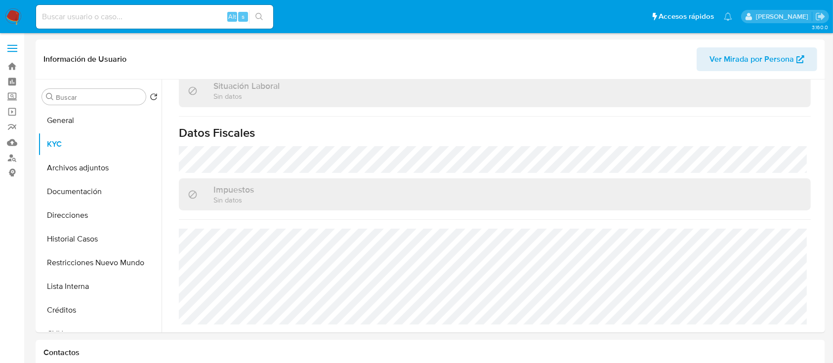
scroll to position [510, 0]
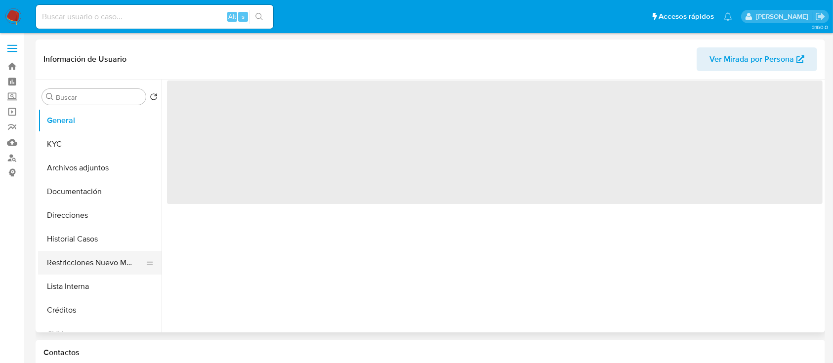
click at [72, 262] on button "Restricciones Nuevo Mundo" at bounding box center [96, 263] width 116 height 24
select select "10"
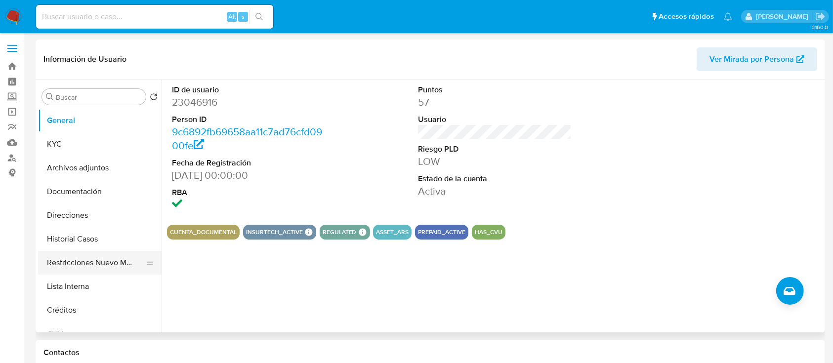
click at [82, 263] on button "Restricciones Nuevo Mundo" at bounding box center [96, 263] width 116 height 24
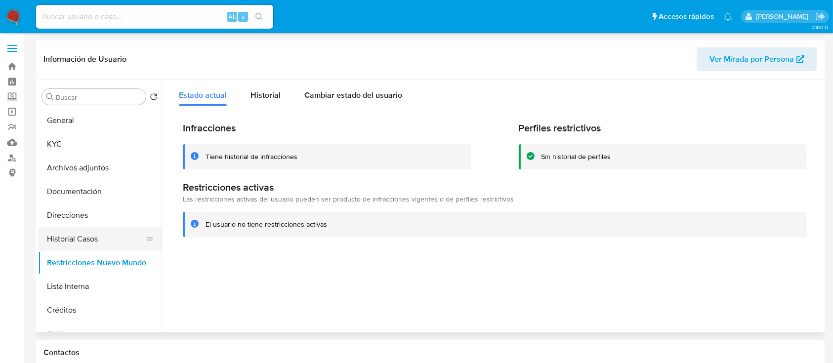
click at [89, 237] on button "Historial Casos" at bounding box center [96, 239] width 116 height 24
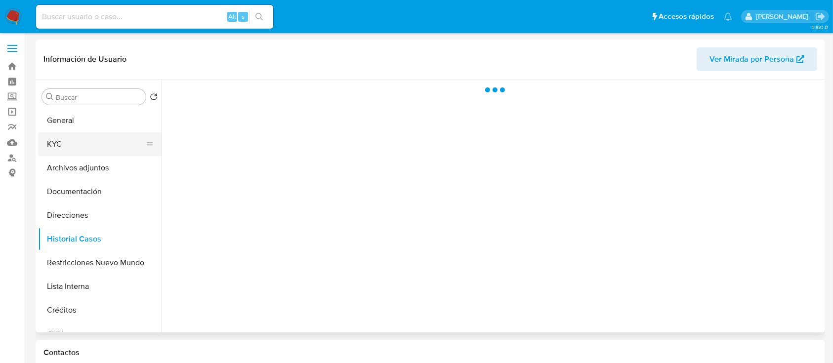
click at [102, 148] on button "KYC" at bounding box center [96, 144] width 116 height 24
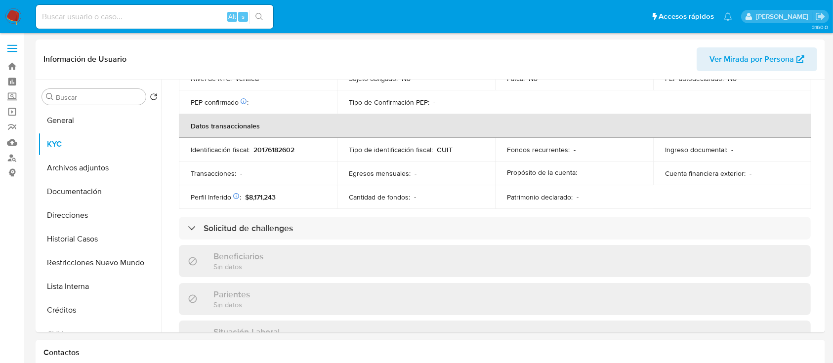
scroll to position [501, 0]
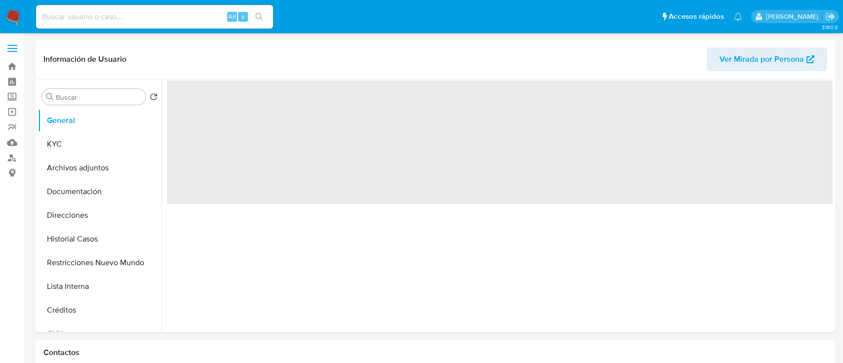
select select "10"
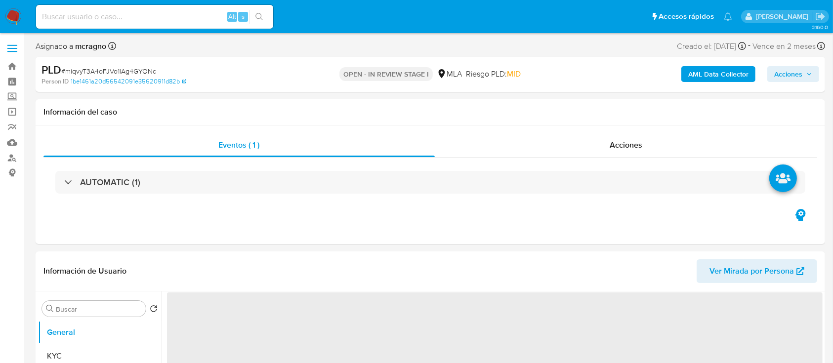
select select "10"
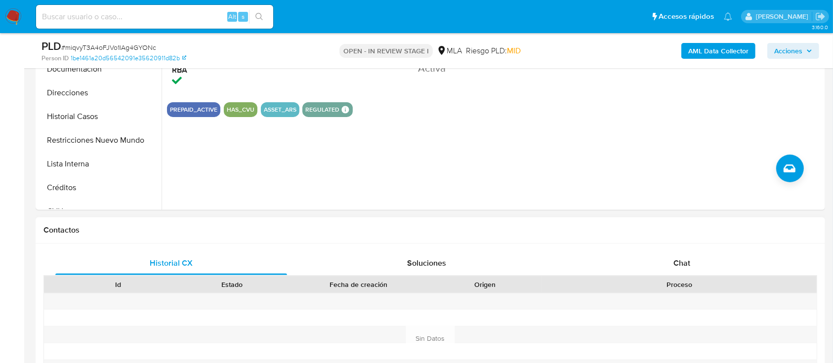
scroll to position [395, 0]
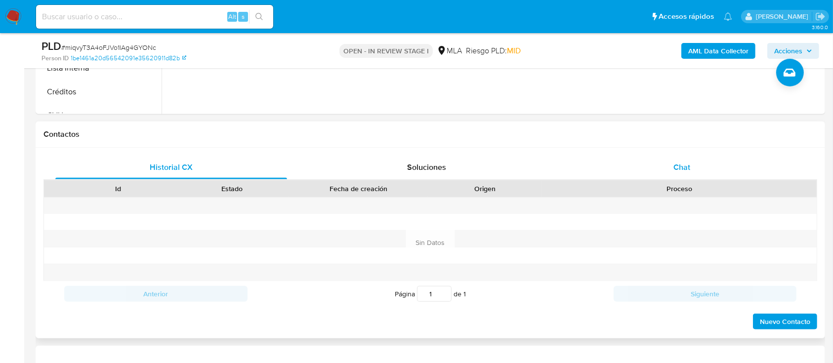
click at [731, 158] on div "Chat" at bounding box center [682, 168] width 232 height 24
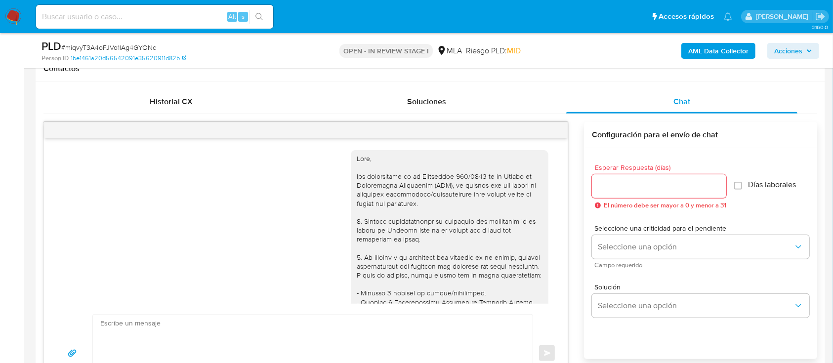
scroll to position [579, 0]
